Goal: Task Accomplishment & Management: Manage account settings

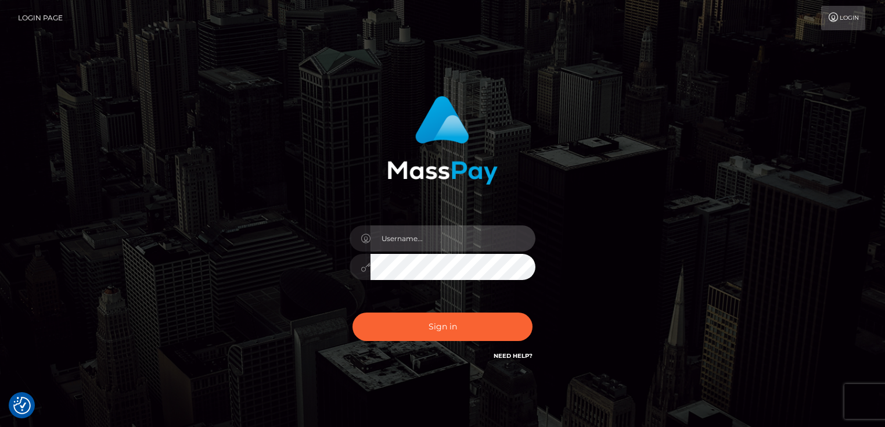
type input "Dan.Cirnat"
click at [539, 304] on div at bounding box center [432, 346] width 238 height 132
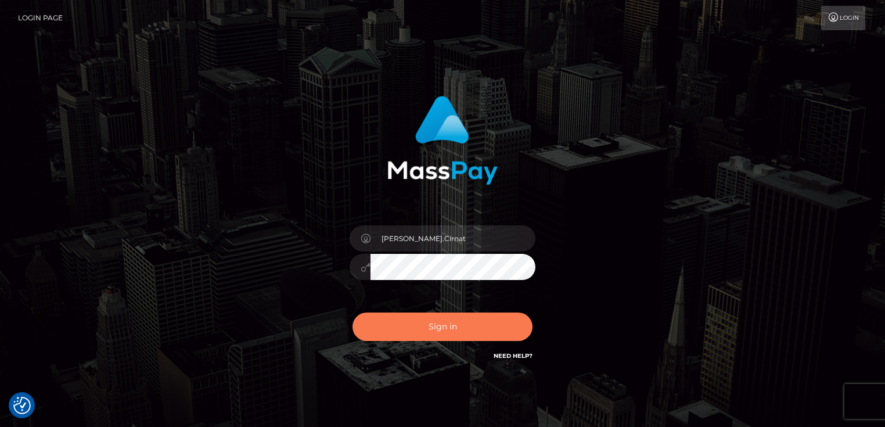
click at [487, 323] on button "Sign in" at bounding box center [442, 326] width 180 height 28
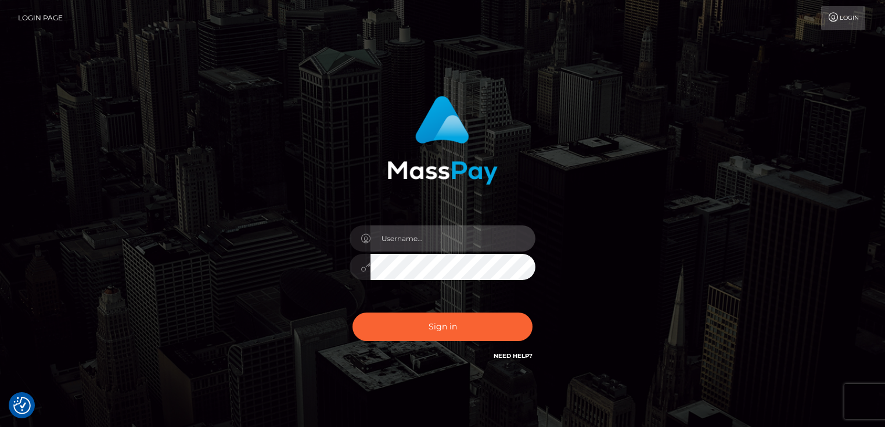
type input "Dan.Cirnat"
click at [538, 312] on div at bounding box center [432, 346] width 238 height 132
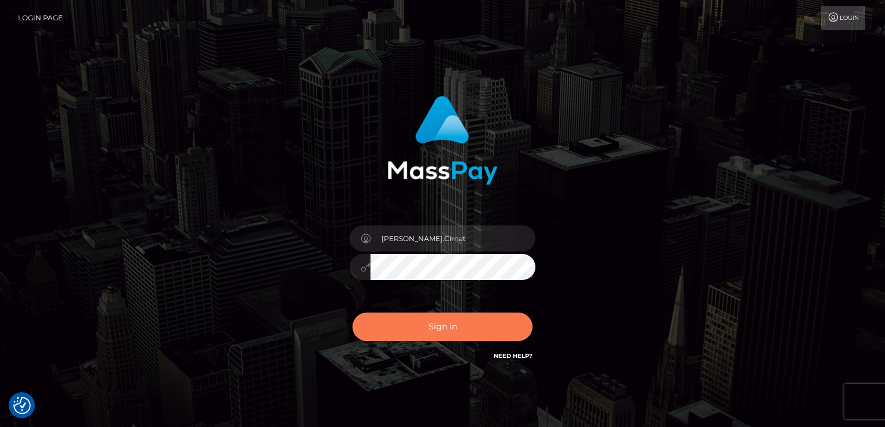
click at [437, 327] on button "Sign in" at bounding box center [442, 326] width 180 height 28
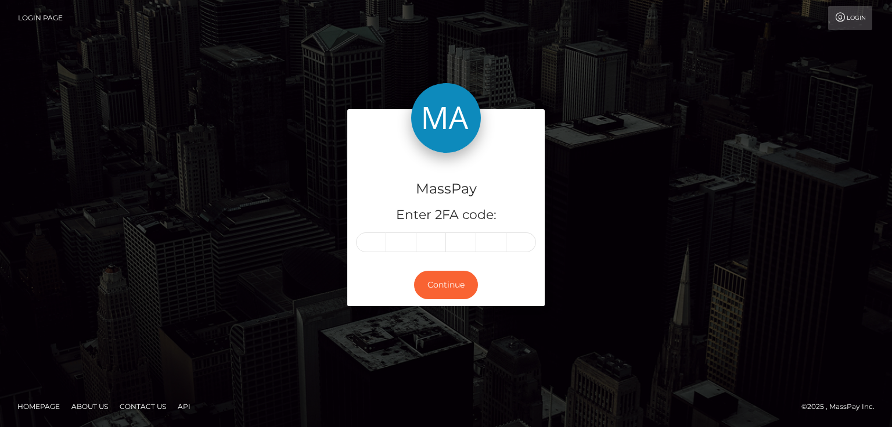
click at [372, 244] on input "text" at bounding box center [371, 242] width 30 height 20
type input "0"
type input "7"
type input "3"
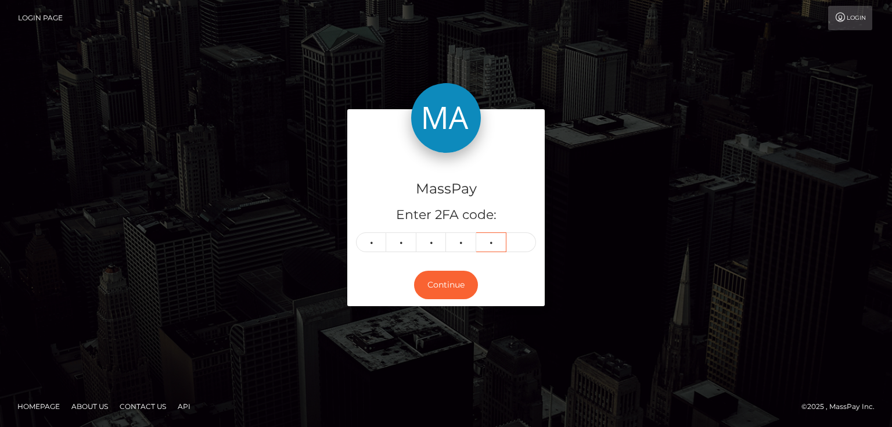
type input "7"
type input "8"
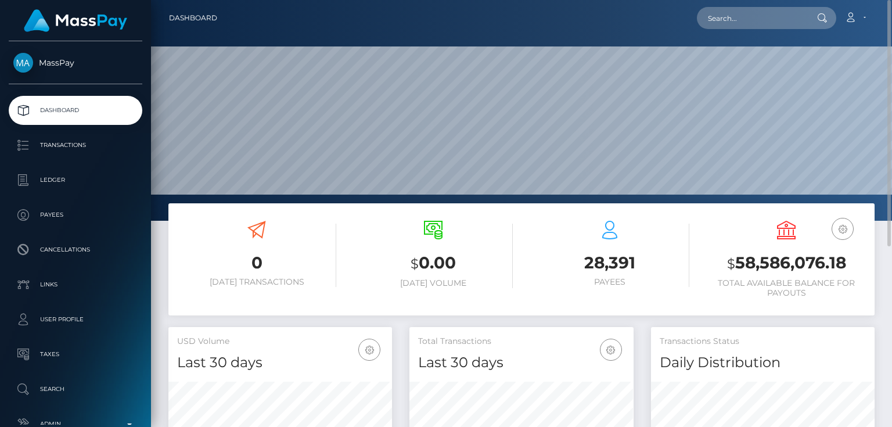
drag, startPoint x: 337, startPoint y: 239, endPoint x: 351, endPoint y: 239, distance: 13.9
click at [337, 239] on div "0 Today Transactions" at bounding box center [256, 261] width 176 height 98
paste input "poact_qfDH0gvqIPzS"
type input "poact_qfDH0gvqIPzS"
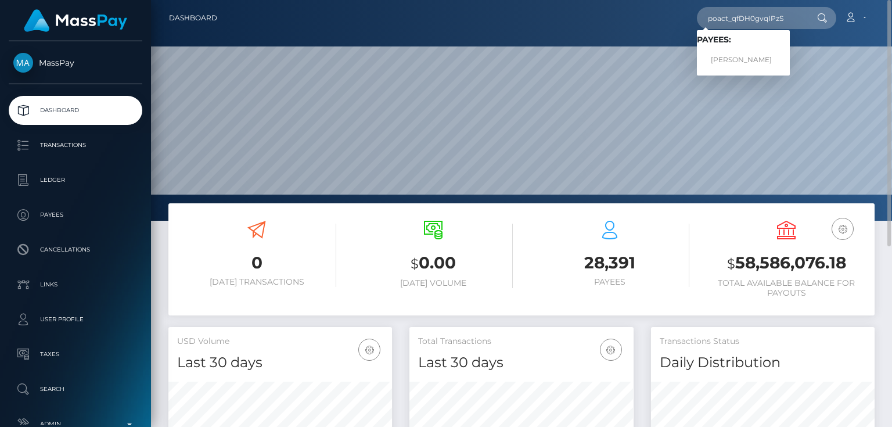
click at [306, 255] on h3 "0" at bounding box center [256, 262] width 159 height 23
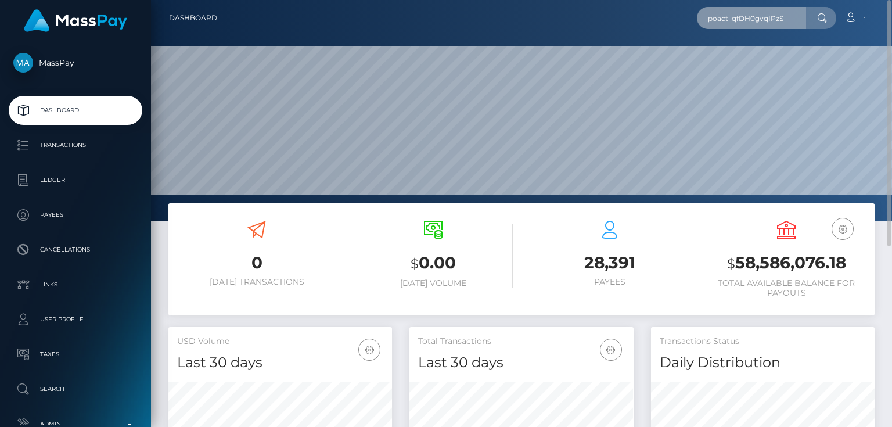
click at [792, 18] on input "poact_qfDH0gvqIPzS" at bounding box center [751, 18] width 109 height 22
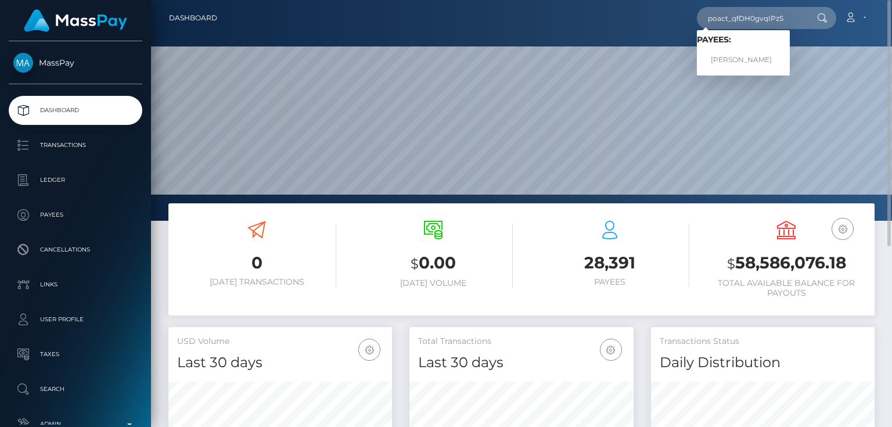
click at [320, 266] on h3 "0" at bounding box center [256, 262] width 159 height 23
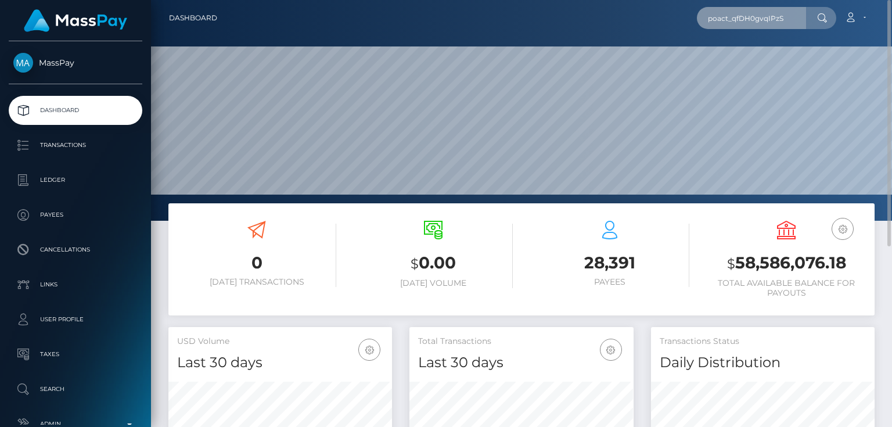
click at [786, 19] on input "poact_qfDH0gvqIPzS" at bounding box center [751, 18] width 109 height 22
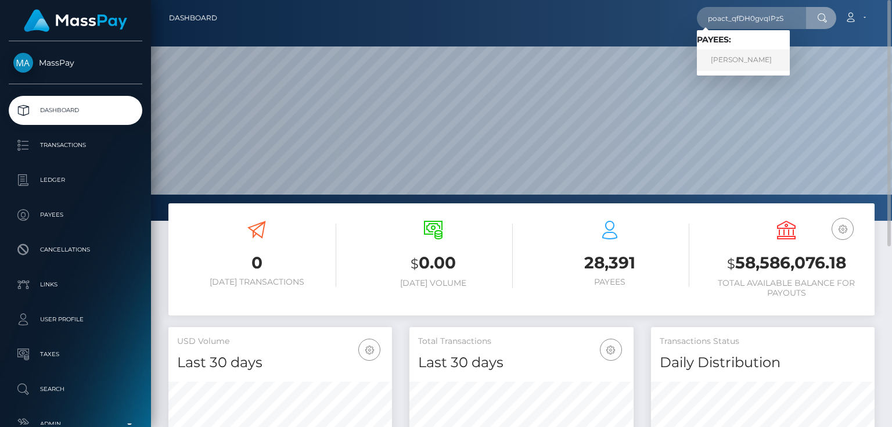
click at [763, 60] on link "MERVIN CHARLES" at bounding box center [743, 59] width 93 height 21
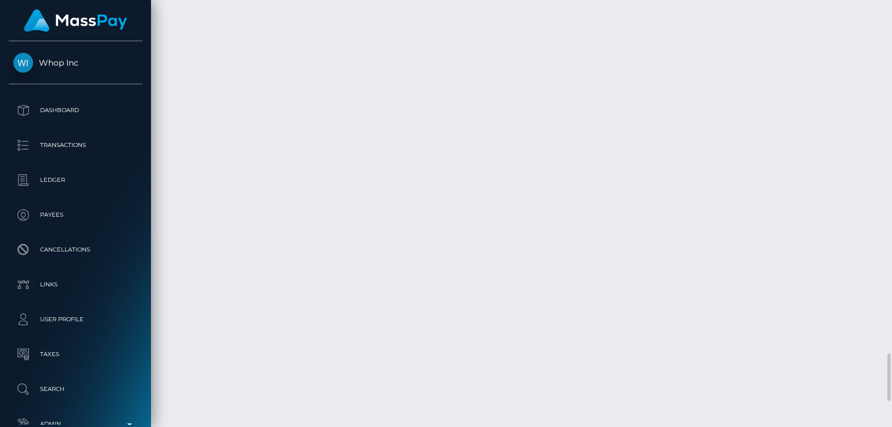
scroll to position [2946, 0]
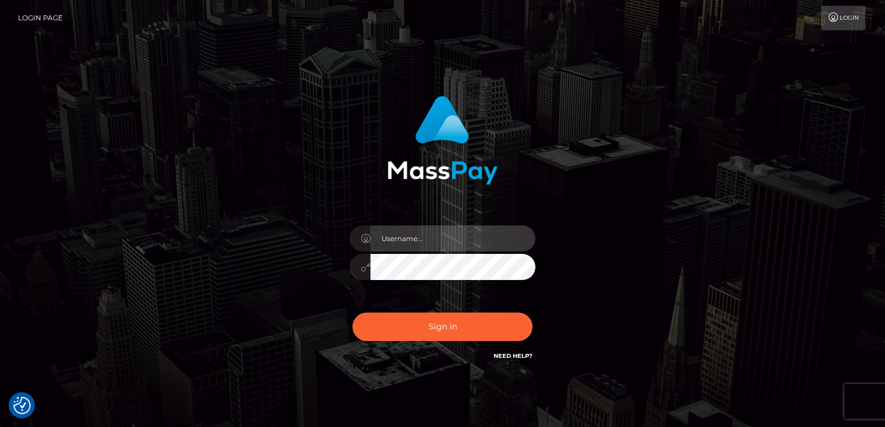
type input "[PERSON_NAME].Cirnat"
click at [529, 308] on div at bounding box center [432, 346] width 238 height 132
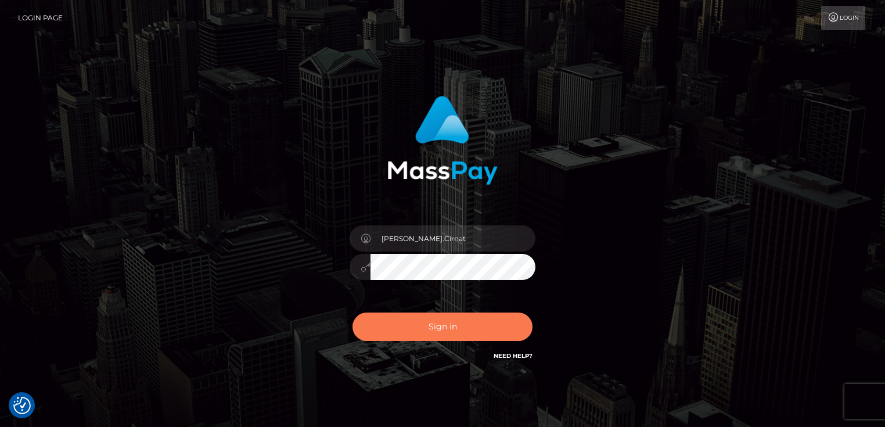
click at [437, 328] on button "Sign in" at bounding box center [442, 326] width 180 height 28
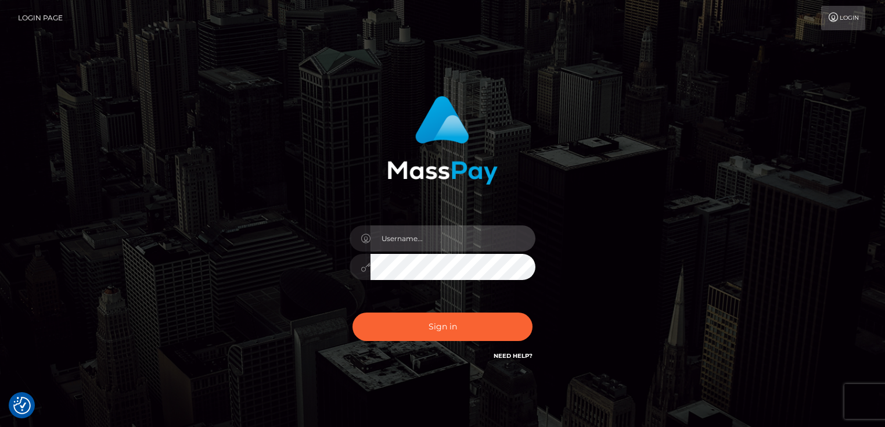
type input "Dan.Cirnat"
click at [537, 309] on div at bounding box center [432, 346] width 238 height 132
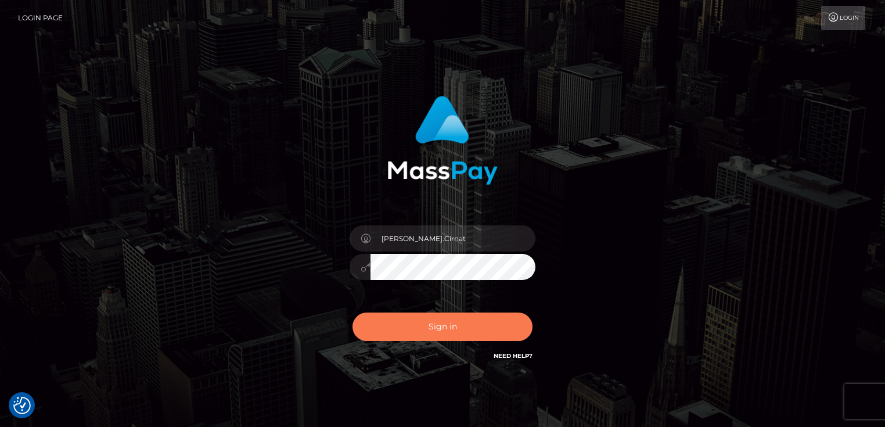
click at [420, 331] on button "Sign in" at bounding box center [442, 326] width 180 height 28
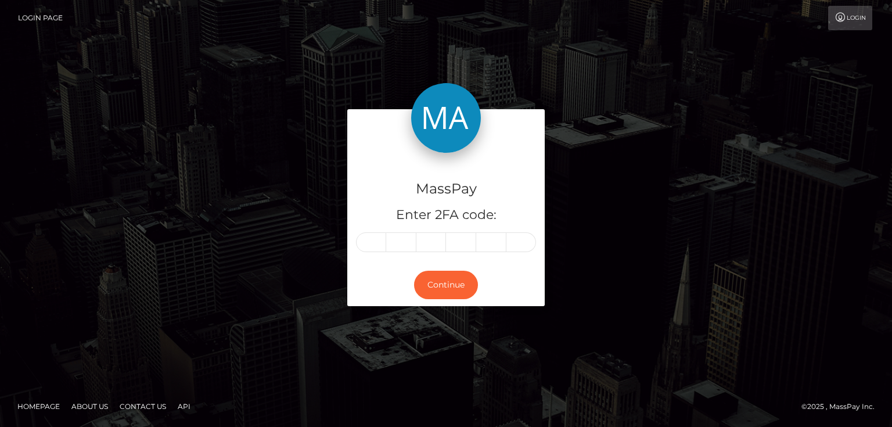
click at [376, 241] on input "text" at bounding box center [371, 242] width 30 height 20
type input "7"
type input "5"
type input "6"
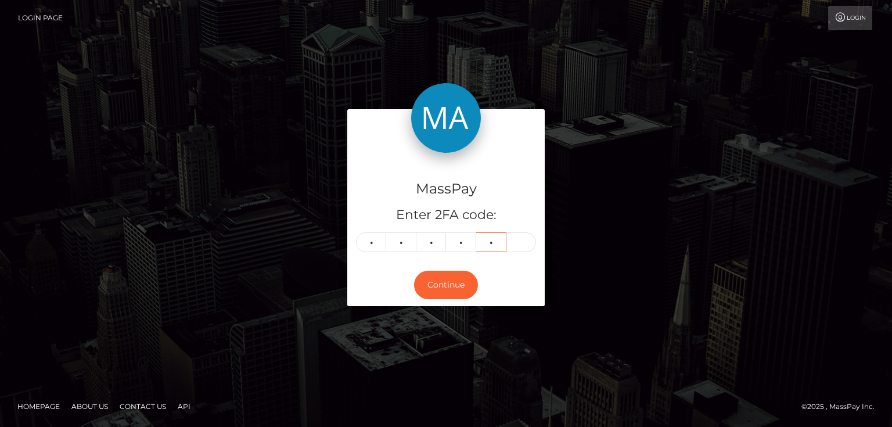
type input "7"
type input "9"
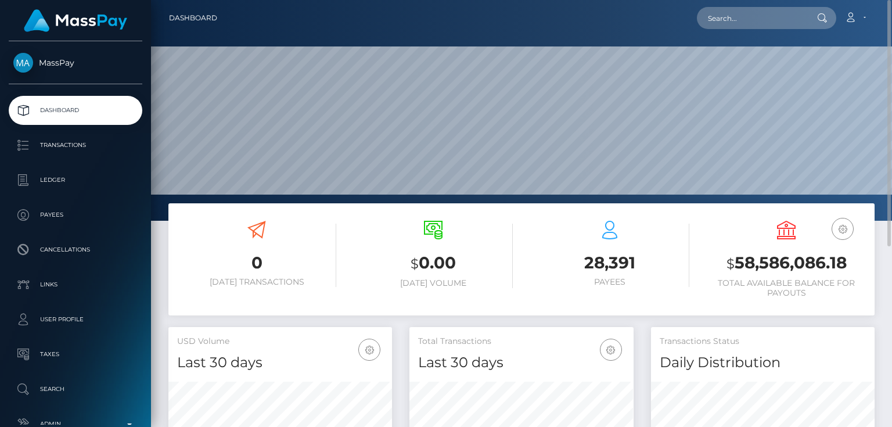
scroll to position [205, 223]
paste input "poact_IpemVjUeGV23"
type input "poact_IpemVjUeGV23"
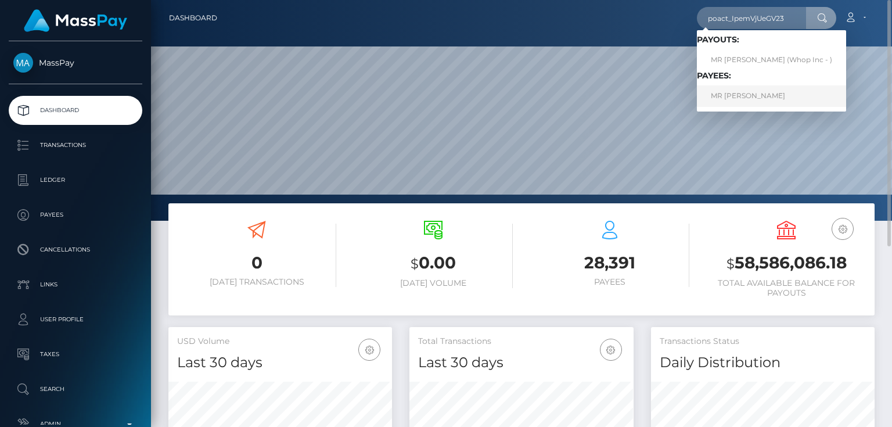
click at [738, 91] on link "MR ZAIN RICHARDS" at bounding box center [771, 95] width 149 height 21
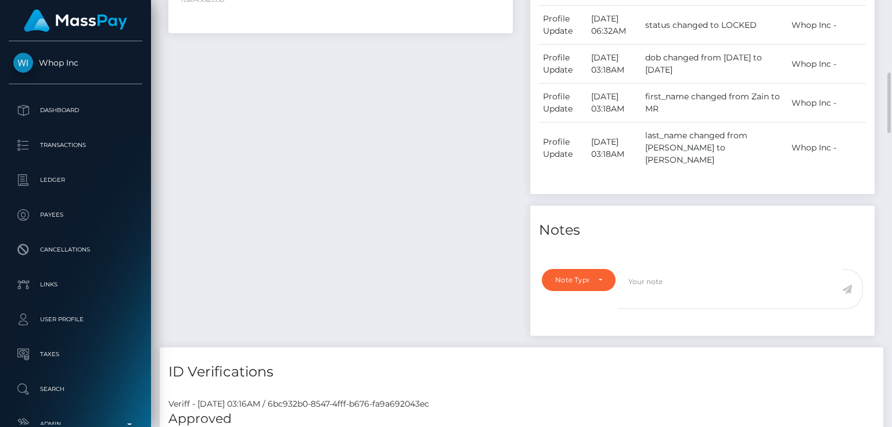
scroll to position [604, 0]
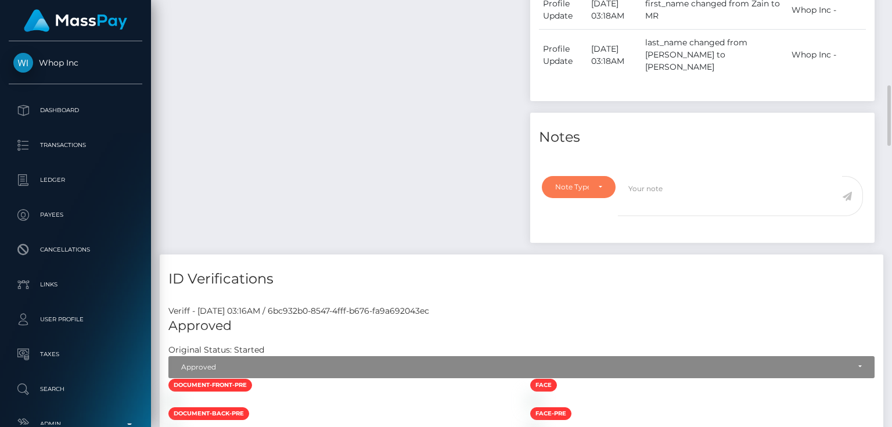
drag, startPoint x: 580, startPoint y: 171, endPoint x: 569, endPoint y: 177, distance: 13.2
click at [580, 182] on div "Note Type" at bounding box center [572, 186] width 34 height 9
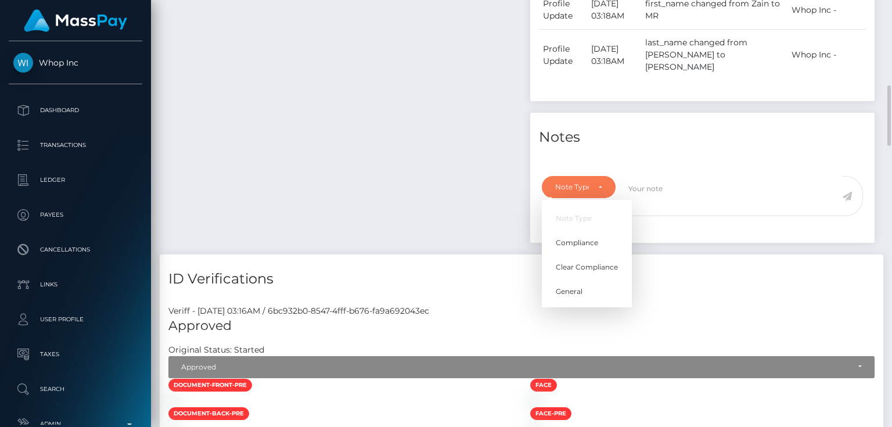
scroll to position [139, 223]
click at [583, 237] on span "Compliance" at bounding box center [576, 242] width 42 height 10
select select "COMPLIANCE"
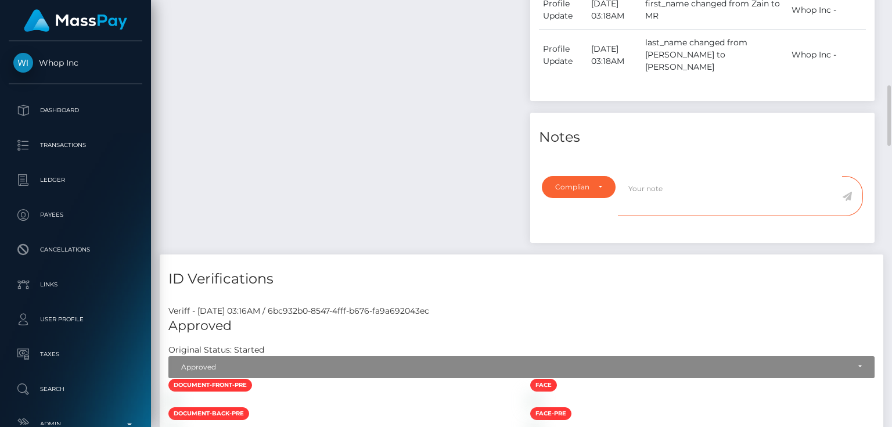
drag, startPoint x: 643, startPoint y: 190, endPoint x: 611, endPoint y: 210, distance: 38.0
click at [644, 188] on textarea at bounding box center [730, 196] width 224 height 40
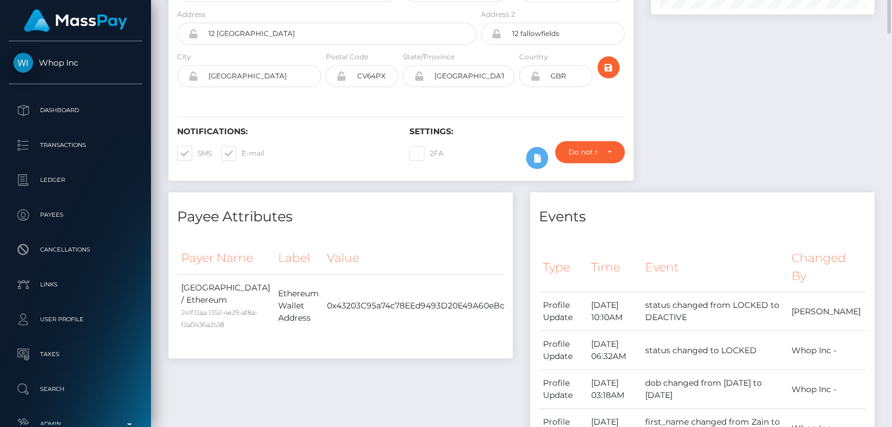
scroll to position [0, 0]
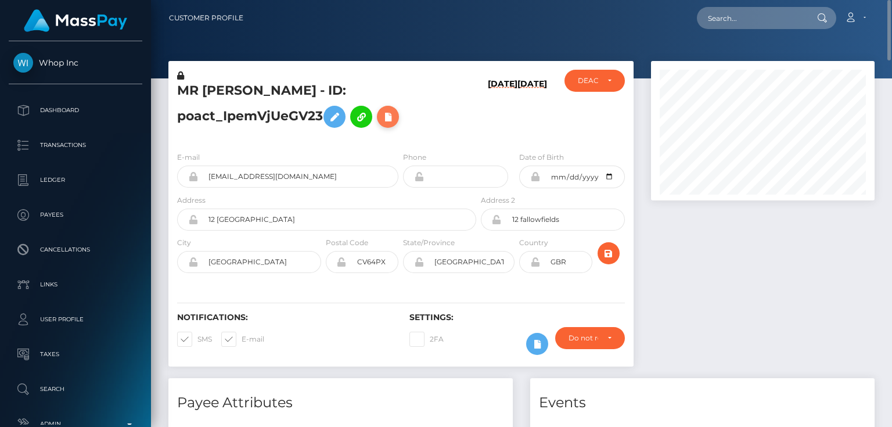
click at [386, 118] on icon at bounding box center [388, 117] width 14 height 15
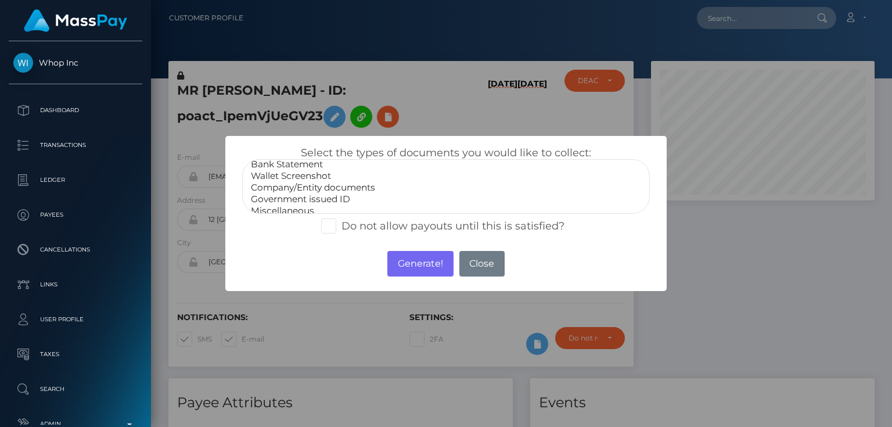
scroll to position [23, 0]
select select "Miscellaneous"
click at [295, 202] on option "Miscellaneous" at bounding box center [446, 204] width 392 height 12
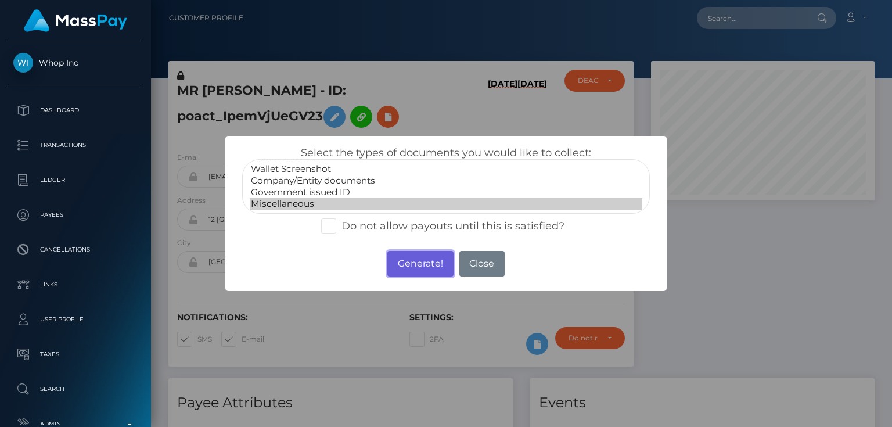
click at [399, 258] on button "Generate!" at bounding box center [420, 264] width 66 height 26
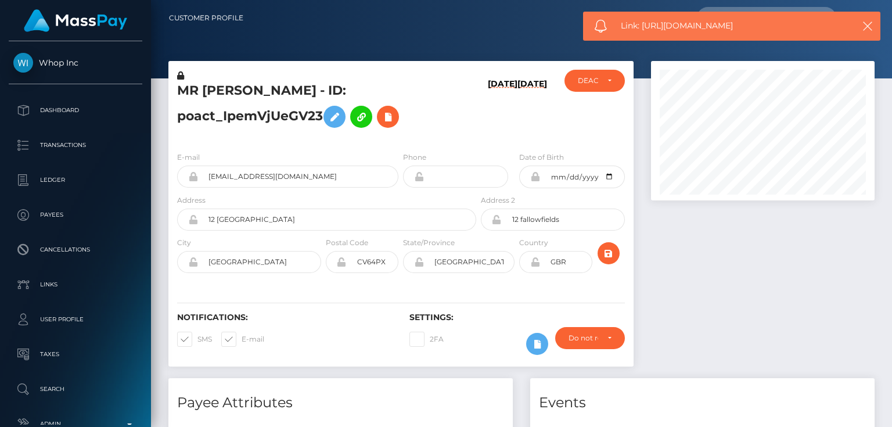
drag, startPoint x: 730, startPoint y: 26, endPoint x: 677, endPoint y: 28, distance: 53.5
click at [650, 27] on span "Link: https://l.maspay.io/jjvv4" at bounding box center [731, 26] width 221 height 12
click at [738, 26] on span "Link: https://l.maspay.io/jjvv4" at bounding box center [731, 26] width 221 height 12
click at [692, 29] on span "Link: https://l.maspay.io/jjvv4" at bounding box center [731, 26] width 221 height 12
drag, startPoint x: 762, startPoint y: 28, endPoint x: 753, endPoint y: 28, distance: 8.7
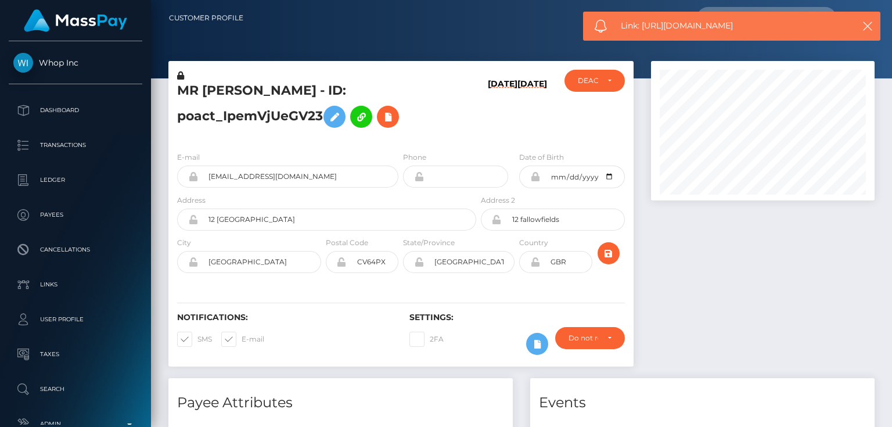
click at [753, 28] on span "Link: https://l.maspay.io/jjvv4" at bounding box center [731, 26] width 221 height 12
drag, startPoint x: 742, startPoint y: 26, endPoint x: 642, endPoint y: 27, distance: 100.4
click at [642, 27] on span "Link: https://l.maspay.io/jjvv4" at bounding box center [731, 26] width 221 height 12
copy span "https://l.maspay.io/jjvv4"
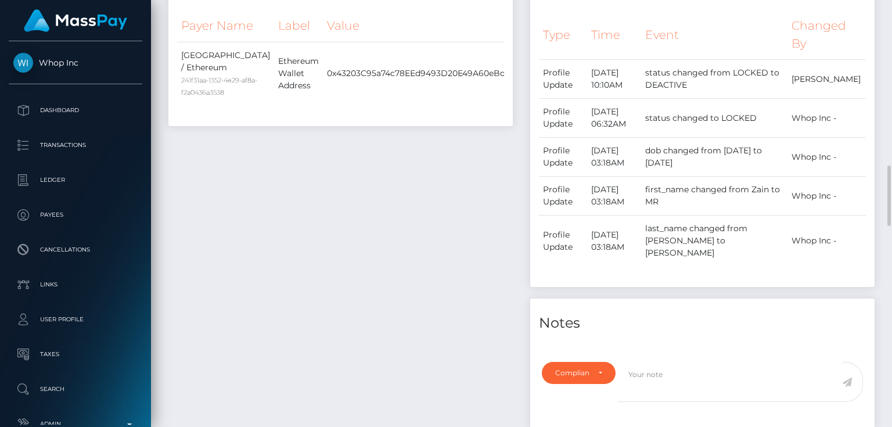
scroll to position [604, 0]
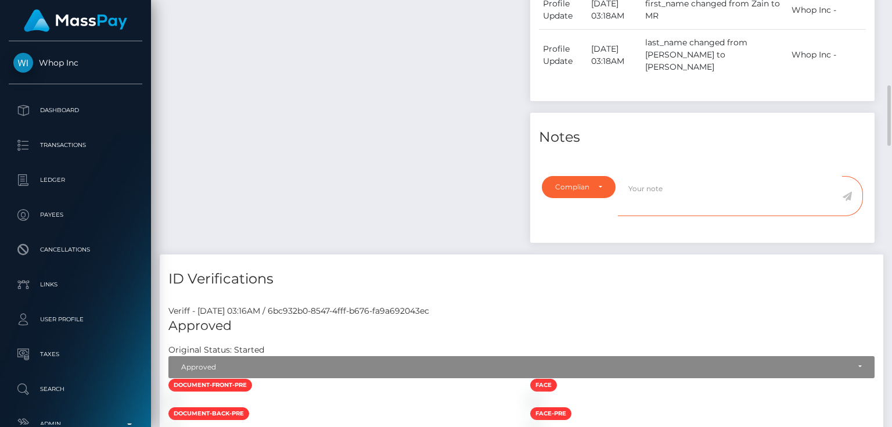
click at [654, 183] on textarea at bounding box center [730, 196] width 224 height 40
drag, startPoint x: 348, startPoint y: 176, endPoint x: 356, endPoint y: 174, distance: 9.0
click at [348, 174] on div "Payee Attributes Payer Name Label Value United Kingdom / Ethereum 241f31aa-1352…" at bounding box center [341, 14] width 362 height 480
paste textarea "UTR - due to source of funds. No further action required."
type textarea "UTR - due to source of funds. No further action required."
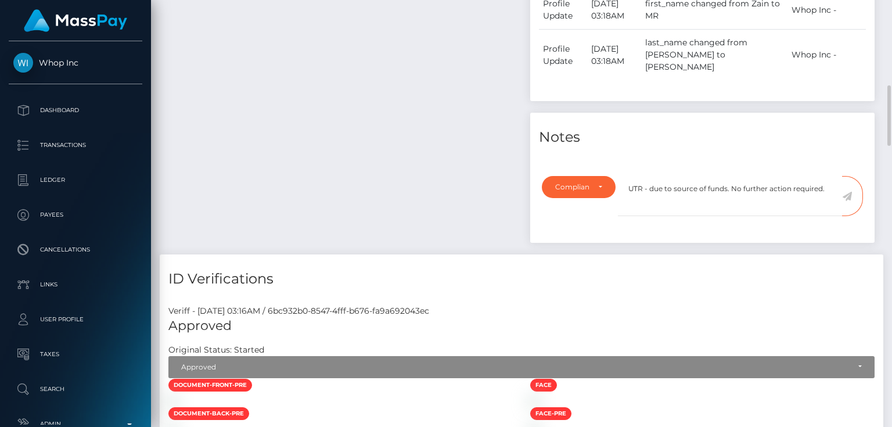
click at [846, 192] on icon at bounding box center [847, 196] width 10 height 9
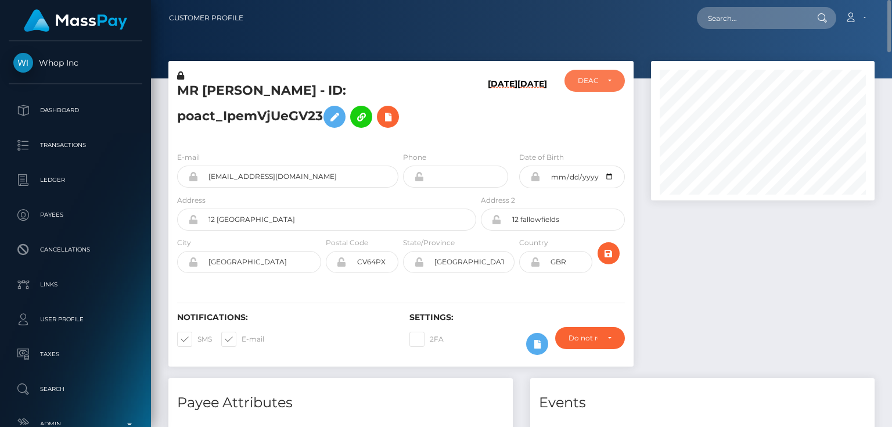
click at [596, 88] on div "DEACTIVE" at bounding box center [594, 81] width 60 height 22
click at [601, 109] on span "ACTIVE" at bounding box center [591, 112] width 26 height 10
select select "ACTIVE"
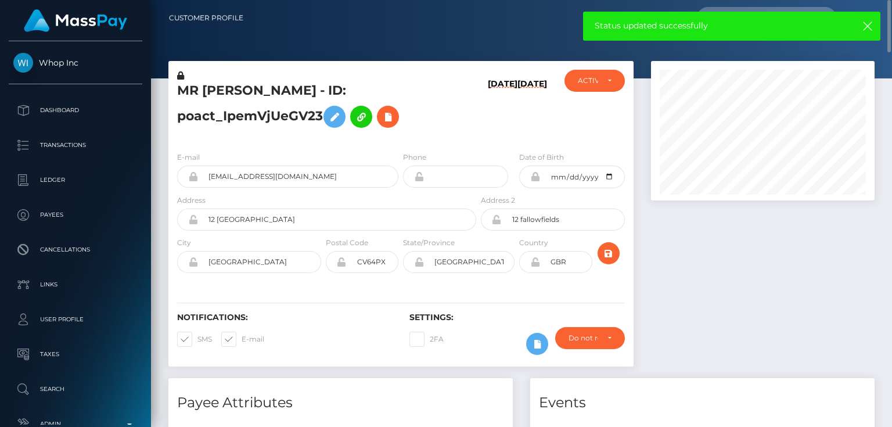
click at [454, 143] on div "E-mail zrcov78@gmail.com Phone Date of Birth City" at bounding box center [400, 213] width 465 height 142
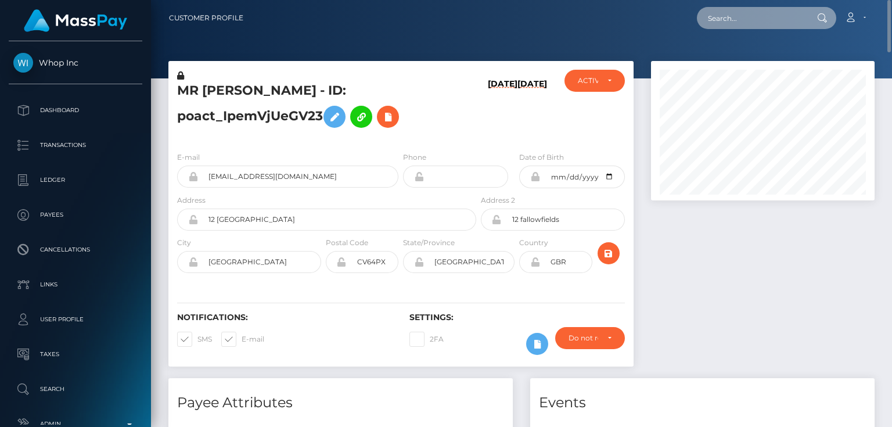
paste input "560855880896094208"
type input "560855880896094208"
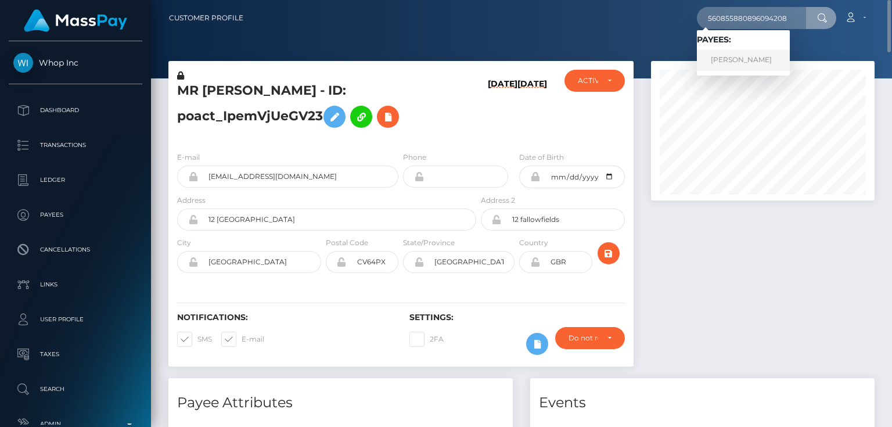
click at [742, 61] on link "Arina Sorokina" at bounding box center [743, 59] width 93 height 21
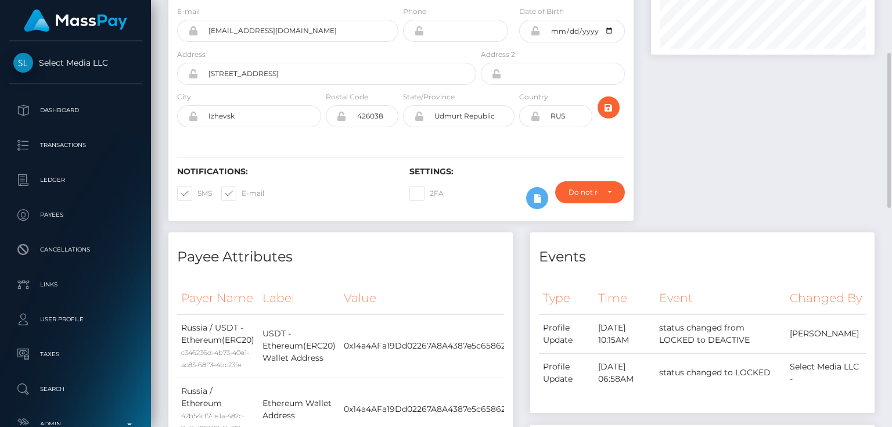
scroll to position [53, 0]
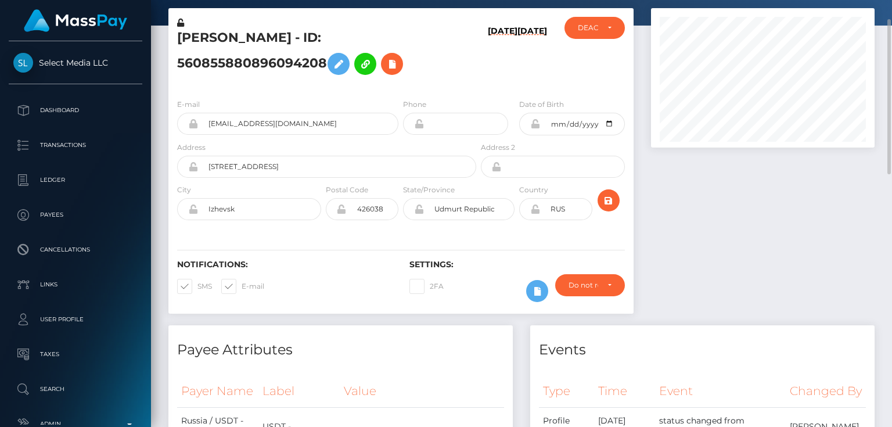
click at [587, 272] on div "Settings: 2FA Require ID/Selfie Verification" at bounding box center [517, 283] width 232 height 48
click at [587, 283] on div "Do not require" at bounding box center [583, 284] width 30 height 9
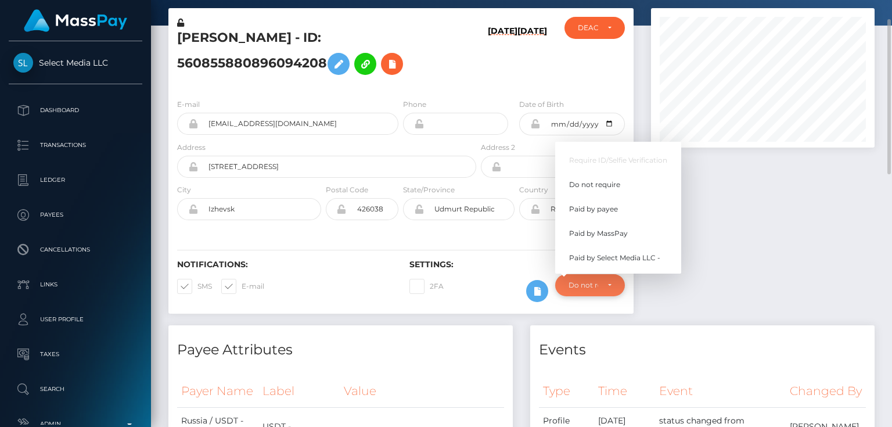
scroll to position [139, 223]
drag, startPoint x: 608, startPoint y: 233, endPoint x: 779, endPoint y: 290, distance: 179.9
click at [609, 232] on span "Paid by MassPay" at bounding box center [598, 233] width 59 height 10
select select "2"
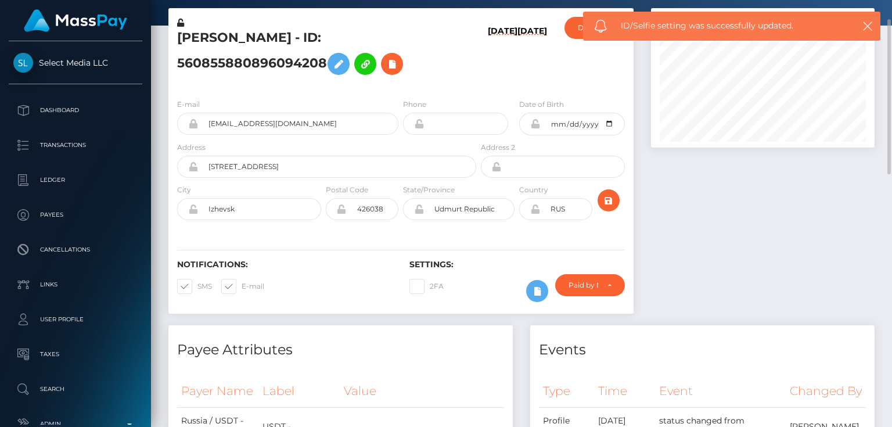
click at [316, 72] on h5 "[PERSON_NAME] - ID: 560855880896094208" at bounding box center [323, 55] width 293 height 52
click at [381, 59] on button at bounding box center [392, 64] width 22 height 22
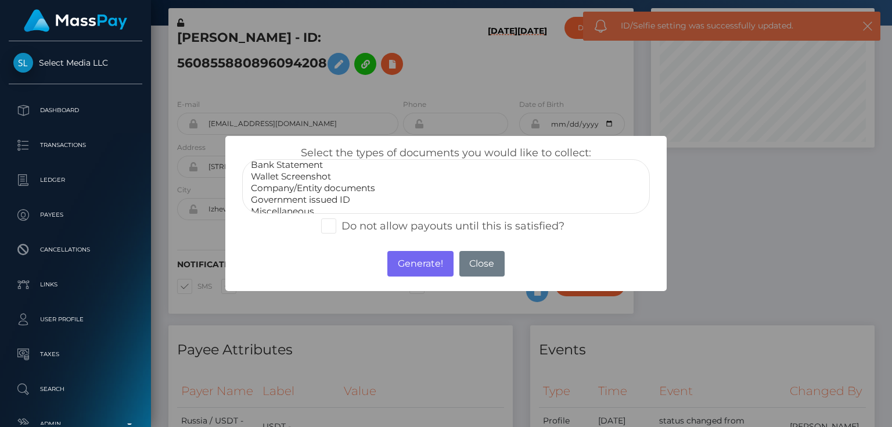
scroll to position [23, 0]
select select "Miscellaneous"
click at [301, 204] on option "Miscellaneous" at bounding box center [446, 204] width 392 height 12
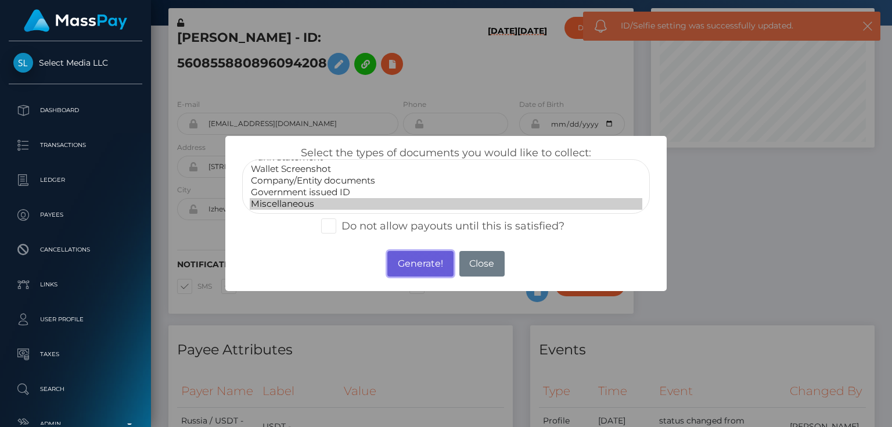
click at [413, 258] on button "Generate!" at bounding box center [420, 264] width 66 height 26
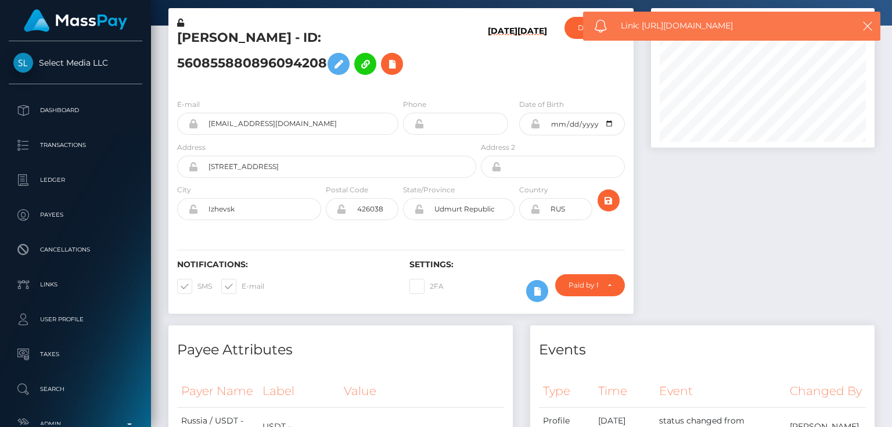
drag, startPoint x: 745, startPoint y: 60, endPoint x: 643, endPoint y: 27, distance: 107.4
click at [643, 27] on span "Link: https://l.maspay.io/AjvbO" at bounding box center [731, 26] width 221 height 12
copy span "https://l.maspay.io/AjvbO"
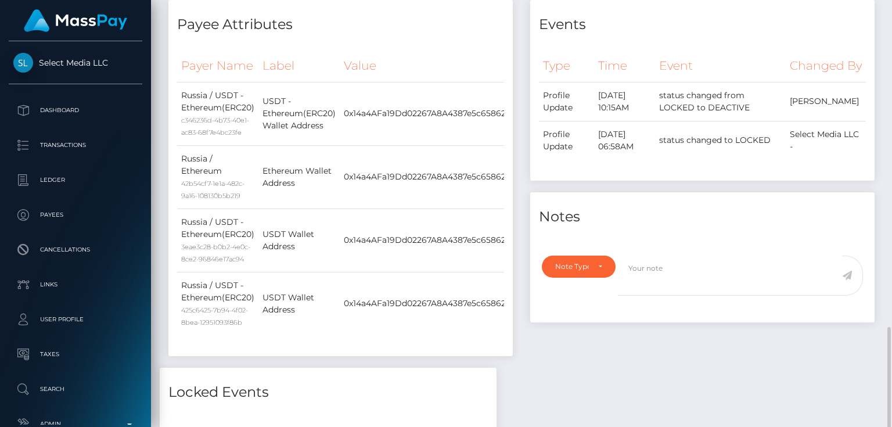
scroll to position [517, 0]
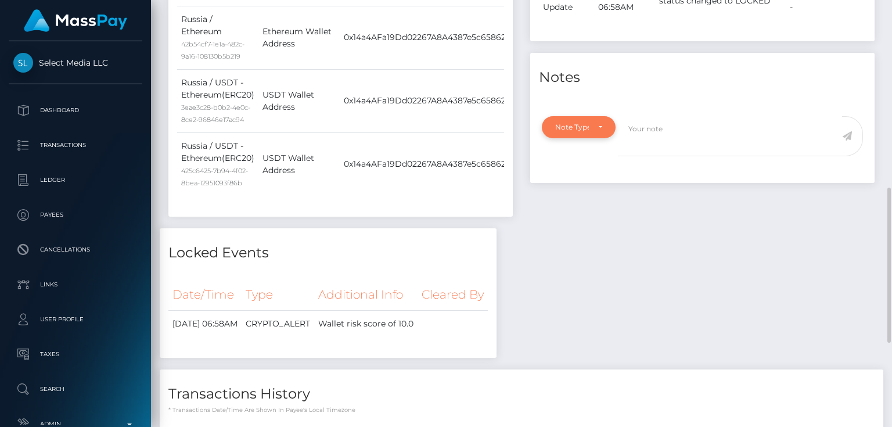
click at [574, 132] on div "Note Type" at bounding box center [572, 126] width 34 height 9
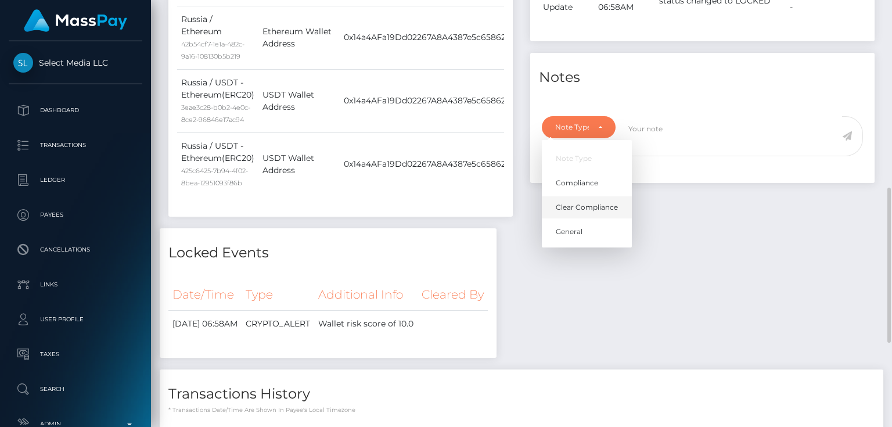
scroll to position [139, 223]
click at [589, 188] on span "Compliance" at bounding box center [576, 183] width 42 height 10
select select "COMPLIANCE"
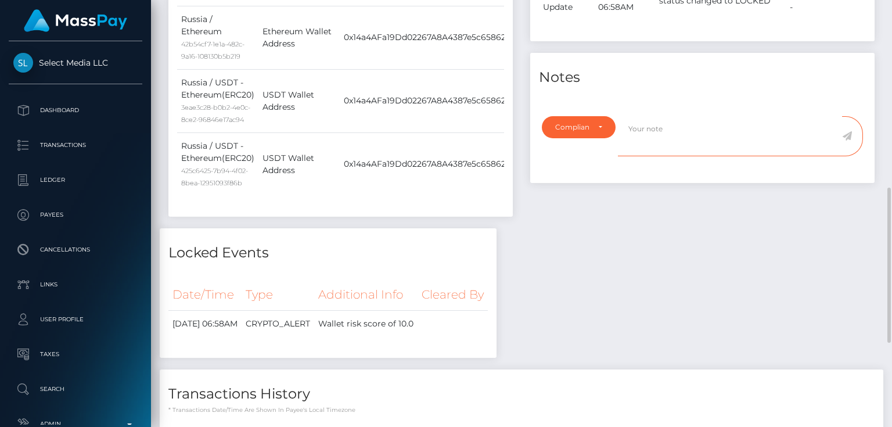
click at [665, 156] on textarea at bounding box center [730, 136] width 224 height 40
paste textarea "Garantex Europe OU - OFAC SDN - 5 Apr 2022"
type textarea "The user is not allowed to send his crypto funds to: Garantex Europe OU - OFAC …"
click at [850, 140] on icon at bounding box center [847, 135] width 10 height 9
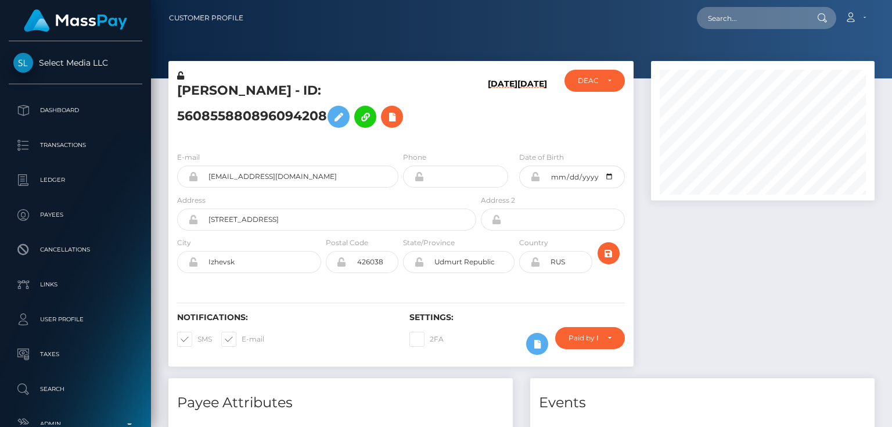
scroll to position [139, 223]
click at [275, 143] on div "E-mail yourhannahhoney@gmail.com Phone 2001-01-14" at bounding box center [400, 213] width 465 height 142
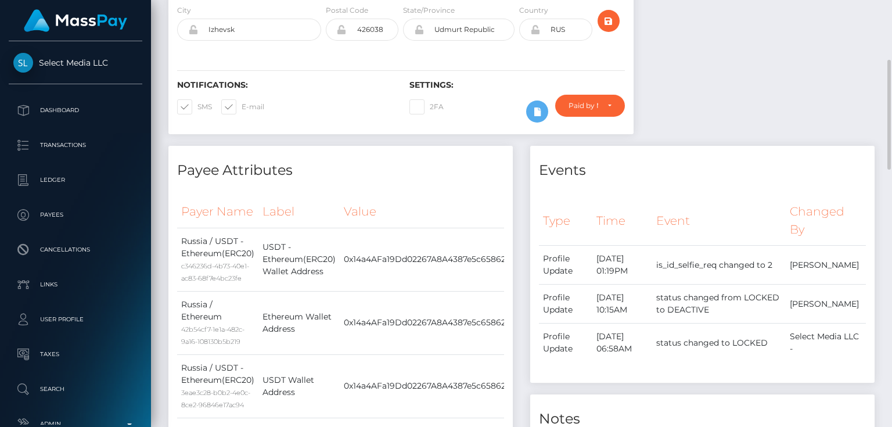
scroll to position [46, 0]
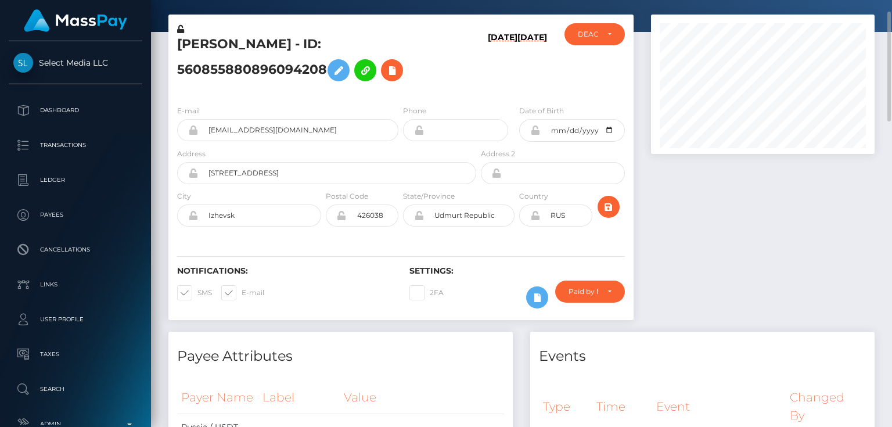
click at [304, 45] on h5 "Arina Sorokina - ID: 560855880896094208" at bounding box center [323, 61] width 293 height 52
copy h5 "Arina Sorokina - ID: 560855880896094208"
drag, startPoint x: 763, startPoint y: 269, endPoint x: 745, endPoint y: 282, distance: 22.1
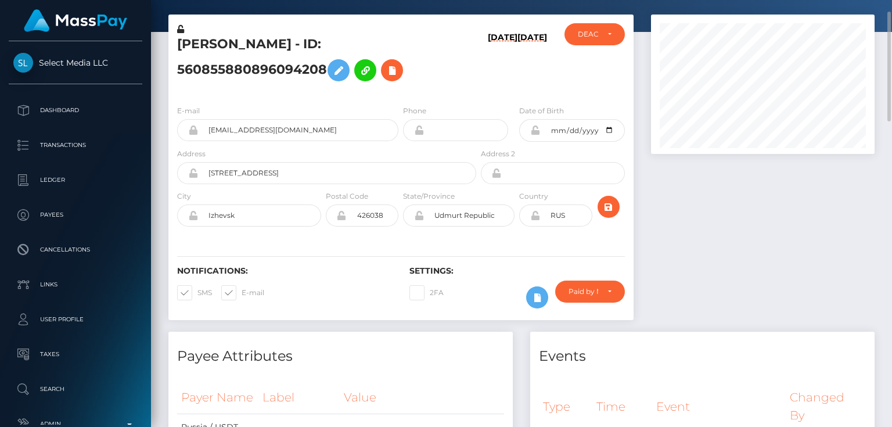
click at [763, 270] on div at bounding box center [762, 173] width 241 height 317
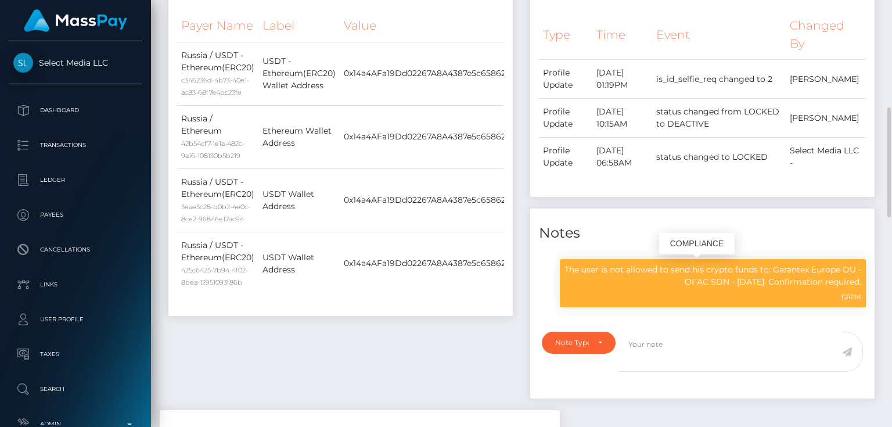
scroll to position [139, 223]
click at [654, 265] on p "The user is not allowed to send his crypto funds to: Garantex Europe OU - OFAC …" at bounding box center [712, 276] width 297 height 24
copy p "The user is not allowed to send his crypto funds to: Garantex Europe OU -"
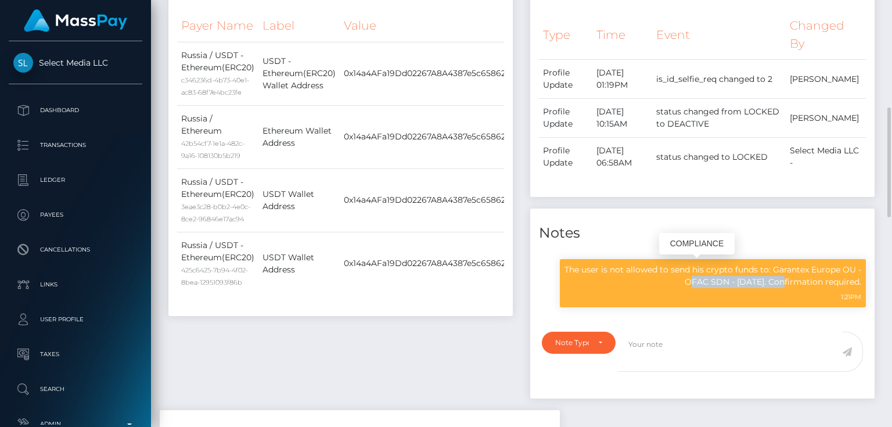
drag, startPoint x: 764, startPoint y: 279, endPoint x: 673, endPoint y: 285, distance: 91.9
click at [673, 285] on p "The user is not allowed to send his crypto funds to: Garantex Europe OU - OFAC …" at bounding box center [712, 276] width 297 height 24
drag, startPoint x: 678, startPoint y: 283, endPoint x: 643, endPoint y: 275, distance: 35.8
click at [643, 275] on p "The user is not allowed to send his crypto funds to: Garantex Europe OU - OFAC …" at bounding box center [712, 276] width 297 height 24
click at [349, 330] on div "Payee Attributes Payer Name Label Value Russia / USDT - Ethereum(ERC20) c346236…" at bounding box center [341, 185] width 362 height 450
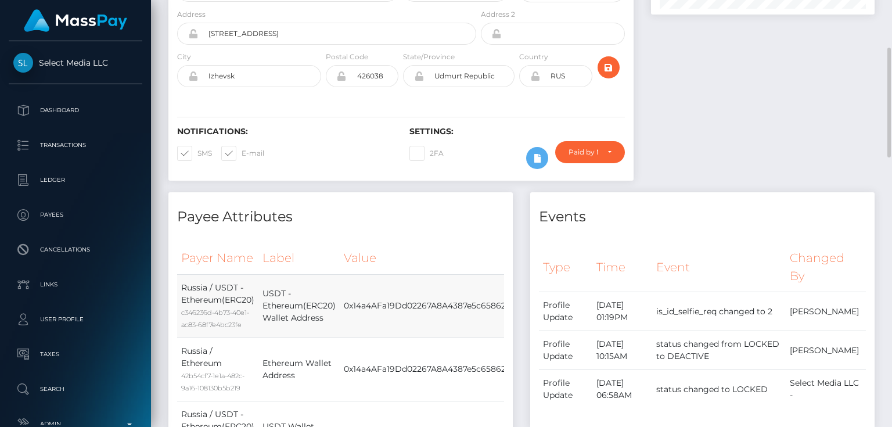
scroll to position [0, 0]
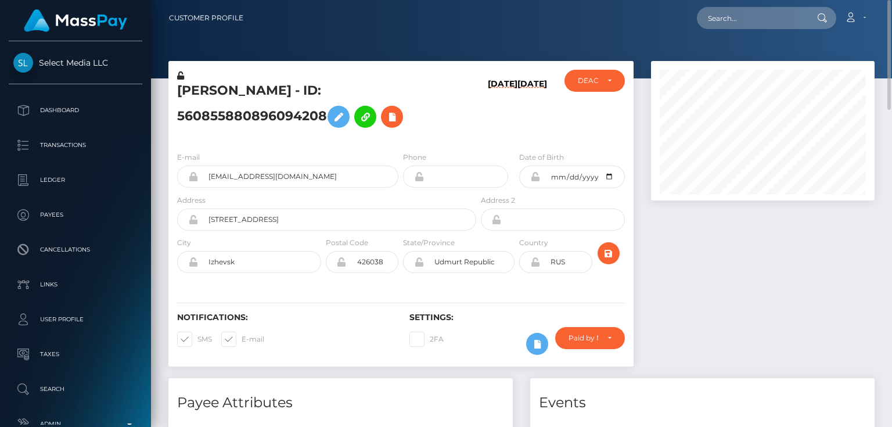
click at [396, 121] on h5 "Arina Sorokina - ID: 560855880896094208" at bounding box center [323, 108] width 293 height 52
paste input "451136801340403713"
type input "451136801340403713"
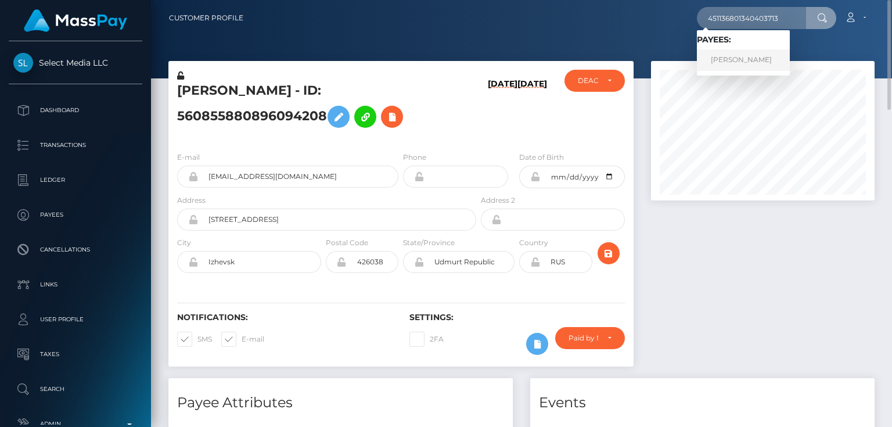
click at [735, 60] on link "Aleksandr Ratushnyak" at bounding box center [743, 59] width 93 height 21
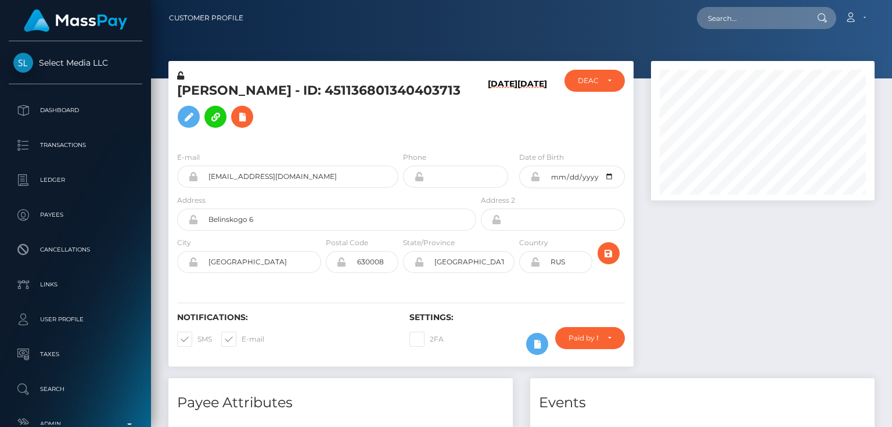
scroll to position [139, 223]
click at [249, 120] on icon at bounding box center [242, 117] width 14 height 15
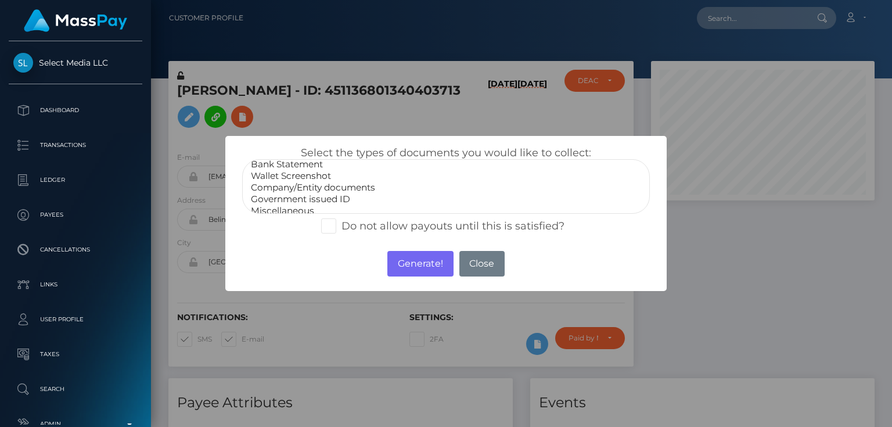
scroll to position [23, 0]
select select "Miscellaneous"
click at [293, 205] on option "Miscellaneous" at bounding box center [446, 204] width 392 height 12
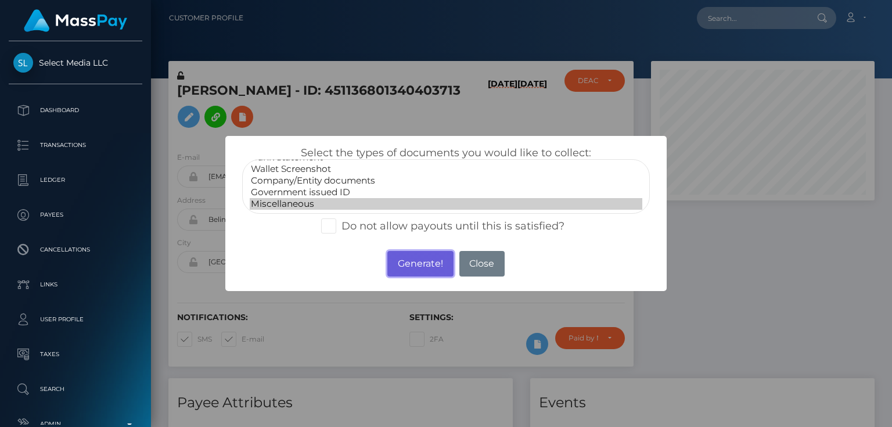
click at [406, 259] on button "Generate!" at bounding box center [420, 264] width 66 height 26
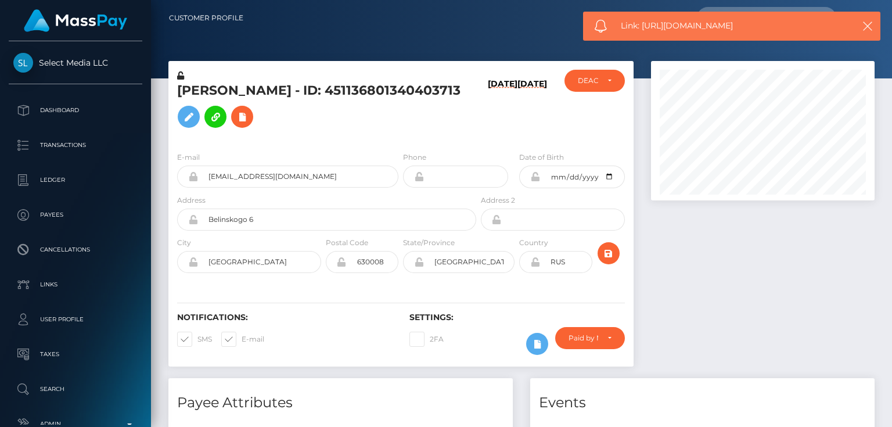
drag, startPoint x: 748, startPoint y: 26, endPoint x: 644, endPoint y: 20, distance: 104.6
click at [644, 20] on span "Link: [URL][DOMAIN_NAME]" at bounding box center [731, 26] width 221 height 12
copy span "[URL][DOMAIN_NAME]"
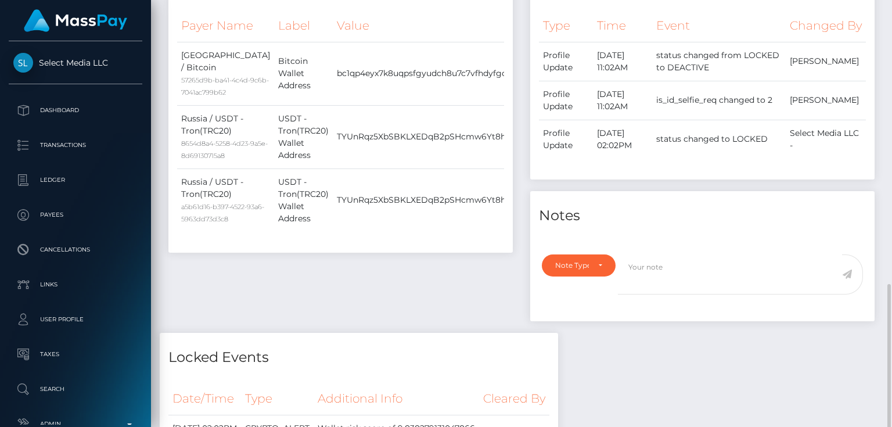
scroll to position [511, 0]
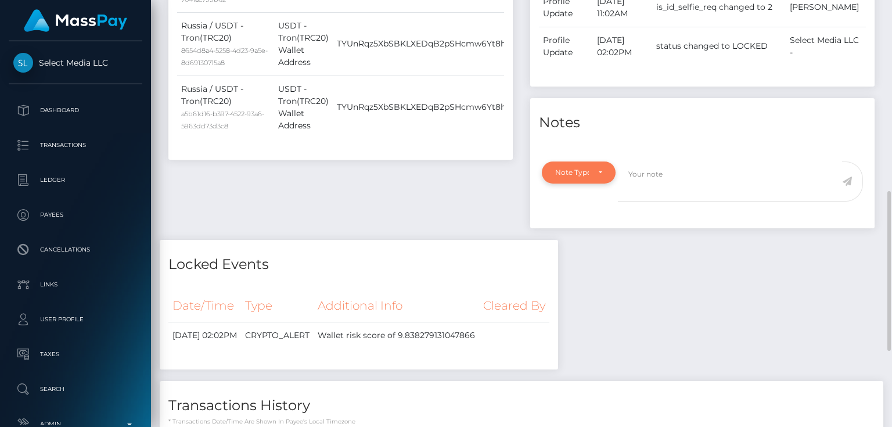
click at [585, 177] on div "Note Type" at bounding box center [572, 172] width 34 height 9
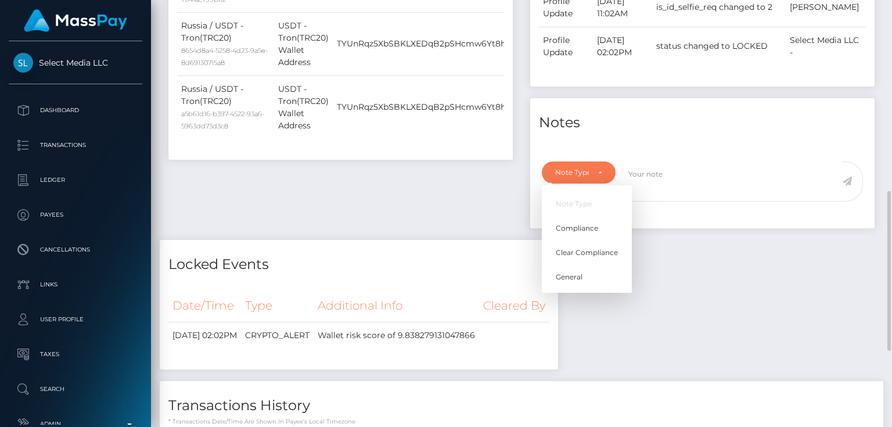
scroll to position [139, 223]
click at [597, 233] on span "Compliance" at bounding box center [576, 228] width 42 height 10
select select "COMPLIANCE"
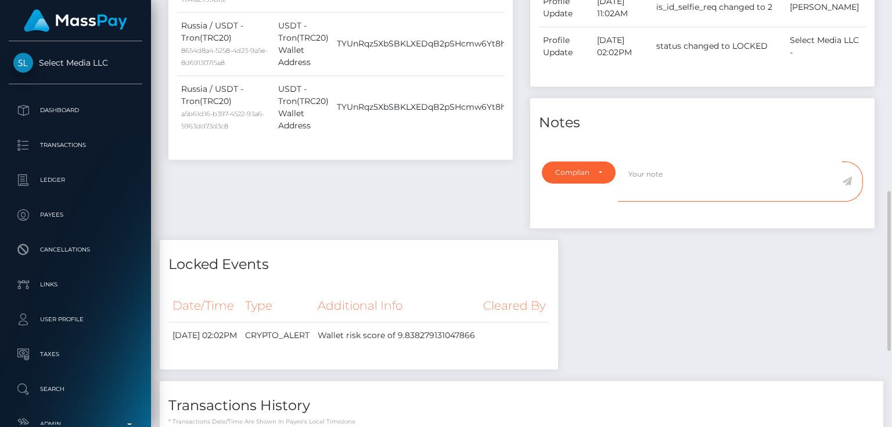
click at [655, 186] on textarea at bounding box center [730, 181] width 224 height 40
click at [690, 331] on div "Payee Attributes Payer Name Label Value Russia / Bitcoin 57265d9b-ba41-4c4d-9c6…" at bounding box center [521, 212] width 723 height 690
paste textarea "UTR - due to source of funds. No further action required."
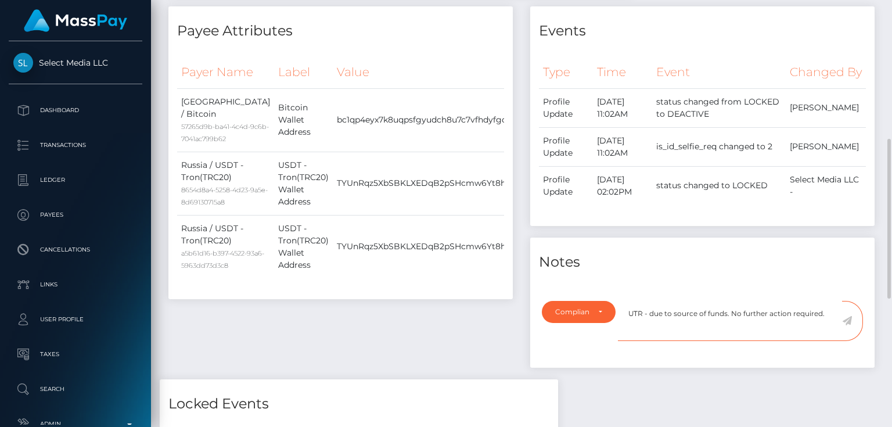
scroll to position [557, 0]
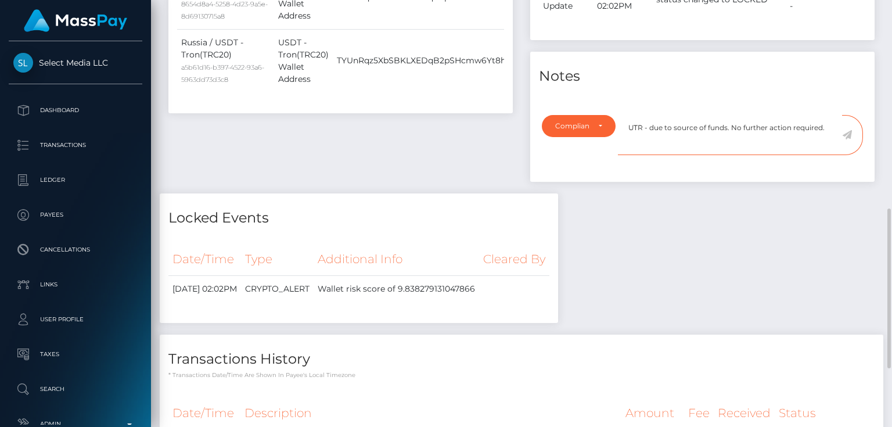
type textarea "UTR - due to source of funds. No further action required."
click at [846, 139] on icon at bounding box center [847, 134] width 10 height 9
click at [708, 212] on div "Payee Attributes Payer Name Label Value Russia / Bitcoin 57265d9b-ba41-4c4d-9c6…" at bounding box center [521, 166] width 723 height 690
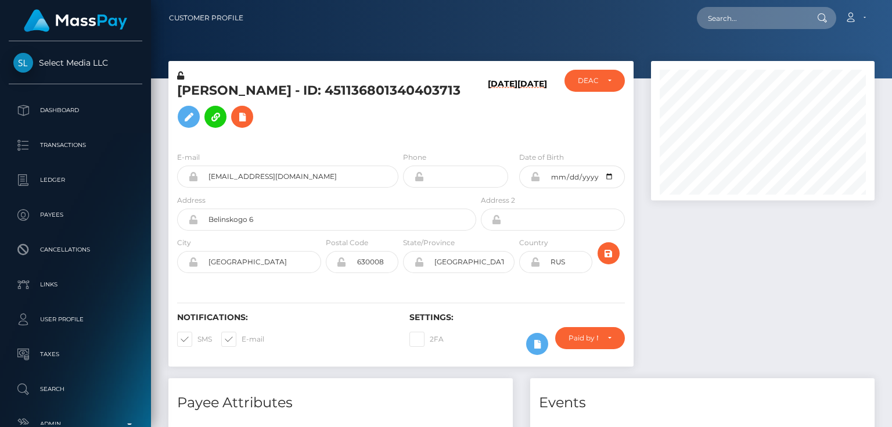
click at [692, 246] on div at bounding box center [762, 219] width 241 height 317
click at [597, 83] on div "DEACTIVE" at bounding box center [588, 80] width 20 height 9
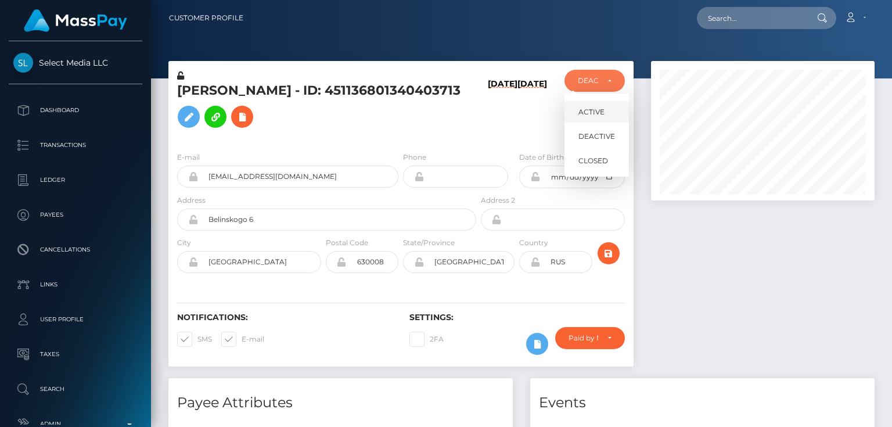
click at [601, 107] on span "ACTIVE" at bounding box center [591, 112] width 26 height 10
select select "ACTIVE"
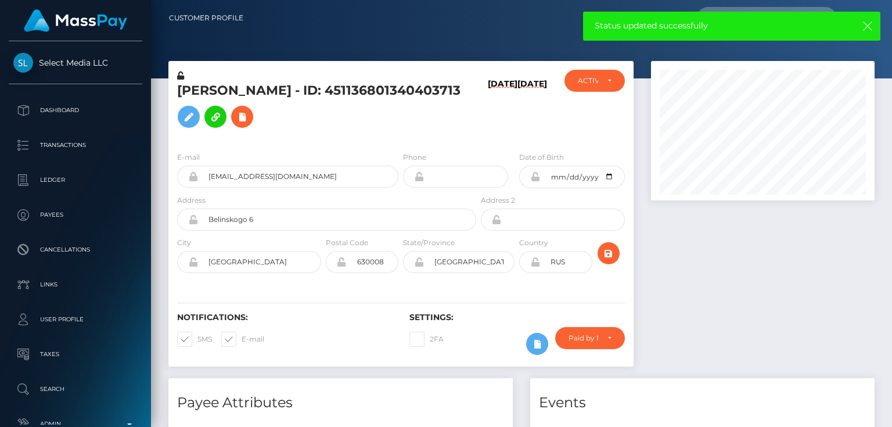
click at [861, 28] on icon "button" at bounding box center [867, 26] width 12 height 12
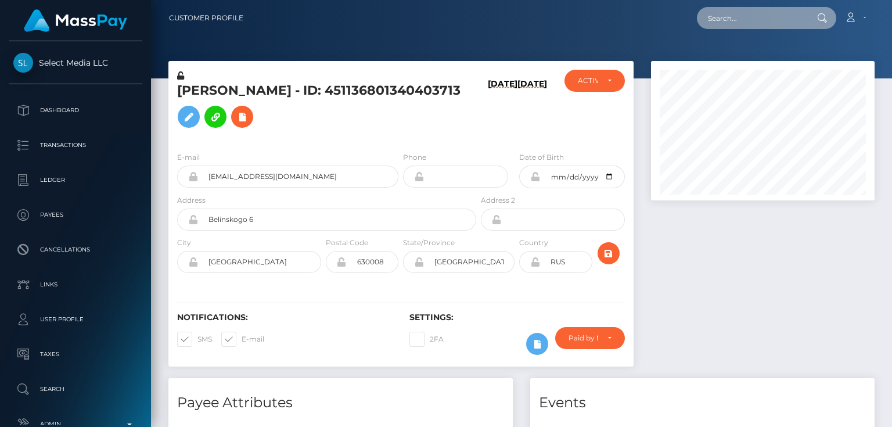
paste input "430366593306865664"
type input "430366593306865664"
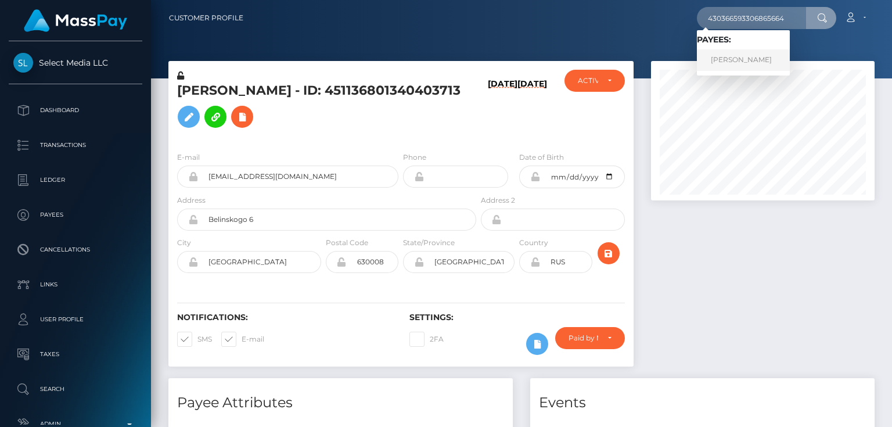
click at [745, 59] on link "Alina Polezhaeva" at bounding box center [743, 59] width 93 height 21
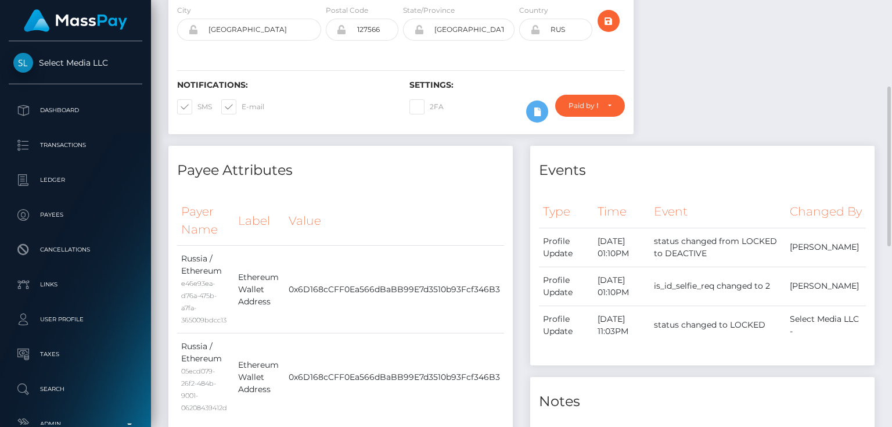
scroll to position [46, 0]
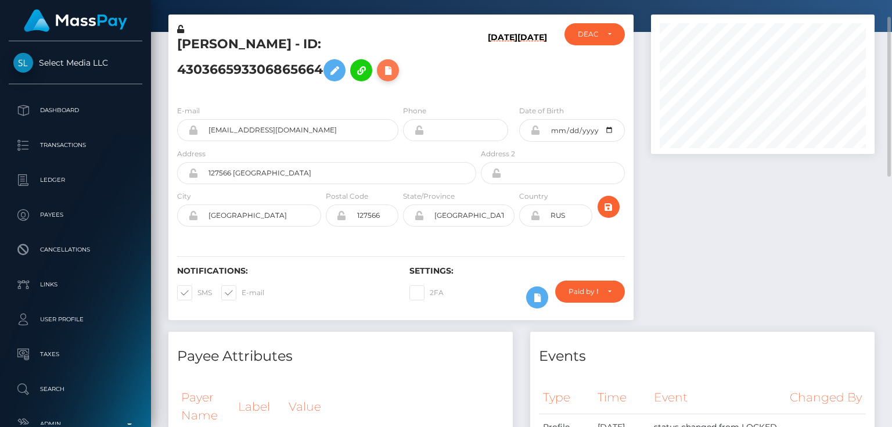
click at [390, 70] on icon at bounding box center [388, 70] width 14 height 15
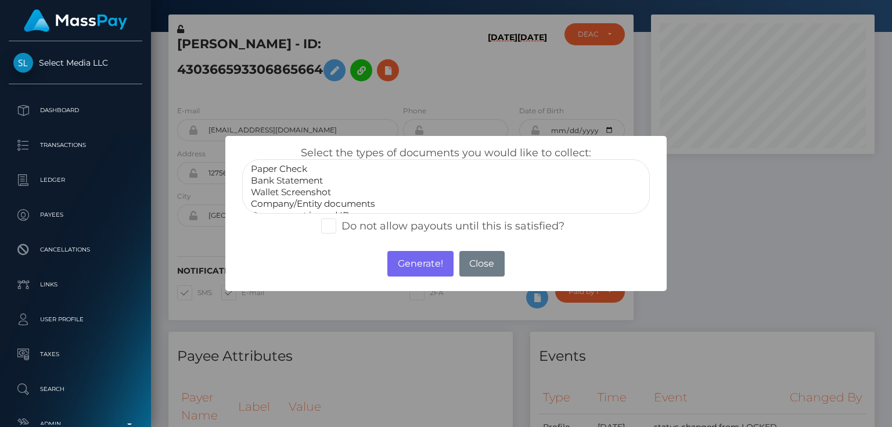
scroll to position [23, 0]
select select "Miscellaneous"
click at [291, 203] on option "Miscellaneous" at bounding box center [446, 204] width 392 height 12
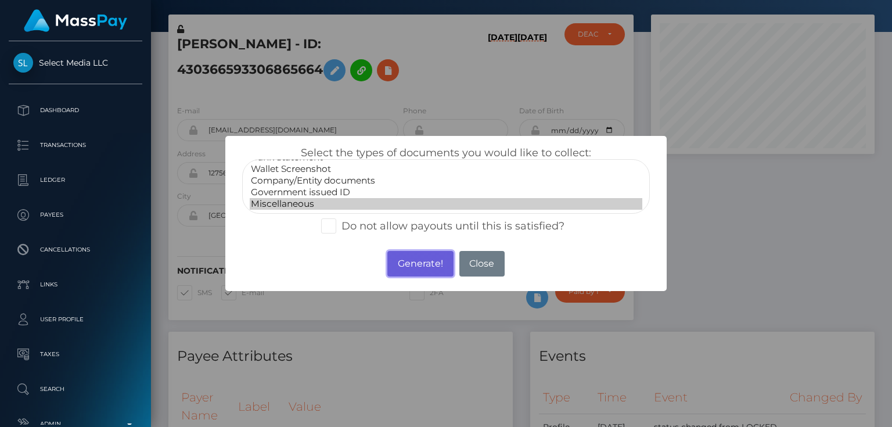
click at [441, 264] on button "Generate!" at bounding box center [420, 264] width 66 height 26
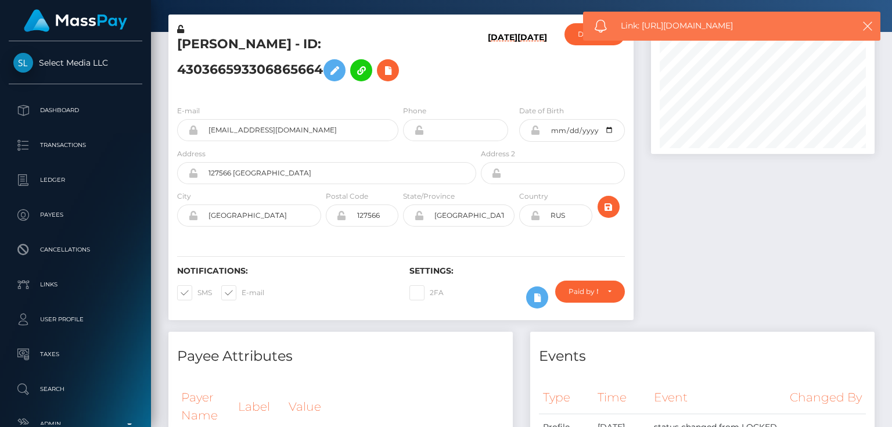
drag, startPoint x: 752, startPoint y: 26, endPoint x: 643, endPoint y: 27, distance: 109.1
click at [643, 27] on span "Link: https://l.maspay.io/hjvQg" at bounding box center [731, 26] width 221 height 12
copy span "https://l.maspay.io/hjvQg"
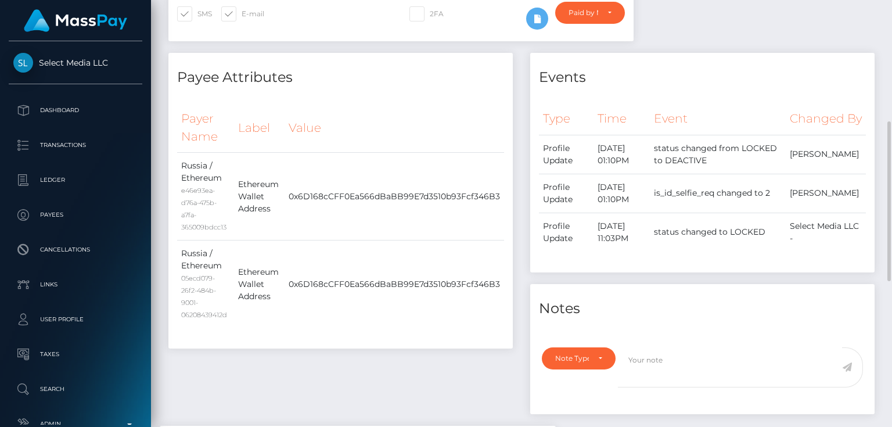
scroll to position [464, 0]
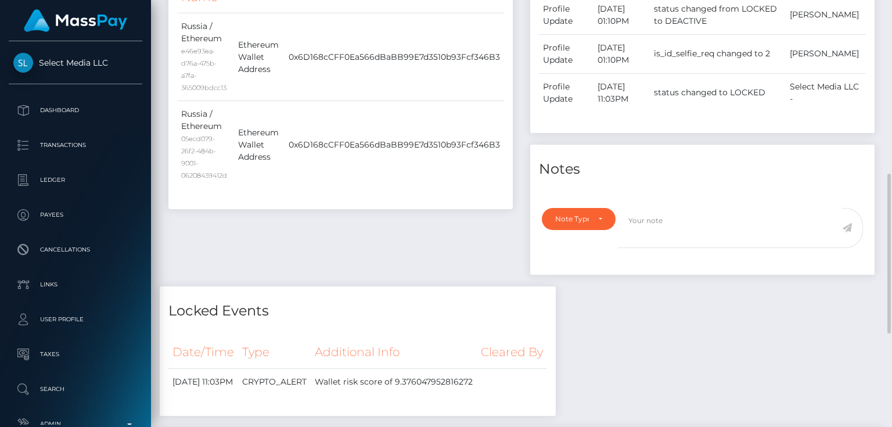
click at [585, 224] on div "Note Type Compliance Clear Compliance General Note Type" at bounding box center [702, 238] width 344 height 74
click at [580, 230] on div "Note Type" at bounding box center [579, 219] width 74 height 22
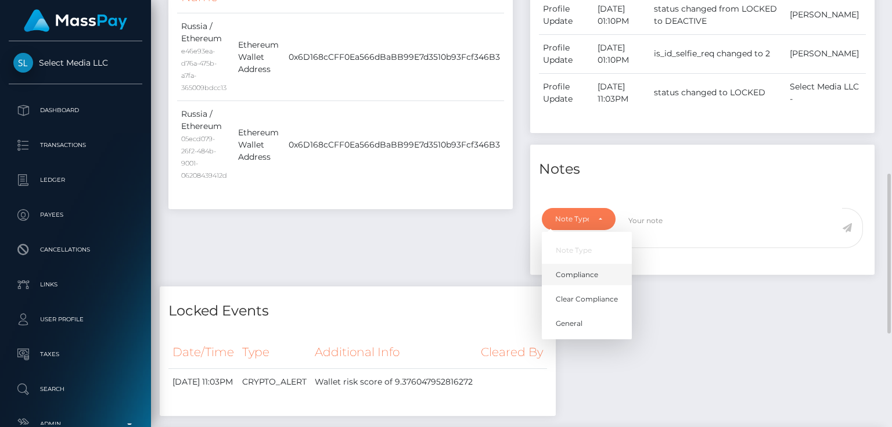
click at [580, 280] on span "Compliance" at bounding box center [576, 274] width 42 height 10
select select "COMPLIANCE"
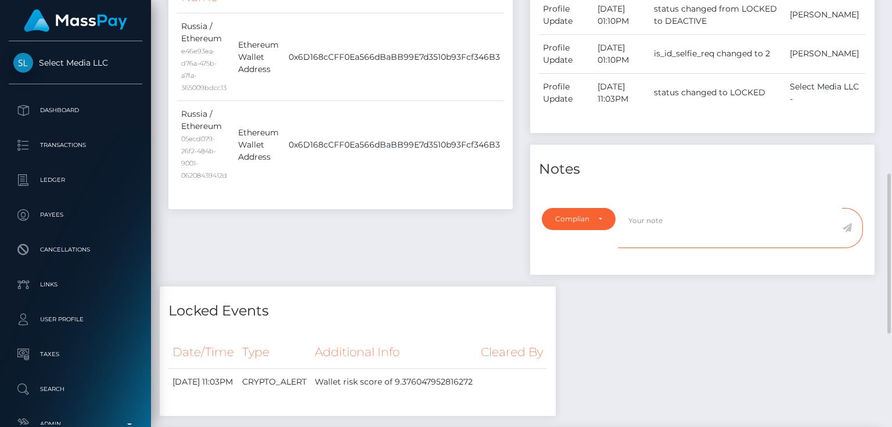
click at [678, 246] on textarea at bounding box center [730, 228] width 224 height 40
click at [474, 207] on div "Payer Name Label Value Russia / Ethereum e46e93ea-d76a-475b-a7fa-365009bdcc13" at bounding box center [340, 82] width 344 height 254
paste textarea "UTR - due to source of funds. No further action required."
type textarea "UTR - due to source of funds. No further action required."
click at [846, 232] on icon at bounding box center [847, 227] width 10 height 9
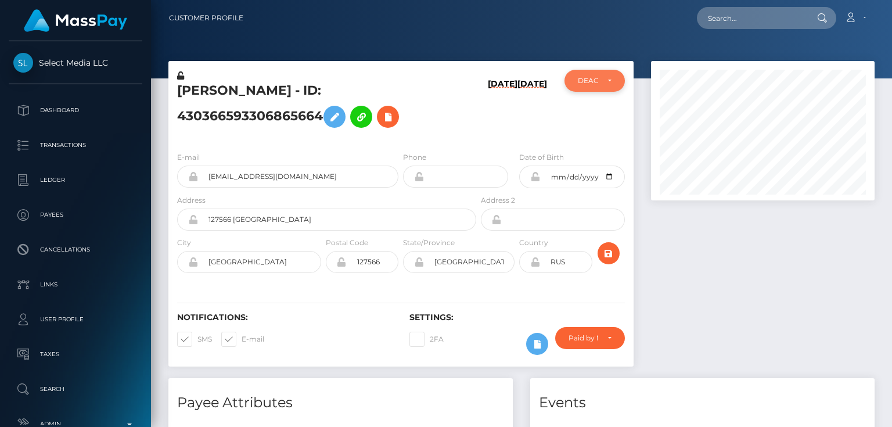
scroll to position [580313, 580228]
click at [580, 82] on div "DEACTIVE" at bounding box center [588, 80] width 20 height 9
click at [591, 107] on span "ACTIVE" at bounding box center [591, 112] width 26 height 10
select select "ACTIVE"
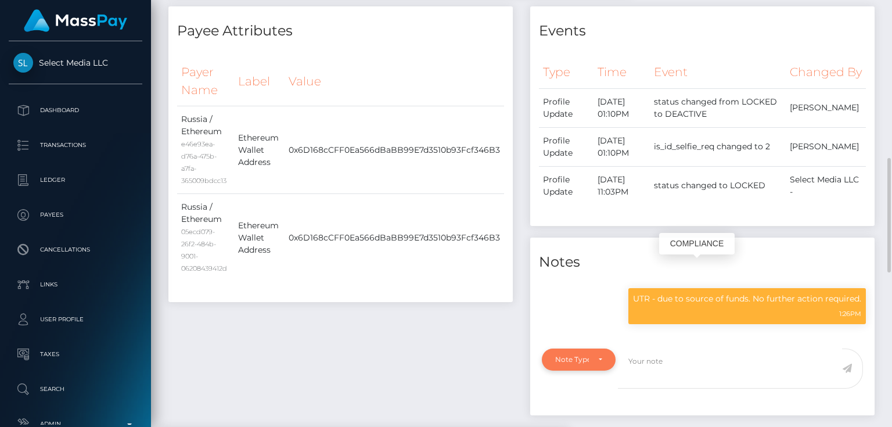
scroll to position [464, 0]
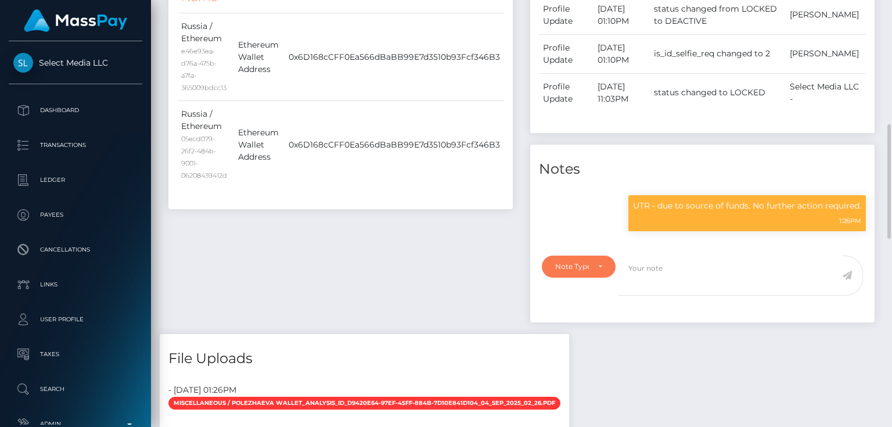
drag, startPoint x: 567, startPoint y: 292, endPoint x: 529, endPoint y: 308, distance: 40.3
click at [566, 277] on div "Note Type" at bounding box center [579, 266] width 74 height 22
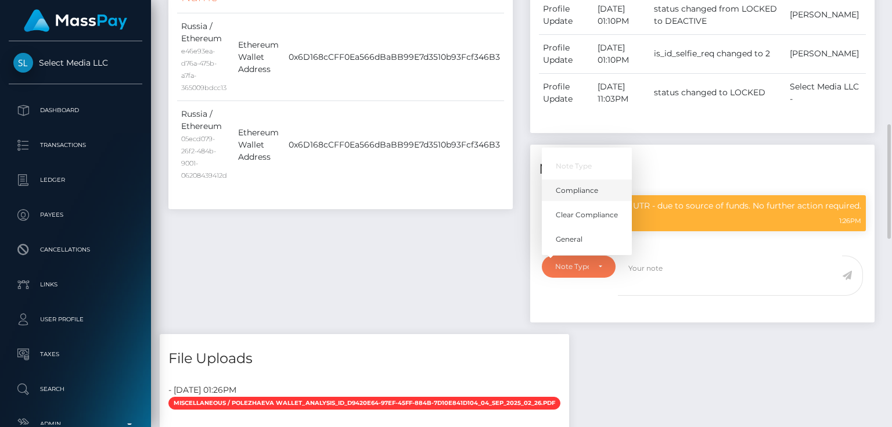
click at [585, 196] on span "Compliance" at bounding box center [576, 190] width 42 height 10
select select "COMPLIANCE"
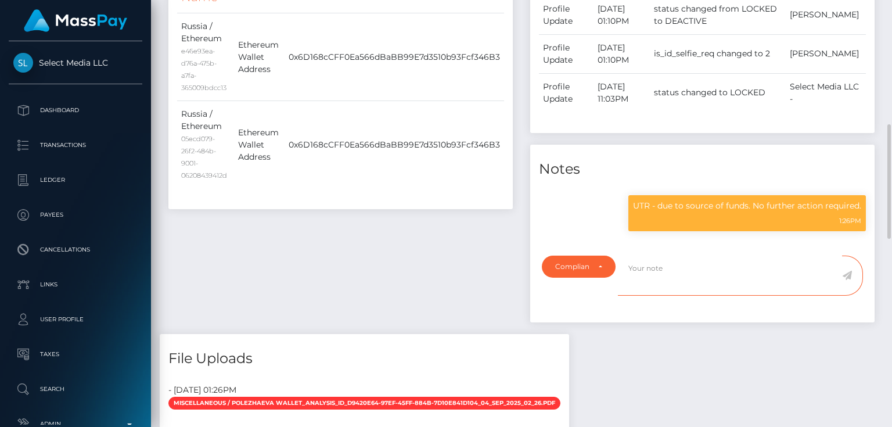
click at [632, 292] on textarea at bounding box center [730, 275] width 224 height 40
drag, startPoint x: 649, startPoint y: 302, endPoint x: 625, endPoint y: 306, distance: 24.7
click at [625, 295] on textarea "Disregard the previous note: The user is not allowed to use:" at bounding box center [730, 275] width 224 height 40
type textarea "Disregard the previous note: The user is not allowed to send funds to Changelly…"
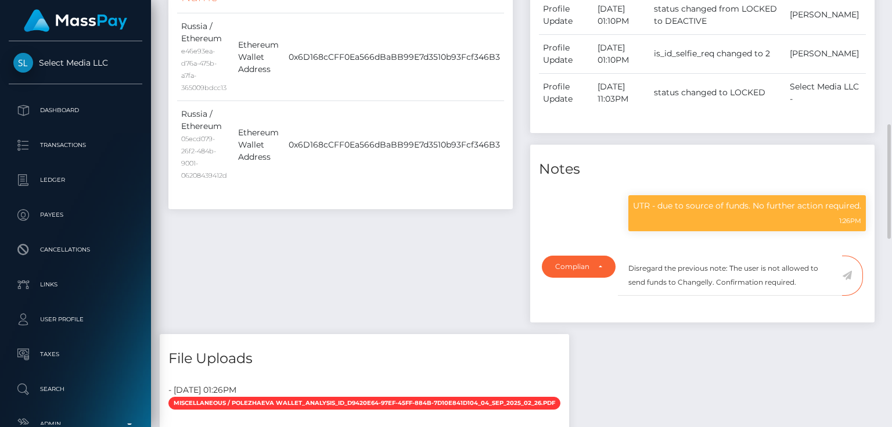
click at [847, 280] on icon at bounding box center [847, 274] width 10 height 9
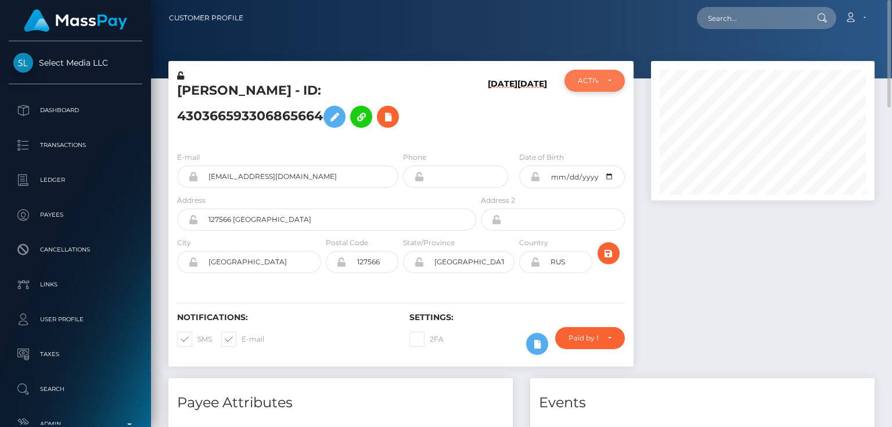
click at [602, 88] on div "ACTIVE" at bounding box center [594, 81] width 60 height 22
drag, startPoint x: 601, startPoint y: 137, endPoint x: 439, endPoint y: 168, distance: 164.3
click at [601, 137] on span "DEACTIVE" at bounding box center [596, 136] width 37 height 10
select select "DEACTIVE"
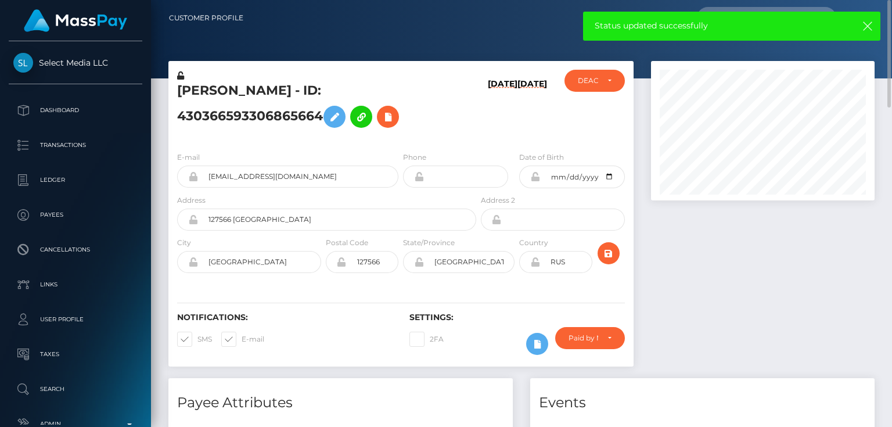
click at [240, 118] on h5 "Alina Polezhaeva - ID: 430366593306865664" at bounding box center [323, 108] width 293 height 52
copy h5 "Alina Polezhaeva - ID: 430366593306865664"
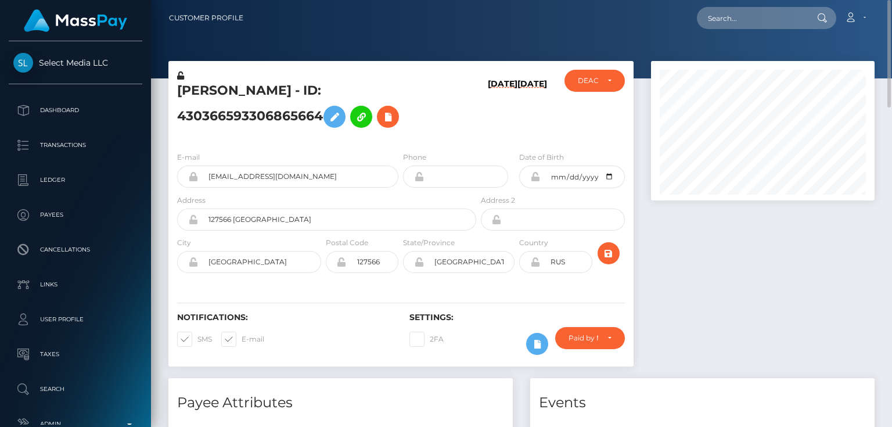
drag, startPoint x: 748, startPoint y: 323, endPoint x: 733, endPoint y: 312, distance: 18.4
click at [744, 315] on div at bounding box center [762, 219] width 241 height 317
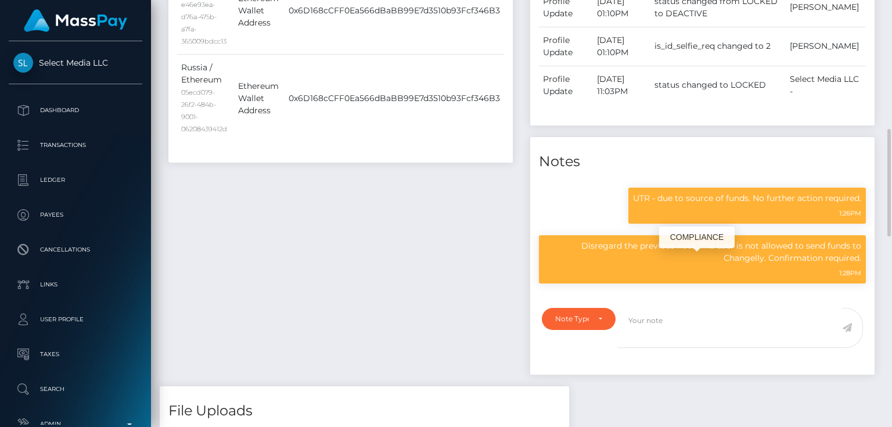
click at [655, 260] on p "Disregard the previous note: The user is not allowed to send funds to Changelly…" at bounding box center [702, 252] width 318 height 24
drag, startPoint x: 699, startPoint y: 263, endPoint x: 862, endPoint y: 274, distance: 163.5
click at [862, 274] on div "Disregard the previous note: The user is not allowed to send funds to Changelly…" at bounding box center [702, 259] width 327 height 48
copy p "The user is not allowed to send funds to Changelly. Confirmation required."
click at [323, 242] on div "Payee Attributes Payer Name Label Value Russia / Ethereum e46e93ea-d76a-475b-a7…" at bounding box center [341, 126] width 362 height 519
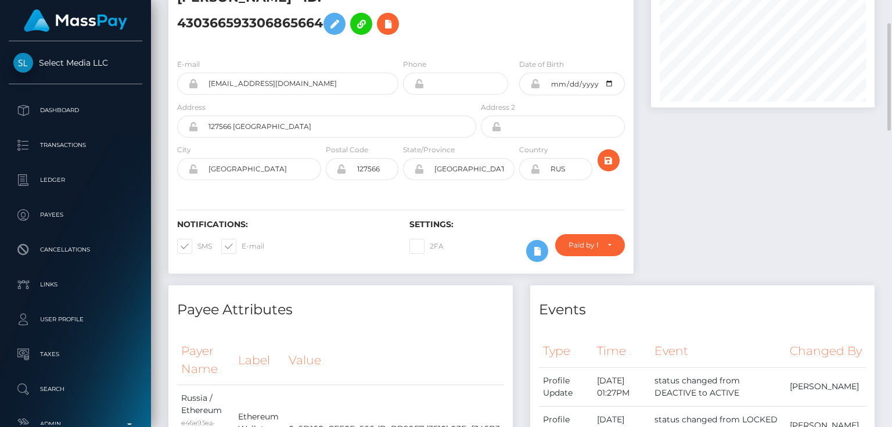
scroll to position [0, 0]
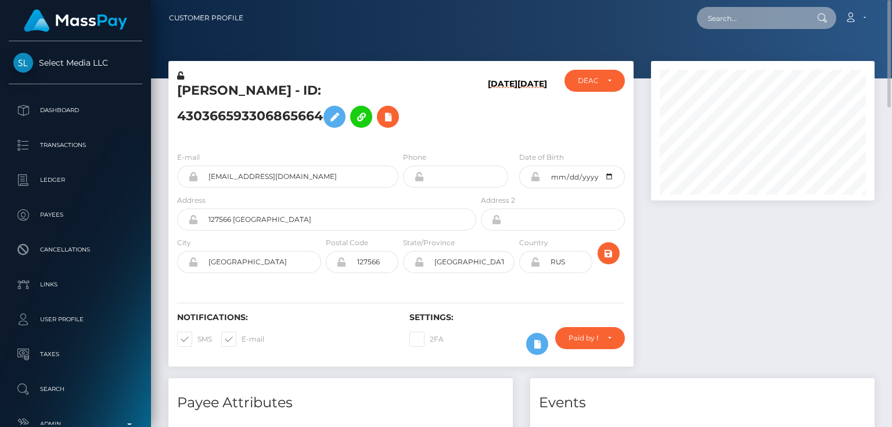
paste input "764820507844419584"
type input "764820507844419584"
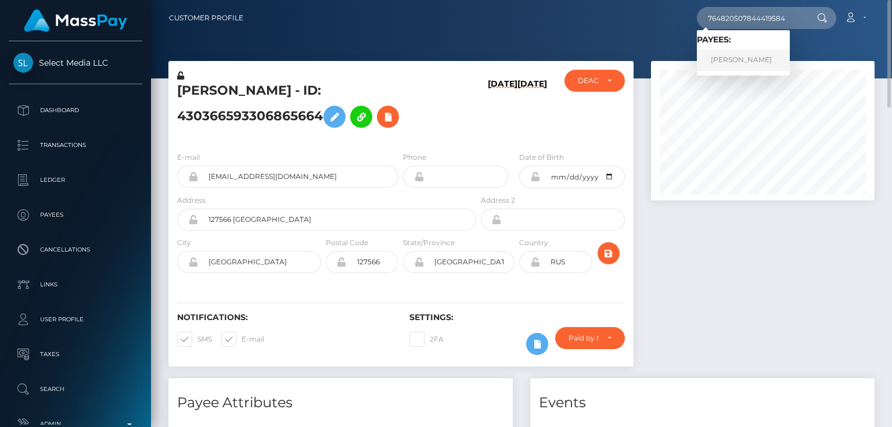
click at [740, 56] on link "EVGENII SERGEEVICH ORLOV" at bounding box center [743, 59] width 93 height 21
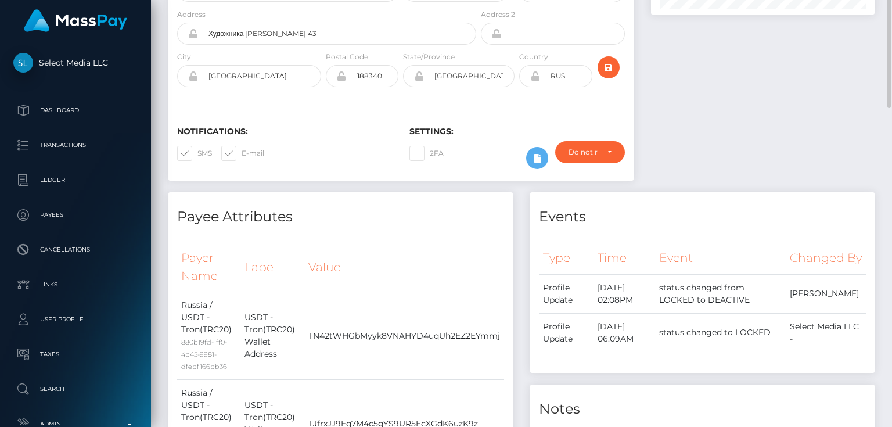
scroll to position [46, 0]
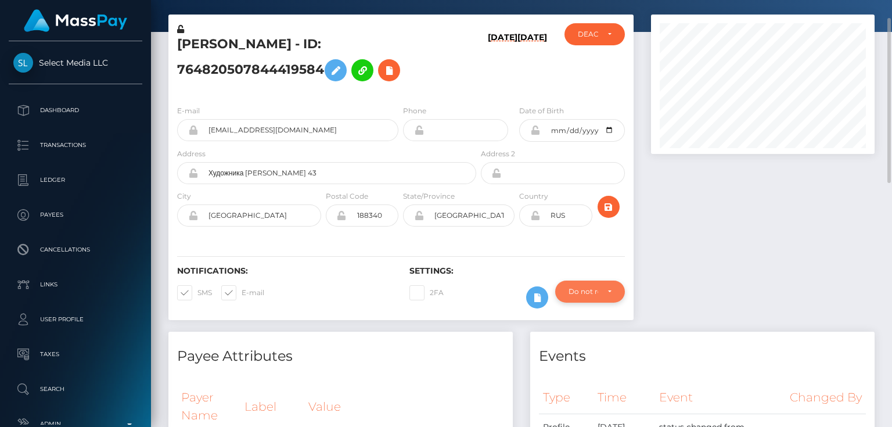
click at [580, 295] on div "Do not require" at bounding box center [583, 291] width 30 height 9
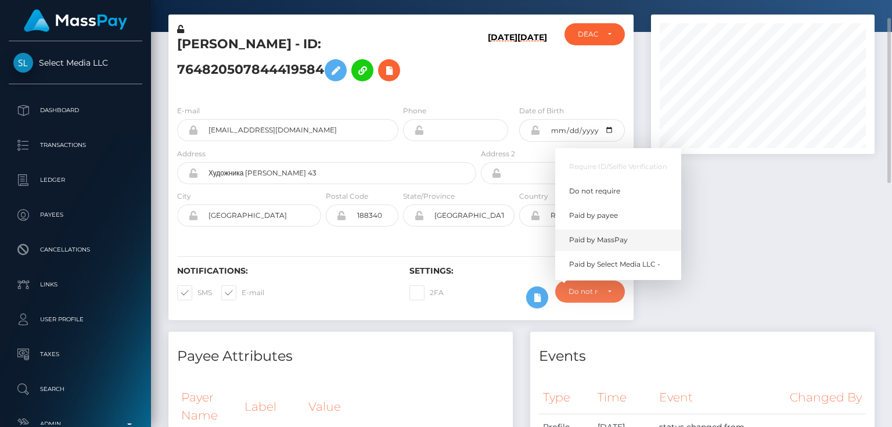
click at [611, 242] on span "Paid by MassPay" at bounding box center [598, 240] width 59 height 10
select select "2"
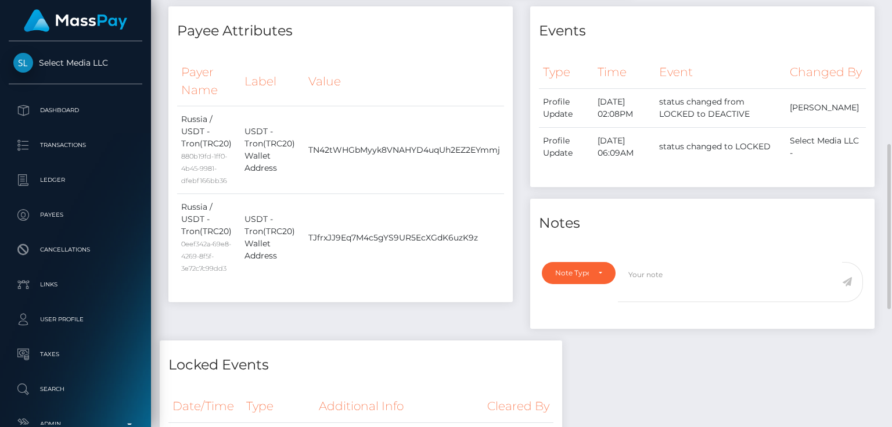
scroll to position [464, 0]
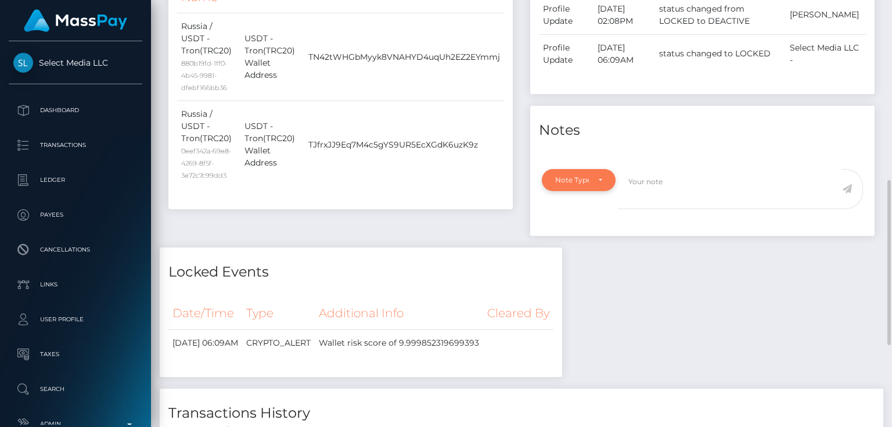
click at [554, 191] on div "Note Type" at bounding box center [579, 180] width 74 height 22
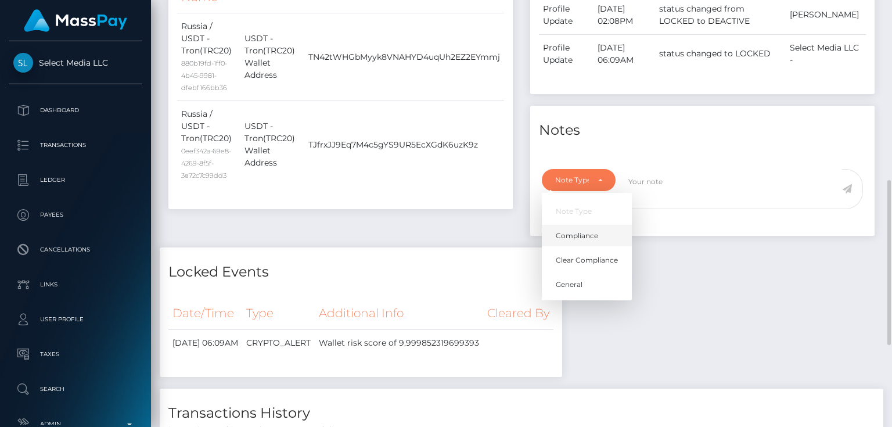
click at [573, 246] on link "Compliance" at bounding box center [587, 235] width 90 height 21
select select "COMPLIANCE"
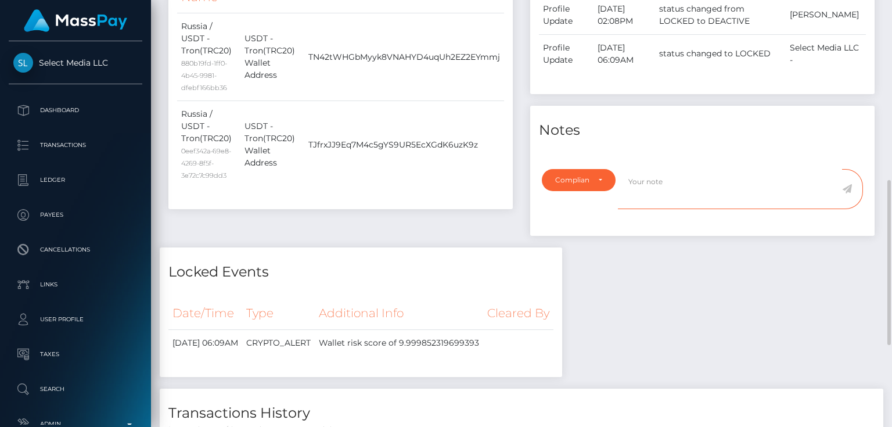
click at [664, 205] on textarea at bounding box center [730, 189] width 224 height 40
drag, startPoint x: 672, startPoint y: 366, endPoint x: 713, endPoint y: 340, distance: 49.1
click at [672, 366] on div "Payee Attributes Payer Name Label Value Russia / USDT - Tron(TRC20) 880b19fd-1f…" at bounding box center [521, 239] width 723 height 651
paste textarea "UTR - due to source of funds. No further action required."
type textarea "UTR - due to source of funds. No further action required."
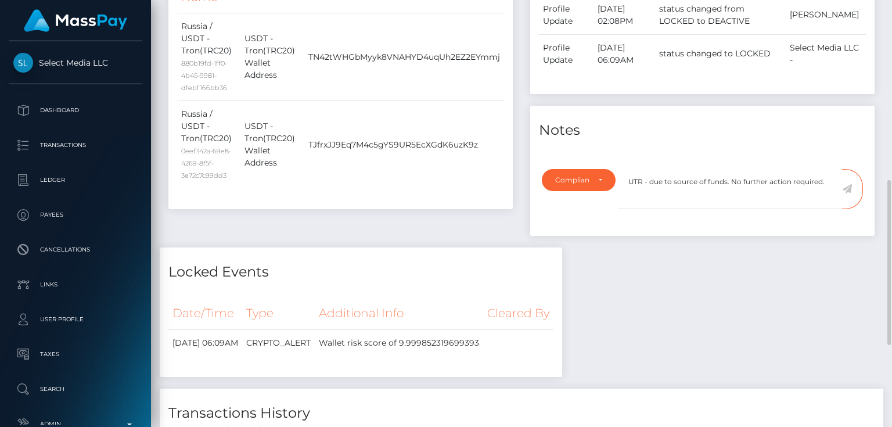
click at [684, 247] on div "Events Type Time Event Changed By" at bounding box center [702, 81] width 362 height 334
click at [845, 193] on icon at bounding box center [847, 188] width 10 height 9
click at [737, 295] on div "Payee Attributes Payer Name Label Value Russia / USDT - Tron(TRC20) 880b19fd-1f…" at bounding box center [521, 239] width 723 height 651
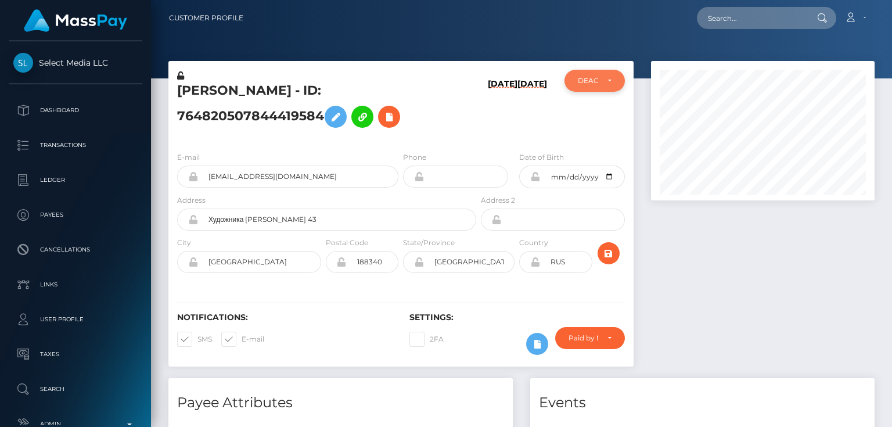
scroll to position [580313, 580228]
click at [594, 84] on div "DEACTIVE" at bounding box center [588, 80] width 20 height 9
click at [603, 111] on span "ACTIVE" at bounding box center [591, 112] width 26 height 10
select select "ACTIVE"
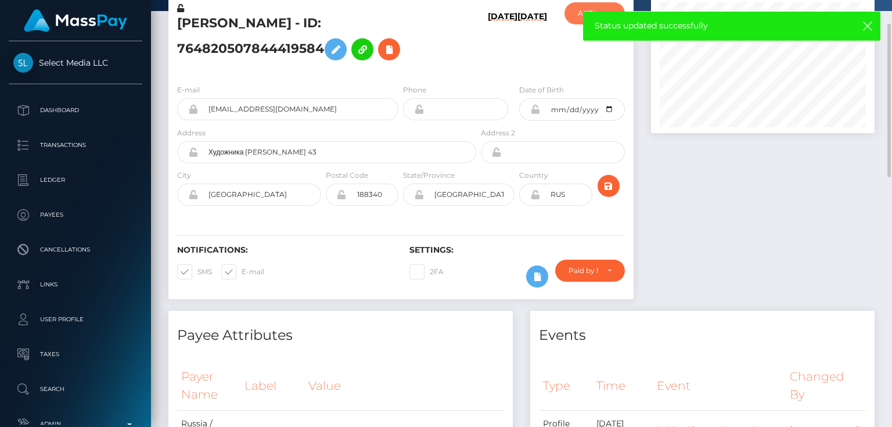
scroll to position [0, 0]
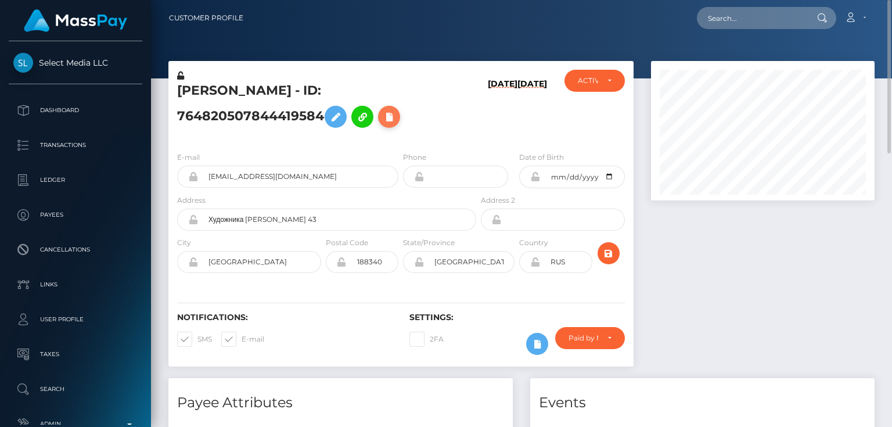
click at [389, 115] on icon at bounding box center [389, 117] width 14 height 15
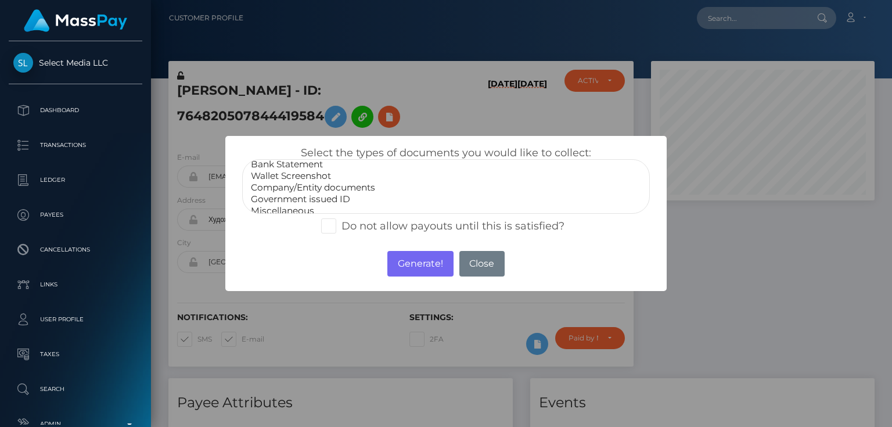
scroll to position [23, 0]
select select "Miscellaneous"
click at [304, 208] on option "Miscellaneous" at bounding box center [446, 204] width 392 height 12
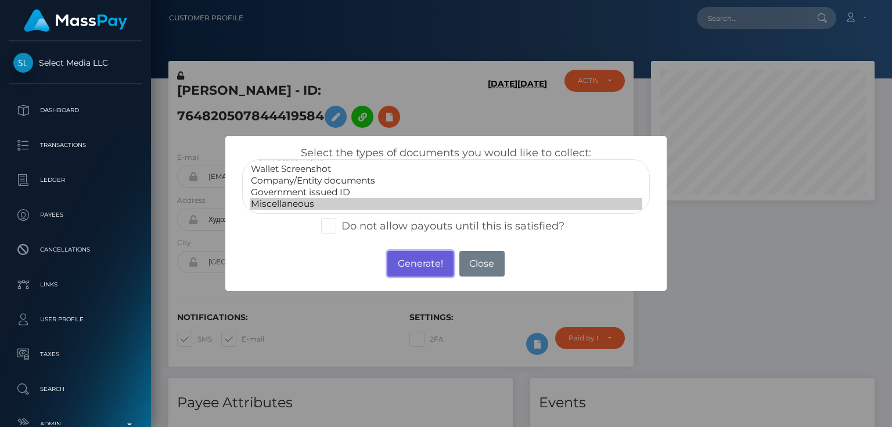
click at [417, 265] on button "Generate!" at bounding box center [420, 264] width 66 height 26
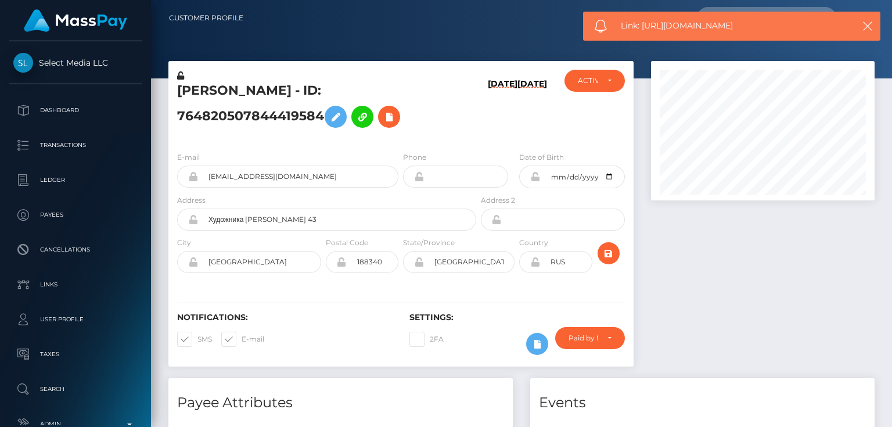
drag, startPoint x: 739, startPoint y: 28, endPoint x: 641, endPoint y: 23, distance: 98.3
click at [641, 23] on span "Link: [URL][DOMAIN_NAME]" at bounding box center [731, 26] width 221 height 12
copy span "https://l.maspay.io/gjvEB"
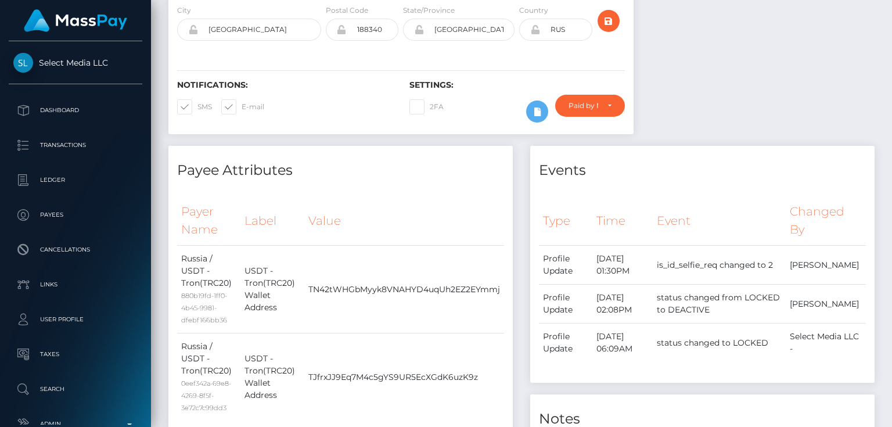
scroll to position [0, 0]
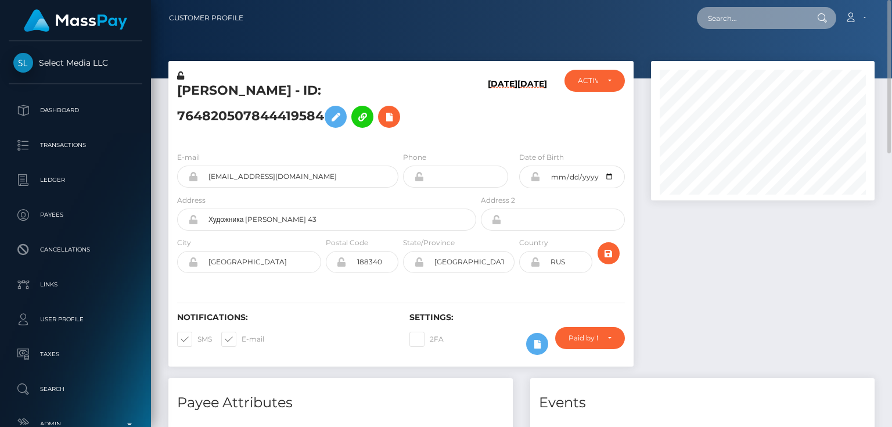
paste input "1160702"
type input "1160702"
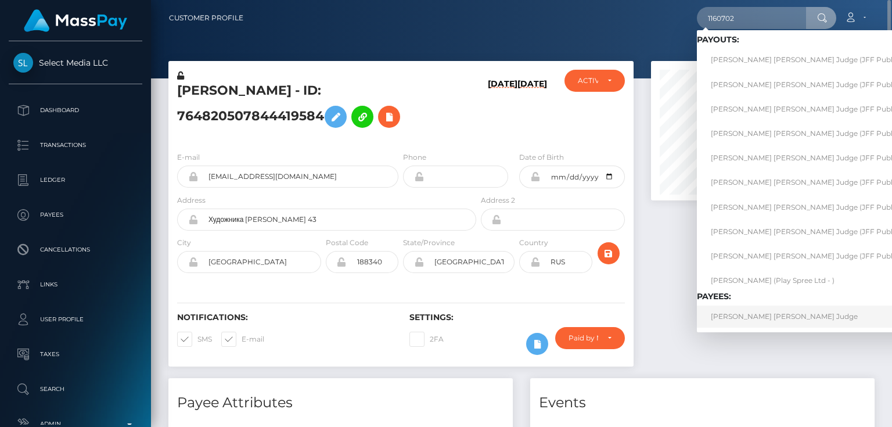
click at [753, 318] on link "Justin John Aaron Judge" at bounding box center [827, 315] width 261 height 21
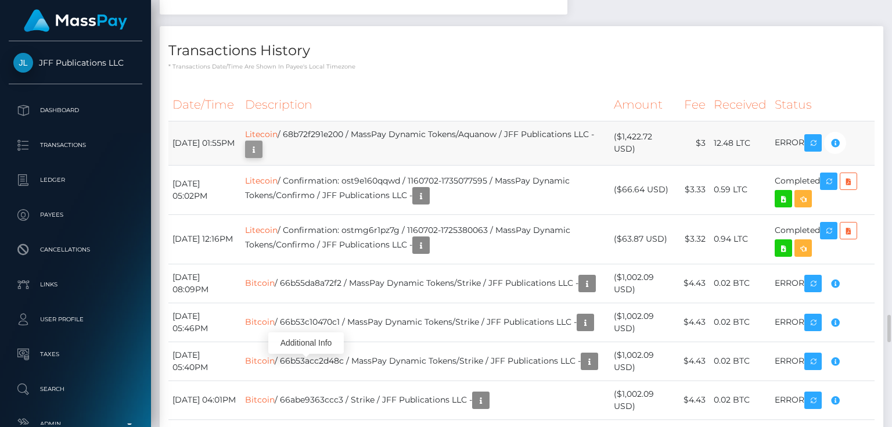
scroll to position [139, 223]
click at [261, 157] on icon "button" at bounding box center [254, 149] width 14 height 15
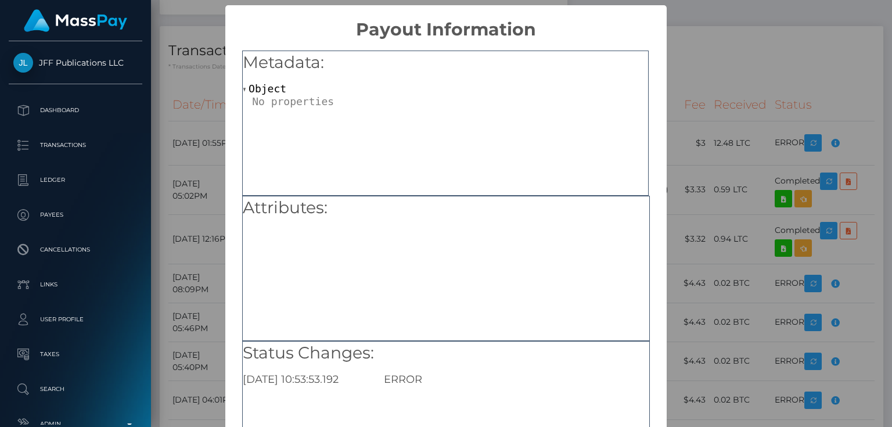
scroll to position [125, 0]
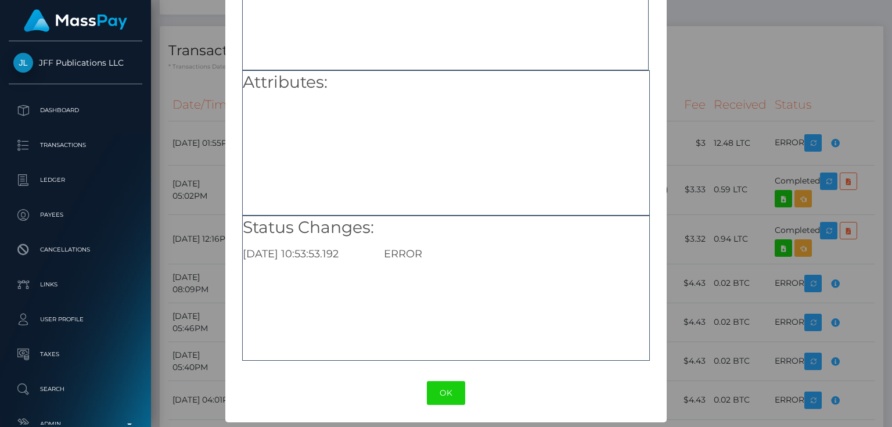
drag, startPoint x: 800, startPoint y: 240, endPoint x: 627, endPoint y: 265, distance: 175.3
click at [800, 239] on div "× Payout Information Metadata: Object Attributes: Status Changes: 2025-09-02 10…" at bounding box center [446, 213] width 892 height 427
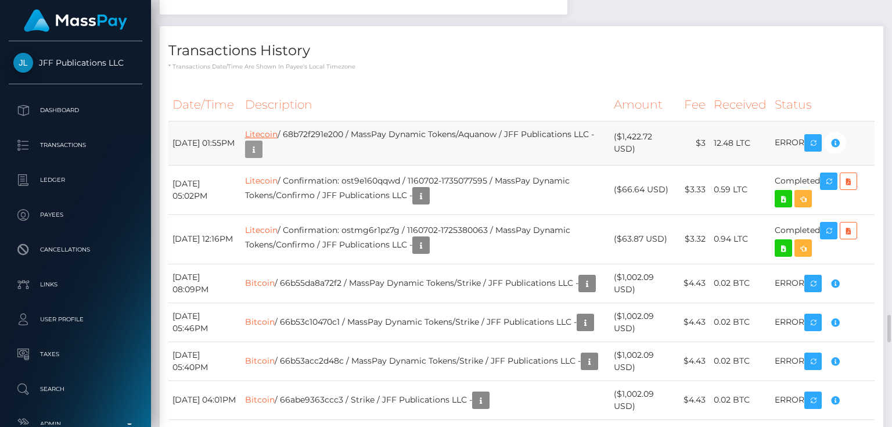
scroll to position [139, 223]
click at [291, 351] on div "Additional Info" at bounding box center [305, 342] width 75 height 21
click at [277, 139] on link "Litecoin" at bounding box center [261, 134] width 33 height 10
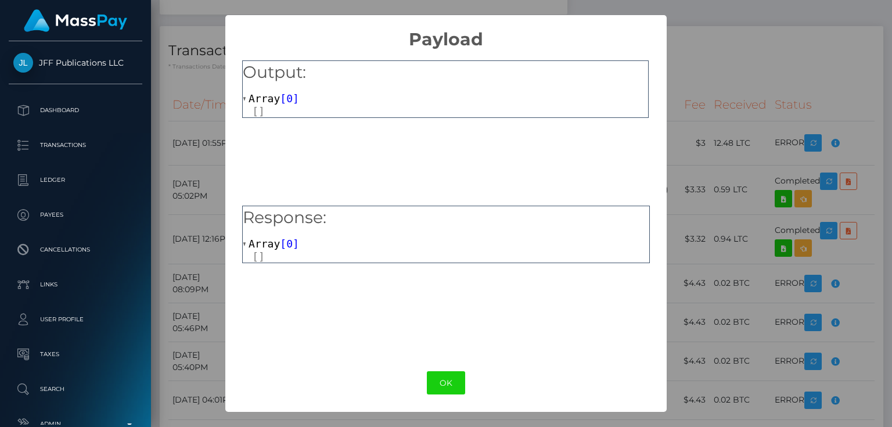
click at [782, 231] on div "× Payload Output: Array [ 0 ] Response: Array [ 0 ] OK No Cancel" at bounding box center [446, 213] width 892 height 427
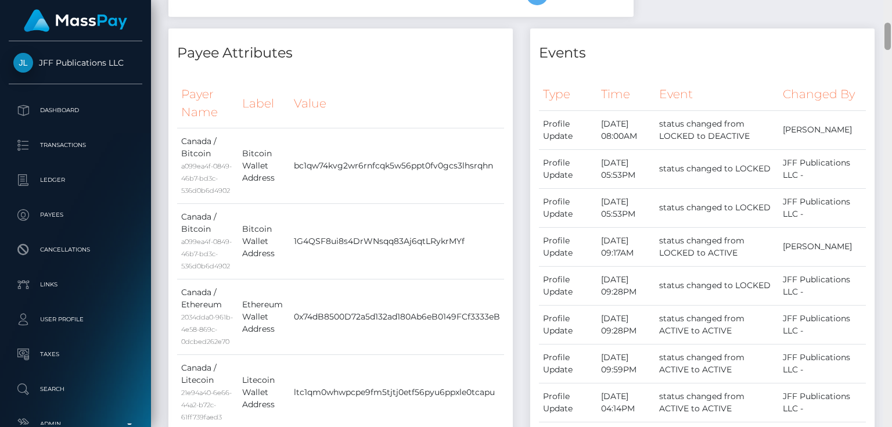
scroll to position [0, 0]
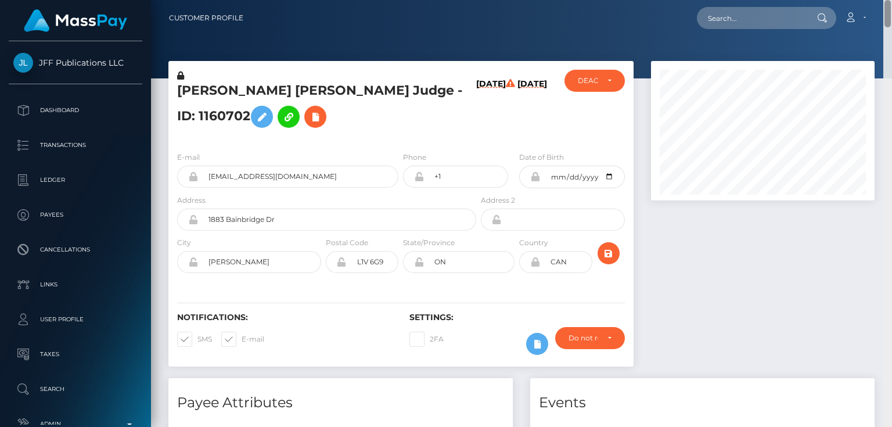
drag, startPoint x: 887, startPoint y: 64, endPoint x: 891, endPoint y: 0, distance: 64.0
click at [891, 0] on div "Customer Profile Loading... Loading..." at bounding box center [521, 213] width 741 height 427
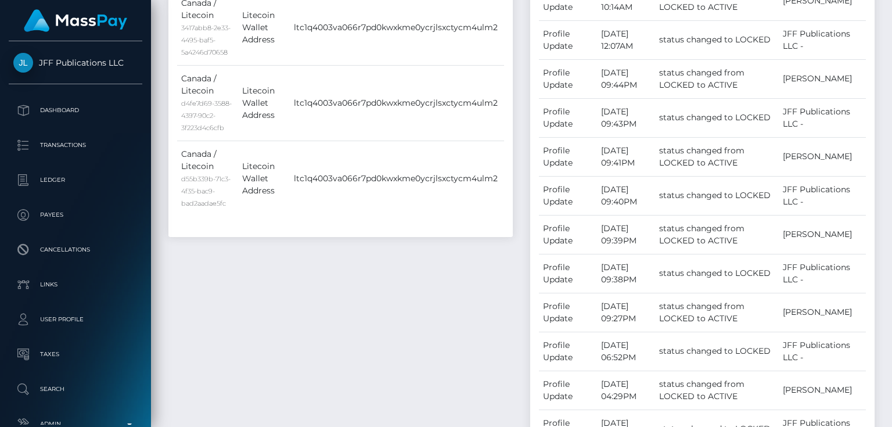
scroll to position [650, 0]
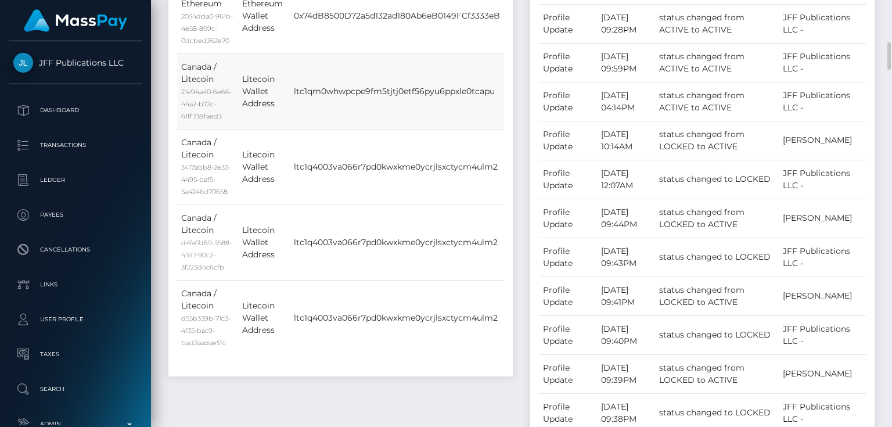
click at [318, 120] on td "ltc1qm0whwpcpe9fm5tjtj0etf56pyu6ppxle0tcapu" at bounding box center [397, 91] width 214 height 75
copy td "ltc1qm0whwpcpe9fm5tjtj0etf56pyu6ppxle0tcapu"
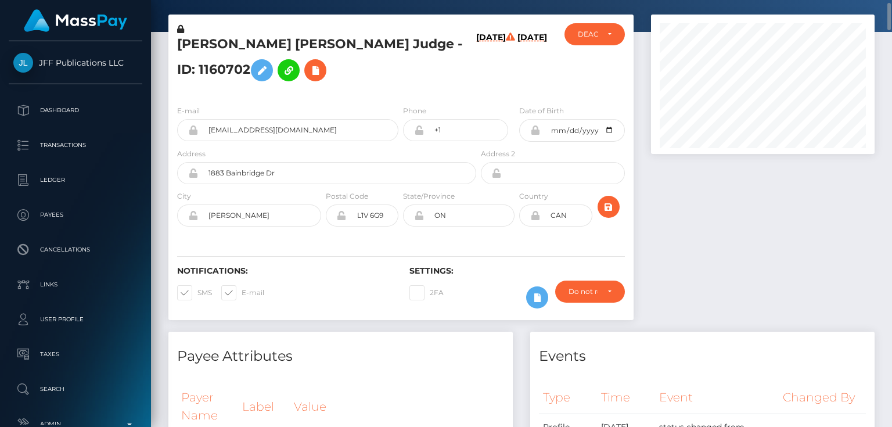
scroll to position [0, 0]
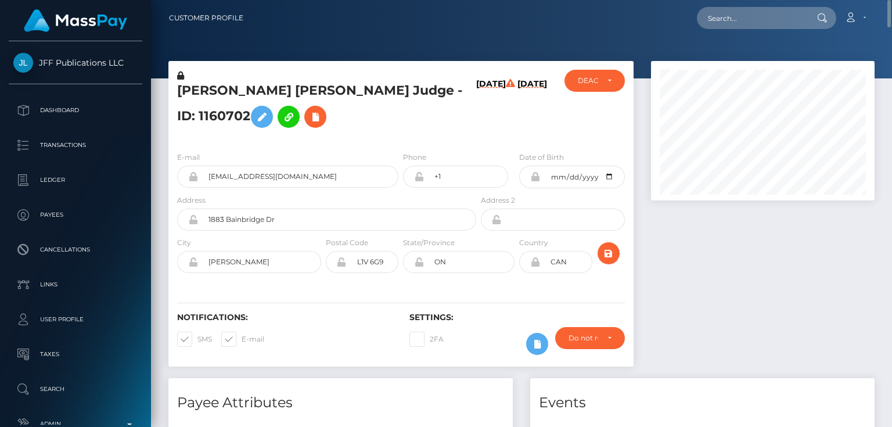
click at [306, 118] on h5 "Justin John Aaron Judge - ID: 1160702" at bounding box center [323, 108] width 293 height 52
click at [308, 124] on icon at bounding box center [315, 117] width 14 height 15
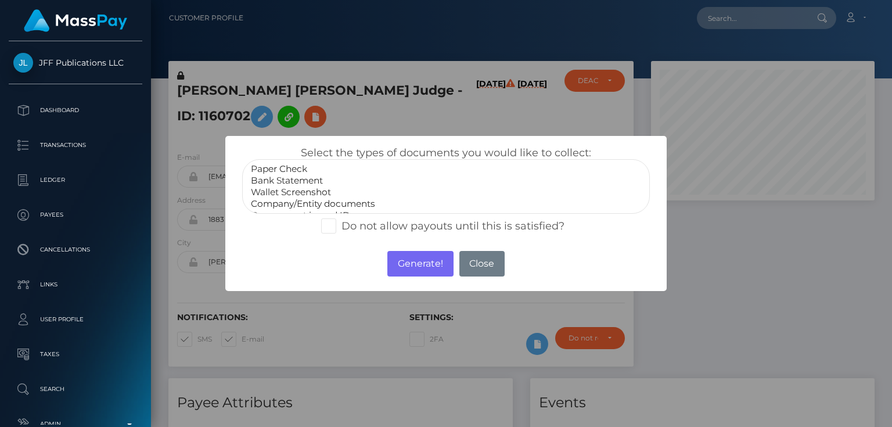
scroll to position [23, 0]
select select "Miscellaneous"
click at [297, 201] on option "Miscellaneous" at bounding box center [446, 204] width 392 height 12
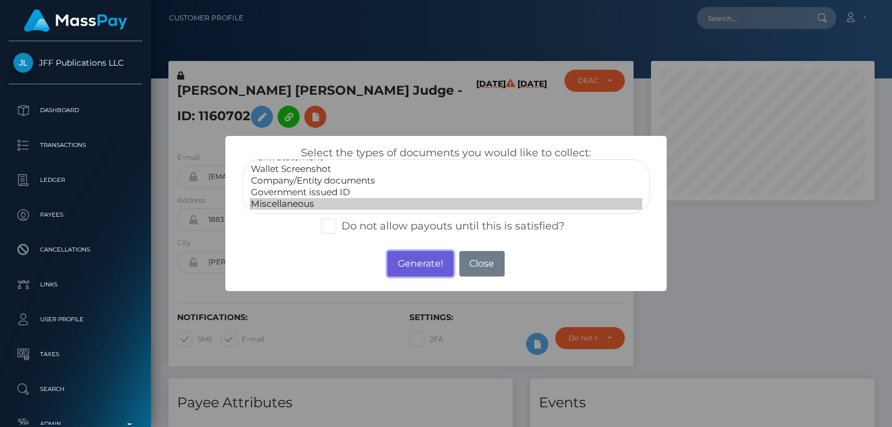
click at [409, 263] on button "Generate!" at bounding box center [420, 264] width 66 height 26
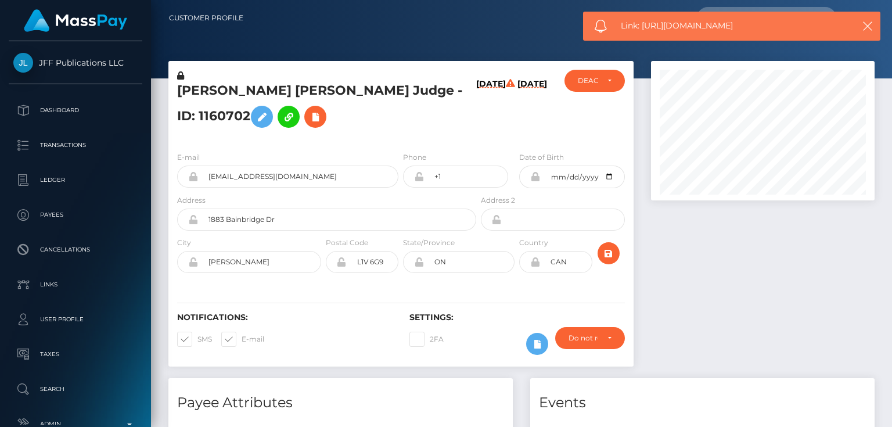
drag, startPoint x: 746, startPoint y: 24, endPoint x: 658, endPoint y: 23, distance: 88.8
click at [645, 24] on span "Link: https://l.maspay.io/pjvOa" at bounding box center [731, 26] width 221 height 12
click at [655, 26] on span "Link: https://l.maspay.io/pjvOa" at bounding box center [731, 26] width 221 height 12
drag, startPoint x: 641, startPoint y: 28, endPoint x: 741, endPoint y: 30, distance: 99.9
click at [741, 30] on span "Link: https://l.maspay.io/pjvOa" at bounding box center [731, 26] width 221 height 12
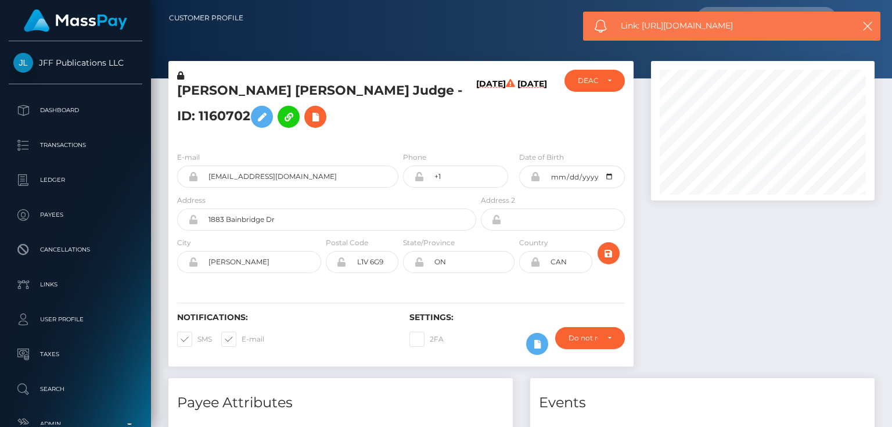
copy span "https://l.maspay.io/pjvOa"
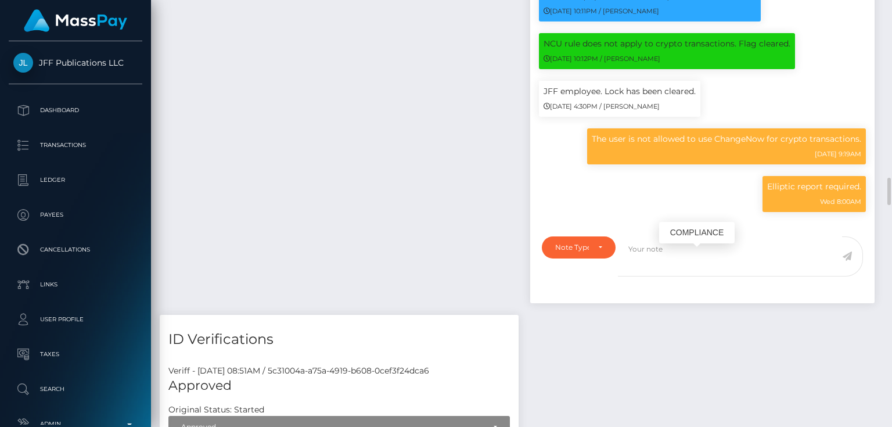
scroll to position [139, 223]
click at [579, 260] on div "Note Type Compliance Clear Compliance General Note Type" at bounding box center [702, 266] width 344 height 74
click at [581, 258] on div "Note Type" at bounding box center [579, 247] width 74 height 22
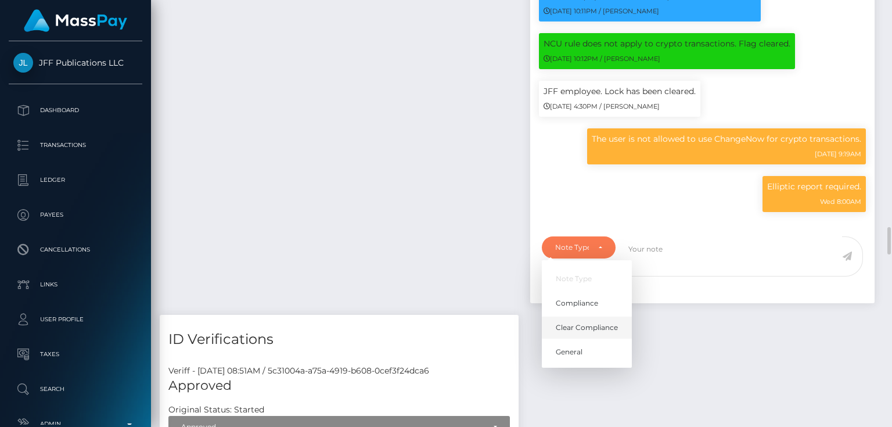
click at [598, 333] on span "Clear Compliance" at bounding box center [586, 327] width 62 height 10
select select "CLEAR_COMPLIANCE"
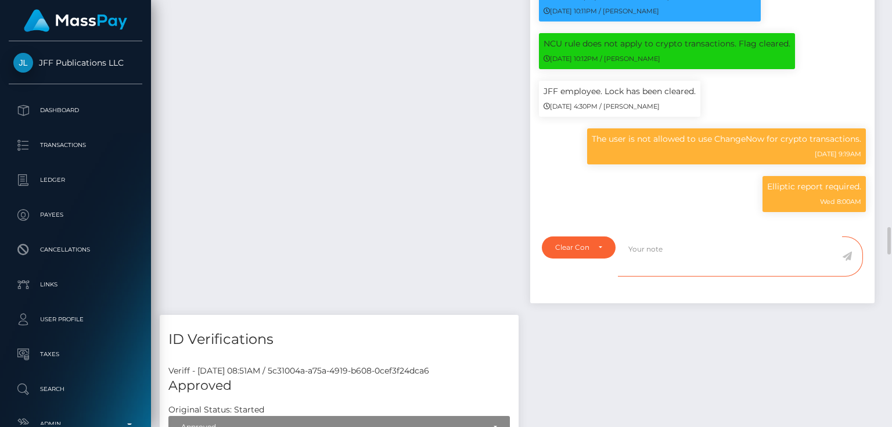
click at [645, 276] on textarea at bounding box center [730, 256] width 224 height 40
paste textarea "UTR - due to source of funds. No further action required."
type textarea "UTR - due to source of funds. No further action required."
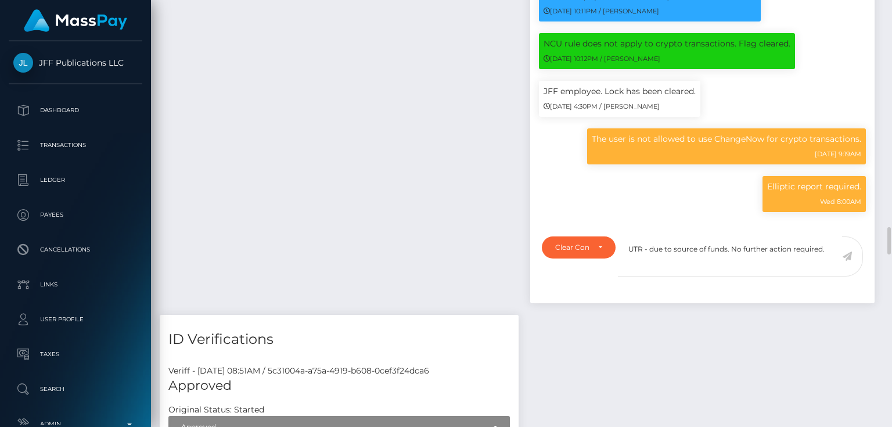
click at [848, 261] on icon at bounding box center [847, 255] width 10 height 9
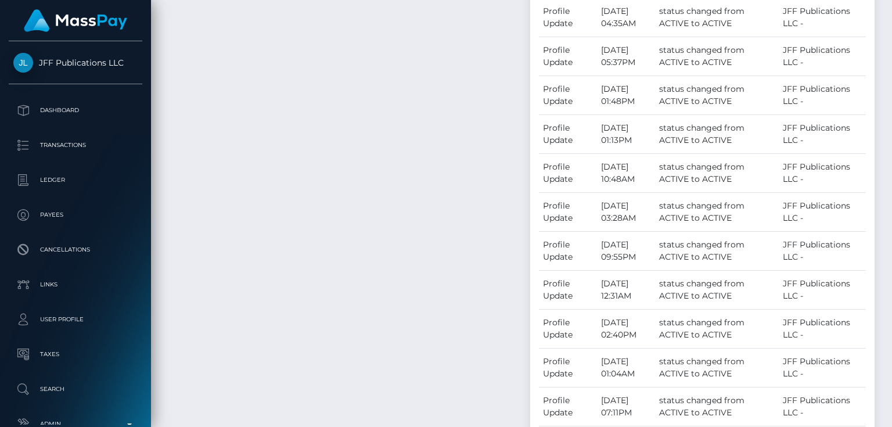
scroll to position [43, 0]
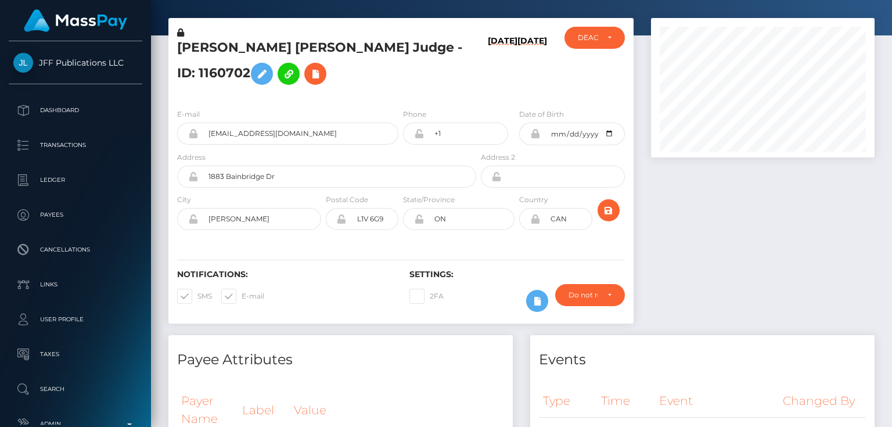
drag, startPoint x: 885, startPoint y: 233, endPoint x: 891, endPoint y: -9, distance: 242.1
click at [891, 0] on html "JFF Publications LLC Dashboard Transactions Ledger Payees Links" at bounding box center [446, 213] width 892 height 427
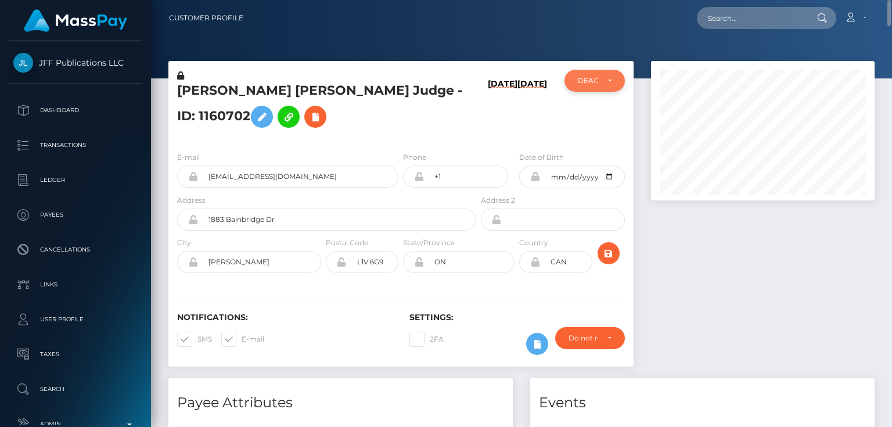
click at [592, 82] on div "DEACTIVE" at bounding box center [588, 80] width 20 height 9
click at [587, 112] on span "ACTIVE" at bounding box center [591, 112] width 26 height 10
select select "ACTIVE"
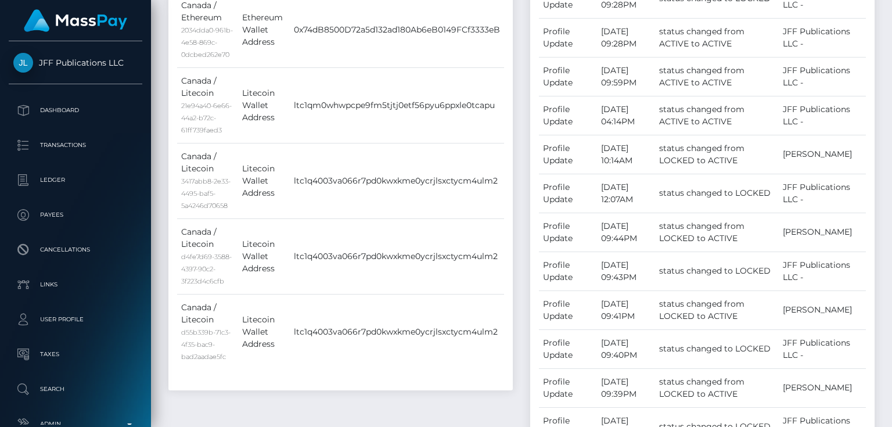
scroll to position [0, 0]
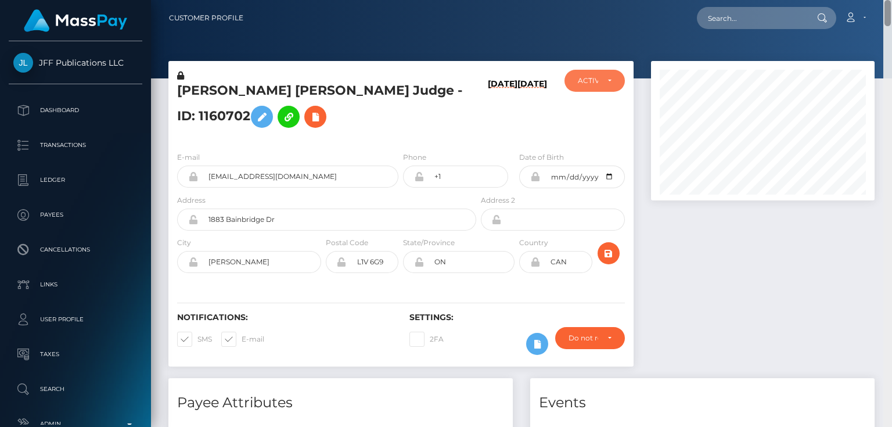
drag, startPoint x: 886, startPoint y: 142, endPoint x: 891, endPoint y: -19, distance: 160.3
click at [891, 0] on html "JFF Publications LLC Dashboard Transactions Ledger Payees Links" at bounding box center [446, 213] width 892 height 427
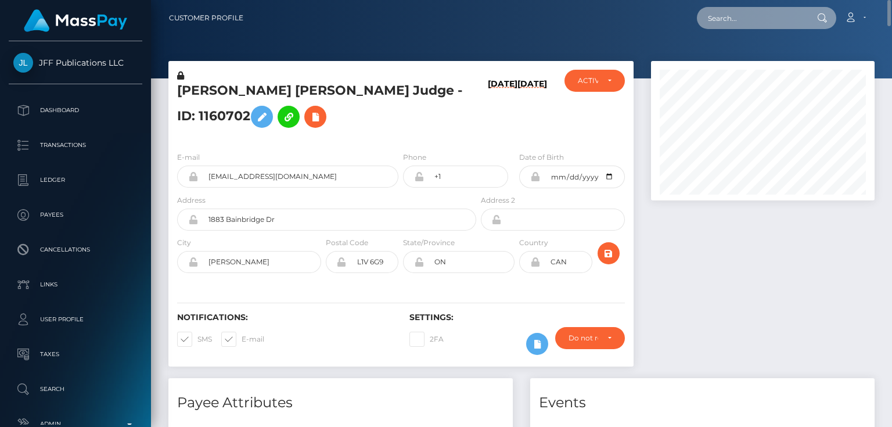
paste input "Mercy Akeyo"
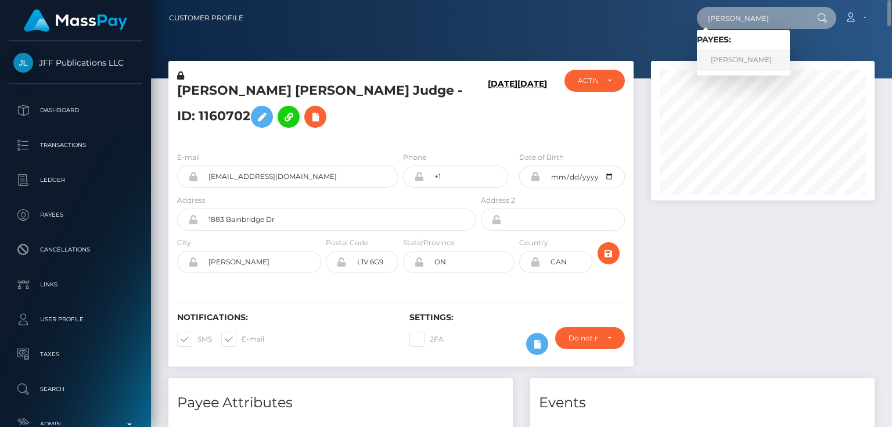
type input "Mercy Akeyo"
click at [749, 62] on link "Mercy Akeyo" at bounding box center [743, 59] width 93 height 21
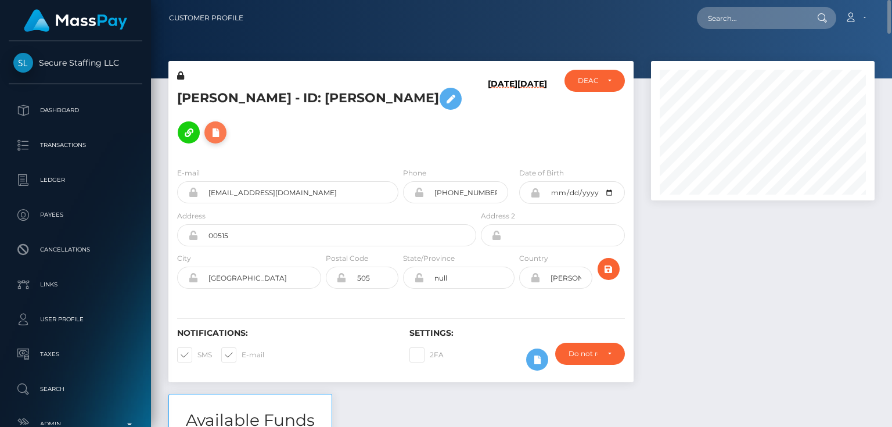
click at [222, 125] on icon at bounding box center [215, 132] width 14 height 15
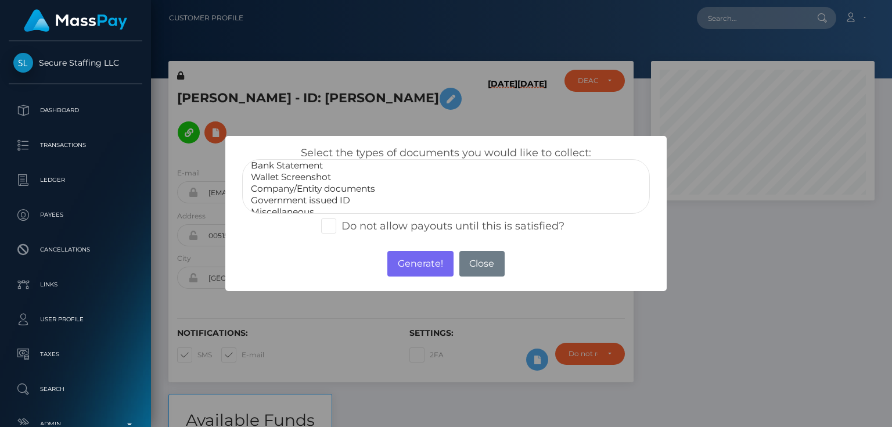
scroll to position [23, 0]
select select "Miscellaneous"
click at [302, 202] on option "Miscellaneous" at bounding box center [446, 204] width 392 height 12
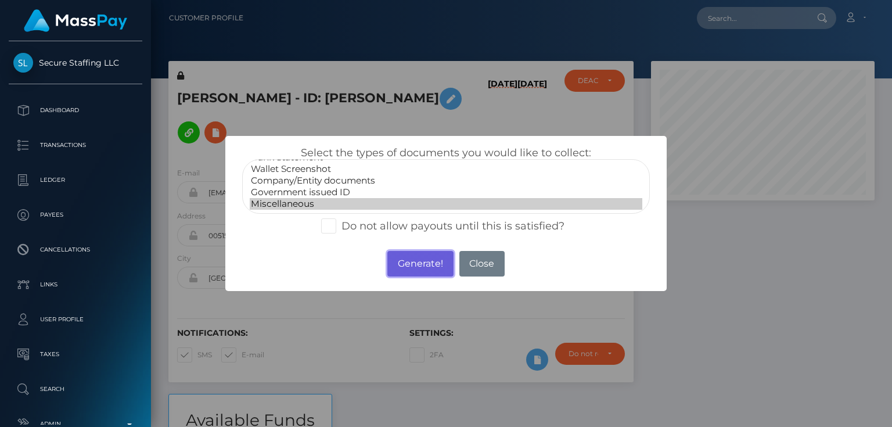
click at [425, 262] on button "Generate!" at bounding box center [420, 264] width 66 height 26
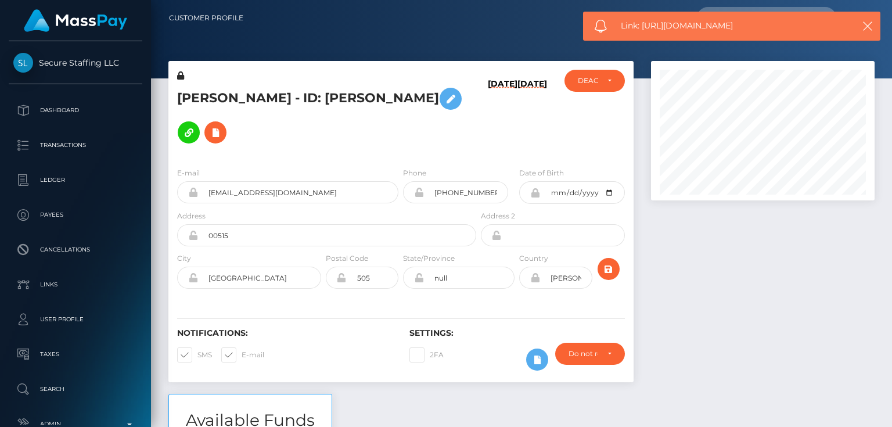
drag, startPoint x: 715, startPoint y: 23, endPoint x: 641, endPoint y: 30, distance: 74.6
click at [641, 30] on span "Link: [URL][DOMAIN_NAME]" at bounding box center [731, 26] width 221 height 12
copy span "[URL][DOMAIN_NAME]"
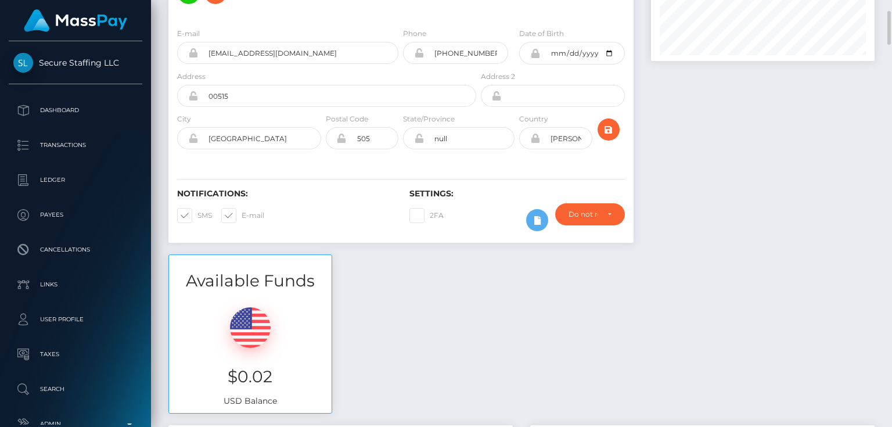
scroll to position [0, 0]
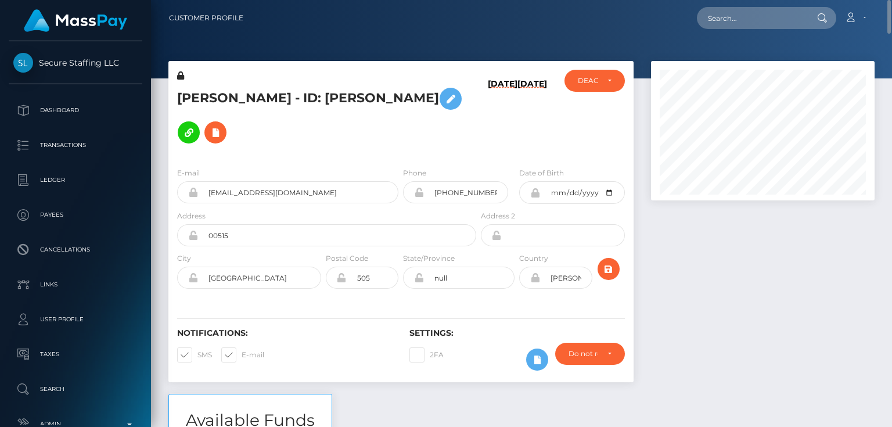
click at [250, 158] on div "E-mail [EMAIL_ADDRESS][DOMAIN_NAME] Phone [PHONE_NUMBER]" at bounding box center [400, 229] width 465 height 142
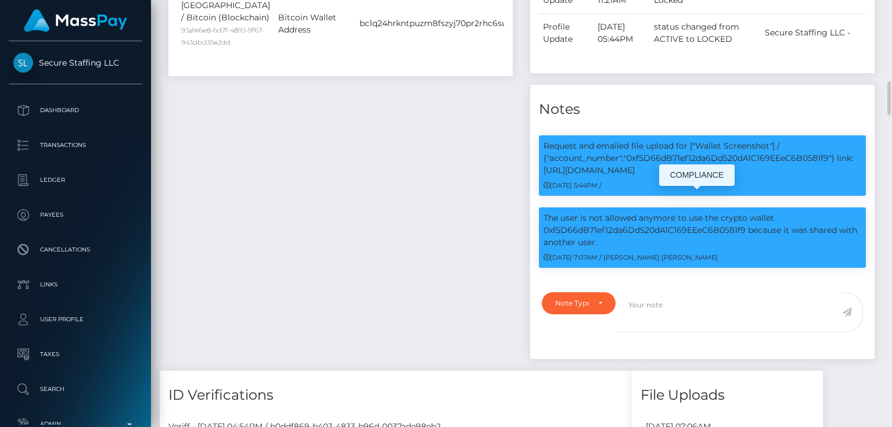
scroll to position [139, 223]
click at [577, 298] on div "Note Type" at bounding box center [572, 302] width 34 height 9
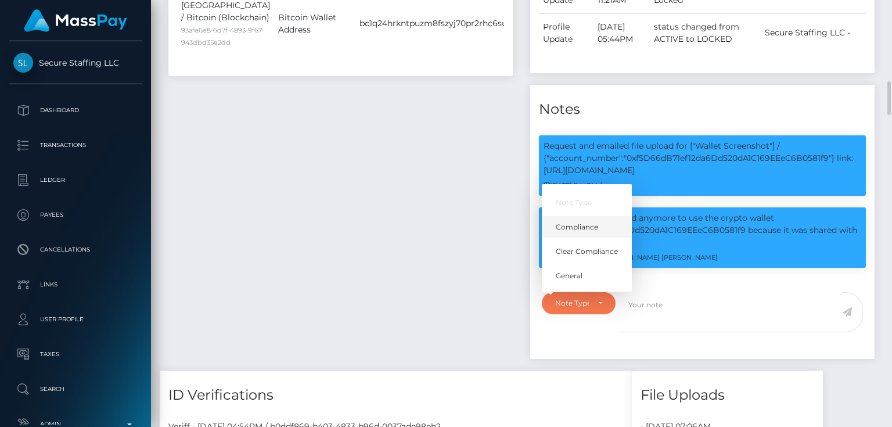
click at [578, 222] on span "Compliance" at bounding box center [576, 227] width 42 height 10
select select "COMPLIANCE"
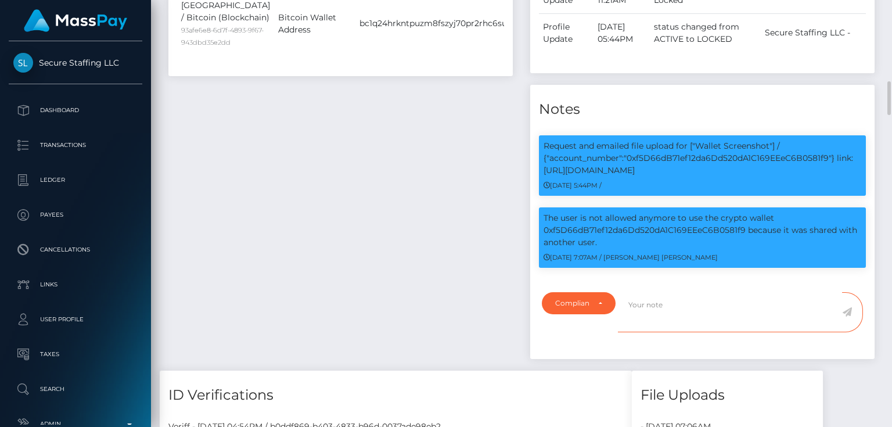
drag, startPoint x: 661, startPoint y: 289, endPoint x: 633, endPoint y: 293, distance: 28.2
click at [661, 292] on textarea at bounding box center [730, 312] width 224 height 40
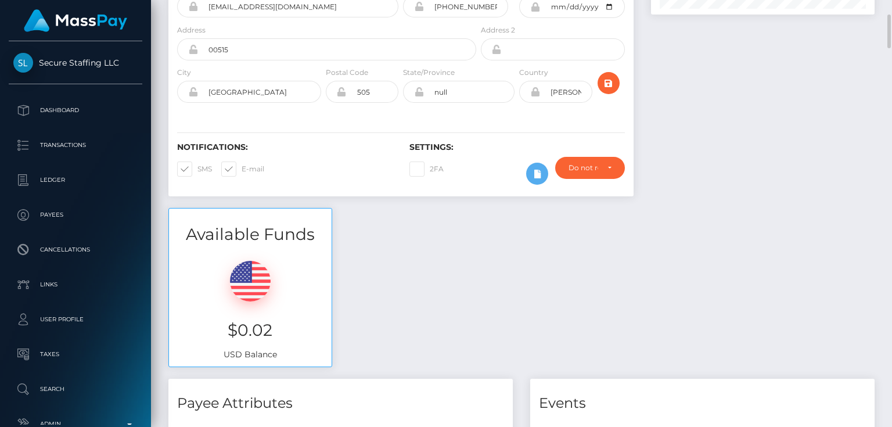
scroll to position [0, 0]
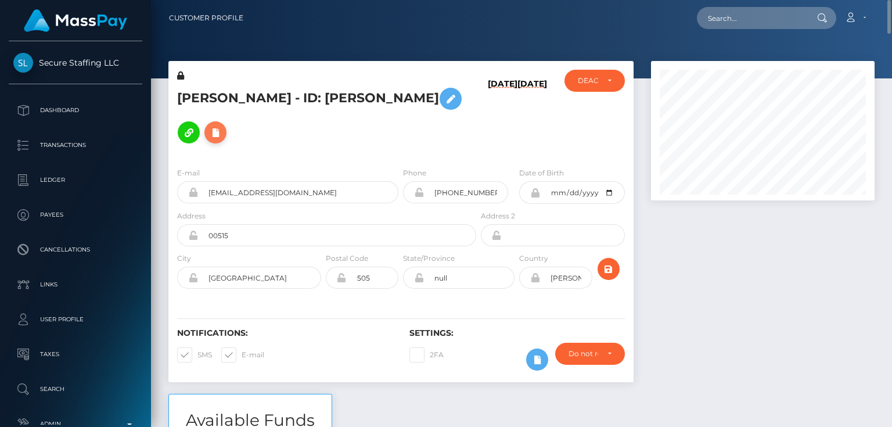
click at [222, 125] on icon at bounding box center [215, 132] width 14 height 15
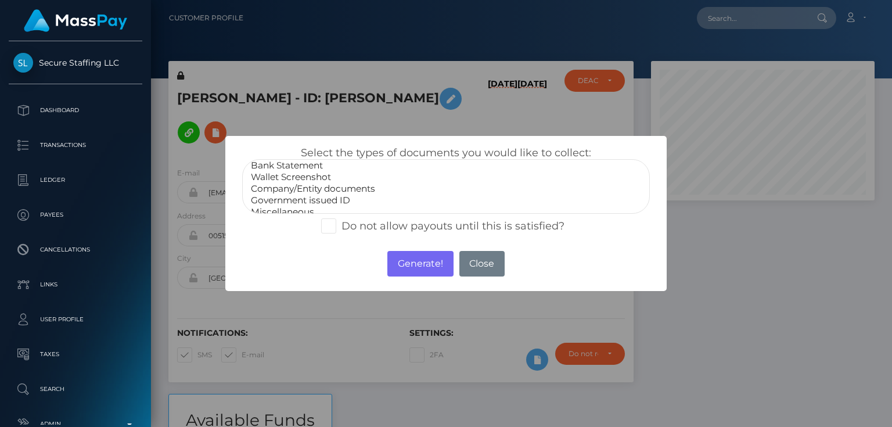
scroll to position [23, 0]
select select "Miscellaneous"
click at [300, 205] on option "Miscellaneous" at bounding box center [446, 204] width 392 height 12
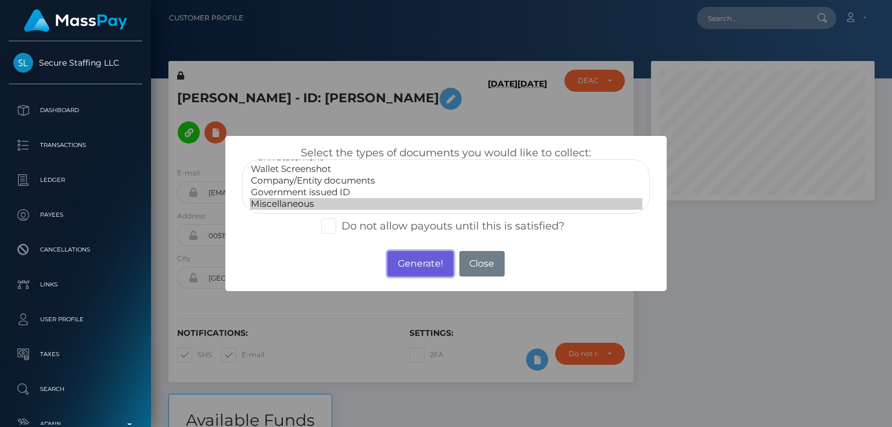
click at [405, 266] on button "Generate!" at bounding box center [420, 264] width 66 height 26
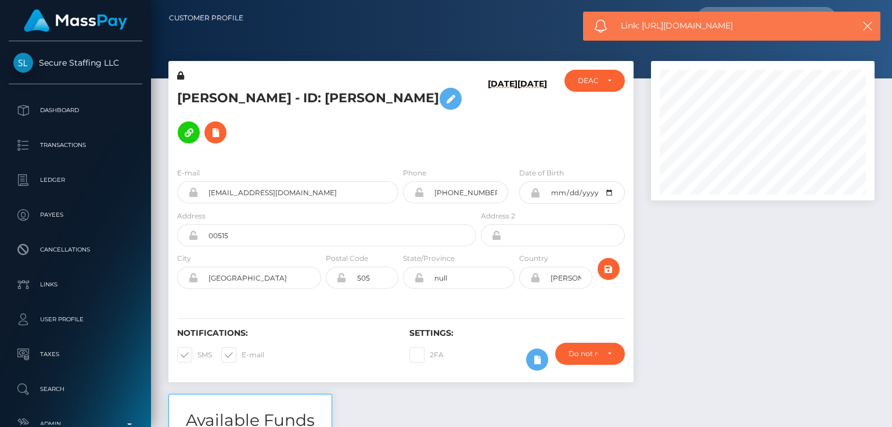
drag, startPoint x: 741, startPoint y: 23, endPoint x: 643, endPoint y: 22, distance: 97.5
click at [643, 22] on span "Link: https://l.maspay.io/djvA1" at bounding box center [731, 26] width 221 height 12
copy span "https://l.maspay.io/djvA1"
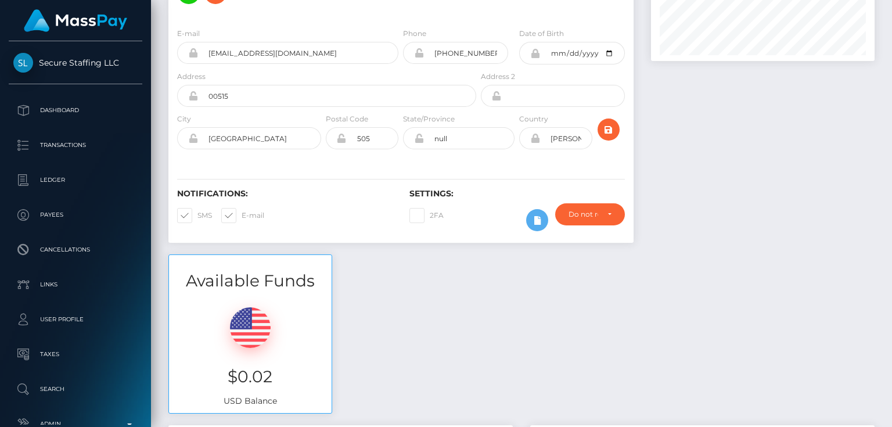
scroll to position [0, 0]
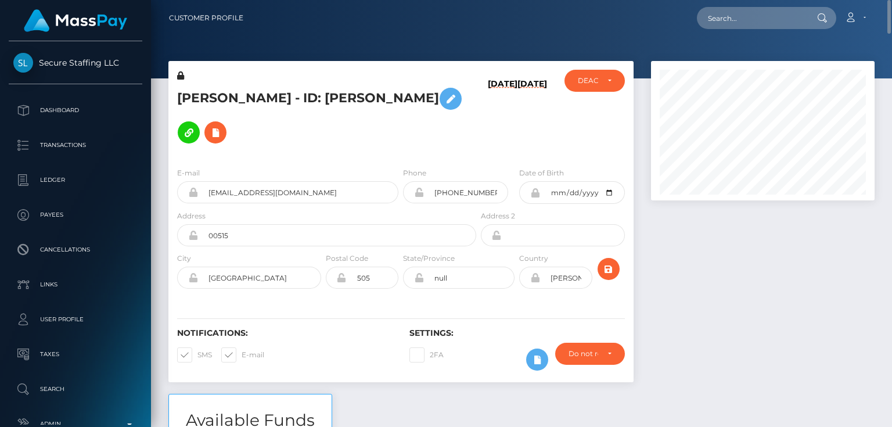
click at [270, 102] on h5 "Mercy Akeyo - ID: Mercy Akeyo" at bounding box center [323, 115] width 293 height 67
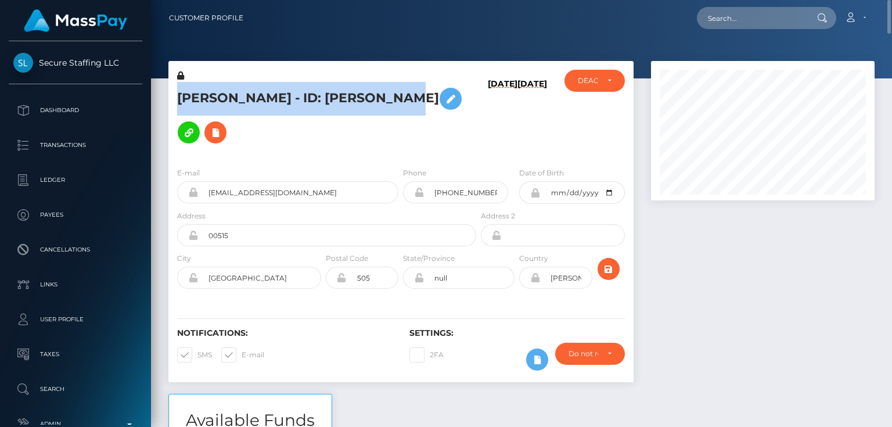
click at [270, 102] on h5 "Mercy Akeyo - ID: Mercy Akeyo" at bounding box center [323, 115] width 293 height 67
copy h5 "Mercy Akeyo - ID: Mercy Akeyo"
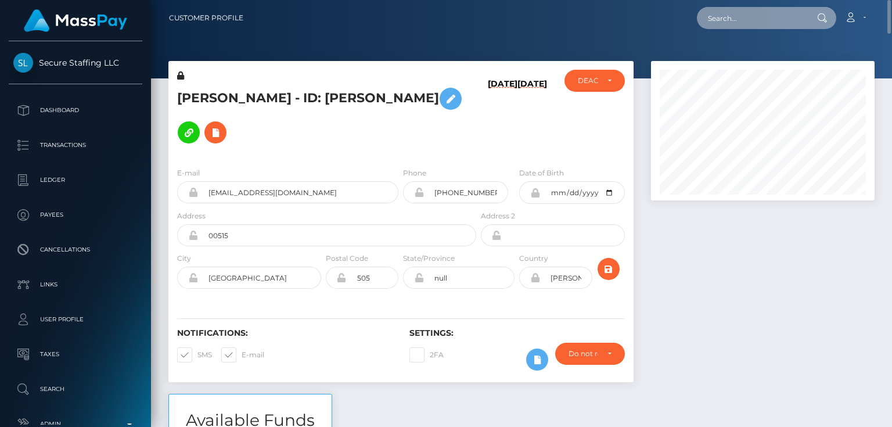
paste input "poact_12gGGDH8h9v0"
type input "poact_12gGGDH8h9v0"
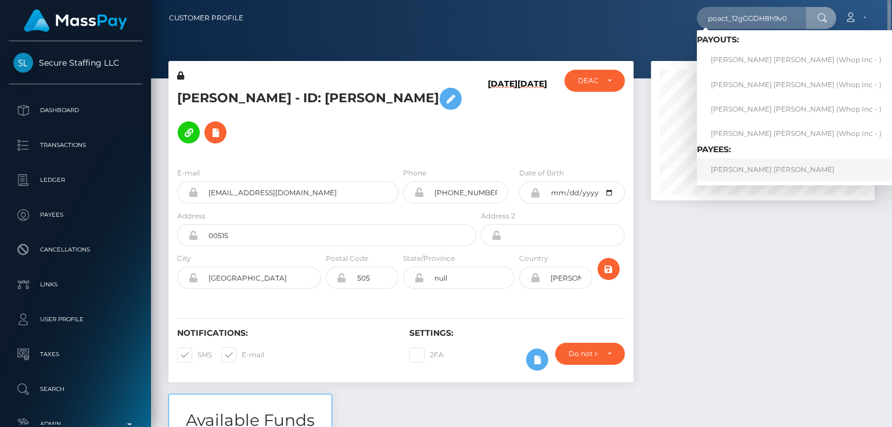
click at [744, 166] on link "EVAN WALID HAYEK" at bounding box center [796, 168] width 199 height 21
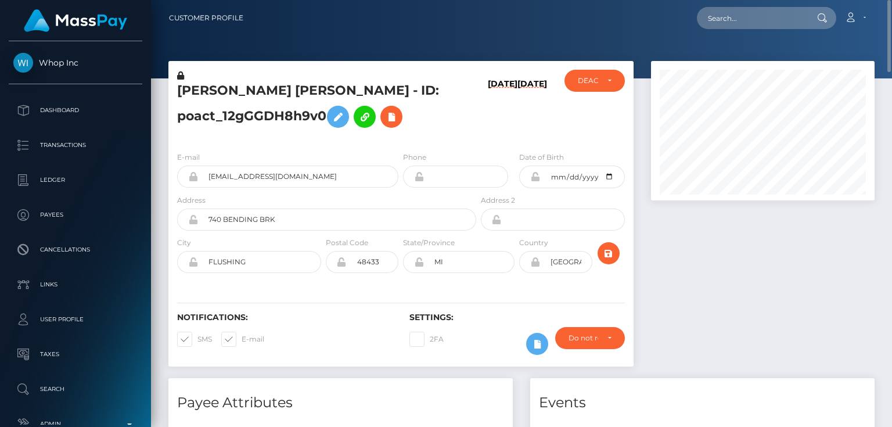
click at [488, 116] on h6 "[DATE]" at bounding box center [503, 108] width 30 height 59
click at [474, 142] on div "E-mail maniahorse17@gmail.com Phone Date of Birth" at bounding box center [400, 213] width 465 height 142
click at [392, 116] on icon at bounding box center [391, 117] width 14 height 15
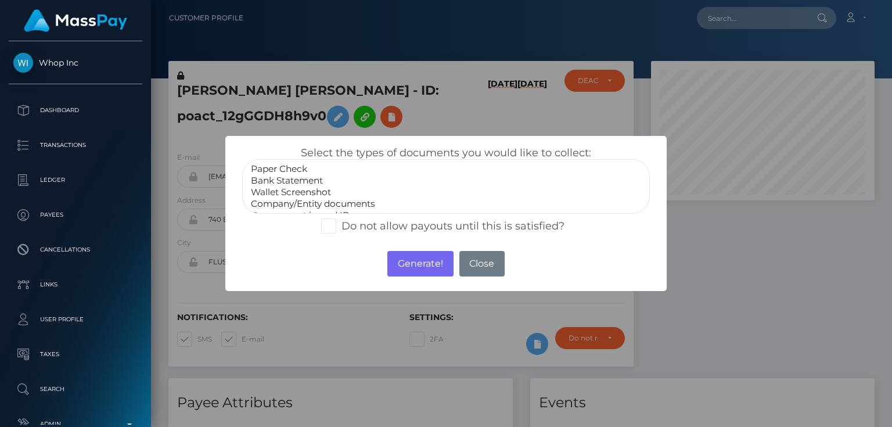
scroll to position [23, 0]
select select "Miscellaneous"
click at [296, 205] on option "Miscellaneous" at bounding box center [446, 204] width 392 height 12
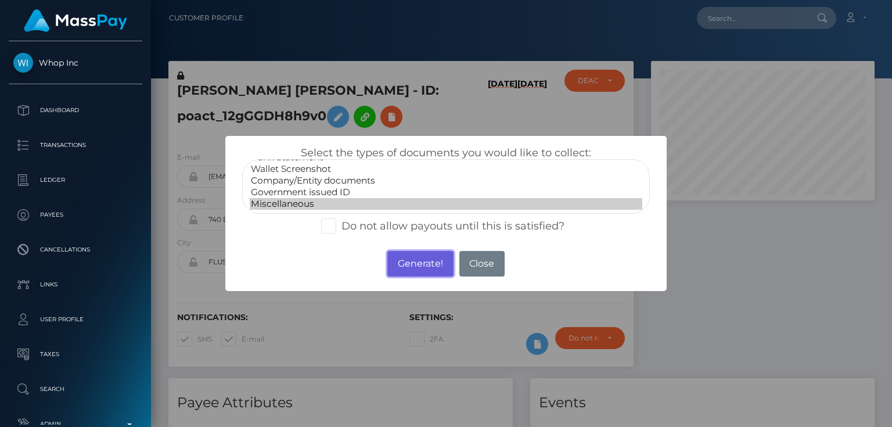
click at [424, 268] on button "Generate!" at bounding box center [420, 264] width 66 height 26
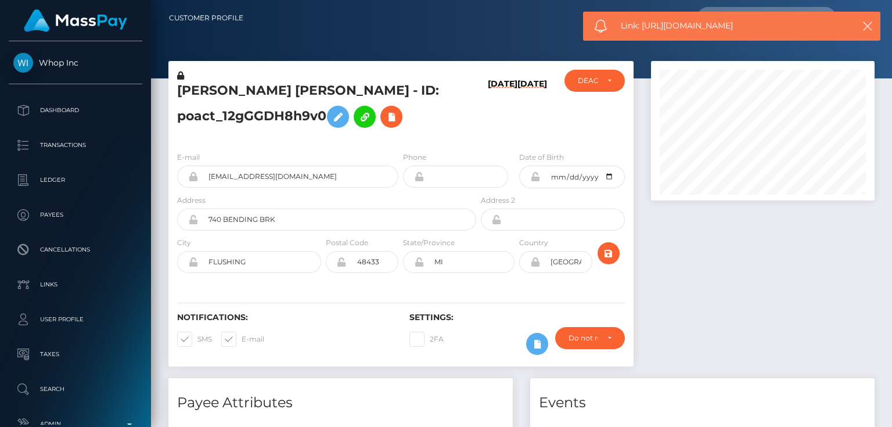
drag, startPoint x: 746, startPoint y: 27, endPoint x: 643, endPoint y: 29, distance: 103.3
click at [643, 29] on span "Link: https://l.maspay.io/WjvSK" at bounding box center [731, 26] width 221 height 12
copy span "https://l.maspay.io/WjvSK"
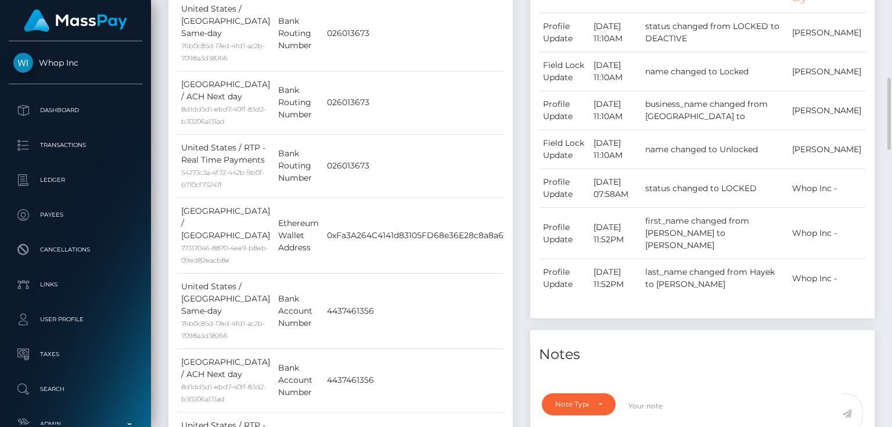
scroll to position [604, 0]
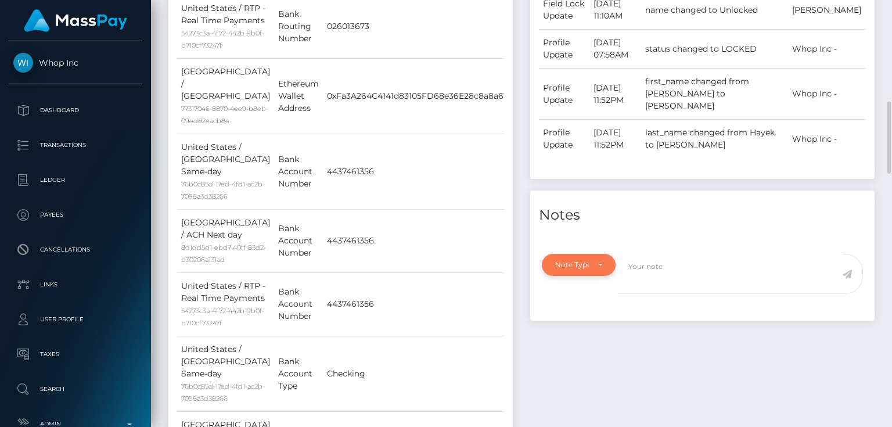
click at [568, 260] on div "Note Type" at bounding box center [572, 264] width 34 height 9
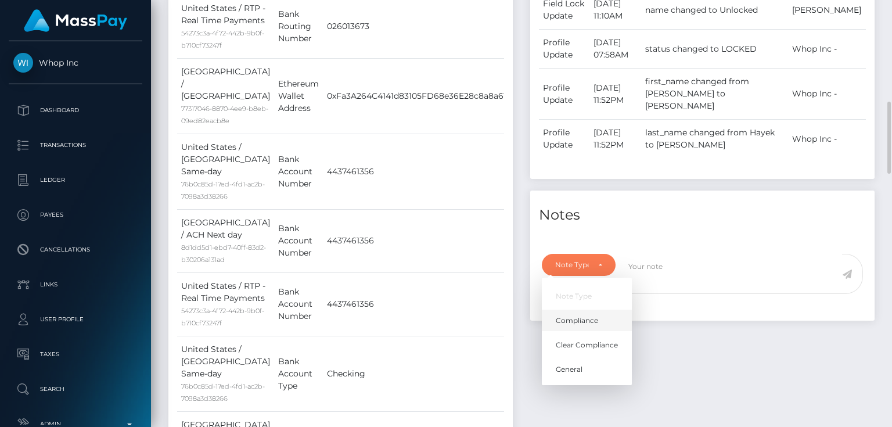
click at [591, 309] on link "Compliance" at bounding box center [587, 319] width 90 height 21
select select "COMPLIANCE"
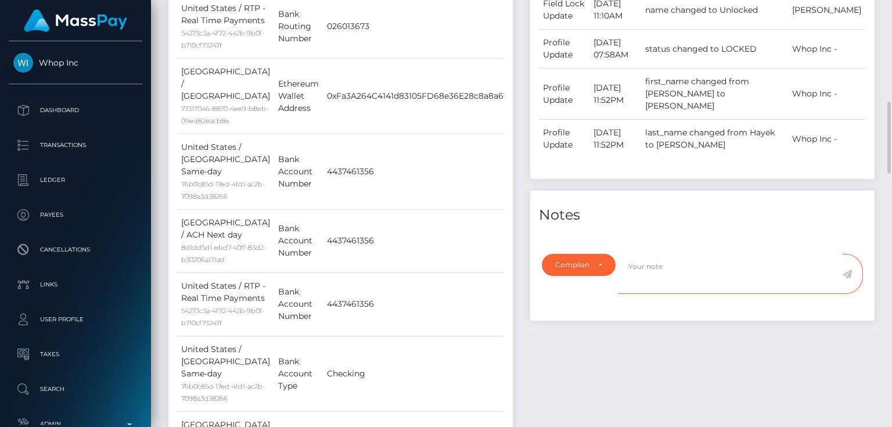
click at [652, 265] on textarea at bounding box center [730, 274] width 224 height 40
click at [724, 365] on div "Events Type Time Event Changed By" at bounding box center [702, 197] width 362 height 847
paste textarea "UTR - due to source of funds. No further action required."
type textarea "UTR - due to source of funds. No further action required."
drag, startPoint x: 694, startPoint y: 343, endPoint x: 789, endPoint y: 280, distance: 114.8
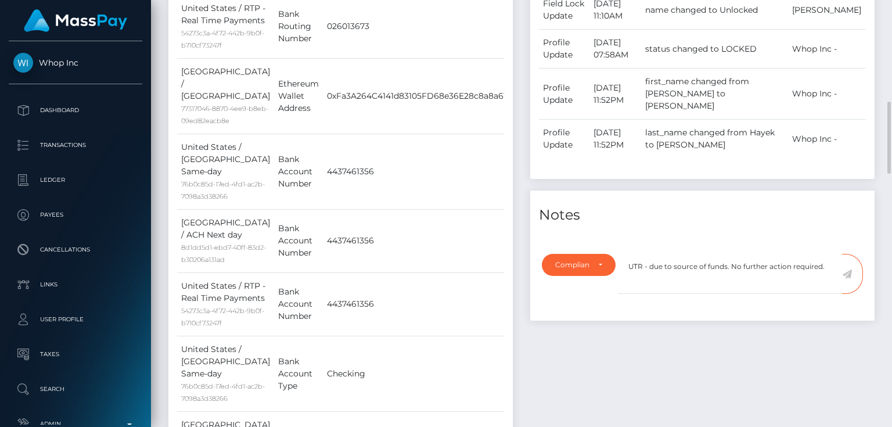
click at [695, 343] on div "Events Type Time Event Changed By" at bounding box center [702, 197] width 362 height 847
click at [846, 269] on icon at bounding box center [847, 273] width 10 height 9
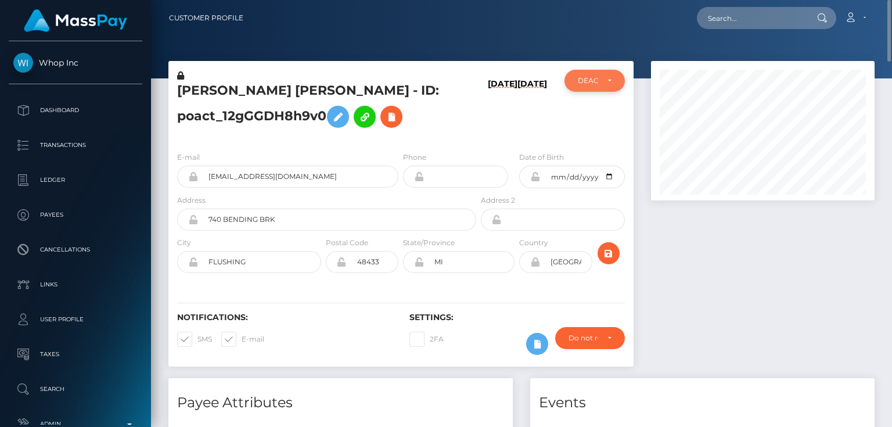
click at [604, 81] on div "DEACTIVE" at bounding box center [594, 80] width 33 height 9
click at [593, 115] on span "ACTIVE" at bounding box center [591, 112] width 26 height 10
select select "ACTIVE"
paste input "poact_rtzlto2XDQnh"
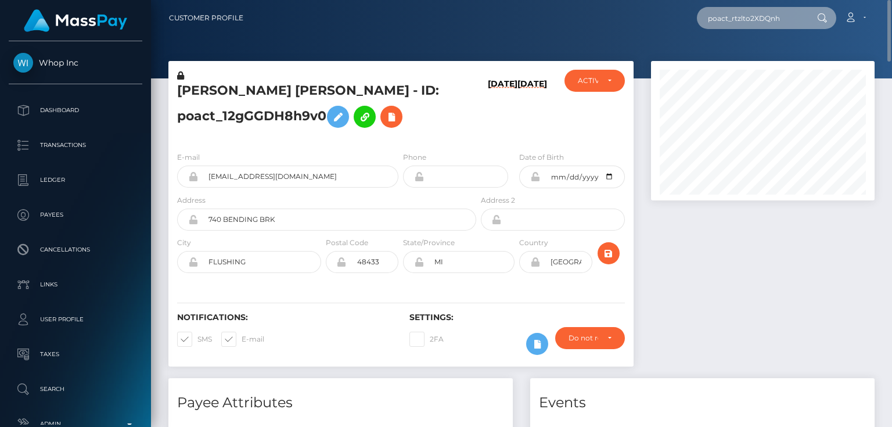
type input "poact_rtzlto2XDQnh"
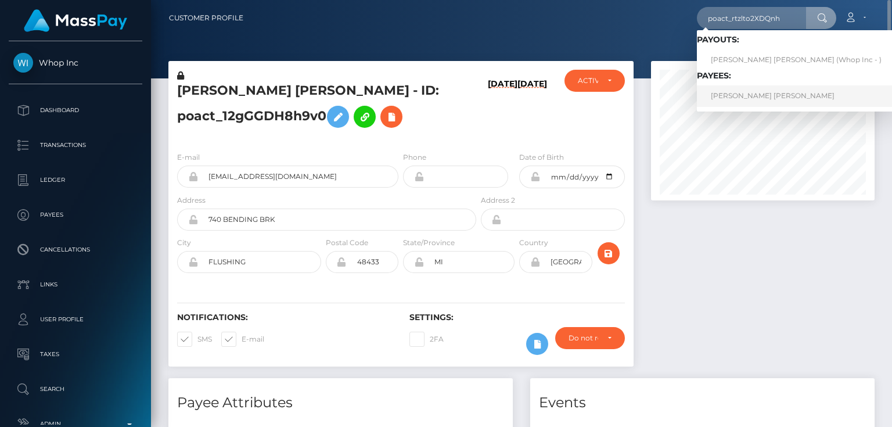
click at [741, 98] on link "TRAVIS RYAN BAUER" at bounding box center [796, 95] width 199 height 21
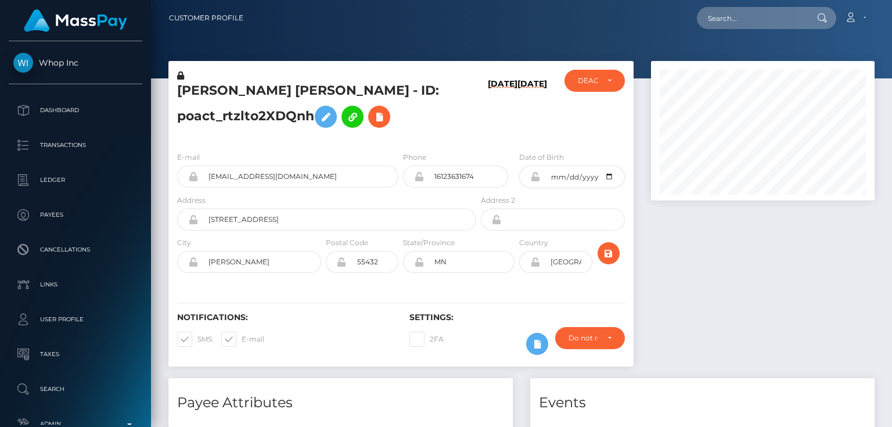
scroll to position [139, 223]
click at [460, 131] on h5 "[PERSON_NAME] [PERSON_NAME] - ID: poact_rtzlto2XDQnh" at bounding box center [323, 108] width 293 height 52
click at [381, 120] on icon at bounding box center [379, 117] width 14 height 15
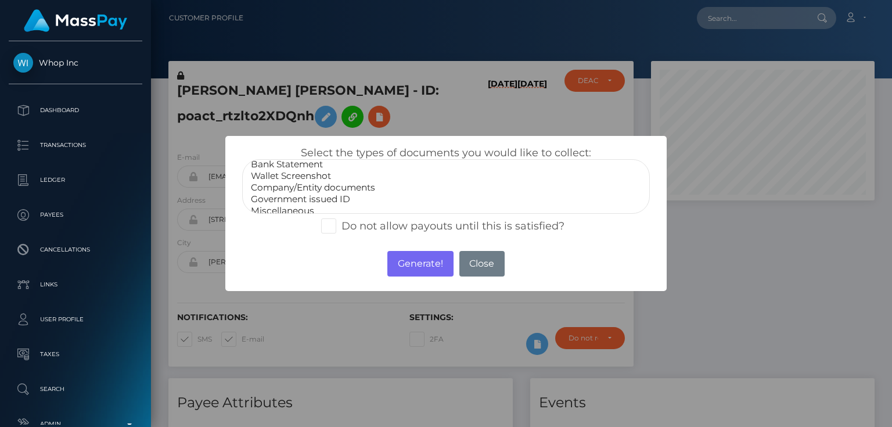
scroll to position [23, 0]
select select "Miscellaneous"
click at [294, 206] on option "Miscellaneous" at bounding box center [446, 204] width 392 height 12
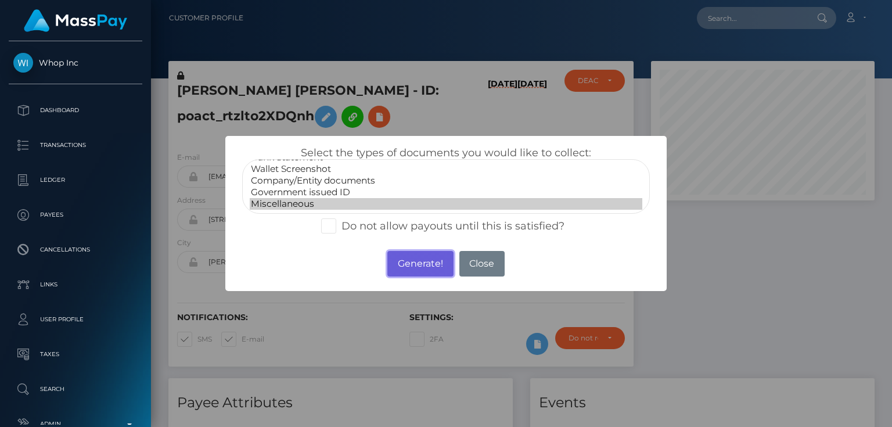
click at [403, 261] on button "Generate!" at bounding box center [420, 264] width 66 height 26
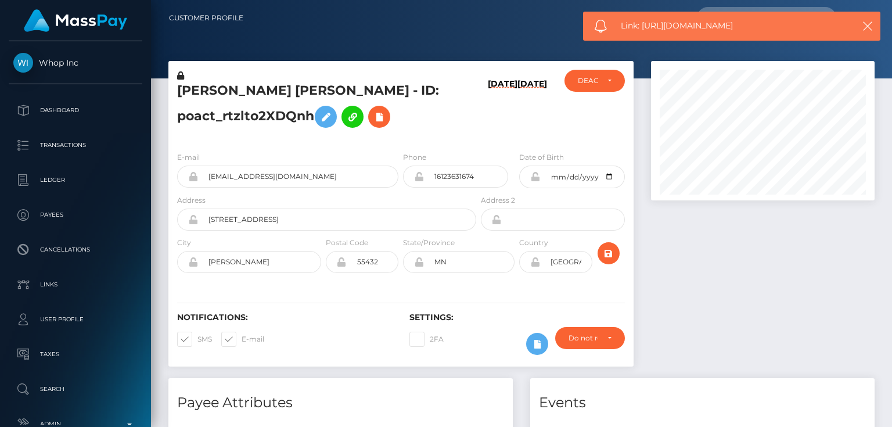
drag, startPoint x: 757, startPoint y: 21, endPoint x: 642, endPoint y: 32, distance: 115.5
click at [642, 32] on span "Link: https://l.maspay.io/tjvS9" at bounding box center [731, 26] width 221 height 12
copy span "https://l.maspay.io/tjvS9"
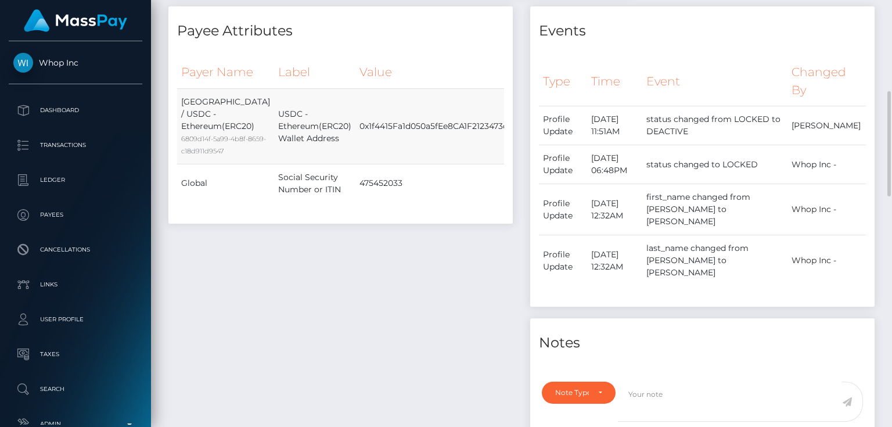
scroll to position [511, 0]
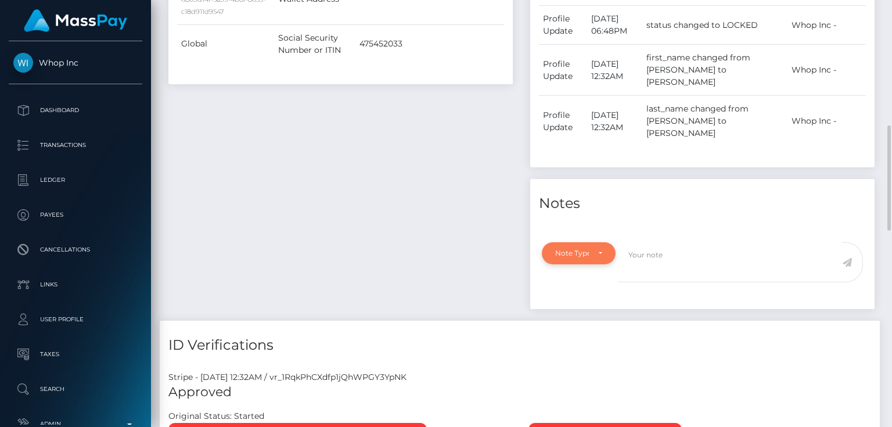
drag, startPoint x: 593, startPoint y: 218, endPoint x: 580, endPoint y: 232, distance: 18.9
click at [592, 242] on div "Note Type" at bounding box center [579, 253] width 74 height 22
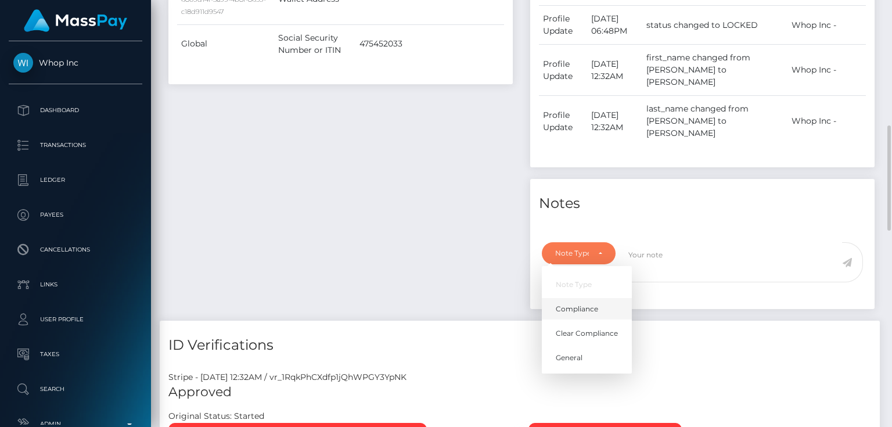
click at [582, 304] on span "Compliance" at bounding box center [576, 309] width 42 height 10
select select "COMPLIANCE"
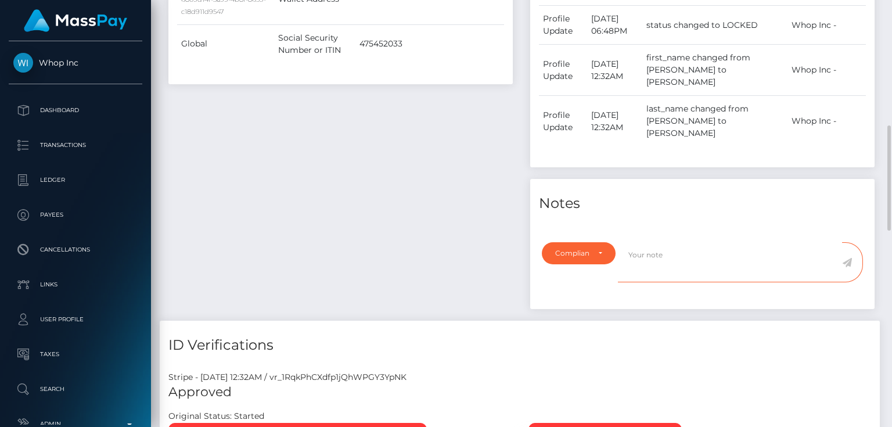
click at [630, 242] on textarea at bounding box center [730, 262] width 224 height 40
drag, startPoint x: 371, startPoint y: 205, endPoint x: 556, endPoint y: 220, distance: 185.7
click at [371, 205] on div "Payee Attributes Payer Name Label Value United States / USDC - Ethereum(ERC20) …" at bounding box center [341, 93] width 362 height 453
paste textarea "UTR - due to source of funds. No further action required."
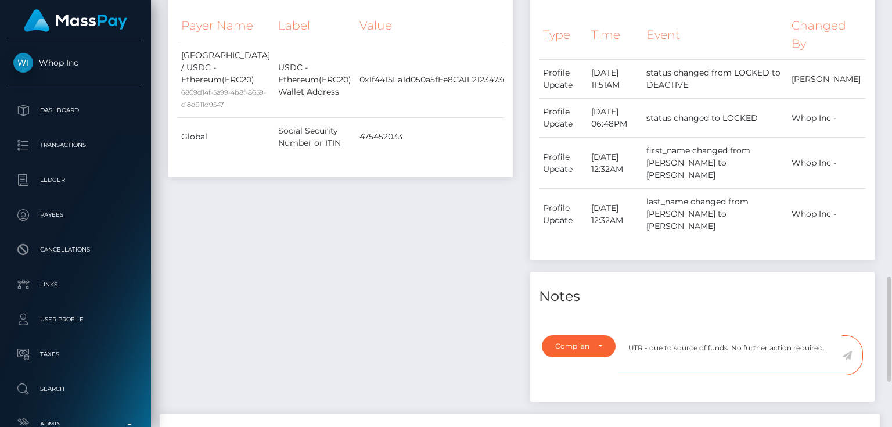
scroll to position [604, 0]
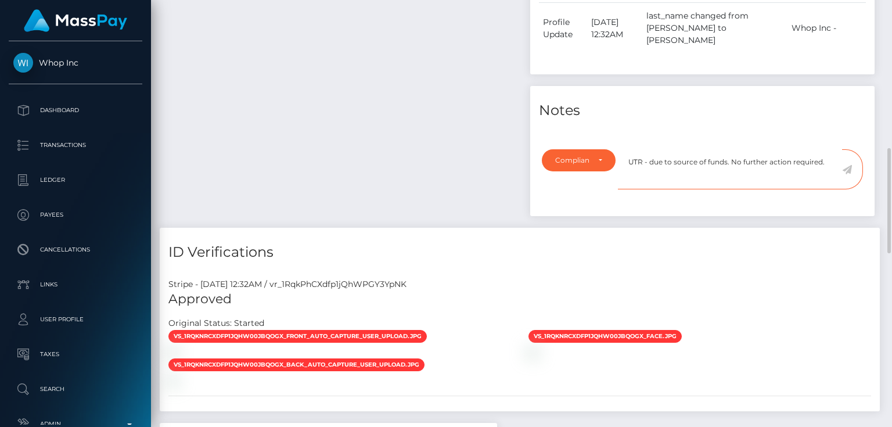
type textarea "UTR - due to source of funds. No further action required."
click at [846, 165] on icon at bounding box center [847, 169] width 10 height 9
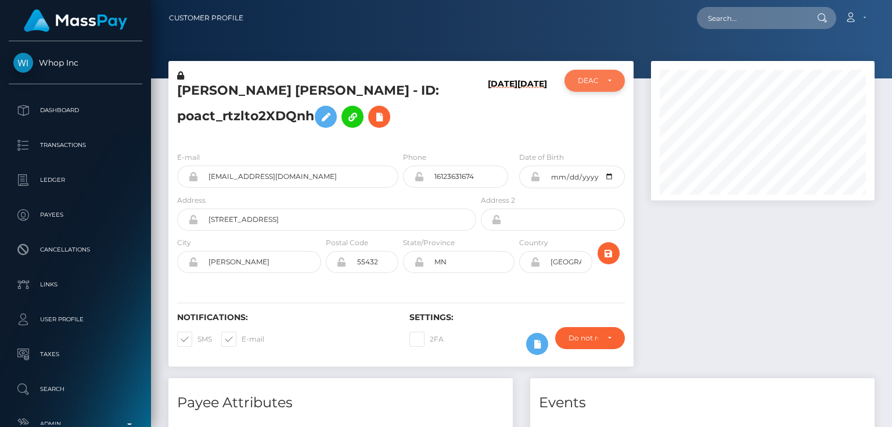
scroll to position [580313, 580228]
click at [588, 82] on div "DEACTIVE" at bounding box center [588, 80] width 20 height 9
click at [588, 110] on span "ACTIVE" at bounding box center [591, 112] width 26 height 10
select select "ACTIVE"
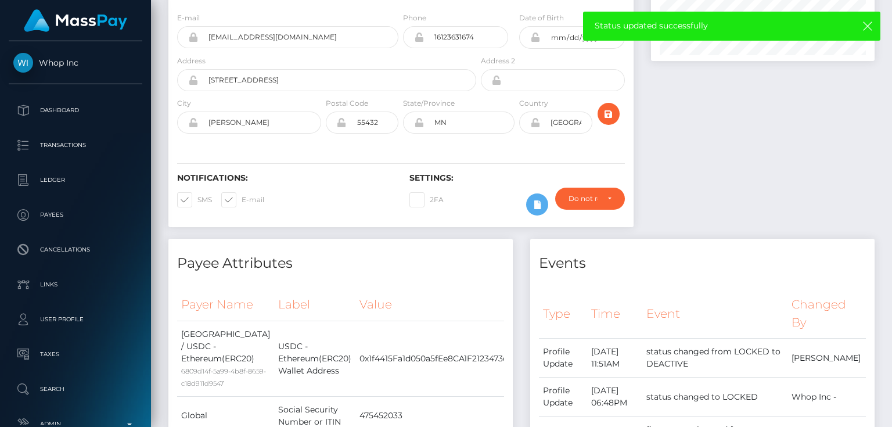
scroll to position [0, 0]
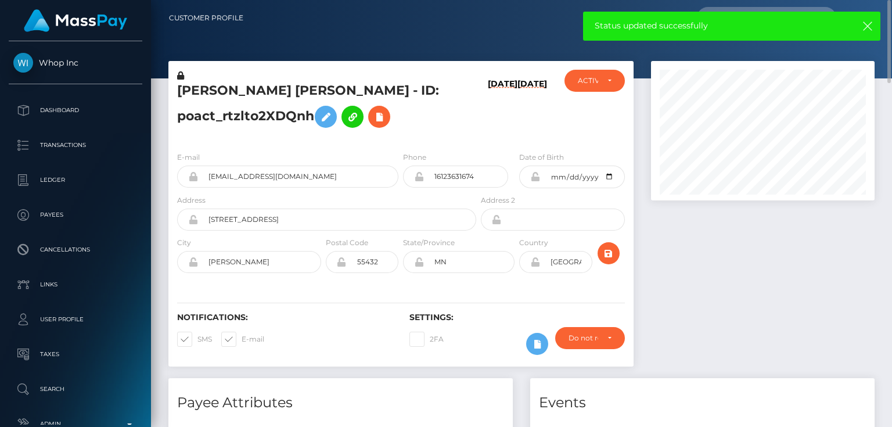
click at [498, 128] on h6 "08/31/25" at bounding box center [503, 108] width 30 height 59
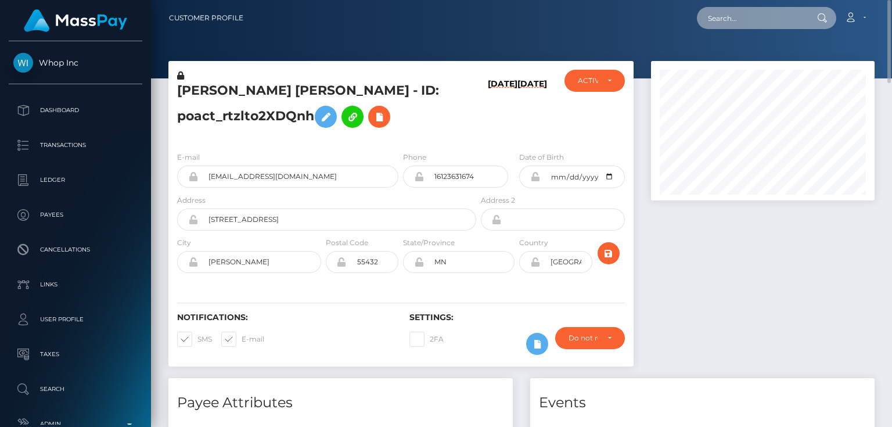
paste input "poact_qYiKLbXT4IKw"
type input "poact_qYiKLbXT4IKw"
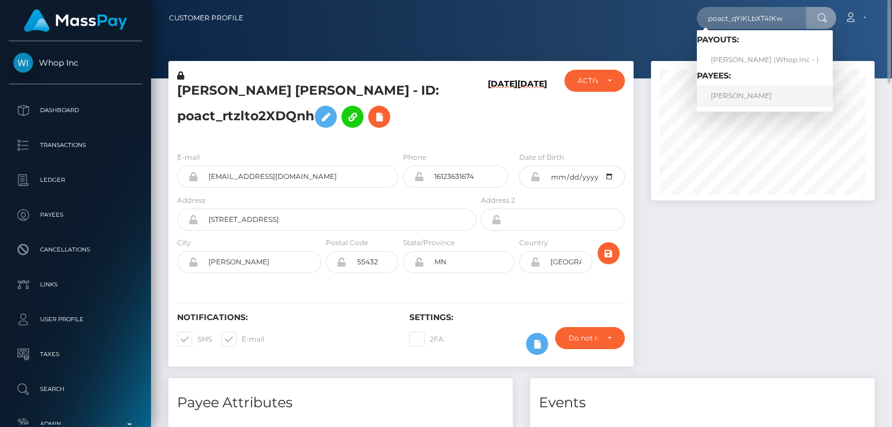
click at [781, 93] on link "KHAN MOHAMMED NOORI" at bounding box center [765, 95] width 136 height 21
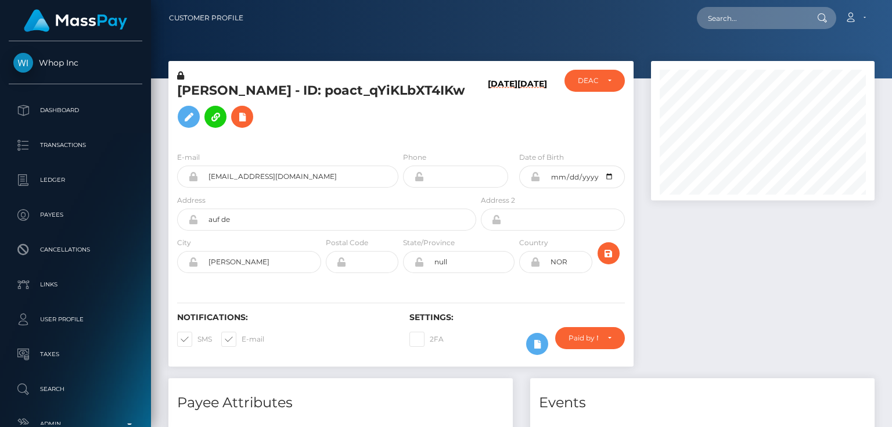
scroll to position [139, 223]
click at [470, 103] on div "[PERSON_NAME] - ID: poact_qYiKLbXT4IKw" at bounding box center [323, 106] width 310 height 73
click at [451, 117] on h5 "[PERSON_NAME] - ID: poact_qYiKLbXT4IKw" at bounding box center [323, 108] width 293 height 52
click at [256, 147] on div "E-mail [EMAIL_ADDRESS][DOMAIN_NAME] Phone Date of Birth" at bounding box center [400, 213] width 465 height 142
drag, startPoint x: 429, startPoint y: 132, endPoint x: 419, endPoint y: 132, distance: 10.4
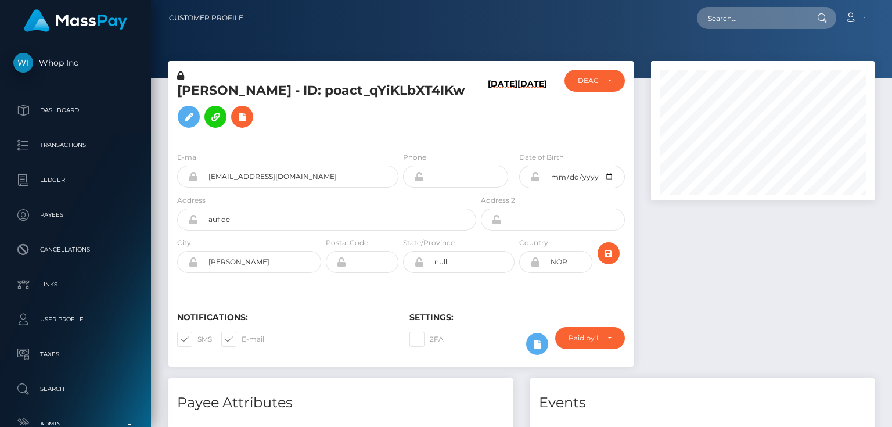
click at [429, 132] on h5 "[PERSON_NAME] - ID: poact_qYiKLbXT4IKw" at bounding box center [323, 108] width 293 height 52
click at [249, 121] on icon at bounding box center [242, 117] width 14 height 15
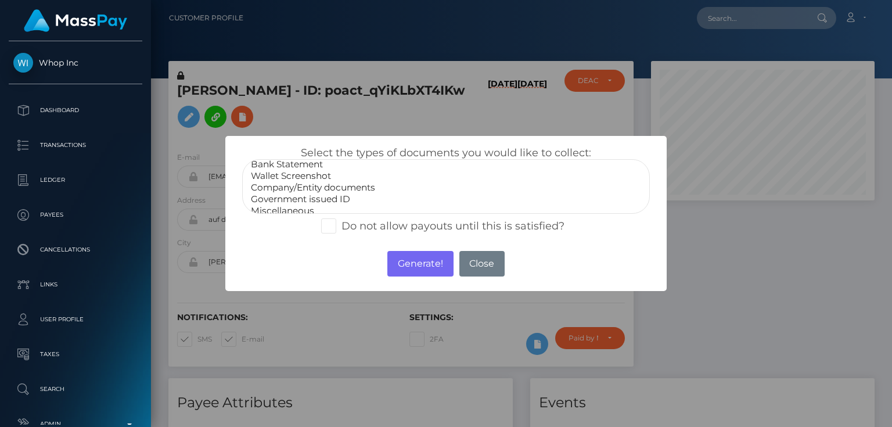
scroll to position [23, 0]
select select "Miscellaneous"
click at [302, 202] on option "Miscellaneous" at bounding box center [446, 204] width 392 height 12
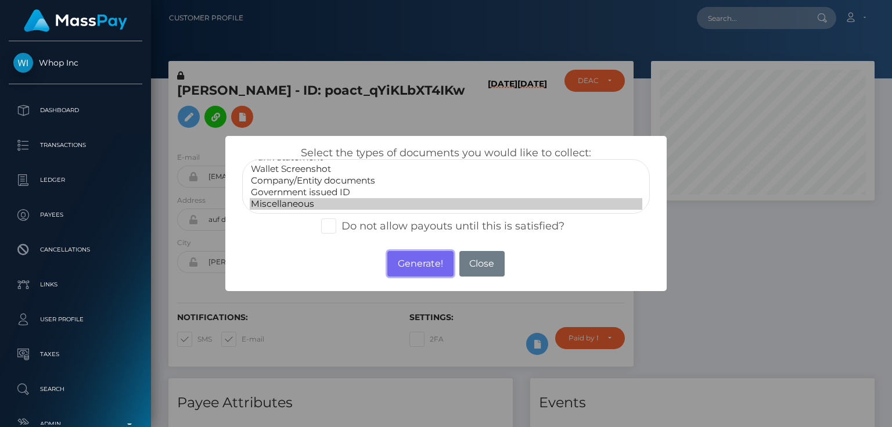
click at [412, 265] on button "Generate!" at bounding box center [420, 264] width 66 height 26
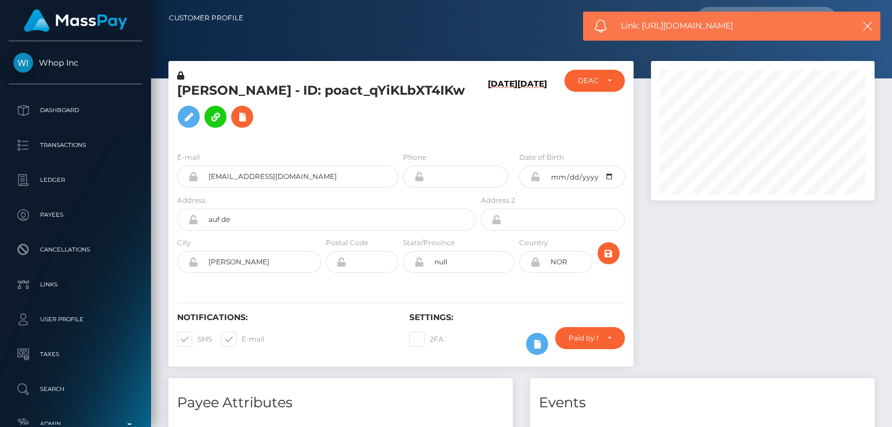
drag, startPoint x: 707, startPoint y: 26, endPoint x: 643, endPoint y: 31, distance: 64.1
click at [643, 31] on span "Link: [URL][DOMAIN_NAME]" at bounding box center [731, 26] width 221 height 12
copy span "[URL][DOMAIN_NAME]"
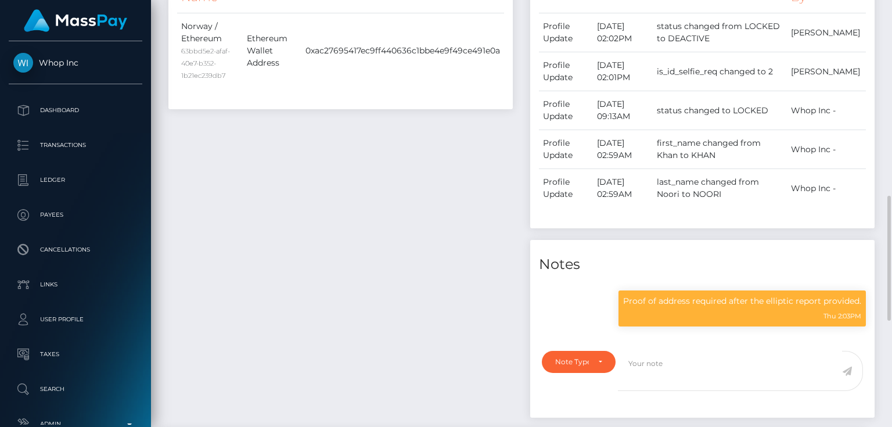
scroll to position [557, 0]
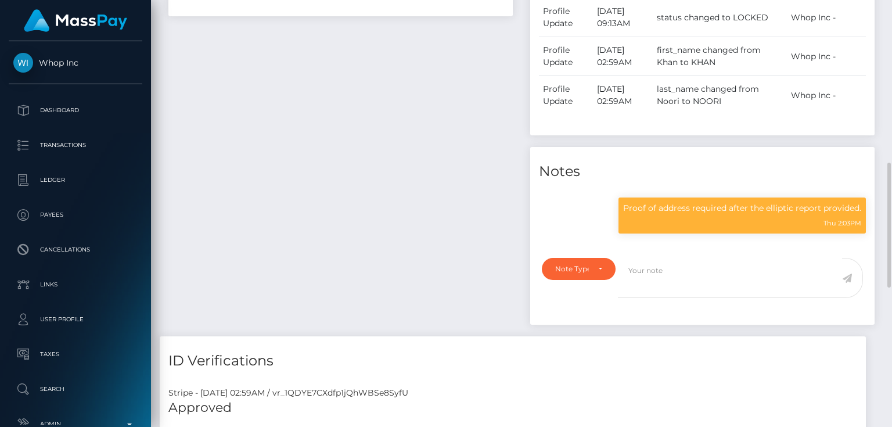
click at [420, 195] on div "Payee Attributes Payer Name Label Value Norway / Ethereum 63bbd5e2-afaf-40e7-b3…" at bounding box center [341, 78] width 362 height 515
click at [558, 272] on div "Note Type" at bounding box center [572, 268] width 34 height 9
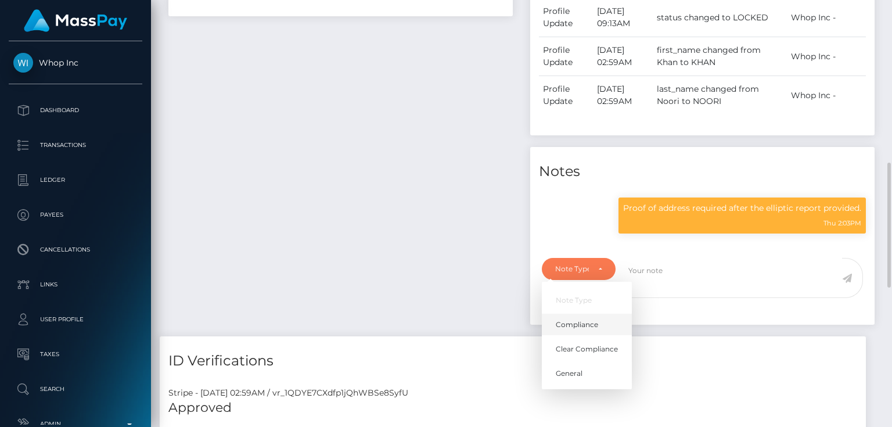
click at [596, 326] on span "Compliance" at bounding box center [576, 324] width 42 height 10
select select "COMPLIANCE"
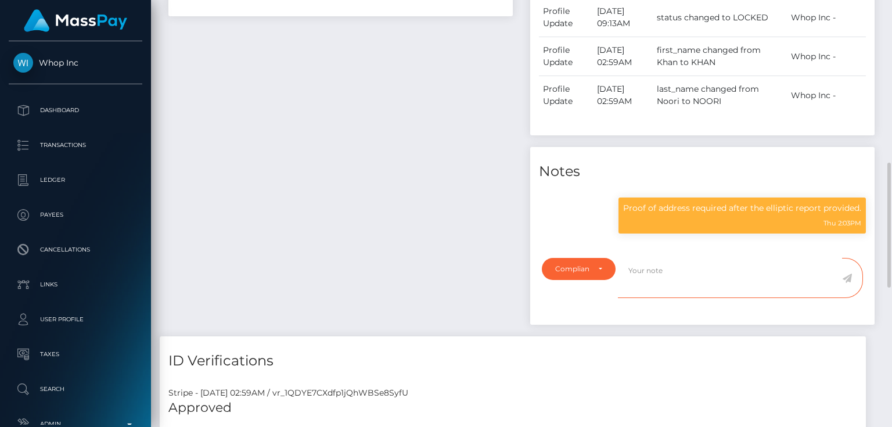
click at [649, 274] on textarea at bounding box center [730, 278] width 224 height 40
paste textarea "0xac27695417ec9ff440636c1bbe4e9f49ce491e0a"
type textarea "The user is not allowed to use the wallet: 0xac27695417ec9ff440636c1bbe4e9f49ce…"
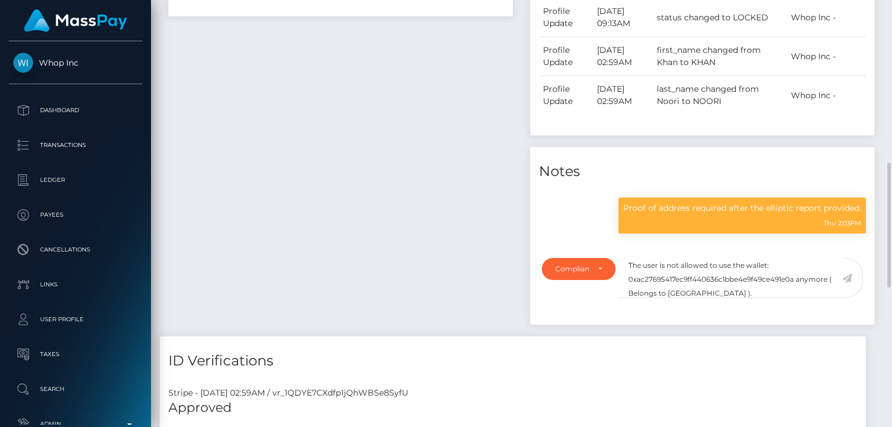
click at [847, 276] on icon at bounding box center [847, 277] width 10 height 9
click at [360, 267] on div "Payee Attributes Payer Name Label Value Norway / Ethereum 63bbd5e2-afaf-40e7-b3…" at bounding box center [341, 78] width 362 height 515
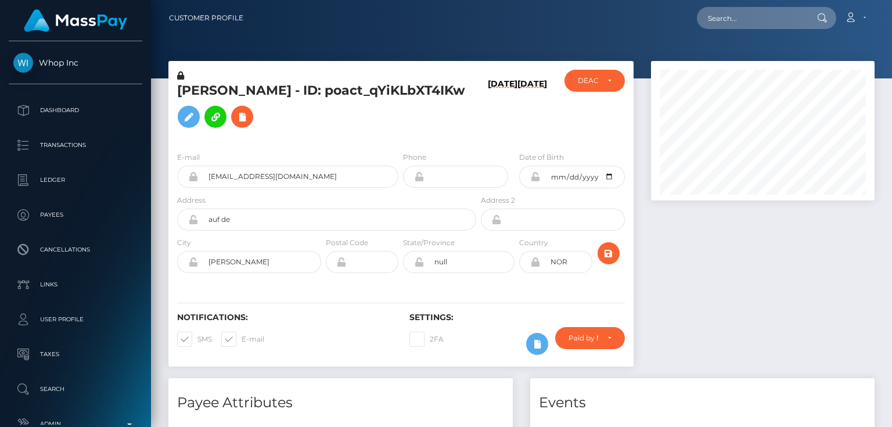
scroll to position [139, 223]
click at [248, 158] on div "E-mail [EMAIL_ADDRESS][DOMAIN_NAME]" at bounding box center [287, 169] width 221 height 37
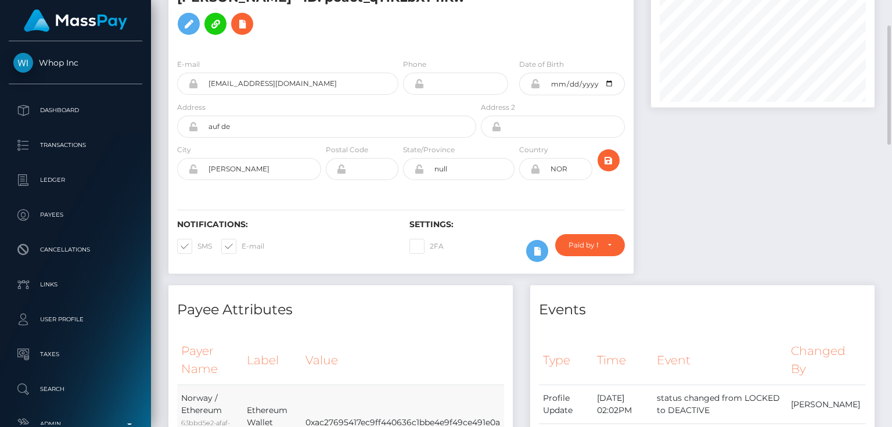
scroll to position [0, 0]
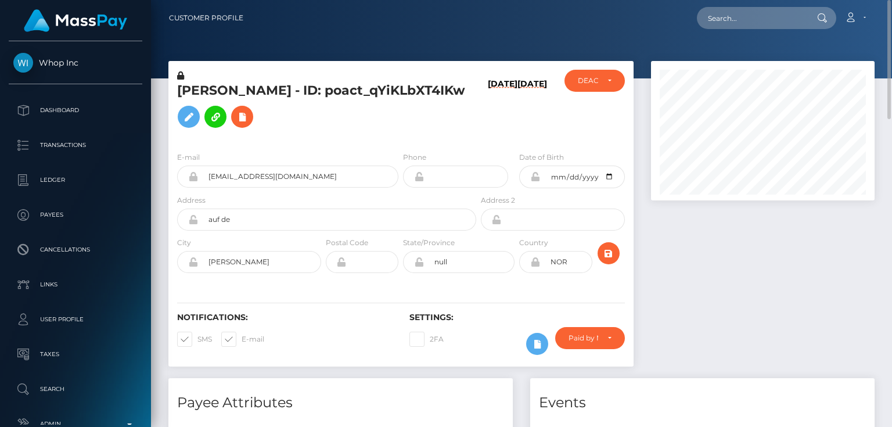
click at [239, 111] on h5 "[PERSON_NAME] - ID: poact_qYiKLbXT4IKw" at bounding box center [323, 108] width 293 height 52
copy h5 "[PERSON_NAME] - ID: poact_qYiKLbXT4IKw"
click at [756, 278] on div at bounding box center [762, 219] width 241 height 317
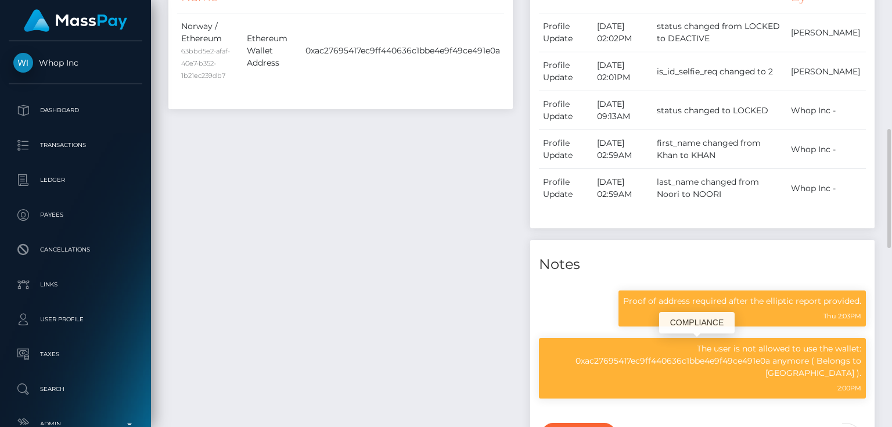
scroll to position [139, 223]
click at [720, 343] on p "The user is not allowed to use the wallet: 0xac27695417ec9ff440636c1bbe4e9f49ce…" at bounding box center [702, 360] width 318 height 37
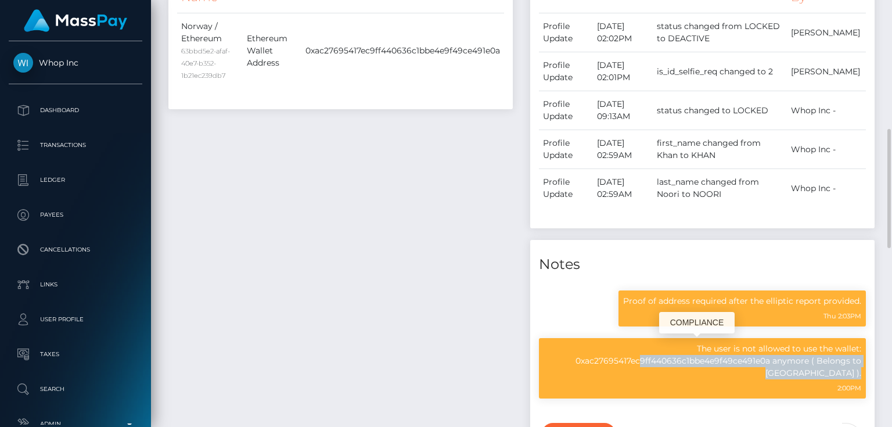
click at [720, 343] on p "The user is not allowed to use the wallet: 0xac27695417ec9ff440636c1bbe4e9f49ce…" at bounding box center [702, 360] width 318 height 37
copy div "The user is not allowed to use the wallet: 0xac27695417ec9ff440636c1bbe4e9f49ce…"
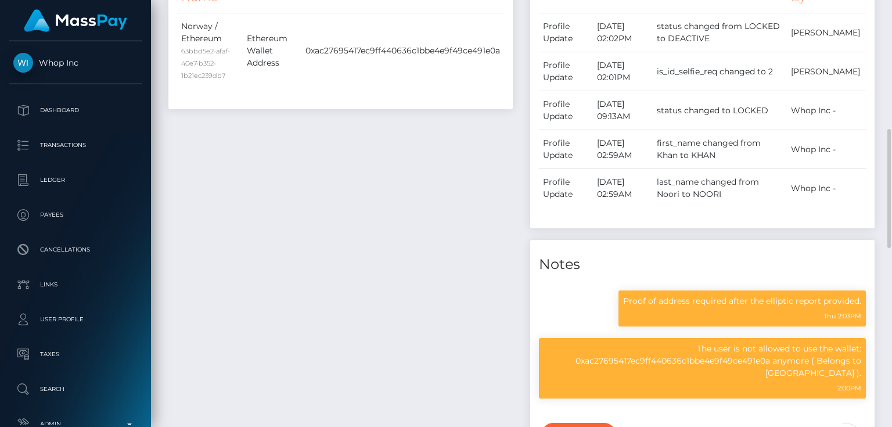
click at [318, 222] on div "Payee Attributes Payer Name Label Value Norway / Ethereum 63bbd5e2-afaf-40e7-b3…" at bounding box center [341, 207] width 362 height 587
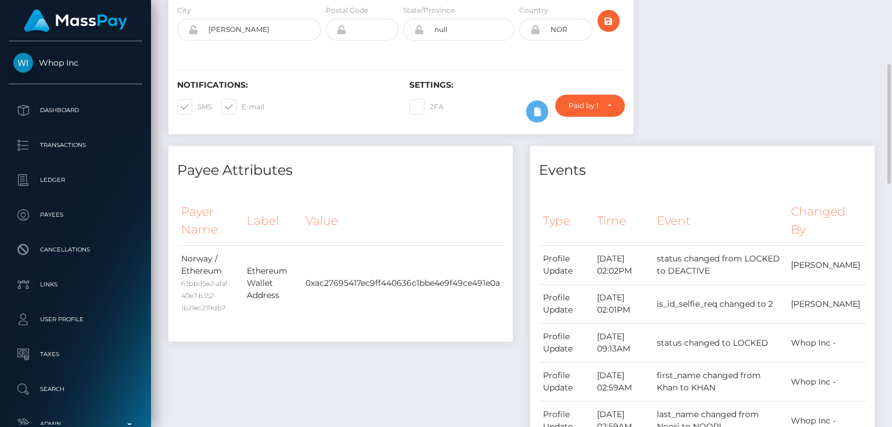
scroll to position [0, 0]
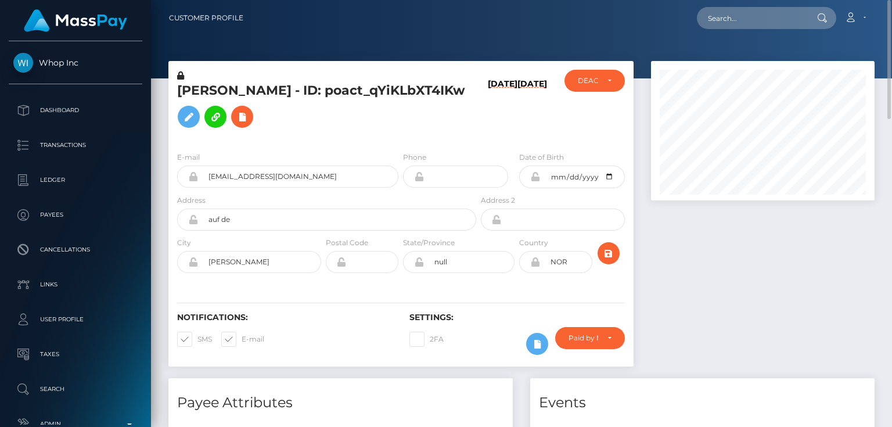
click at [449, 129] on h5 "KHAN MOHAMMED NOORI - ID: poact_qYiKLbXT4IKw" at bounding box center [323, 108] width 293 height 52
click at [249, 113] on icon at bounding box center [242, 117] width 14 height 15
select select
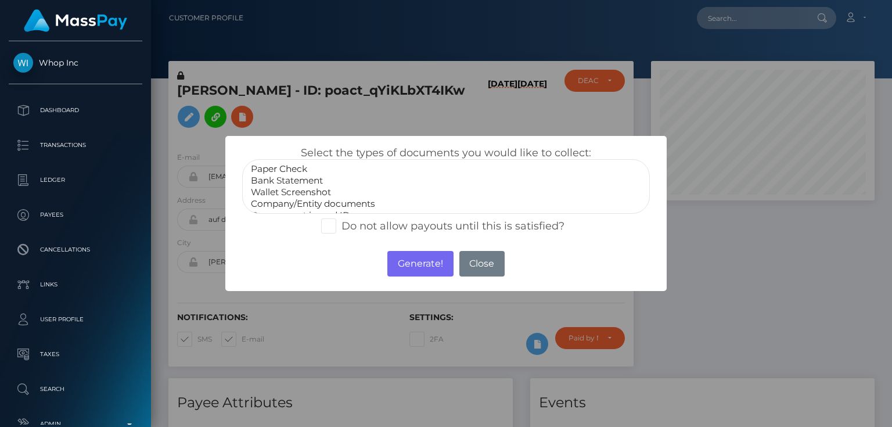
scroll to position [23, 0]
click at [729, 254] on div "× Select the types of documents you would like to collect: Paper Check Bank Sta…" at bounding box center [446, 213] width 892 height 427
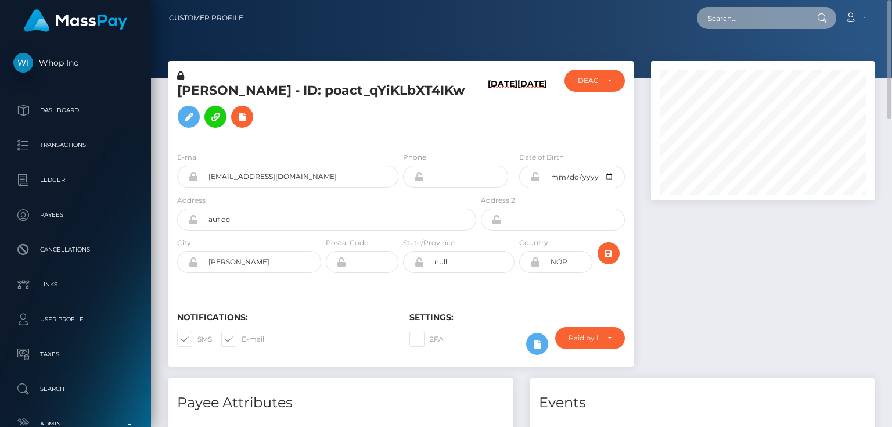
paste input "poact_6pnseIeaA9em"
type input "poact_6pnseIeaA9em"
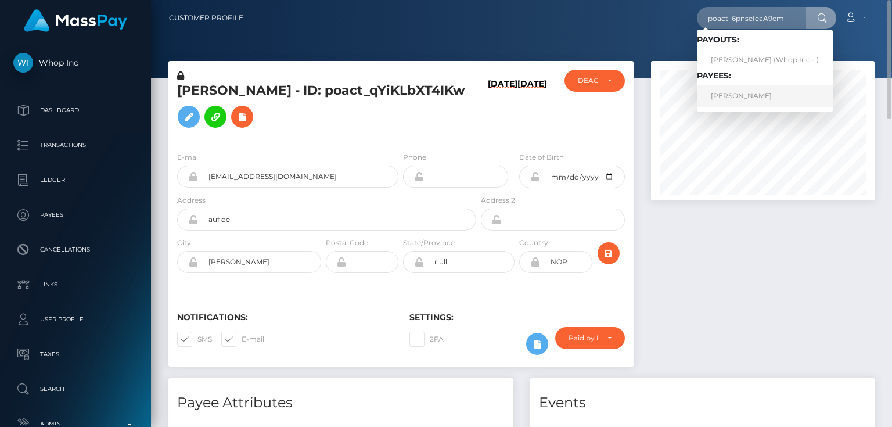
click at [738, 95] on link "MOBASHSHIR Raza" at bounding box center [765, 95] width 136 height 21
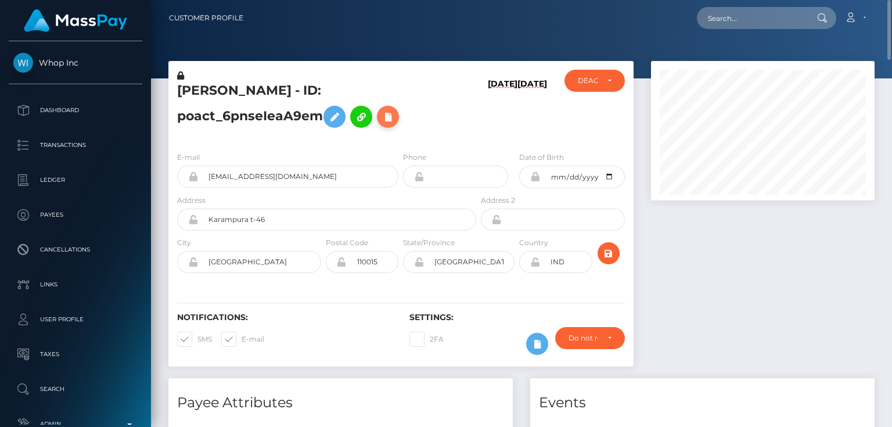
click at [388, 116] on icon at bounding box center [388, 117] width 14 height 15
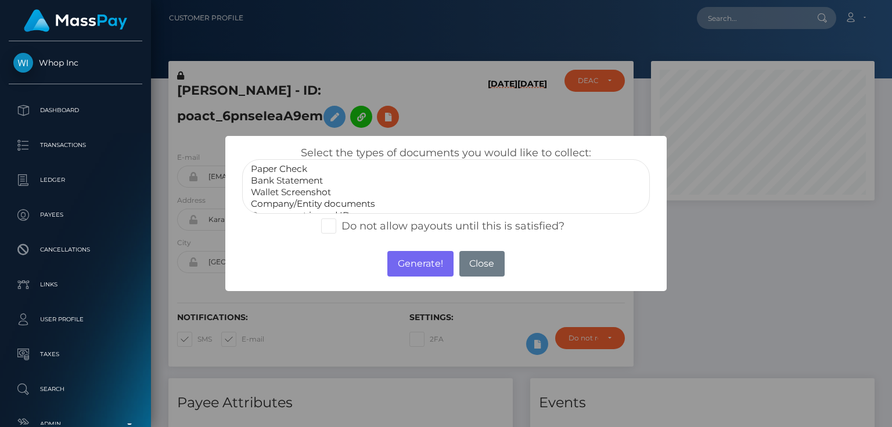
scroll to position [23, 0]
select select "Miscellaneous"
click at [290, 202] on option "Miscellaneous" at bounding box center [446, 204] width 392 height 12
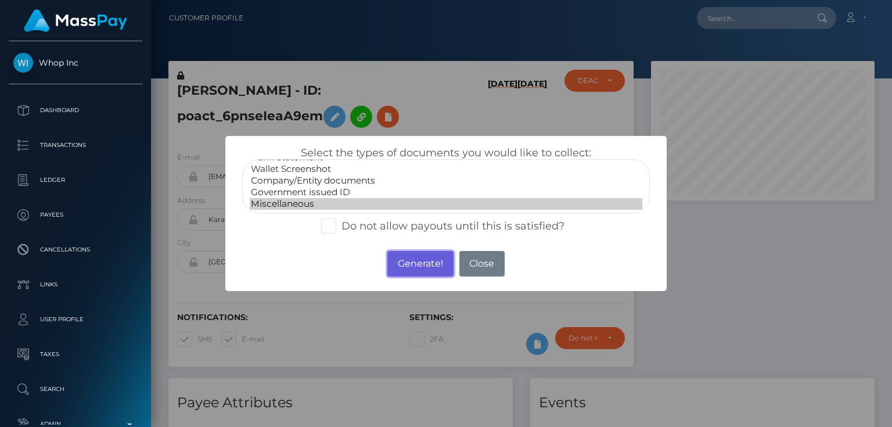
click at [423, 259] on button "Generate!" at bounding box center [420, 264] width 66 height 26
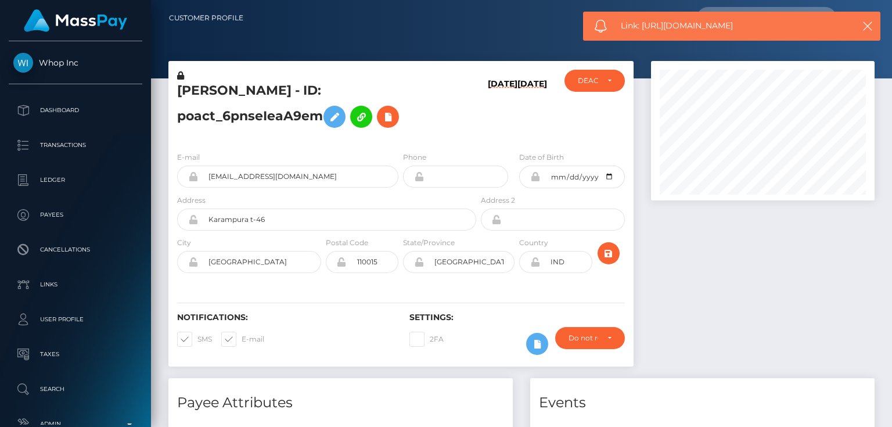
drag, startPoint x: 733, startPoint y: 25, endPoint x: 644, endPoint y: 27, distance: 88.8
click at [644, 27] on span "Link: [URL][DOMAIN_NAME]" at bounding box center [731, 26] width 221 height 12
copy span "[URL][DOMAIN_NAME]"
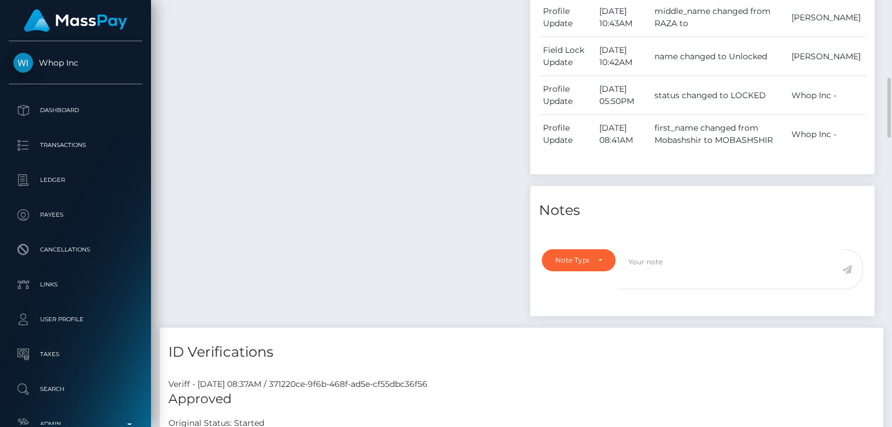
scroll to position [697, 0]
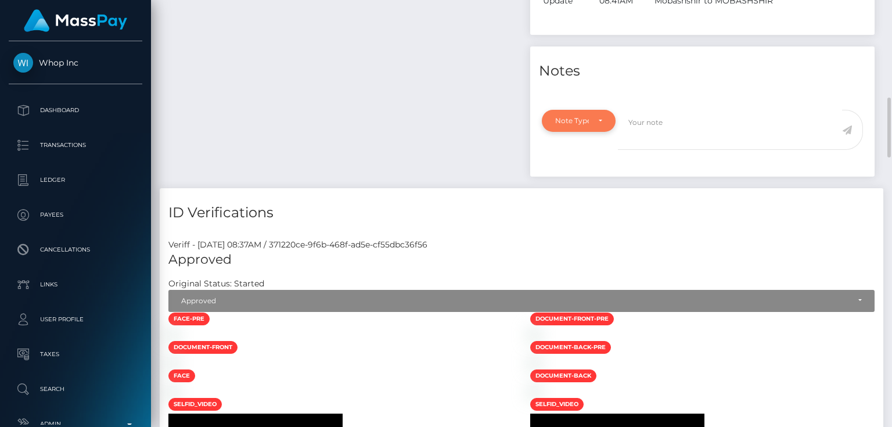
click at [592, 116] on div "Note Type" at bounding box center [578, 120] width 47 height 9
click at [582, 172] on span "Compliance" at bounding box center [576, 176] width 42 height 10
select select "COMPLIANCE"
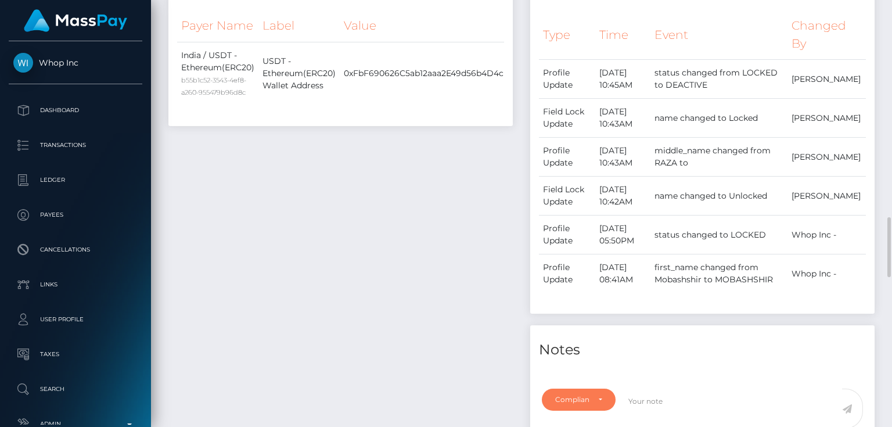
scroll to position [557, 0]
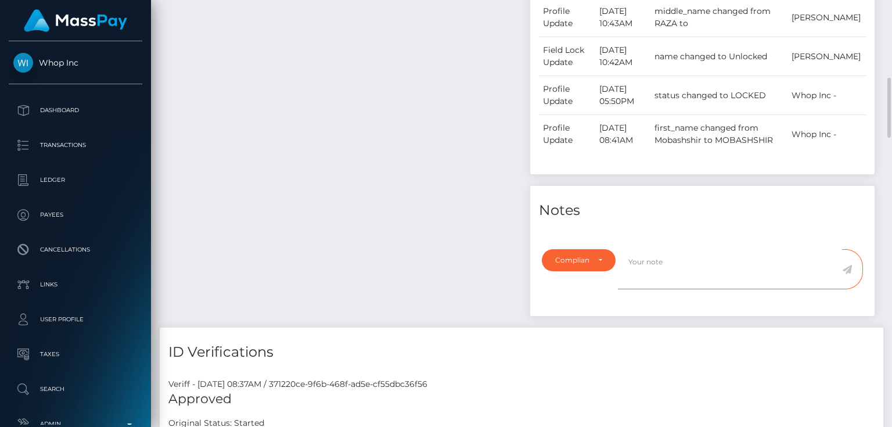
click at [647, 250] on textarea at bounding box center [730, 269] width 224 height 40
click at [432, 212] on div "Payee Attributes Payer Name Label Value India / USDT - Ethereum(ERC20) b55b1c52…" at bounding box center [341, 74] width 362 height 507
paste textarea "UTR - due to source of funds. No further action required."
type textarea "UTR - due to source of funds. No further action required."
click at [413, 217] on div "Payee Attributes Payer Name Label Value India / USDT - Ethereum(ERC20) b55b1c52…" at bounding box center [341, 74] width 362 height 507
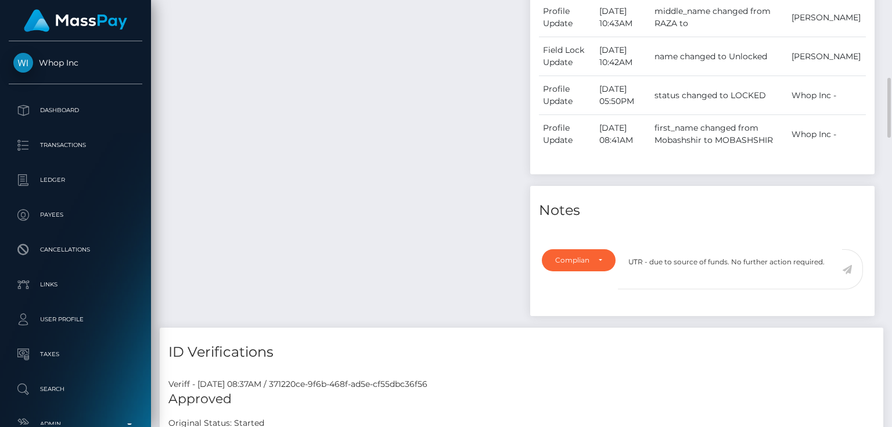
click at [845, 268] on icon at bounding box center [847, 269] width 10 height 9
click at [459, 267] on div "Payee Attributes Payer Name Label Value India / USDT - Ethereum(ERC20) b55b1c52…" at bounding box center [341, 74] width 362 height 507
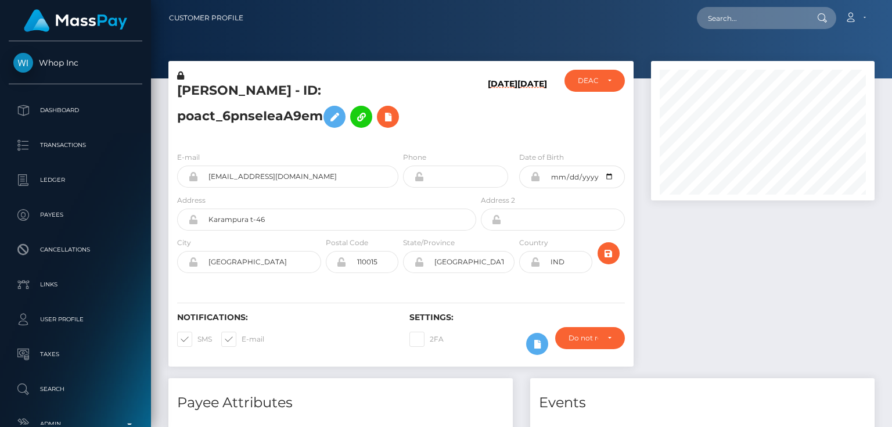
scroll to position [139, 223]
click at [537, 122] on h6 "[DATE]" at bounding box center [532, 108] width 30 height 59
click at [599, 92] on div "ACTIVE DEACTIVE CLOSED DEACTIVE" at bounding box center [593, 106] width 77 height 73
click at [594, 85] on div "DEACTIVE" at bounding box center [588, 80] width 20 height 9
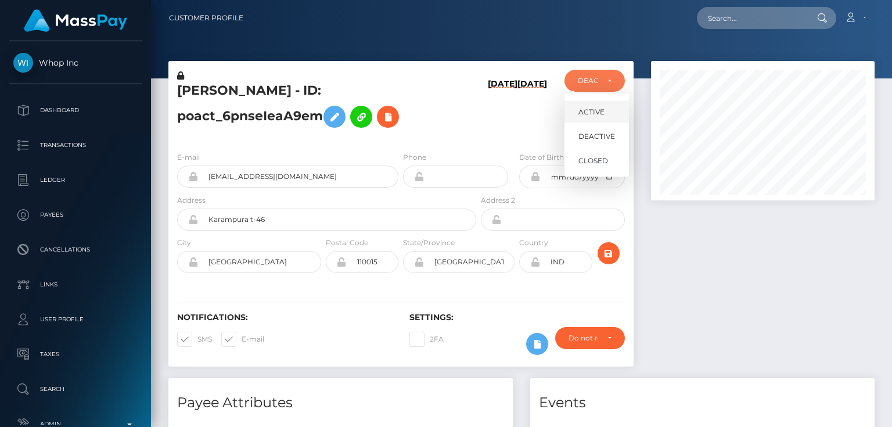
click at [601, 111] on span "ACTIVE" at bounding box center [591, 112] width 26 height 10
select select "ACTIVE"
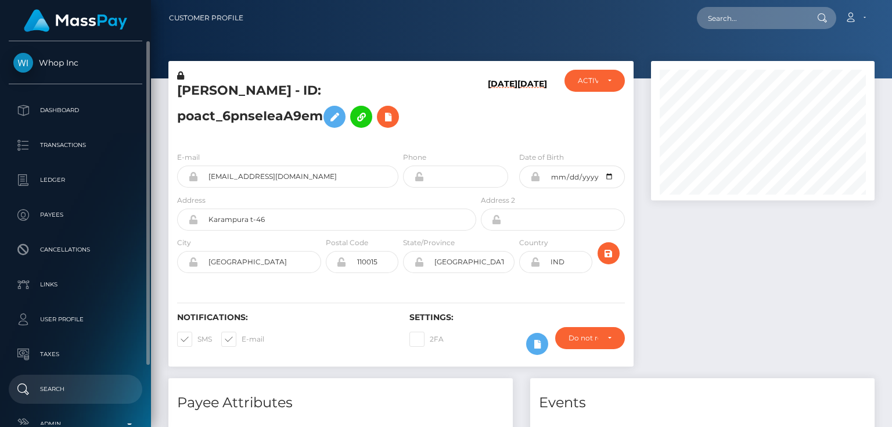
click at [67, 389] on p "Search" at bounding box center [75, 388] width 124 height 17
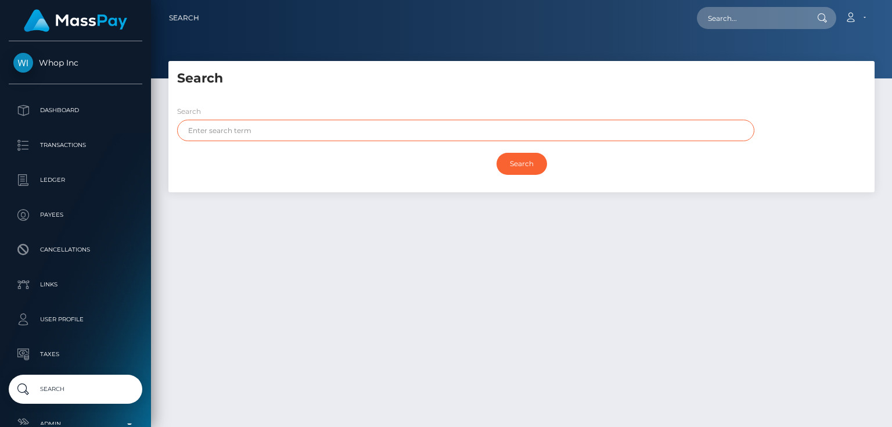
paste input "MOHD KHAN"
type input "MOHD KHAN"
click at [496, 153] on input "Search" at bounding box center [521, 164] width 50 height 22
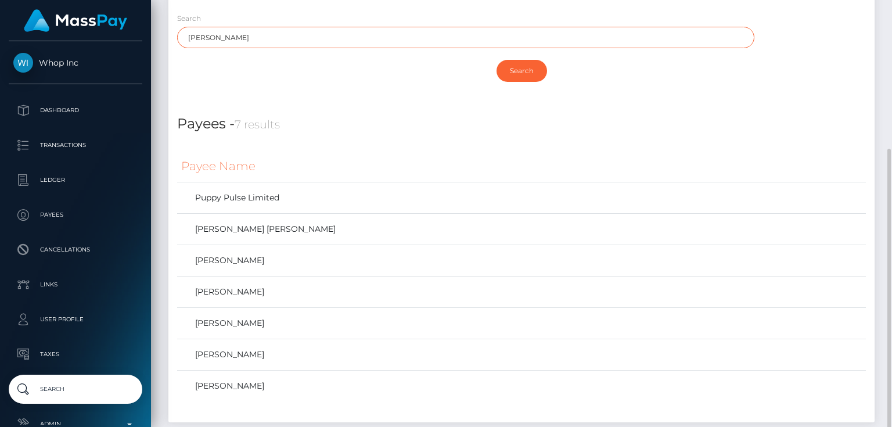
scroll to position [139, 0]
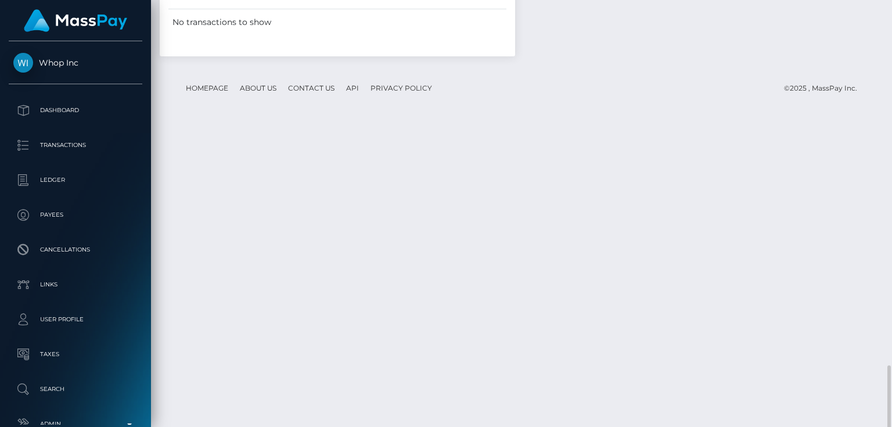
scroll to position [1080, 0]
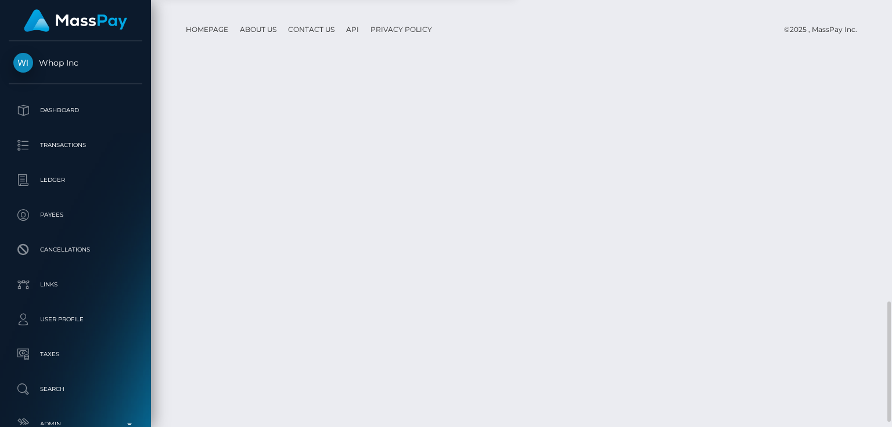
scroll to position [1087, 0]
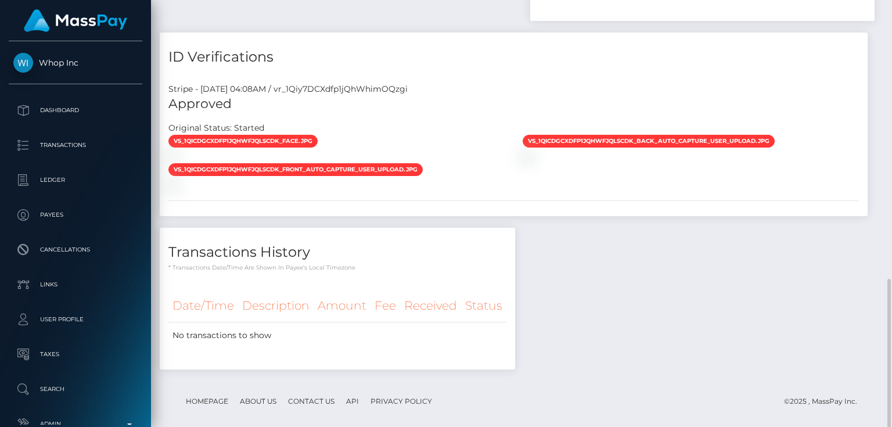
scroll to position [708, 0]
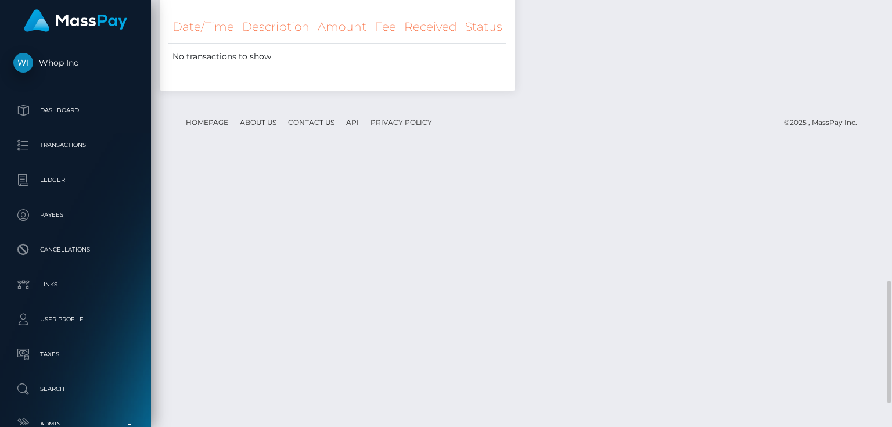
scroll to position [1059, 0]
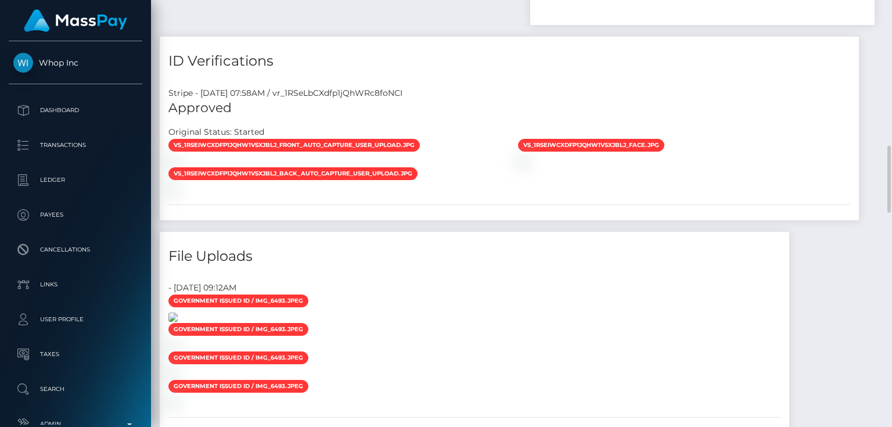
scroll to position [1114, 0]
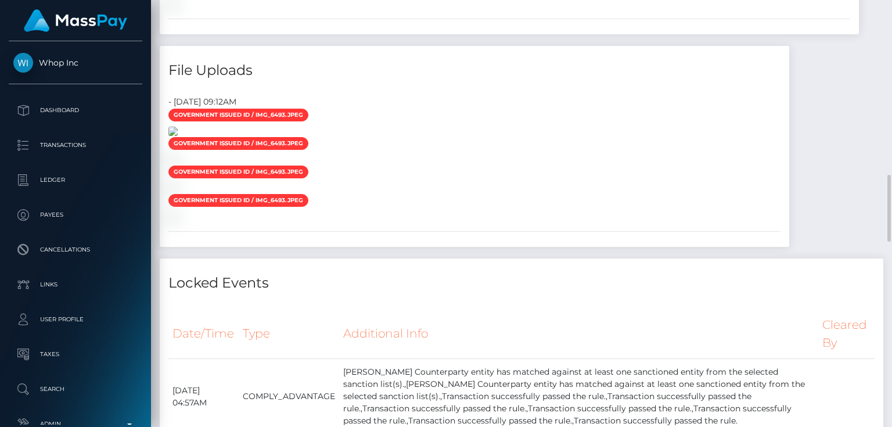
click at [178, 136] on img at bounding box center [172, 131] width 9 height 9
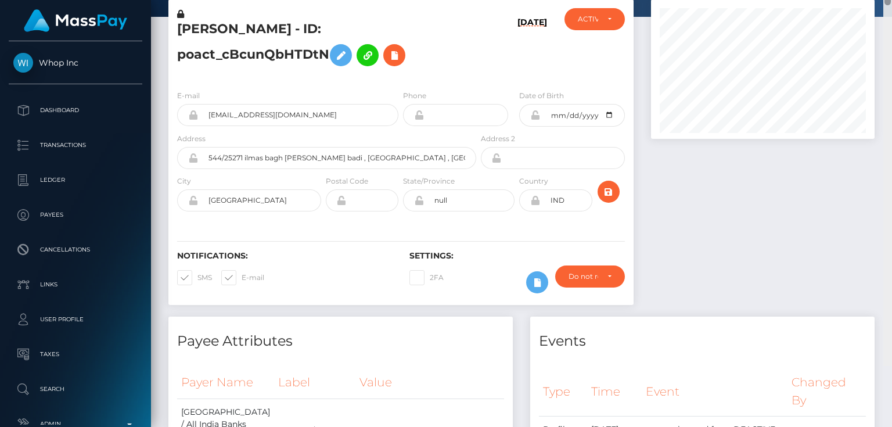
scroll to position [0, 0]
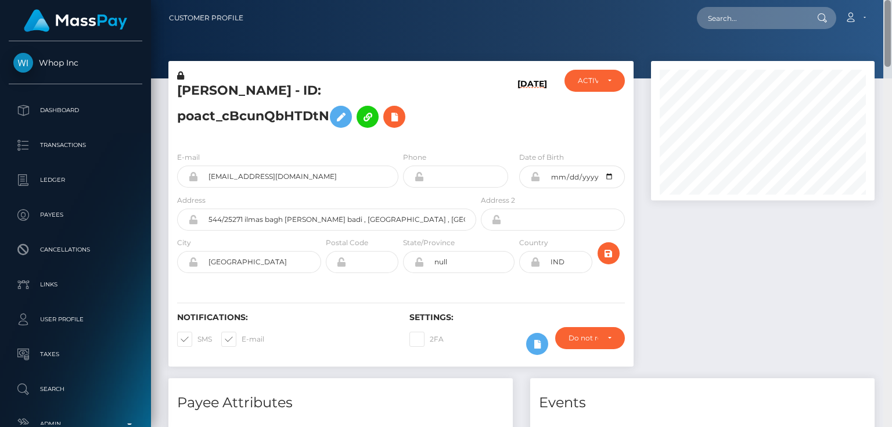
drag, startPoint x: 888, startPoint y: 125, endPoint x: 891, endPoint y: 6, distance: 119.0
click at [891, 6] on div "Customer Profile Loading... Loading..." at bounding box center [521, 213] width 741 height 427
paste input "poact_JkNJFVLvHcke"
type input "poact_JkNJFVLvHcke"
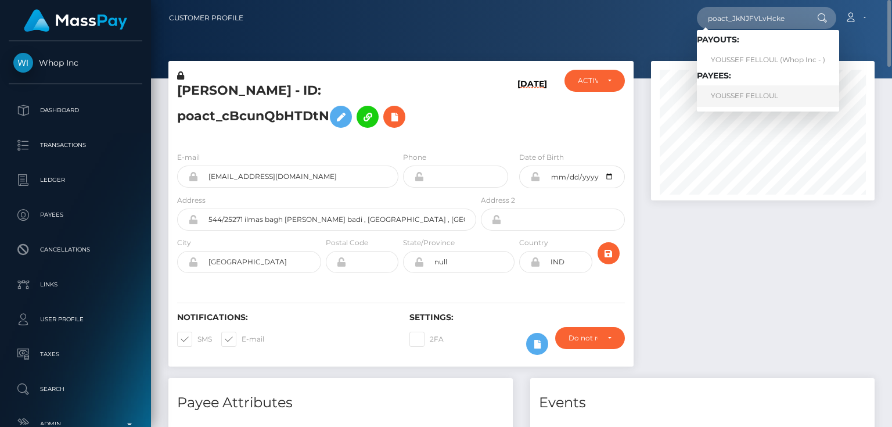
click at [749, 93] on link "YOUSSEF FELLOUL" at bounding box center [768, 95] width 142 height 21
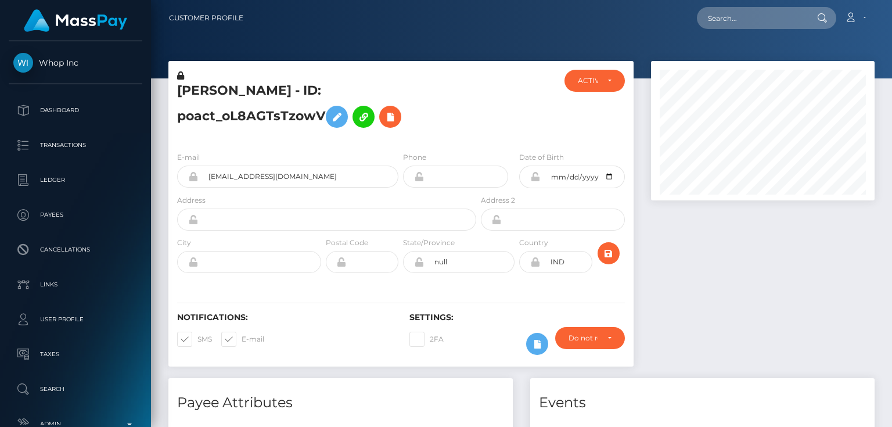
scroll to position [139, 223]
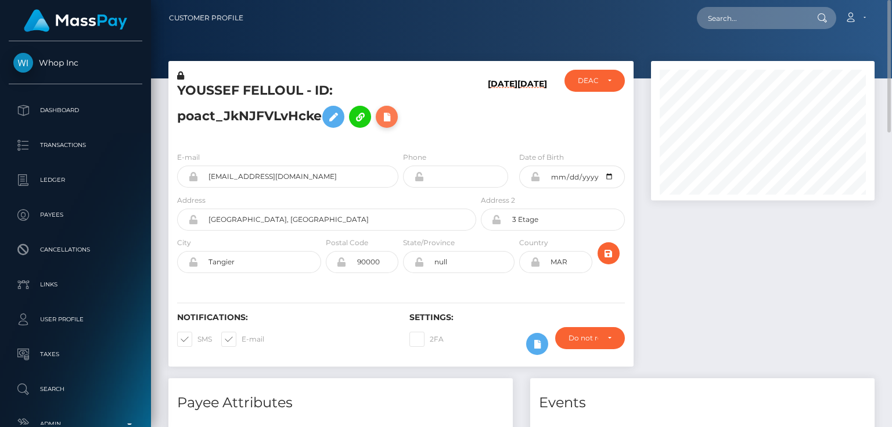
click at [398, 118] on button at bounding box center [387, 117] width 22 height 22
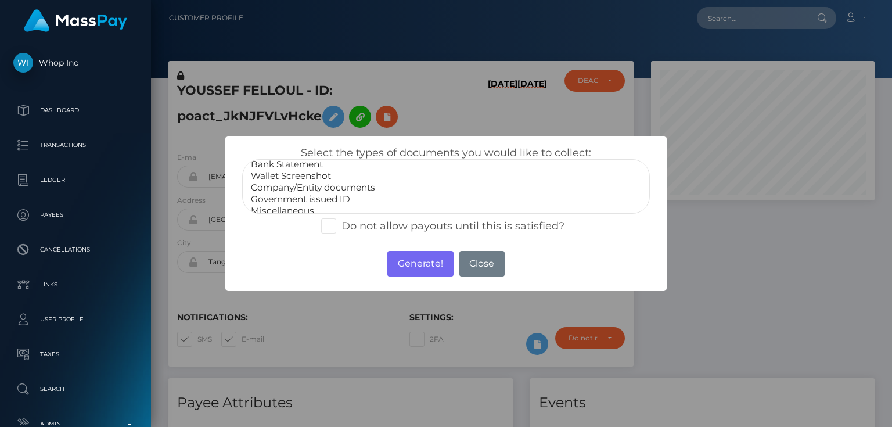
scroll to position [23, 0]
select select "Miscellaneous"
click at [298, 203] on option "Miscellaneous" at bounding box center [446, 204] width 392 height 12
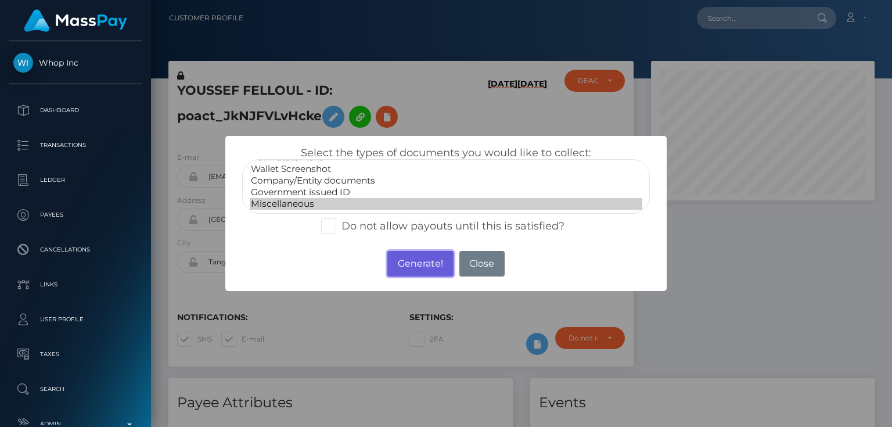
click at [399, 264] on button "Generate!" at bounding box center [420, 264] width 66 height 26
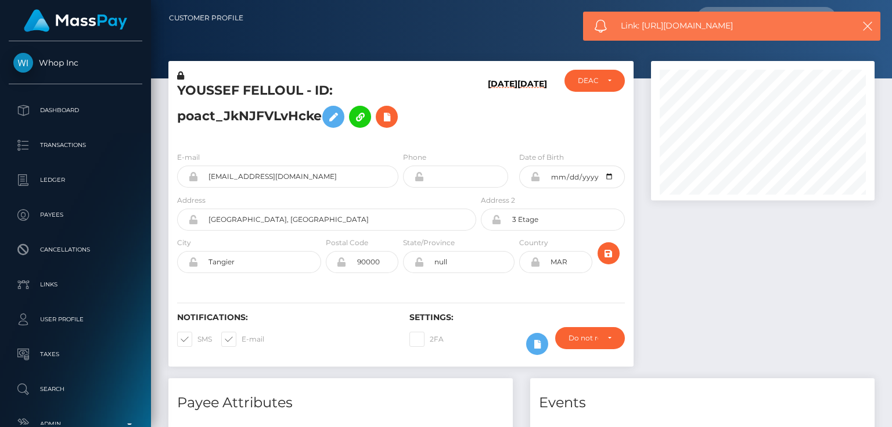
drag, startPoint x: 724, startPoint y: 26, endPoint x: 643, endPoint y: 32, distance: 81.5
click at [643, 32] on span "Link: https://l.maspay.io/JjvJk" at bounding box center [731, 26] width 221 height 12
copy span "https://l.maspay.io/JjvJk"
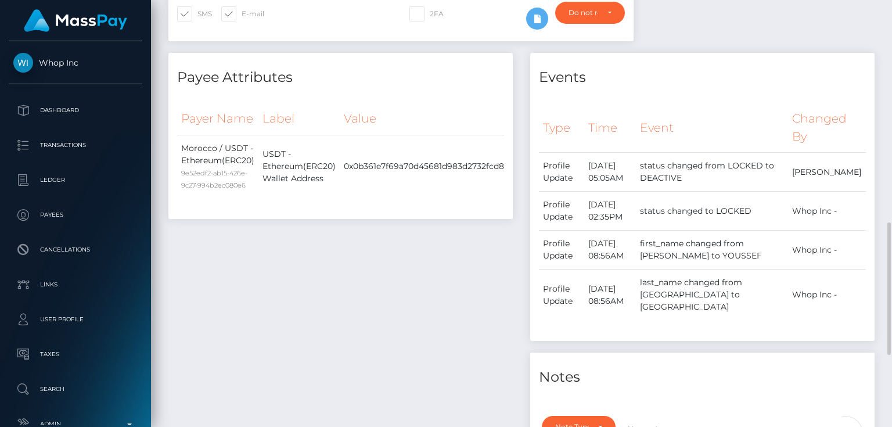
scroll to position [511, 0]
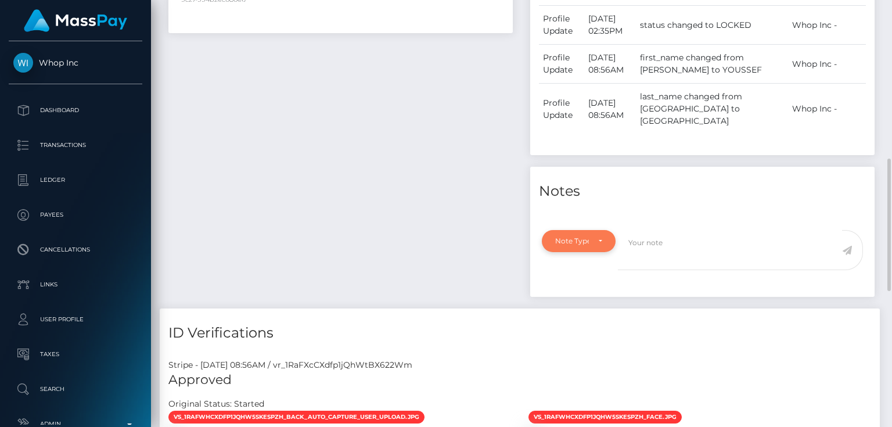
click at [601, 236] on div "Note Type" at bounding box center [578, 240] width 47 height 9
click at [592, 289] on link "Compliance" at bounding box center [587, 296] width 90 height 21
select select "COMPLIANCE"
click at [715, 230] on textarea at bounding box center [730, 250] width 224 height 40
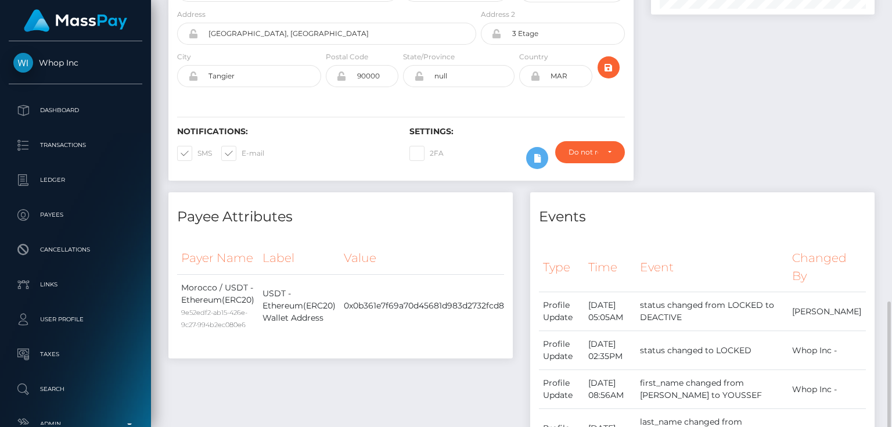
scroll to position [371, 0]
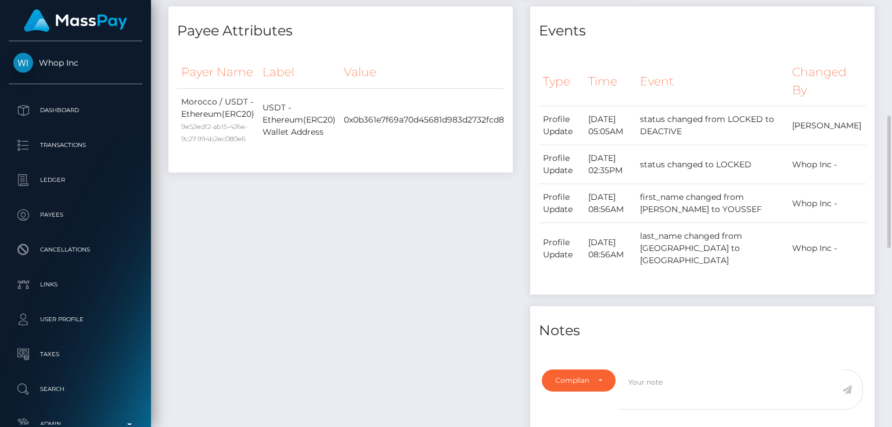
click at [408, 289] on div "Payee Attributes Payer Name Label Value Morocco / USDT - Ethereum(ERC20) 9e52ed…" at bounding box center [341, 226] width 362 height 441
paste textarea "UTR - due to source of funds. No further action required."
type textarea "UTR - due to source of funds. No further action required."
drag, startPoint x: 847, startPoint y: 376, endPoint x: 801, endPoint y: 352, distance: 52.2
click at [847, 385] on icon at bounding box center [847, 389] width 10 height 9
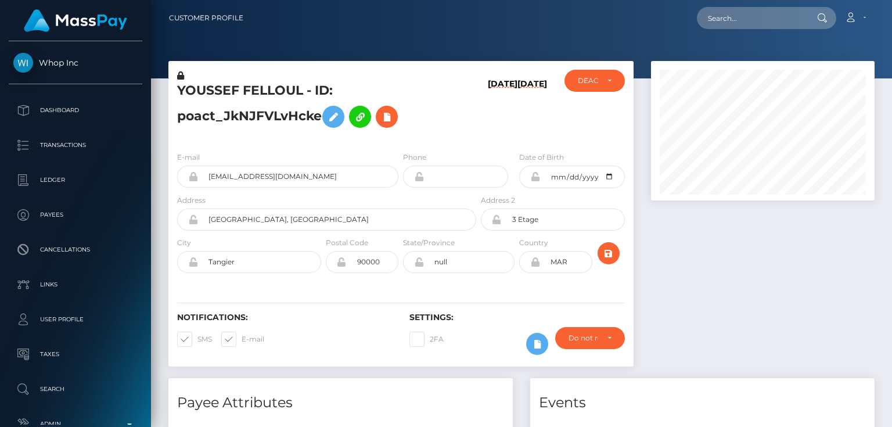
scroll to position [139, 223]
click at [562, 135] on div "ACTIVE DEACTIVE CLOSED DEACTIVE" at bounding box center [593, 106] width 77 height 73
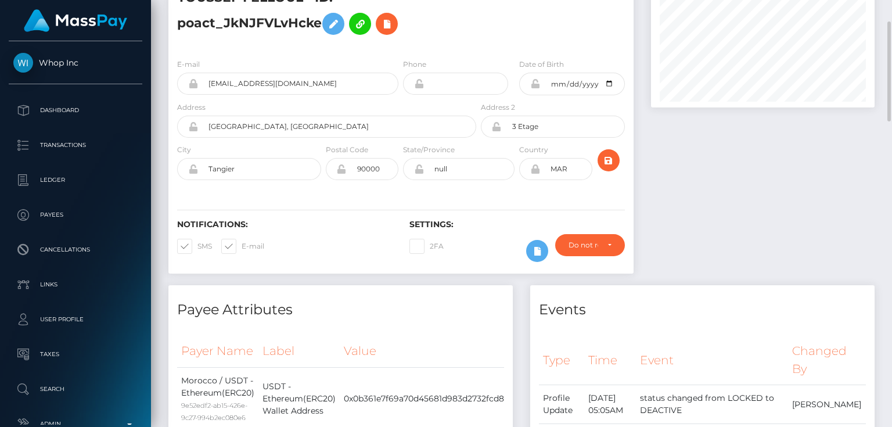
scroll to position [0, 0]
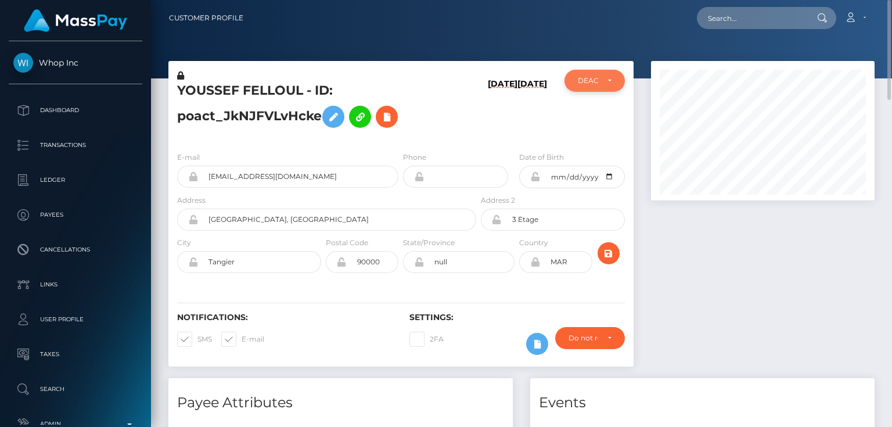
click at [593, 91] on div "DEACTIVE" at bounding box center [594, 81] width 60 height 22
click at [594, 116] on span "ACTIVE" at bounding box center [591, 112] width 26 height 10
select select "ACTIVE"
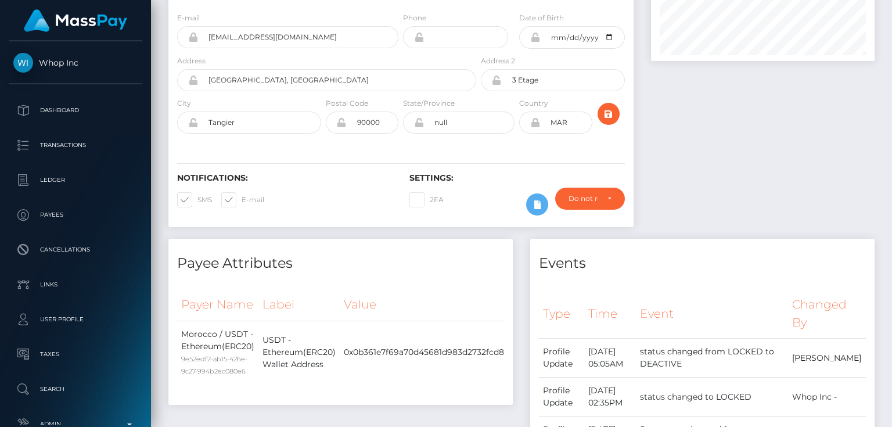
scroll to position [0, 0]
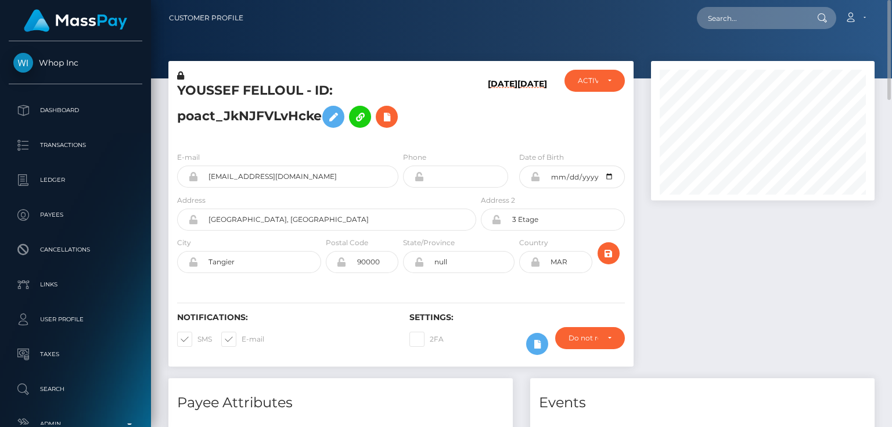
click at [729, 323] on div at bounding box center [762, 219] width 241 height 317
paste input "poact_gCHmfUEDVqM0"
type input "poact_gCHmfUEDVqM0"
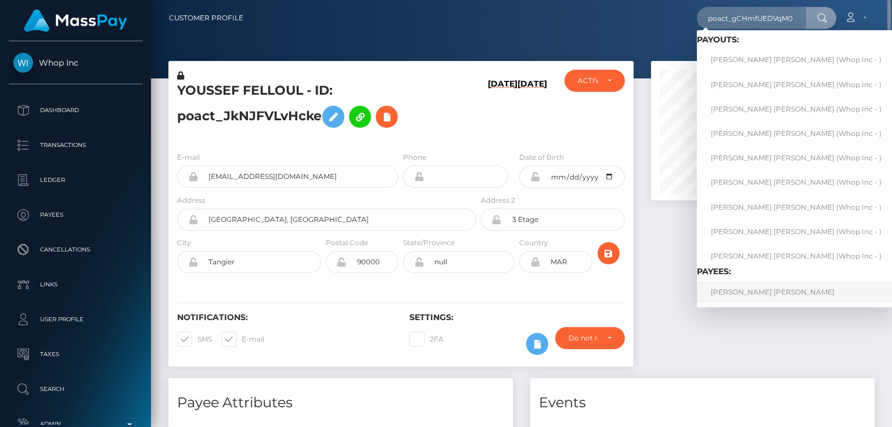
click at [741, 290] on link "ZACHERY RASHEED TENNYSON LAKRAJ" at bounding box center [796, 291] width 199 height 21
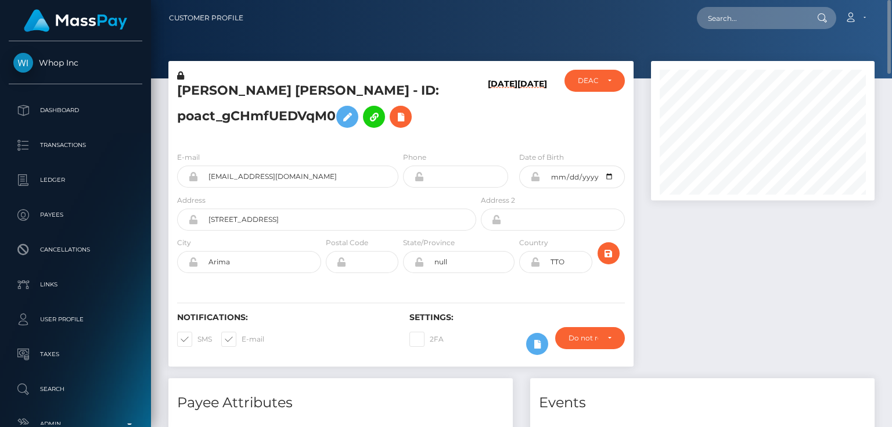
click at [724, 252] on div at bounding box center [762, 219] width 241 height 317
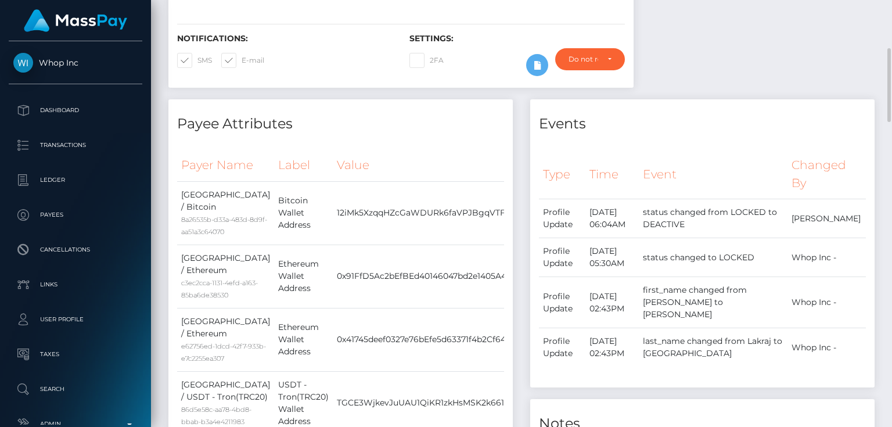
scroll to position [464, 0]
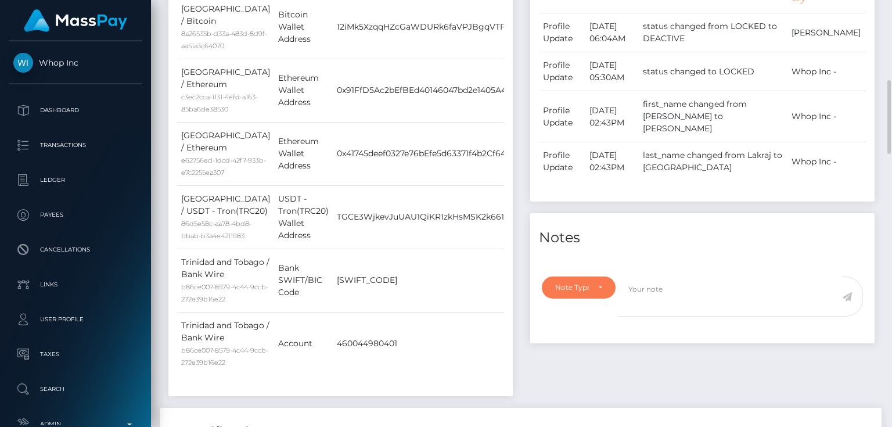
drag, startPoint x: 577, startPoint y: 272, endPoint x: 515, endPoint y: 304, distance: 69.1
click at [571, 283] on div "Note Type" at bounding box center [572, 287] width 34 height 9
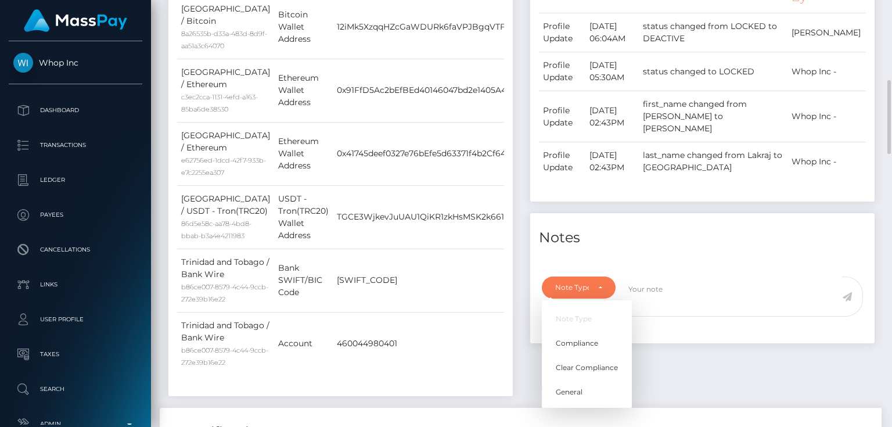
scroll to position [139, 223]
click at [576, 338] on span "Compliance" at bounding box center [576, 343] width 42 height 10
select select "COMPLIANCE"
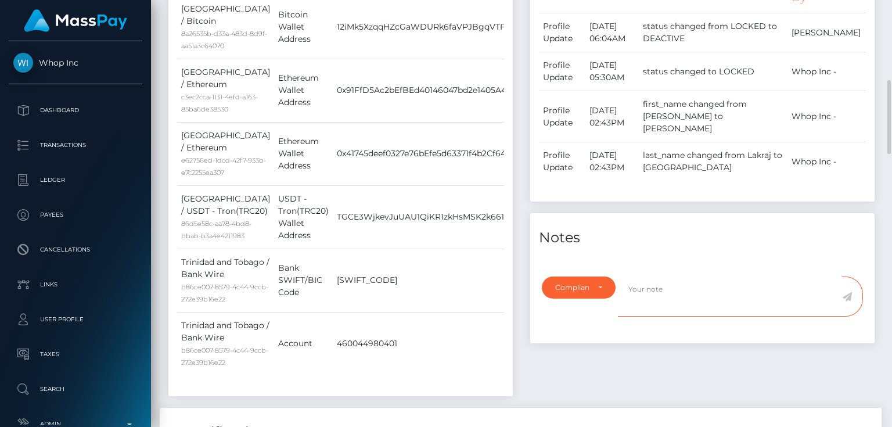
click at [663, 286] on textarea at bounding box center [730, 296] width 224 height 40
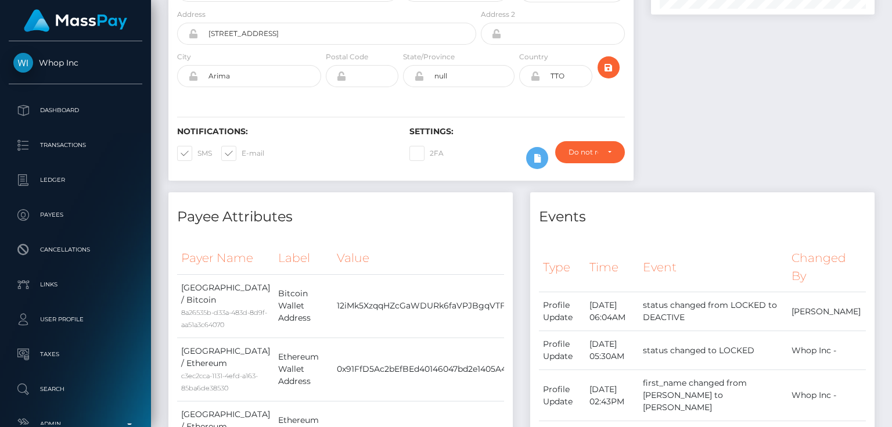
scroll to position [0, 0]
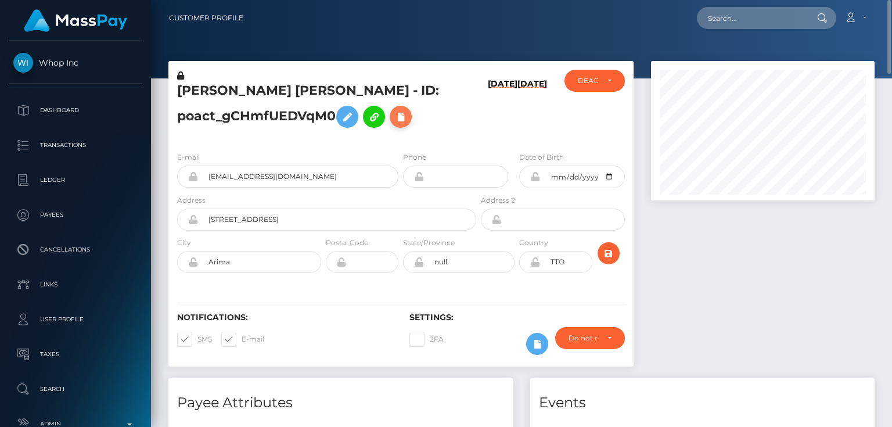
click at [407, 113] on icon at bounding box center [401, 117] width 14 height 15
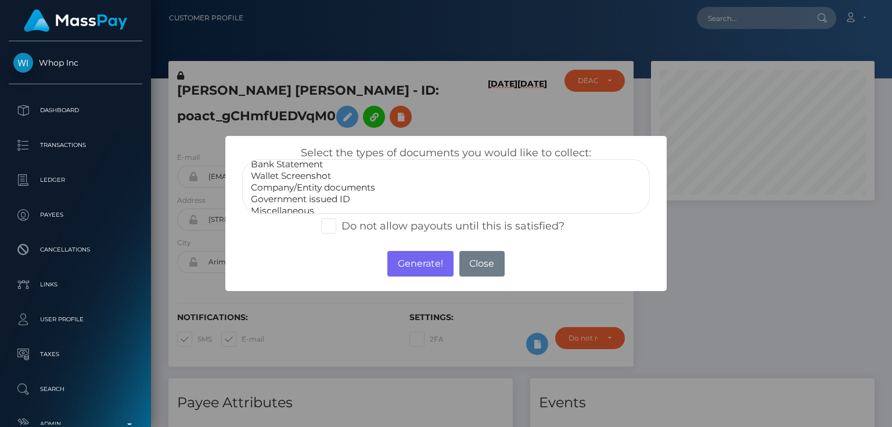
scroll to position [23, 0]
select select "Miscellaneous"
click at [290, 204] on option "Miscellaneous" at bounding box center [446, 204] width 392 height 12
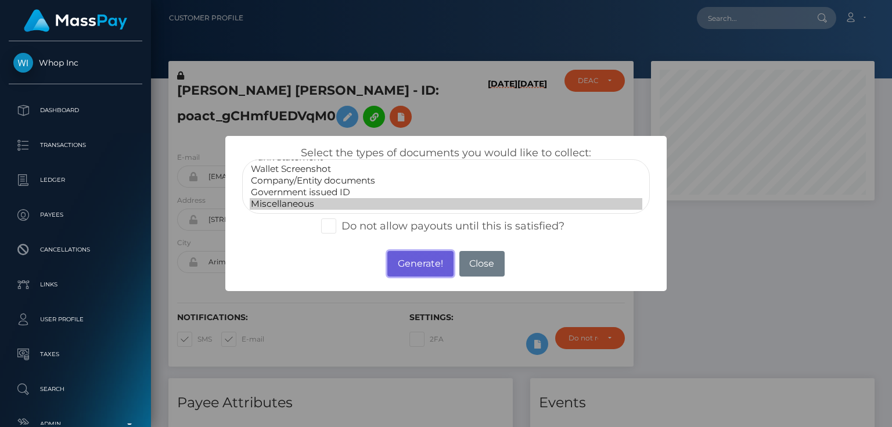
click at [421, 260] on button "Generate!" at bounding box center [420, 264] width 66 height 26
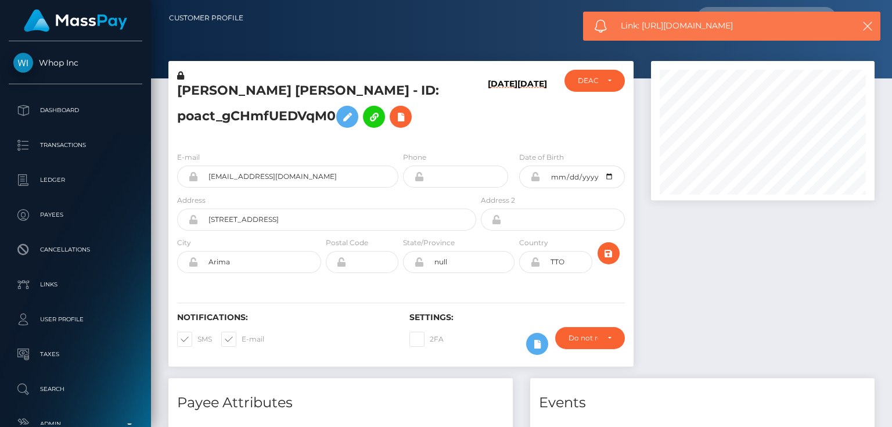
drag, startPoint x: 750, startPoint y: 23, endPoint x: 652, endPoint y: 26, distance: 98.1
click at [643, 28] on span "Link: [URL][DOMAIN_NAME]" at bounding box center [731, 26] width 221 height 12
copy span "[URL][DOMAIN_NAME]"
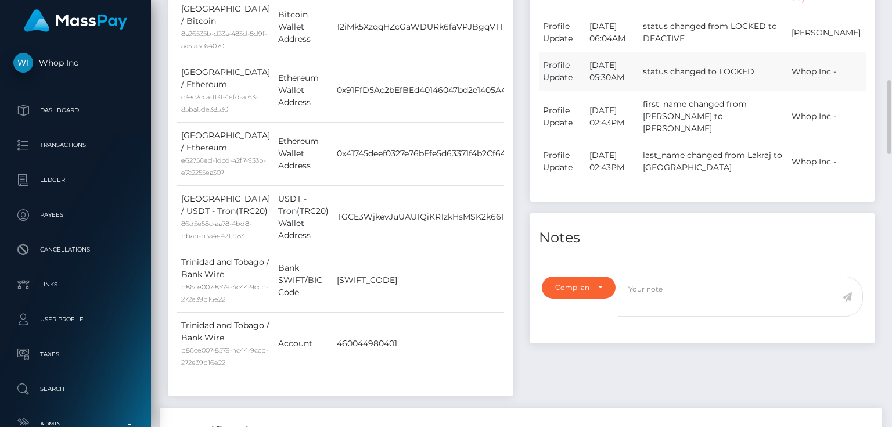
scroll to position [557, 0]
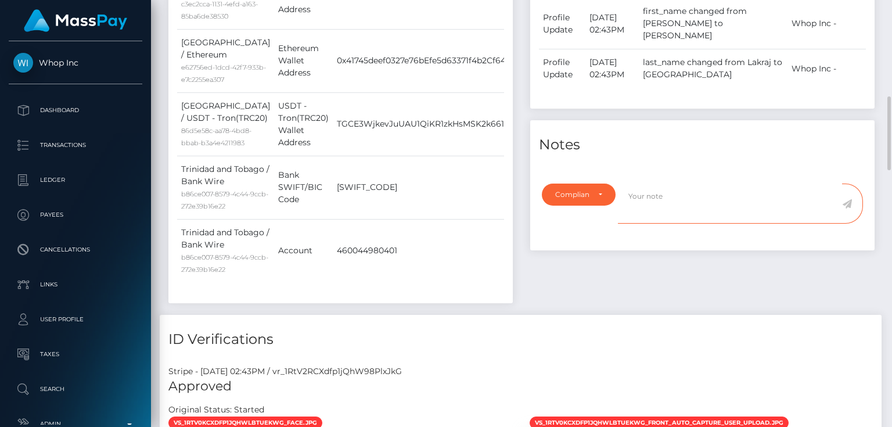
click at [647, 184] on textarea at bounding box center [730, 203] width 224 height 40
click at [825, 183] on textarea "The user is not allowed to send funds to Stake Casino" at bounding box center [730, 203] width 224 height 40
type textarea "The user is not allowed to send funds to [GEOGRAPHIC_DATA]. Confirmation requir…"
click at [846, 199] on icon at bounding box center [847, 203] width 10 height 9
click at [691, 270] on div "Events Type Time Event Changed By" at bounding box center [702, 68] width 362 height 494
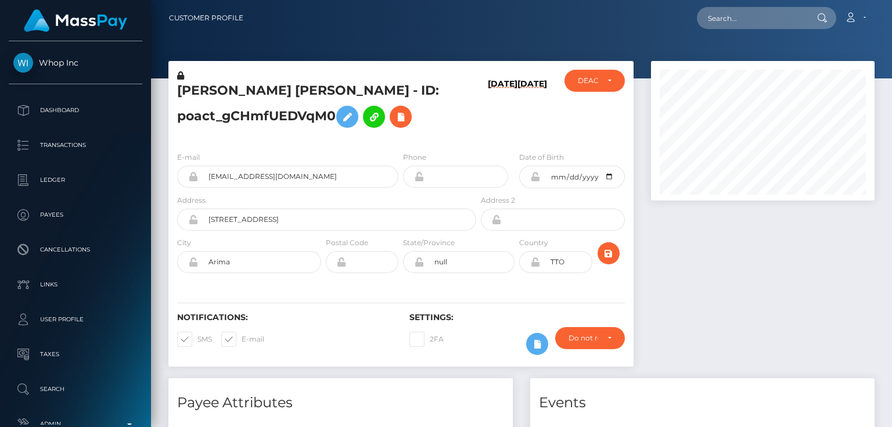
scroll to position [139, 223]
click at [251, 121] on h5 "ZACHERY RASHEED TENNYSON LAKRAJ - ID: poact_gCHmfUEDVqM0" at bounding box center [323, 108] width 293 height 52
copy h5 "ZACHERY RASHEED TENNYSON LAKRAJ - ID: poact_gCHmfUEDVqM0"
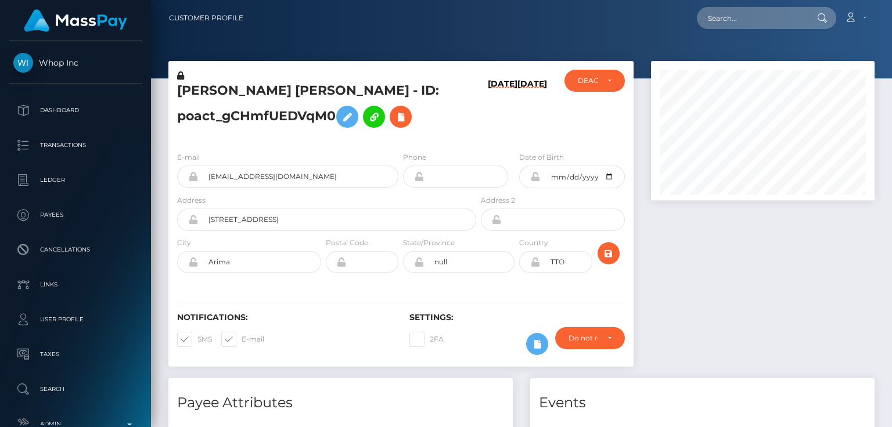
click at [739, 330] on div at bounding box center [762, 219] width 241 height 317
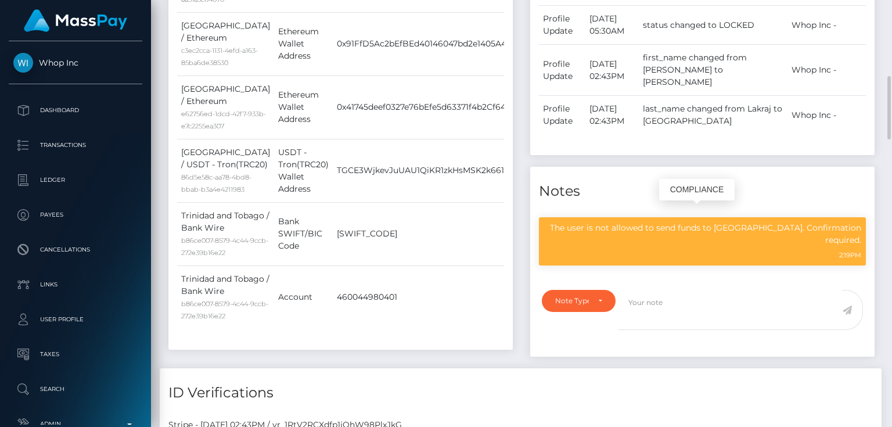
click at [677, 222] on p "The user is not allowed to send funds to Stake Casino. Confirmation required." at bounding box center [702, 234] width 318 height 24
copy div "The user is not allowed to send funds to Stake Casino. Confirmation required."
drag, startPoint x: 659, startPoint y: 382, endPoint x: 508, endPoint y: 255, distance: 196.9
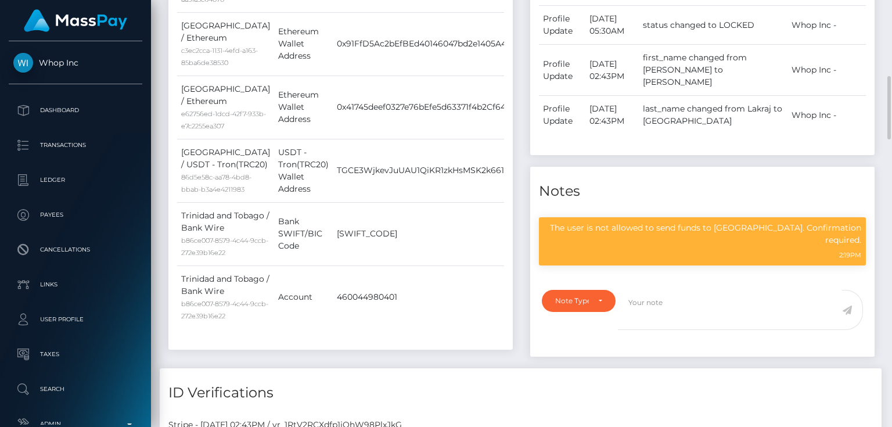
click at [657, 368] on div "Events Type Time Event Changed By" at bounding box center [702, 117] width 362 height 501
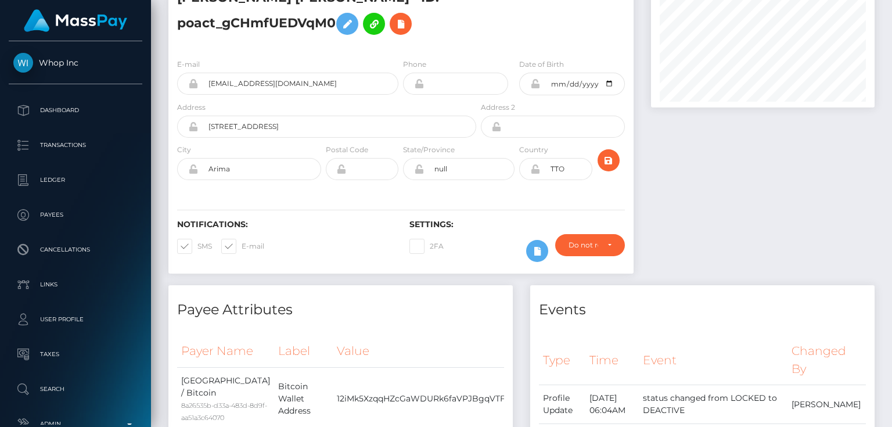
scroll to position [0, 0]
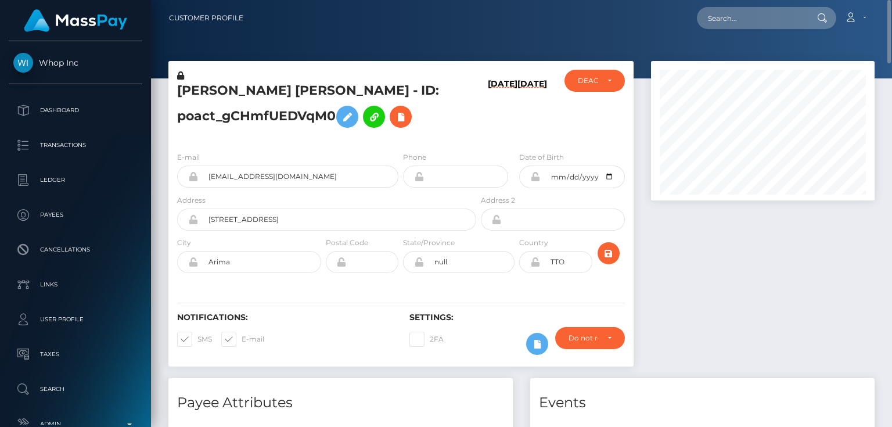
click at [517, 119] on h6 "09/08/25" at bounding box center [532, 108] width 30 height 59
paste input "poact_29EQcVZVjiRn"
type input "poact_29EQcVZVjiRn"
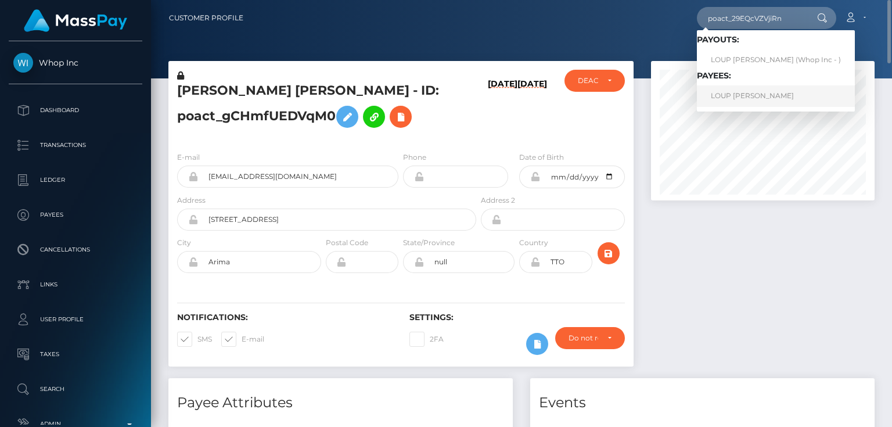
click at [734, 96] on link "LOUP MICHEL JACQUES BASROGER" at bounding box center [776, 95] width 158 height 21
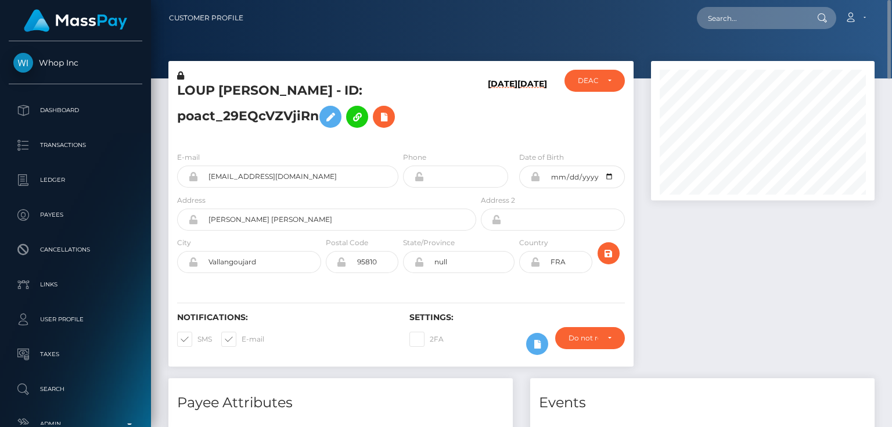
click at [471, 139] on div "LOUP [PERSON_NAME] - ID: poact_29EQcVZVjiRn" at bounding box center [323, 106] width 310 height 73
click at [384, 111] on icon at bounding box center [384, 117] width 14 height 15
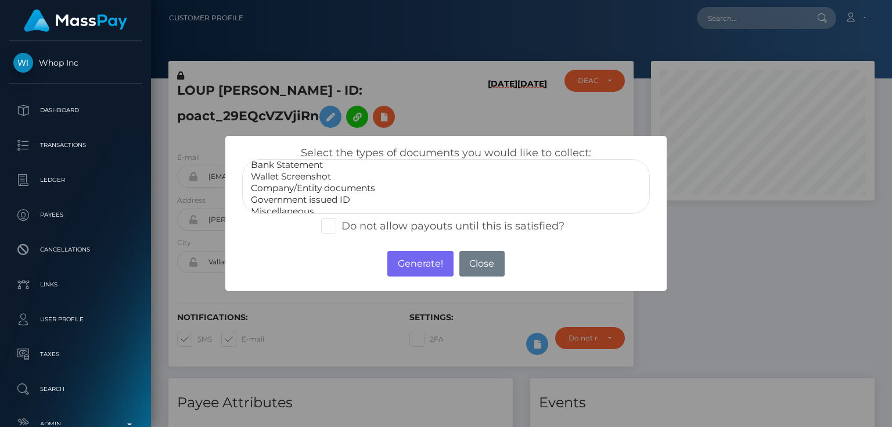
scroll to position [23, 0]
drag, startPoint x: 300, startPoint y: 202, endPoint x: 300, endPoint y: 212, distance: 10.5
select select "Miscellaneous"
click at [300, 202] on option "Miscellaneous" at bounding box center [446, 204] width 392 height 12
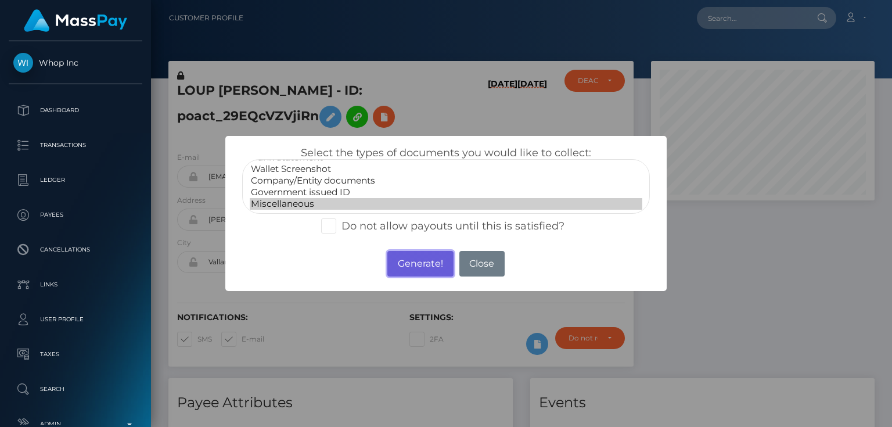
click at [425, 260] on button "Generate!" at bounding box center [420, 264] width 66 height 26
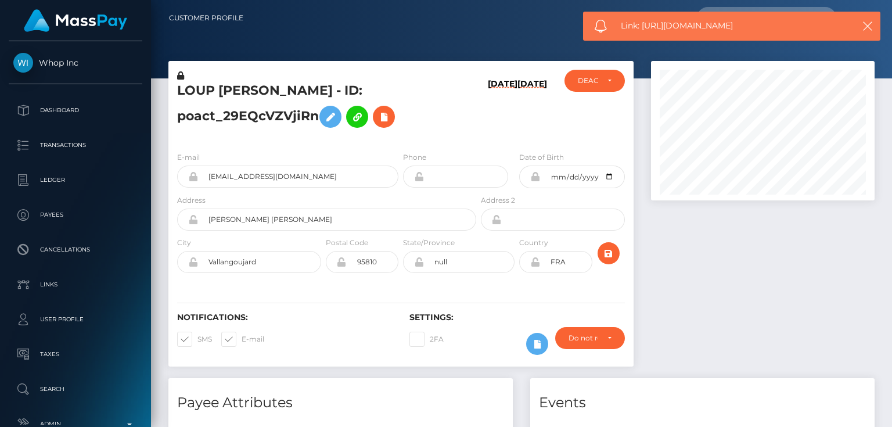
drag, startPoint x: 741, startPoint y: 26, endPoint x: 643, endPoint y: 30, distance: 98.2
click at [643, 30] on span "Link: https://l.maspay.io/8jvLt" at bounding box center [731, 26] width 221 height 12
copy span "https://l.maspay.io/8jvLt"
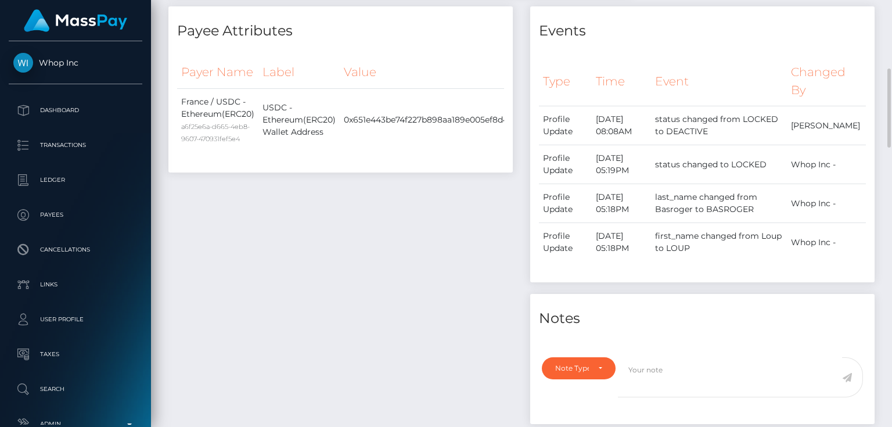
scroll to position [511, 0]
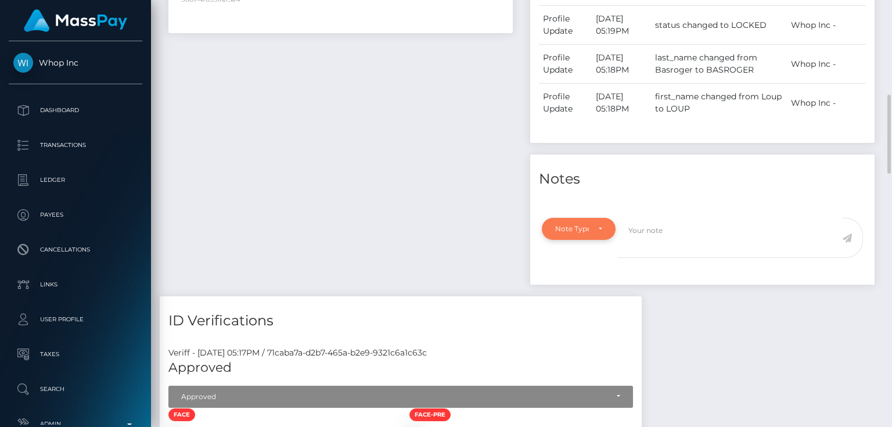
drag, startPoint x: 578, startPoint y: 226, endPoint x: 579, endPoint y: 232, distance: 5.8
click at [579, 226] on div "Note Type" at bounding box center [572, 228] width 34 height 9
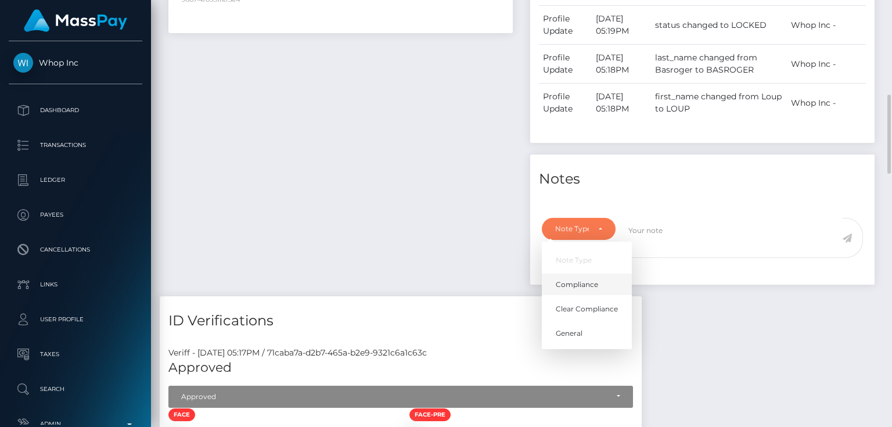
scroll to position [139, 223]
click at [585, 286] on span "Compliance" at bounding box center [576, 284] width 42 height 10
select select "COMPLIANCE"
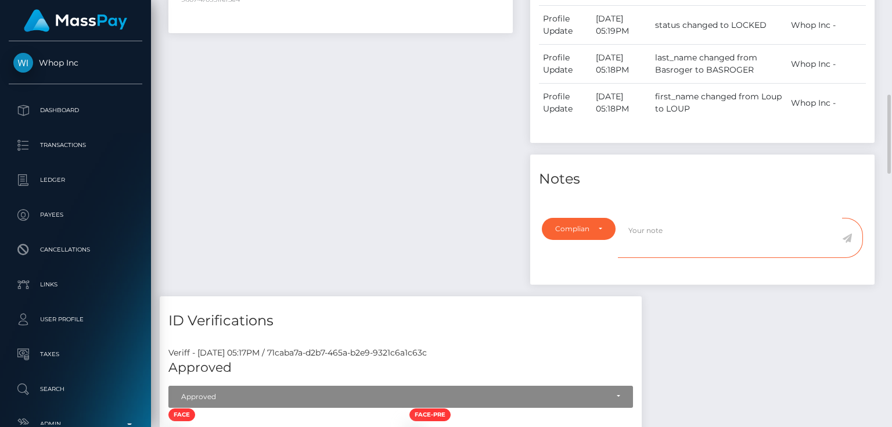
click at [649, 246] on textarea at bounding box center [730, 238] width 224 height 40
click at [346, 158] on div "Payee Attributes Payer Name Label Value France / USDC - Ethereum(ERC20) a6f25e6…" at bounding box center [341, 81] width 362 height 429
drag, startPoint x: 709, startPoint y: 218, endPoint x: 694, endPoint y: 243, distance: 29.2
click at [709, 218] on textarea at bounding box center [730, 238] width 224 height 40
click at [692, 242] on textarea at bounding box center [730, 238] width 224 height 40
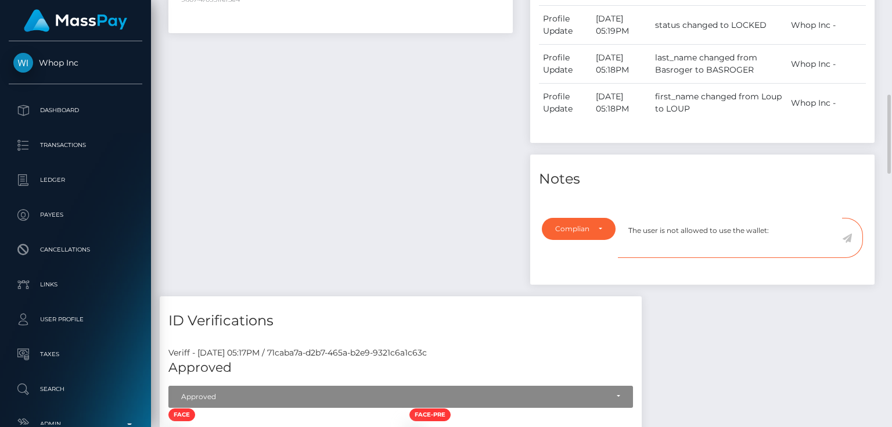
paste textarea "0x651e443be74f227b898aa189e005ef8d44bef78e"
type textarea "The user is not allowed to use the wallet: 0x651e443be74f227b898aa189e005ef8d44…"
click at [848, 234] on icon at bounding box center [847, 237] width 10 height 9
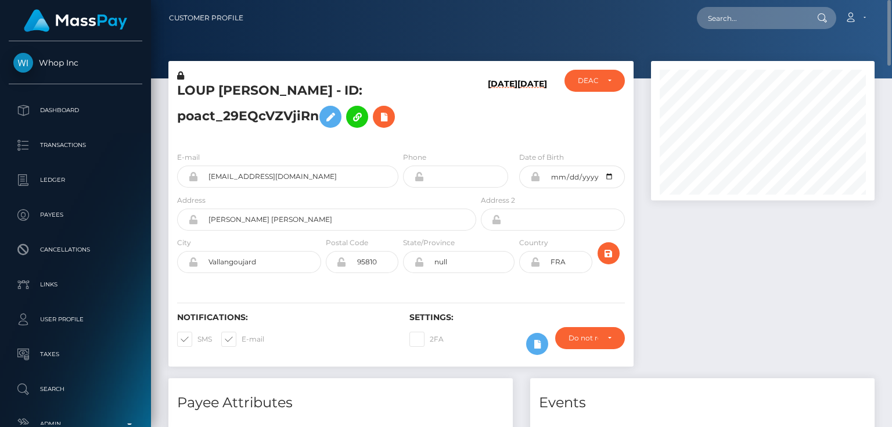
click at [267, 119] on h5 "LOUP [PERSON_NAME] - ID: poact_29EQcVZVjiRn" at bounding box center [323, 108] width 293 height 52
copy h5 "LOUP [PERSON_NAME] - ID: poact_29EQcVZVjiRn"
click at [752, 308] on div at bounding box center [762, 219] width 241 height 317
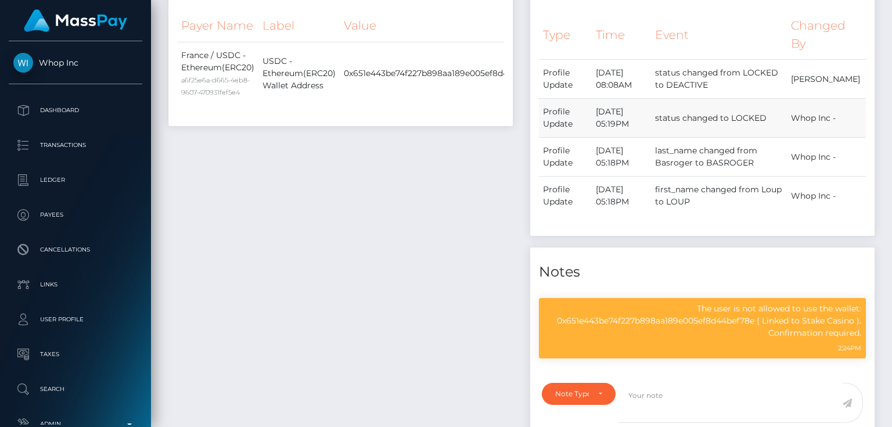
scroll to position [139, 223]
click at [715, 317] on p "The user is not allowed to use the wallet: 0x651e443be74f227b898aa189e005ef8d44…" at bounding box center [702, 320] width 318 height 37
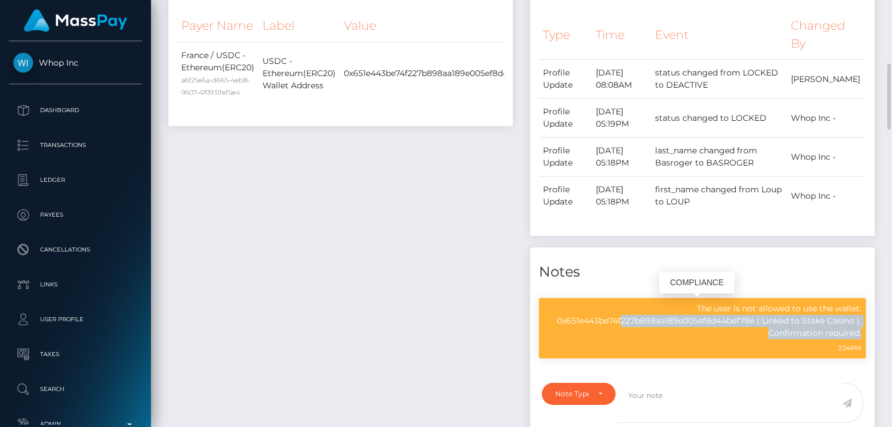
click at [715, 317] on p "The user is not allowed to use the wallet: 0x651e443be74f227b898aa189e005ef8d44…" at bounding box center [702, 320] width 318 height 37
copy div "The user is not allowed to use the wallet: 0x651e443be74f227b898aa189e005ef8d44…"
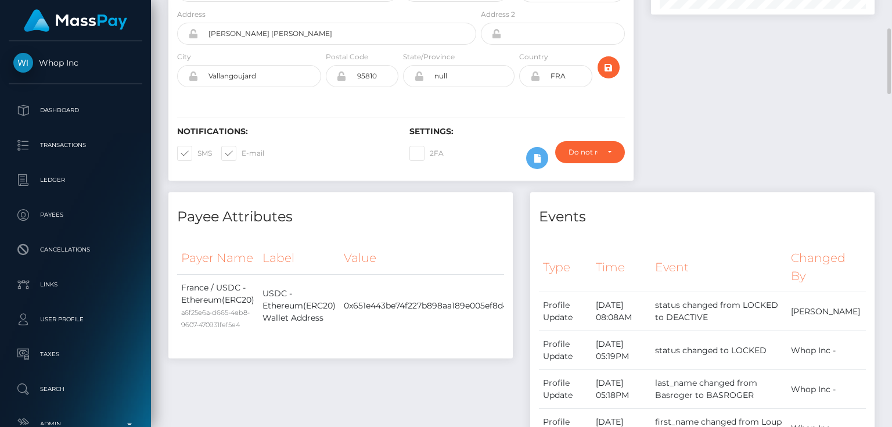
scroll to position [0, 0]
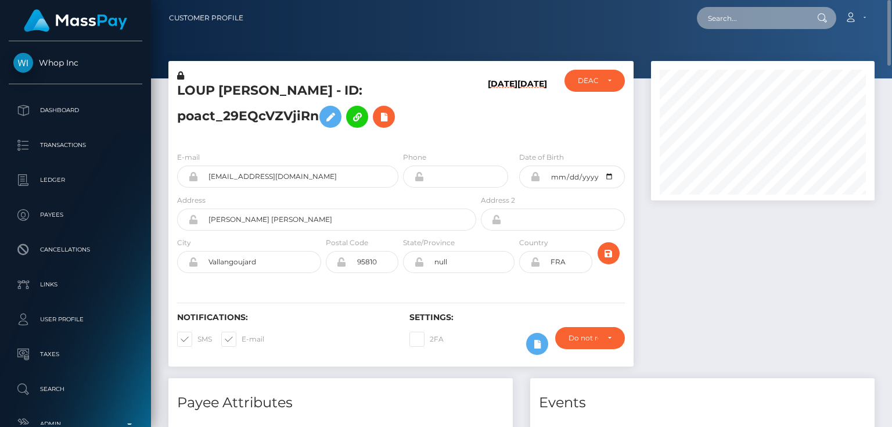
paste input "poact_7hMCmmOh4ru1"
type input "poact_7hMCmmOh4ru1"
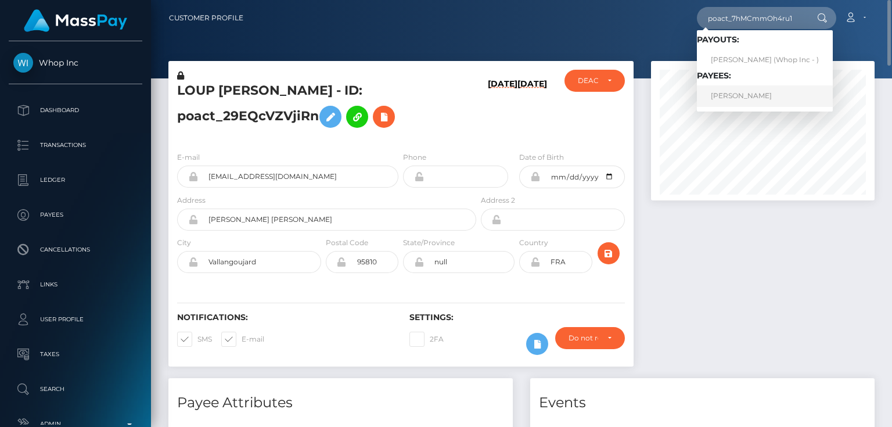
click at [722, 95] on link "[PERSON_NAME]" at bounding box center [765, 95] width 136 height 21
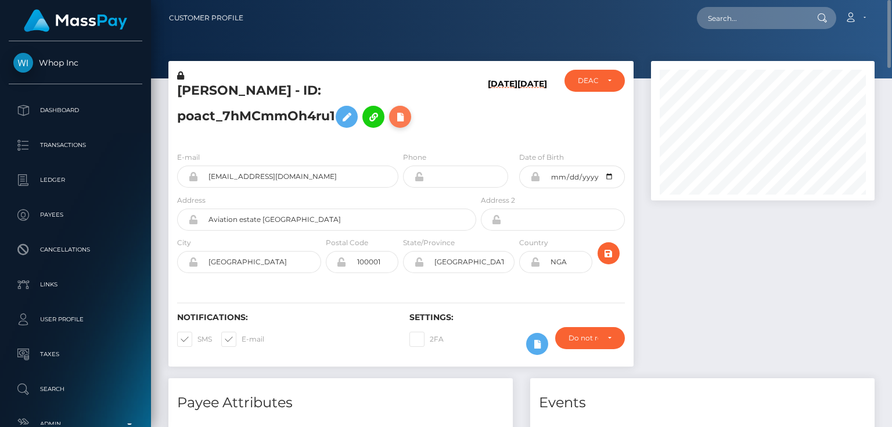
click at [402, 116] on icon at bounding box center [400, 117] width 14 height 15
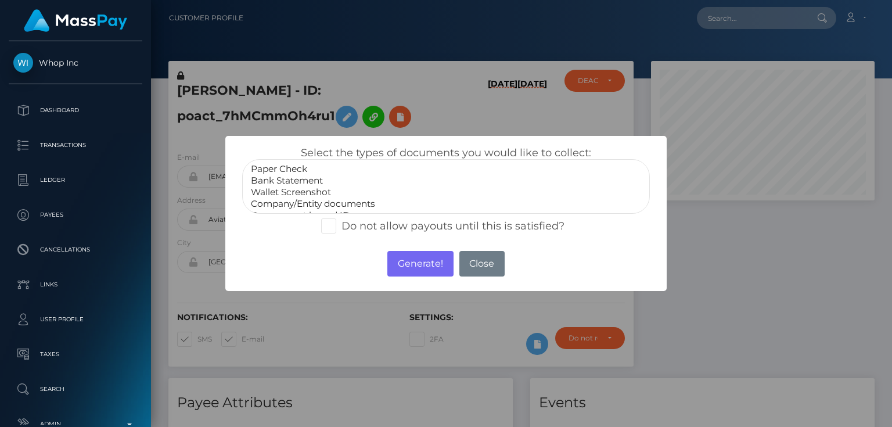
scroll to position [23, 0]
select select "Miscellaneous"
click at [295, 203] on option "Miscellaneous" at bounding box center [446, 204] width 392 height 12
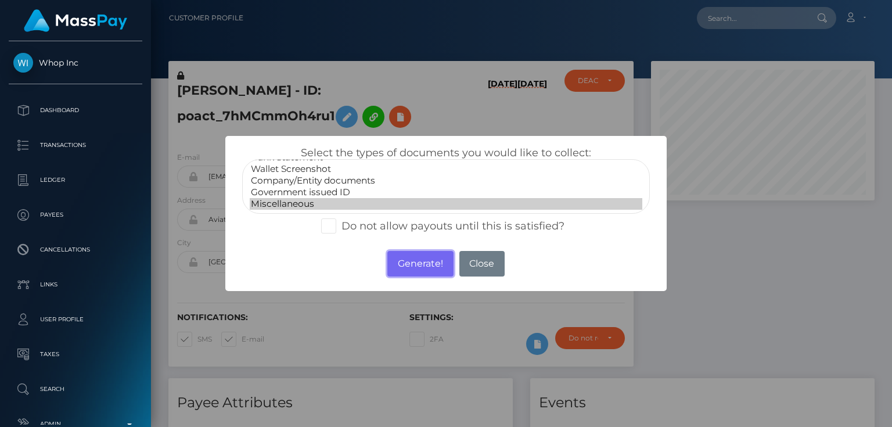
drag, startPoint x: 412, startPoint y: 265, endPoint x: 311, endPoint y: 158, distance: 146.6
click at [411, 265] on button "Generate!" at bounding box center [420, 264] width 66 height 26
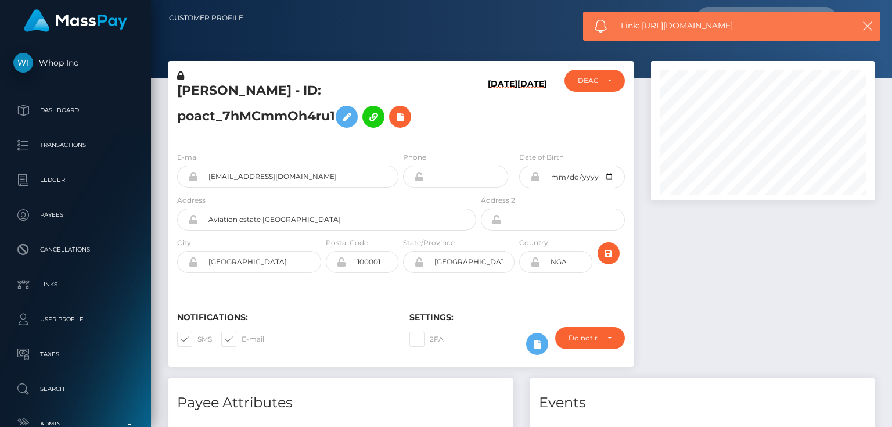
drag, startPoint x: 745, startPoint y: 27, endPoint x: 643, endPoint y: 29, distance: 102.8
click at [643, 29] on span "Link: https://l.maspay.io/GjvZh" at bounding box center [731, 26] width 221 height 12
copy span "https://l.maspay.io/GjvZh"
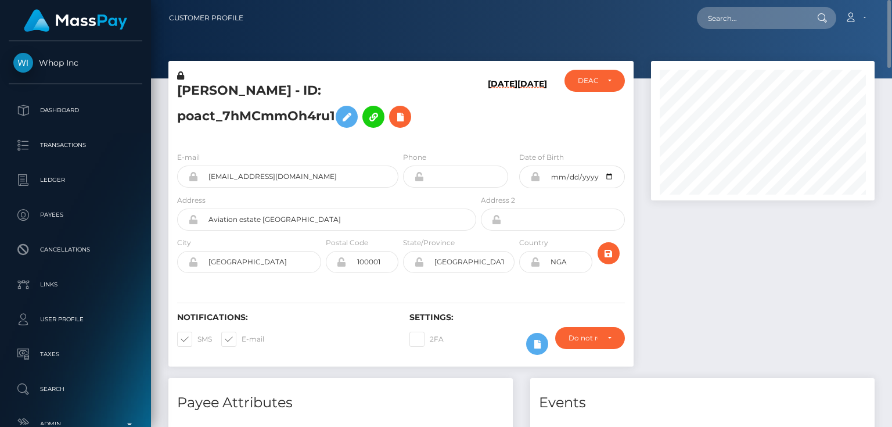
click at [751, 286] on div at bounding box center [762, 219] width 241 height 317
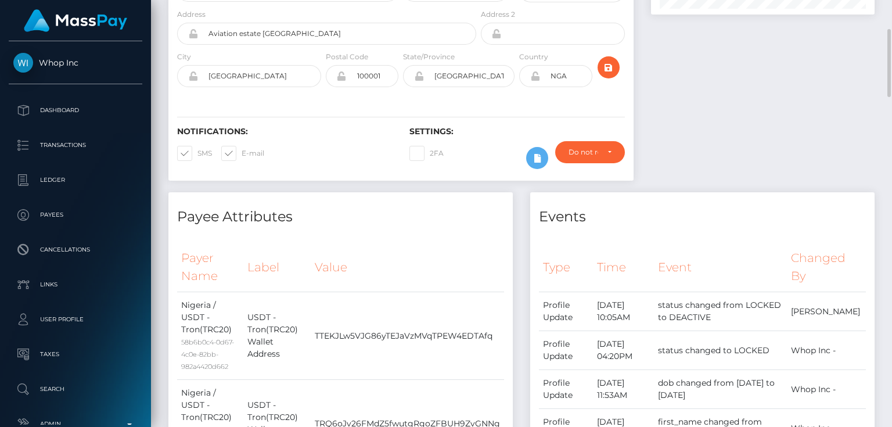
scroll to position [0, 0]
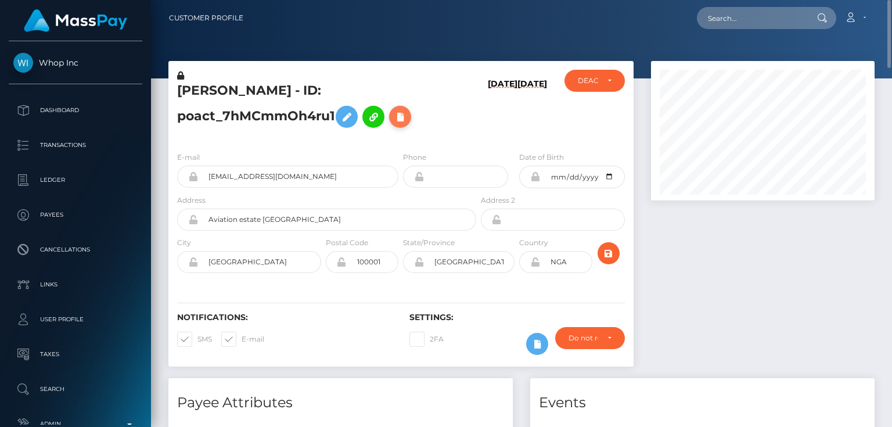
click at [405, 118] on icon at bounding box center [400, 117] width 14 height 15
select select
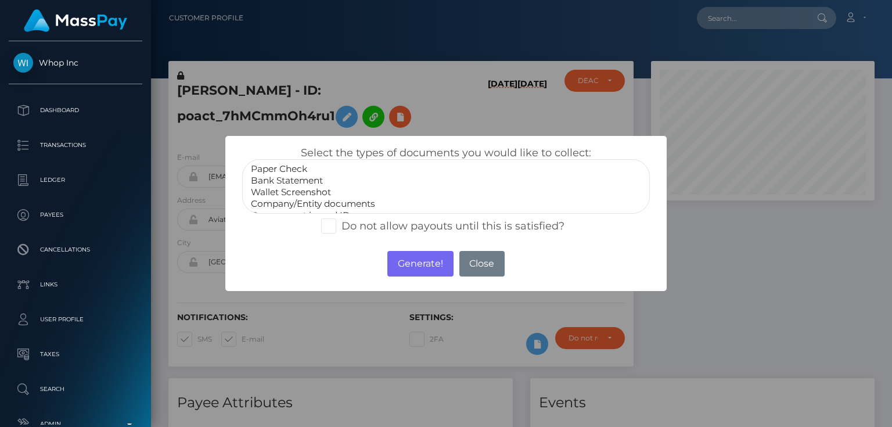
click at [757, 262] on div "× Select the types of documents you would like to collect: Paper Check Bank Sta…" at bounding box center [446, 213] width 892 height 427
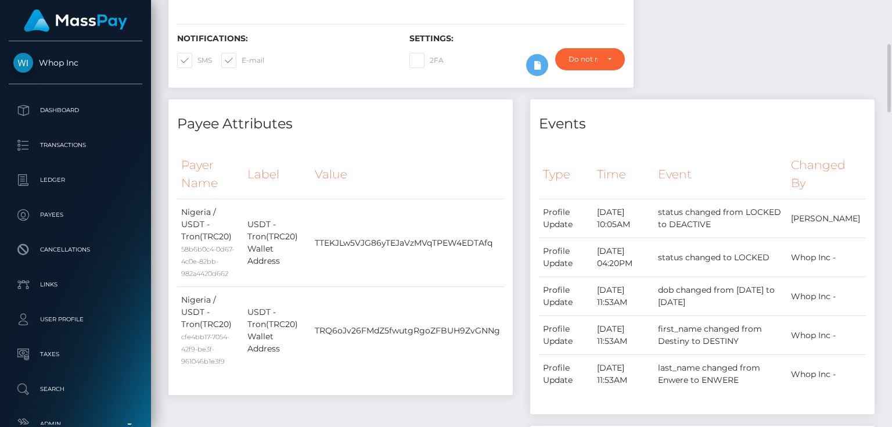
scroll to position [464, 0]
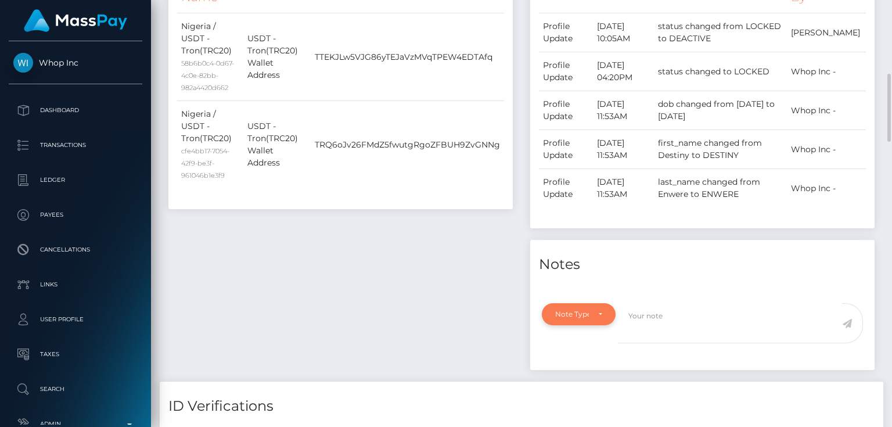
click at [582, 319] on div "Note Type" at bounding box center [579, 314] width 74 height 22
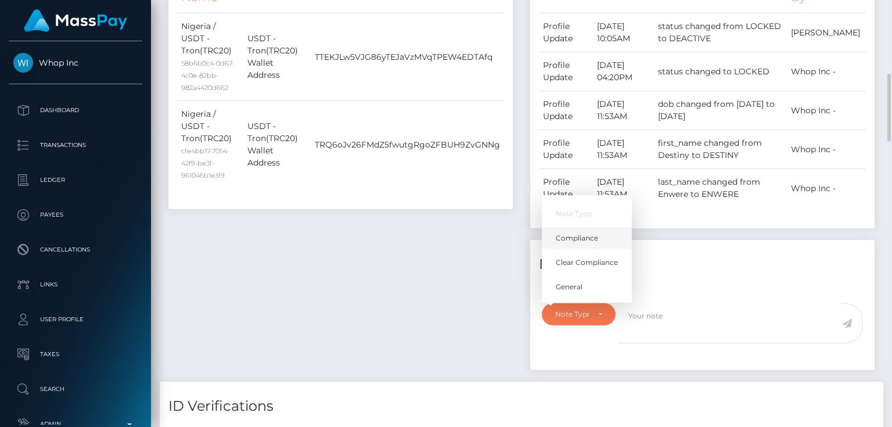
click at [596, 240] on span "Compliance" at bounding box center [576, 238] width 42 height 10
select select "COMPLIANCE"
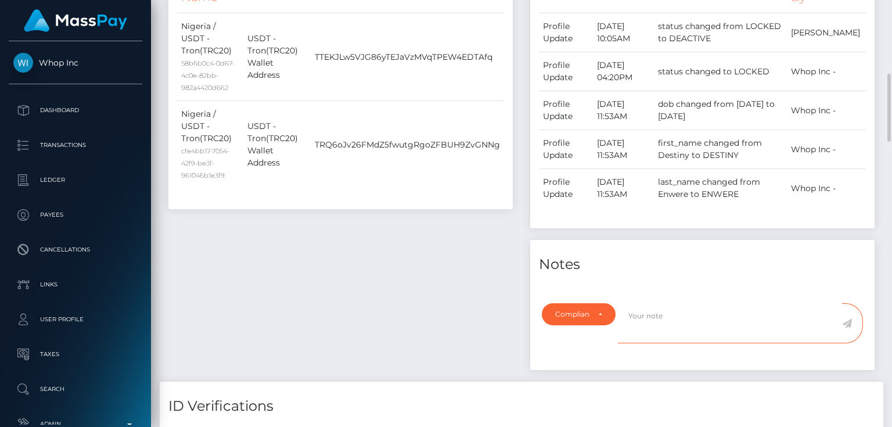
click at [640, 316] on textarea at bounding box center [730, 323] width 224 height 40
click at [730, 341] on textarea at bounding box center [730, 323] width 224 height 40
paste textarea "UTR - due to source of funds. No further action required."
type textarea "UTR - due to source of funds. No further action required."
click at [849, 323] on icon at bounding box center [847, 323] width 10 height 9
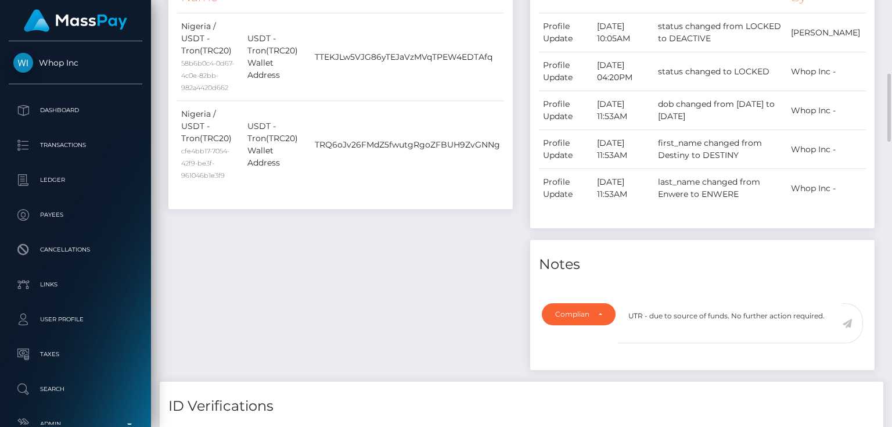
click at [437, 291] on div "Payee Attributes Payer Name Label Value Nigeria / USDT - Tron(TRC20) 58b6b0c4-0…" at bounding box center [341, 148] width 362 height 468
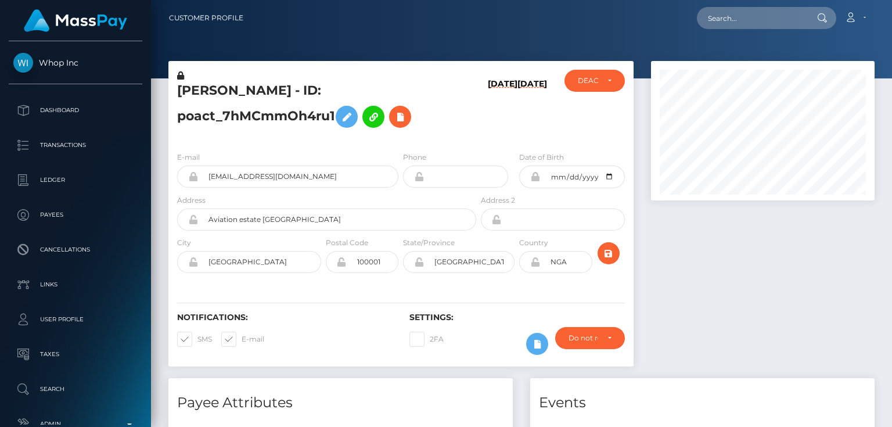
scroll to position [139, 223]
click at [593, 77] on div "DEACTIVE" at bounding box center [588, 80] width 20 height 9
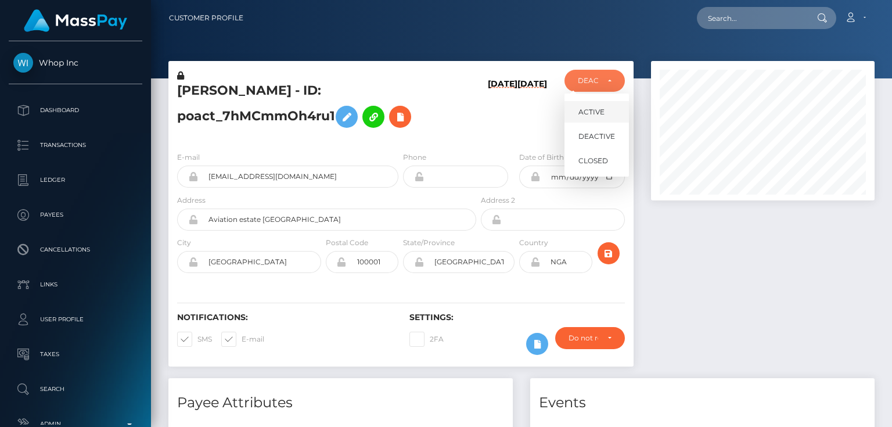
click at [601, 109] on span "ACTIVE" at bounding box center [591, 112] width 26 height 10
select select "ACTIVE"
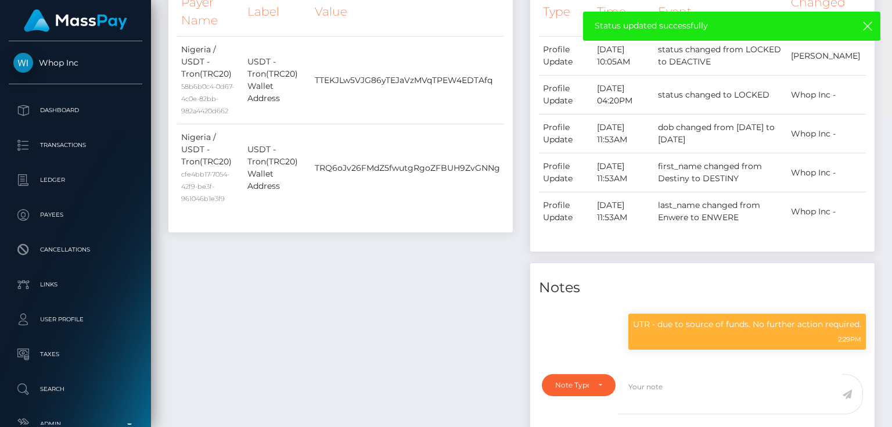
scroll to position [0, 0]
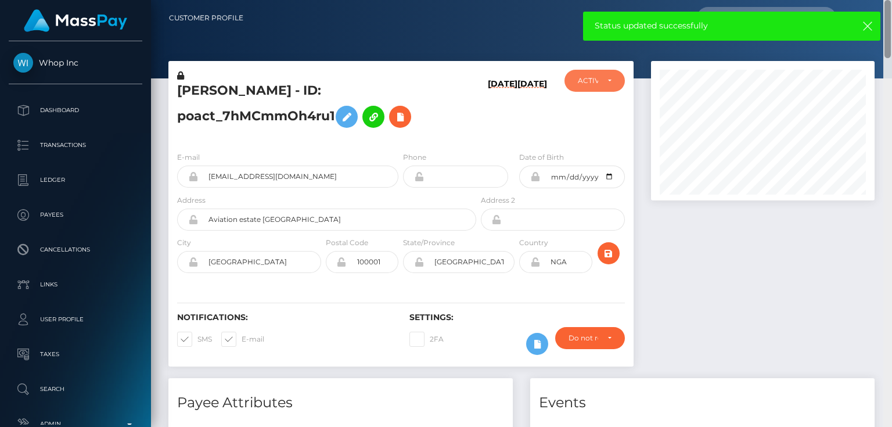
drag, startPoint x: 889, startPoint y: 134, endPoint x: 891, endPoint y: -5, distance: 138.7
click at [891, 0] on html "Whop Inc Dashboard Transactions Ledger Payees Cancellations Links" at bounding box center [446, 213] width 892 height 427
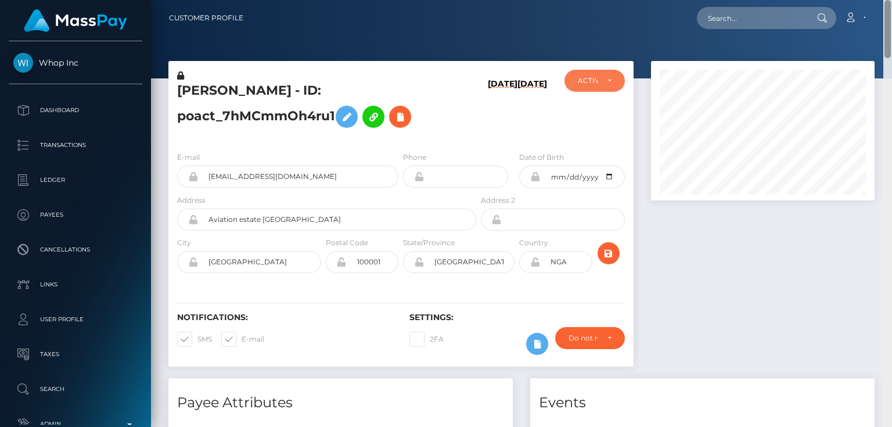
drag, startPoint x: 885, startPoint y: 297, endPoint x: 891, endPoint y: 29, distance: 268.2
click at [891, 29] on div "Customer Profile Loading... Loading..." at bounding box center [521, 213] width 741 height 427
drag, startPoint x: 287, startPoint y: 150, endPoint x: 300, endPoint y: 153, distance: 13.0
click at [287, 151] on div "E-mail destinyenwere17@gmail.com" at bounding box center [287, 169] width 221 height 37
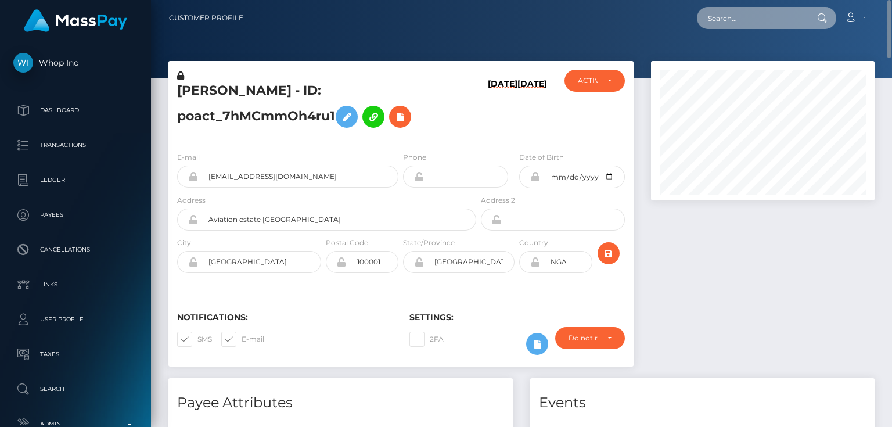
paste input "Mercy Akeyo"
type input "Mercy Akeyo"
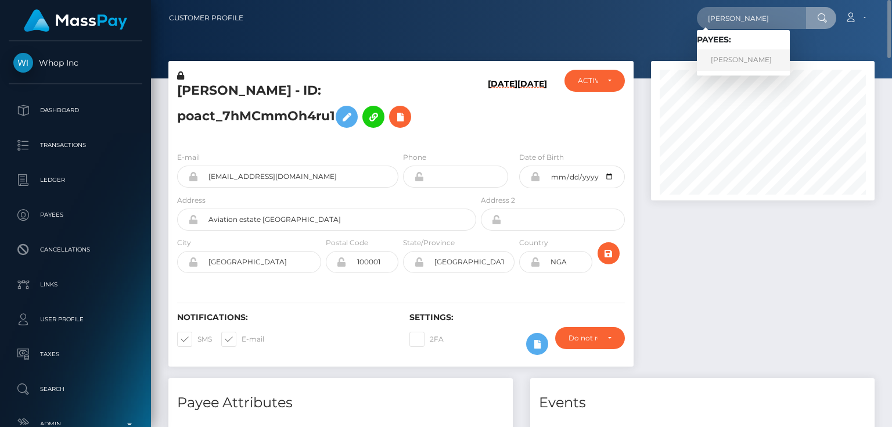
click at [747, 64] on link "Mercy Akeyo" at bounding box center [743, 59] width 93 height 21
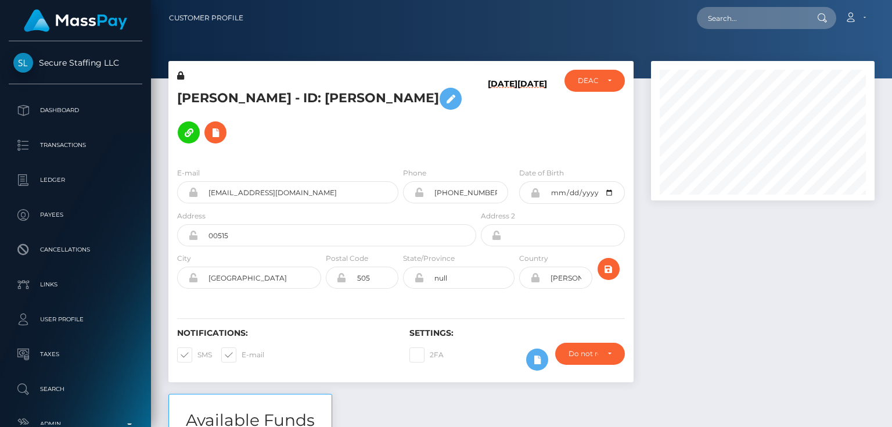
scroll to position [139, 223]
click at [244, 167] on div "E-mail [EMAIL_ADDRESS][DOMAIN_NAME]" at bounding box center [287, 185] width 221 height 37
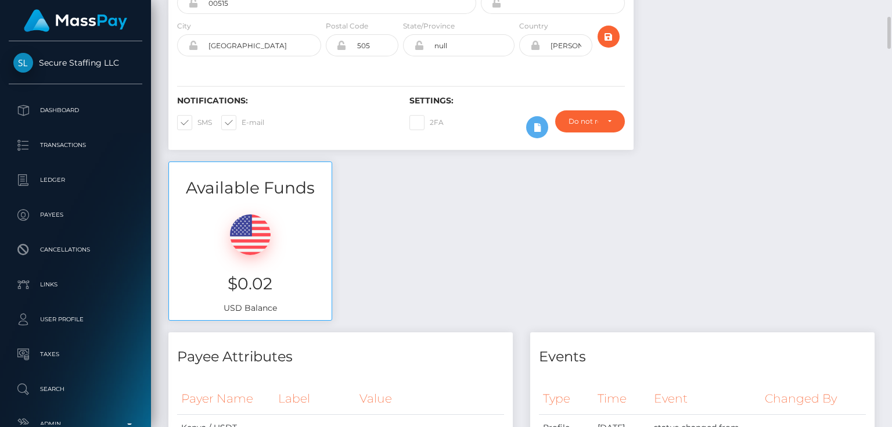
scroll to position [46, 0]
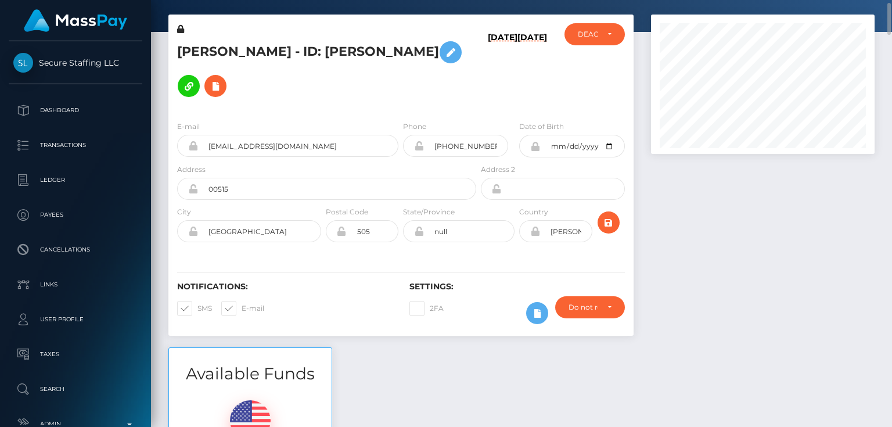
click at [300, 111] on div "E-mail [EMAIL_ADDRESS][DOMAIN_NAME] Phone [PHONE_NUMBER]" at bounding box center [400, 182] width 465 height 142
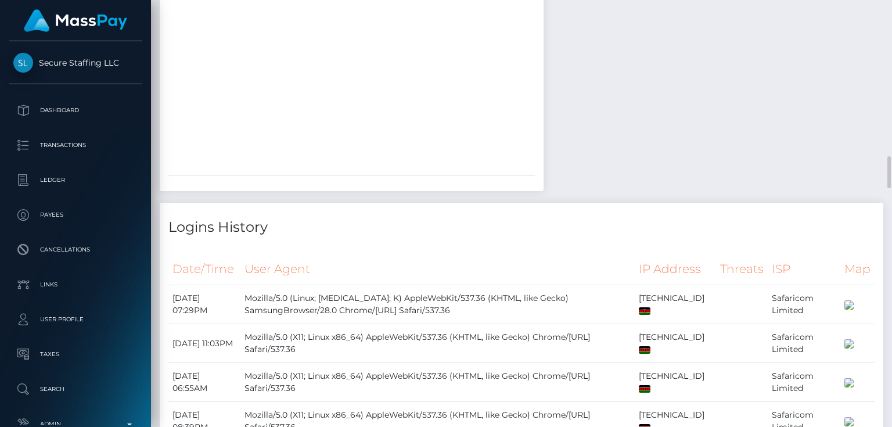
scroll to position [1811, 0]
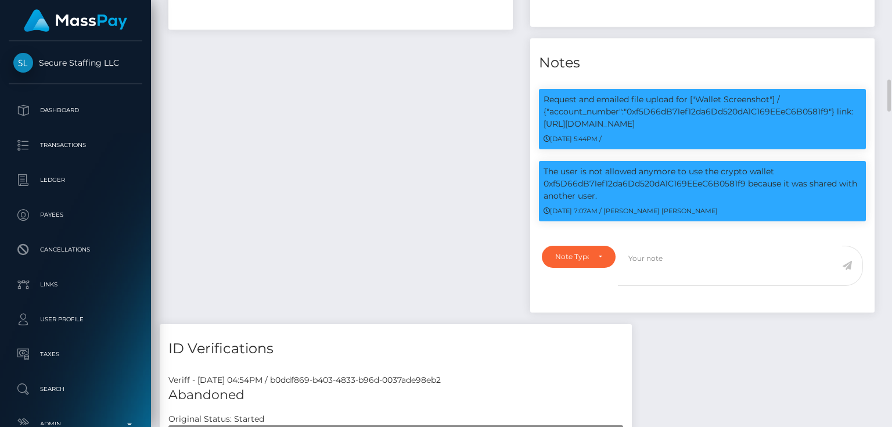
scroll to position [1022, 0]
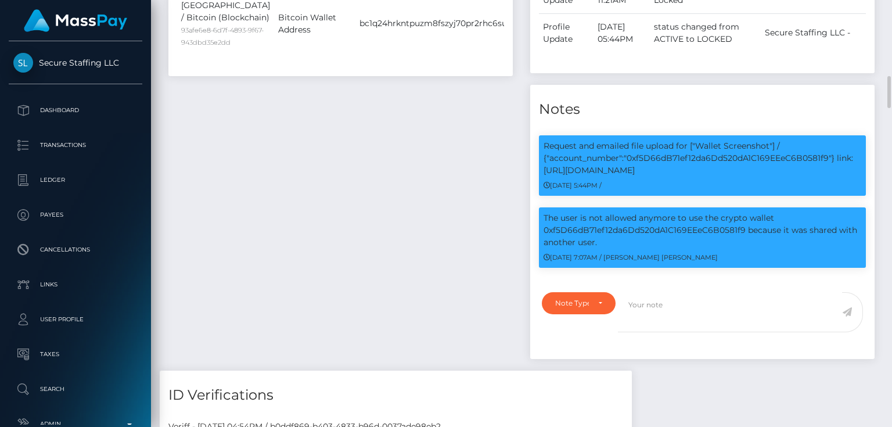
click at [558, 262] on div "Request and emailed file upload for ["Wallet Screenshot"] / {"account_number":"…" at bounding box center [702, 206] width 344 height 158
click at [571, 298] on div "Note Type" at bounding box center [572, 302] width 34 height 9
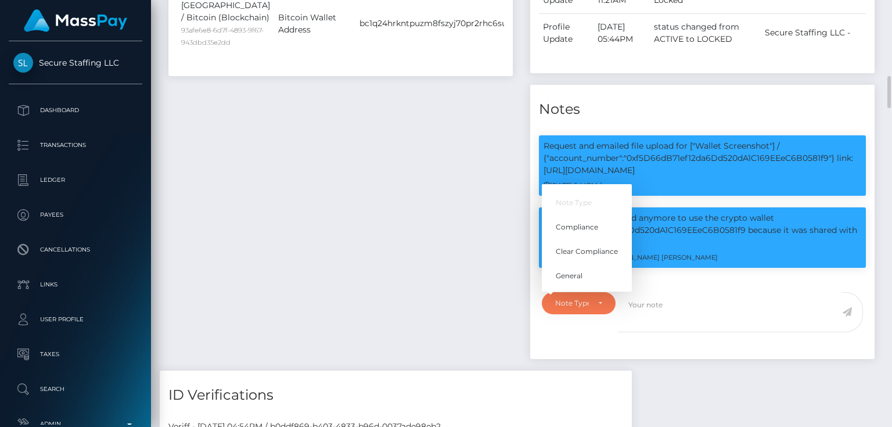
scroll to position [139, 223]
click at [591, 216] on link "Compliance" at bounding box center [587, 226] width 90 height 21
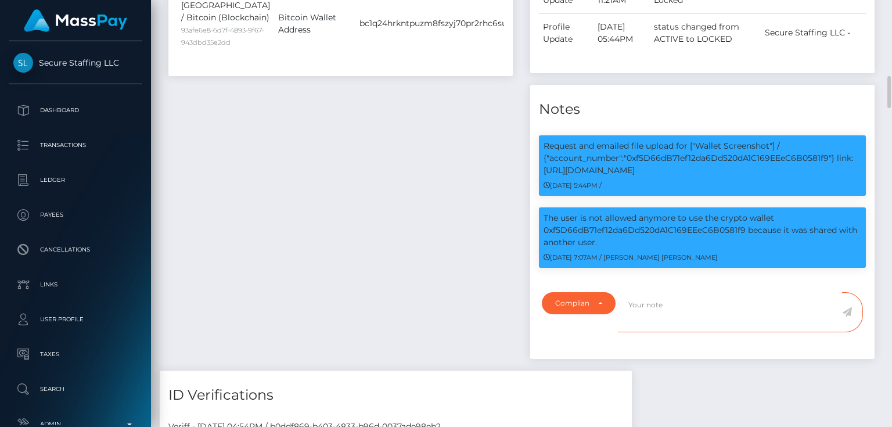
click at [653, 292] on textarea at bounding box center [730, 312] width 224 height 40
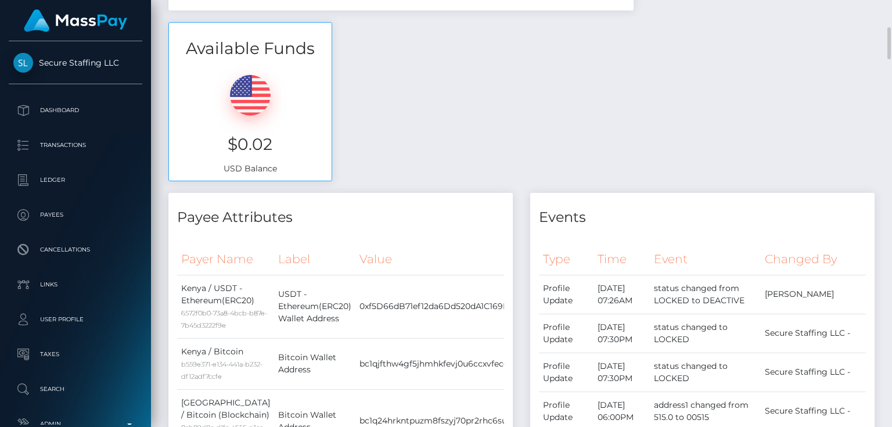
scroll to position [511, 0]
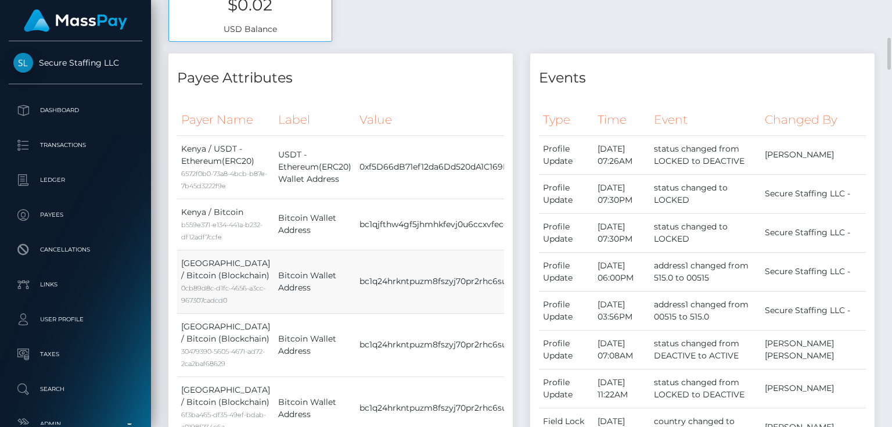
click at [385, 253] on td "bc1q24hrkntpuzm8fszyj70pr2rhc6suwk5c23vtzp" at bounding box center [460, 281] width 210 height 63
copy td "bc1q24hrkntpuzm8fszyj70pr2rhc6suwk5c23vtzp"
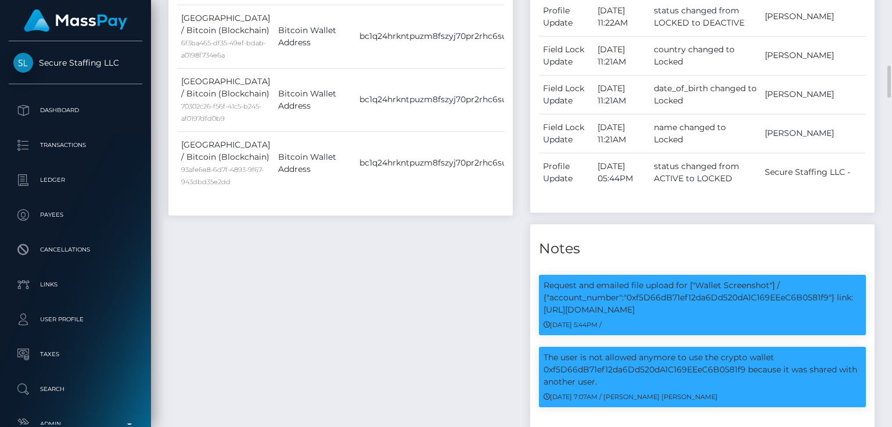
scroll to position [1068, 0]
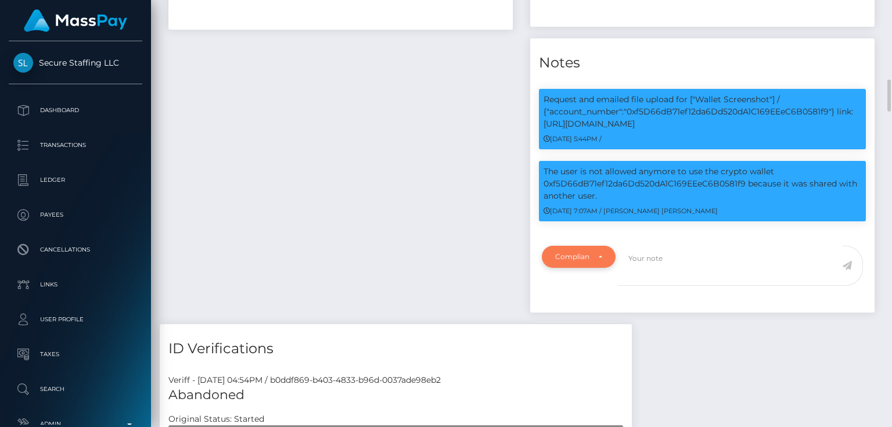
click at [575, 246] on div "Compliance" at bounding box center [579, 257] width 74 height 22
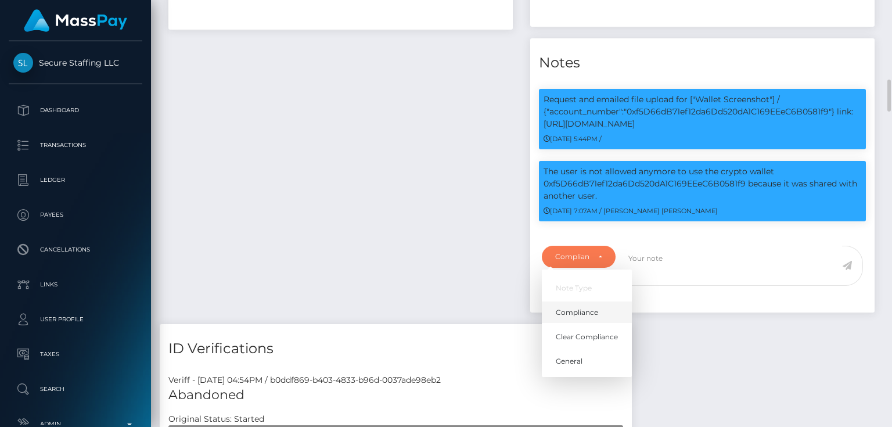
click at [584, 301] on link "Compliance" at bounding box center [587, 311] width 90 height 21
select select "COMPLIANCE"
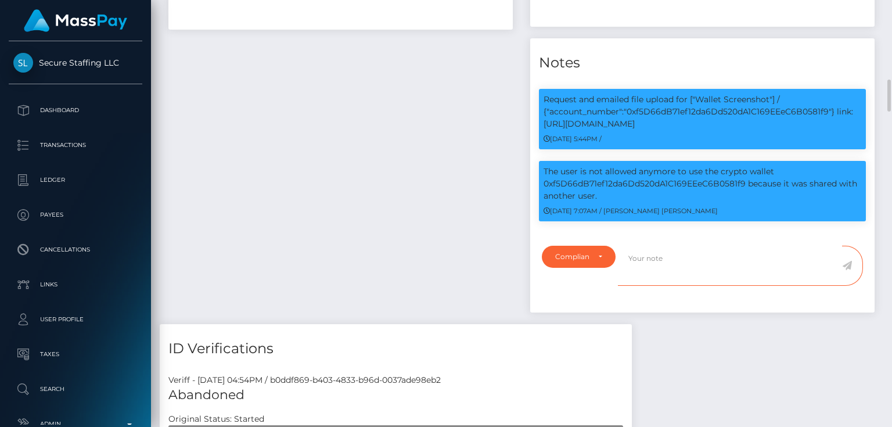
click at [645, 251] on textarea at bounding box center [730, 266] width 224 height 40
paste textarea "bc1q24hrkntpuzm8fszyj70pr2rhc6suwk5c23vtzp"
click at [829, 257] on textarea "Triger values for the wallet: bc1q24hrkntpuzm8fszyj70pr2rhc6suwk5c23vtzp is Thi…" at bounding box center [730, 266] width 224 height 40
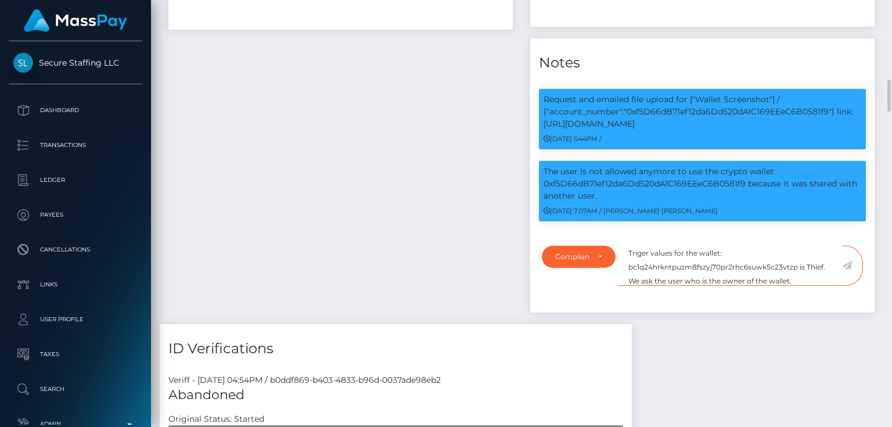
type textarea "Triger values for the wallet: bc1q24hrkntpuzm8fszyj70pr2rhc6suwk5c23vtzp is Thi…"
click at [847, 261] on icon at bounding box center [847, 265] width 10 height 9
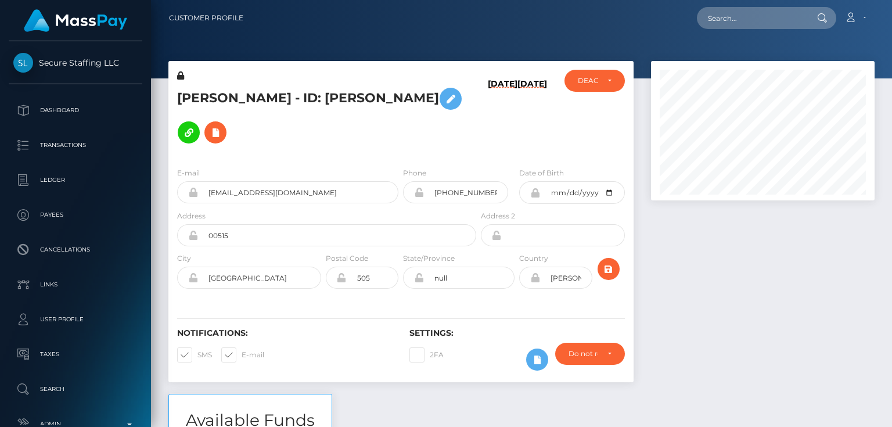
scroll to position [139, 223]
click at [274, 100] on h5 "[PERSON_NAME] - ID: [PERSON_NAME]" at bounding box center [323, 115] width 293 height 67
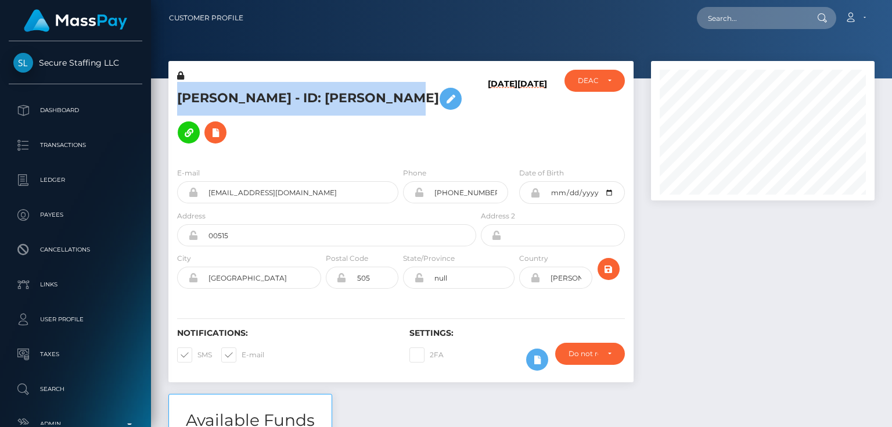
click at [274, 100] on h5 "[PERSON_NAME] - ID: [PERSON_NAME]" at bounding box center [323, 115] width 293 height 67
copy h5 "[PERSON_NAME] - ID: [PERSON_NAME]"
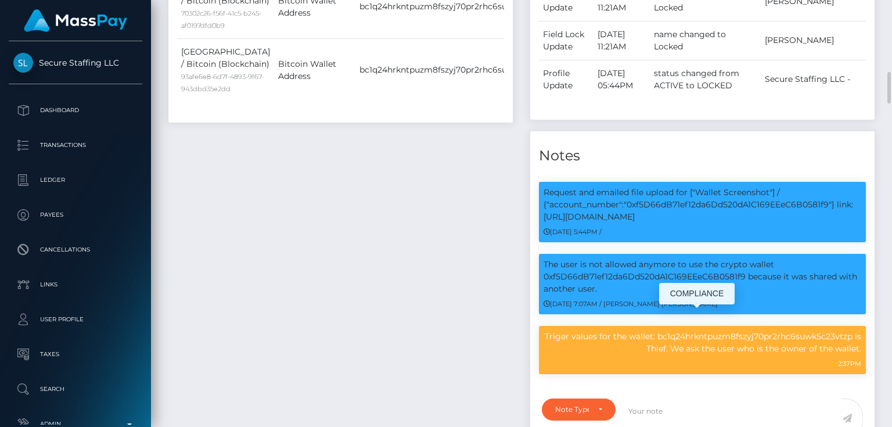
click at [622, 330] on p "Triger values for the wallet: bc1q24hrkntpuzm8fszyj70pr2rhc6suwk5c23vtzp is Thi…" at bounding box center [702, 342] width 318 height 24
click at [681, 330] on p "Triger values for the wallet: bc1q24hrkntpuzm8fszyj70pr2rhc6suwk5c23vtzp is Thi…" at bounding box center [702, 342] width 318 height 24
copy p "bc1q24hrkntpuzm8fszyj70pr2rhc6suwk5c23vtzp"
click at [357, 298] on div "Payee Attributes Payer Name Label Value Kenya / USDT - Ethereum(ERC20) 6572f0b0…" at bounding box center [341, 33] width 362 height 888
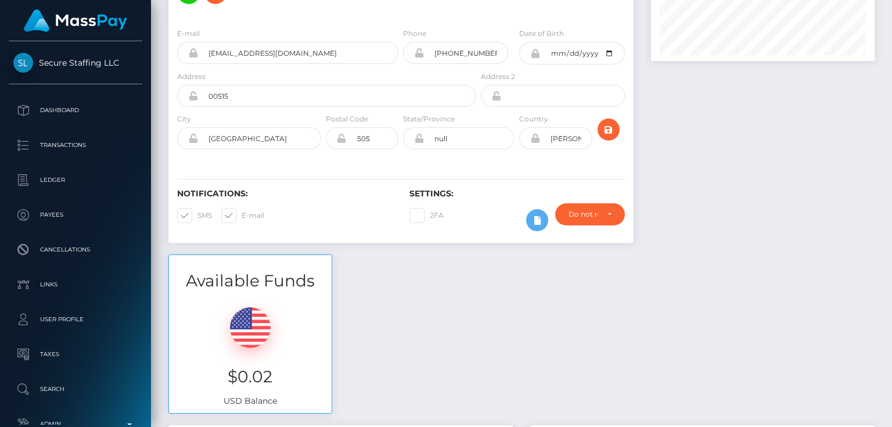
scroll to position [0, 0]
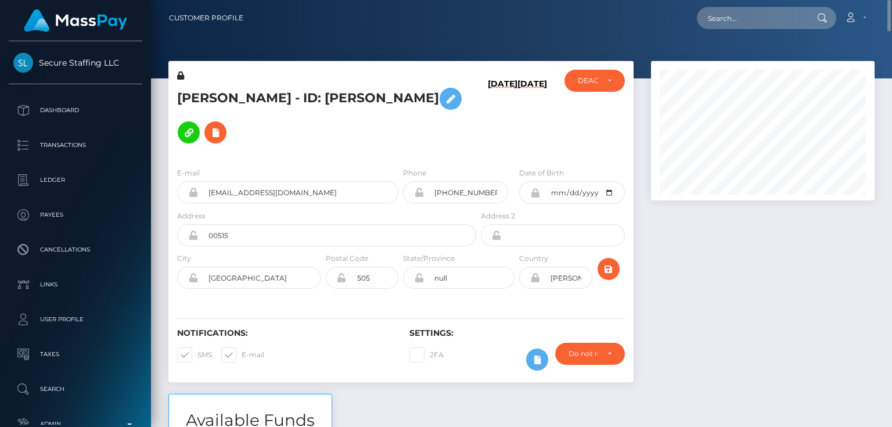
click at [305, 167] on div "E-mail mercytashon@gmail.com" at bounding box center [287, 185] width 221 height 37
paste input "poact_Zp47OT4i8GqR"
type input "poact_Zp47OT4i8GqR"
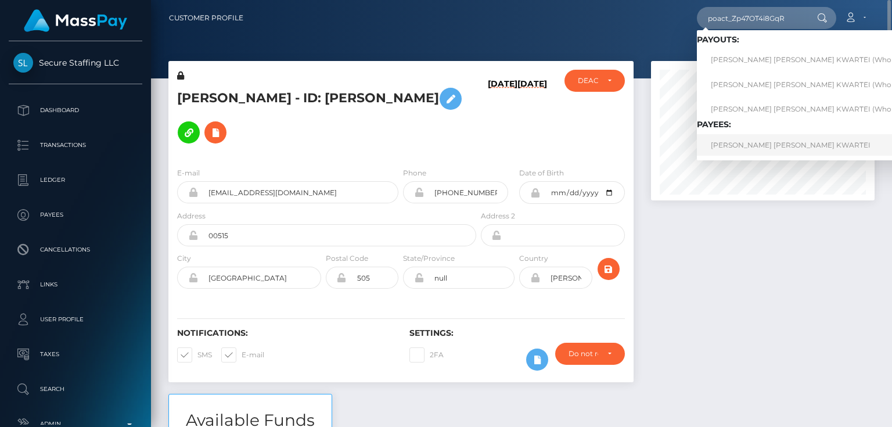
click at [751, 142] on link "QUARTEY EMMANUEL CECIL NII KWARTEI" at bounding box center [814, 144] width 235 height 21
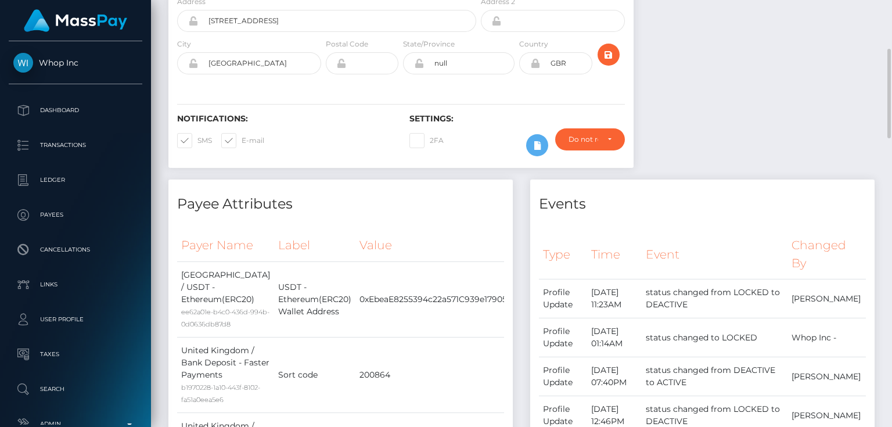
scroll to position [46, 0]
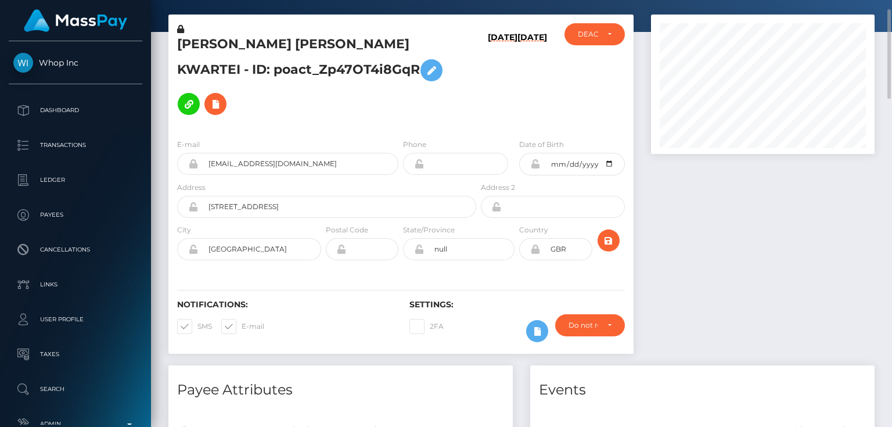
drag, startPoint x: 720, startPoint y: 285, endPoint x: 648, endPoint y: 235, distance: 87.6
click at [720, 285] on div at bounding box center [762, 190] width 241 height 351
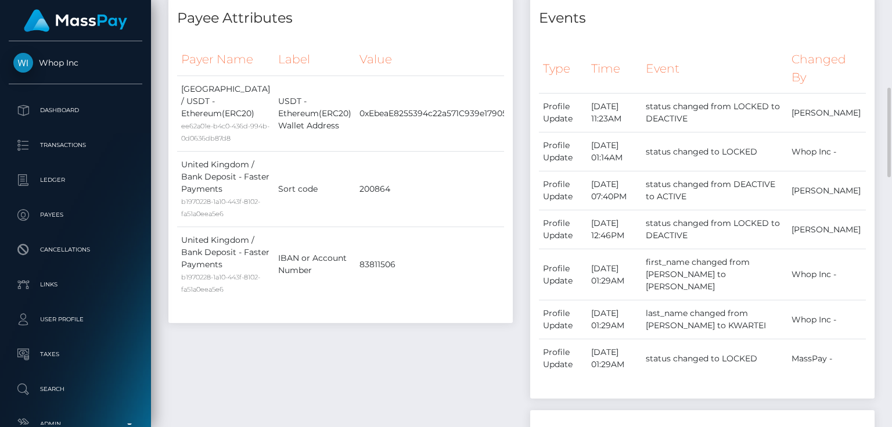
scroll to position [604, 0]
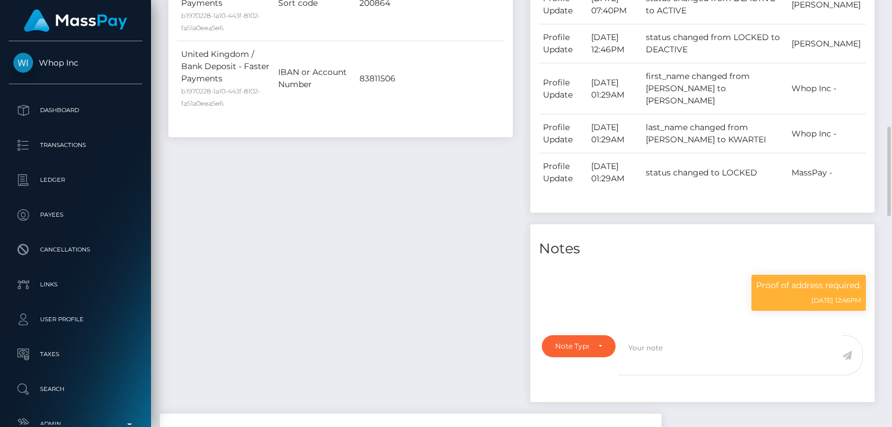
click at [481, 214] on div "Payee Attributes Payer Name Label Value United Kingdom / USDT - Ethereum(ERC20)…" at bounding box center [341, 110] width 362 height 605
click at [580, 341] on div "Note Type" at bounding box center [572, 345] width 34 height 9
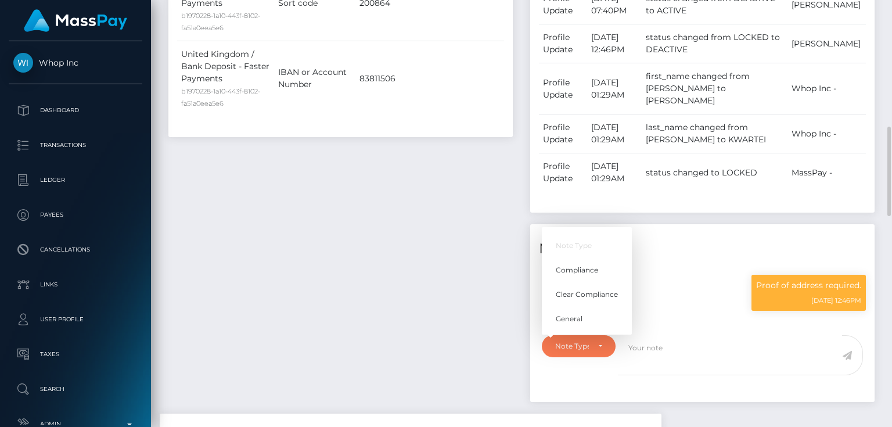
scroll to position [139, 223]
drag, startPoint x: 792, startPoint y: 313, endPoint x: 680, endPoint y: 324, distance: 112.0
click at [791, 335] on textarea at bounding box center [730, 355] width 224 height 40
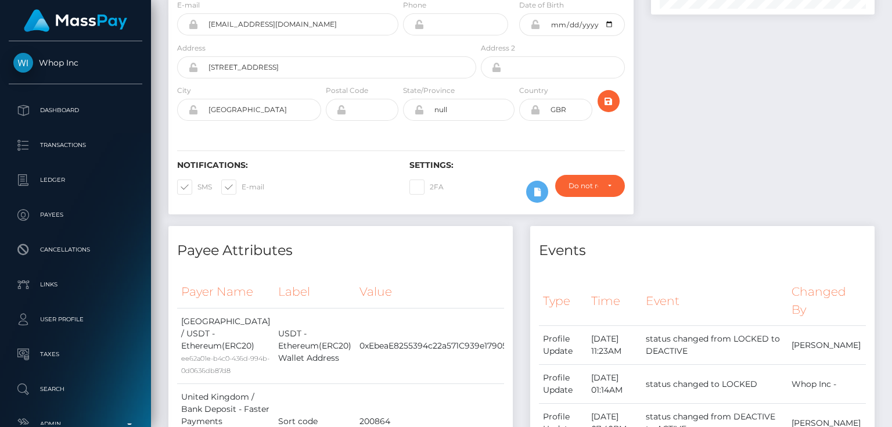
scroll to position [0, 0]
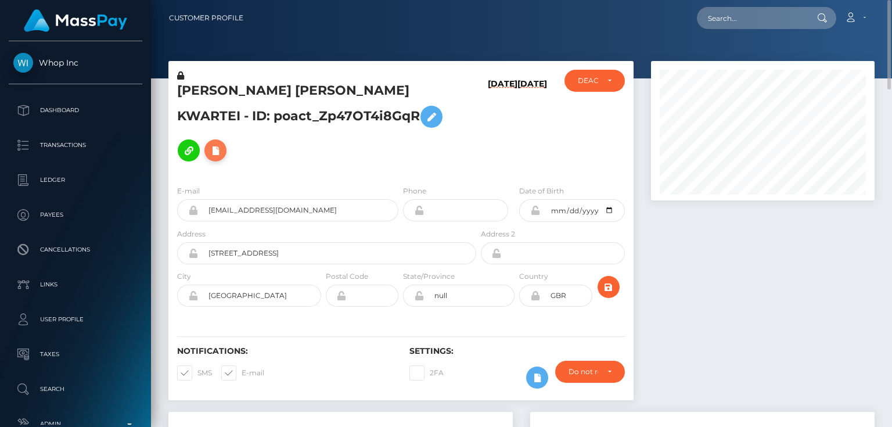
click at [222, 143] on icon at bounding box center [215, 150] width 14 height 15
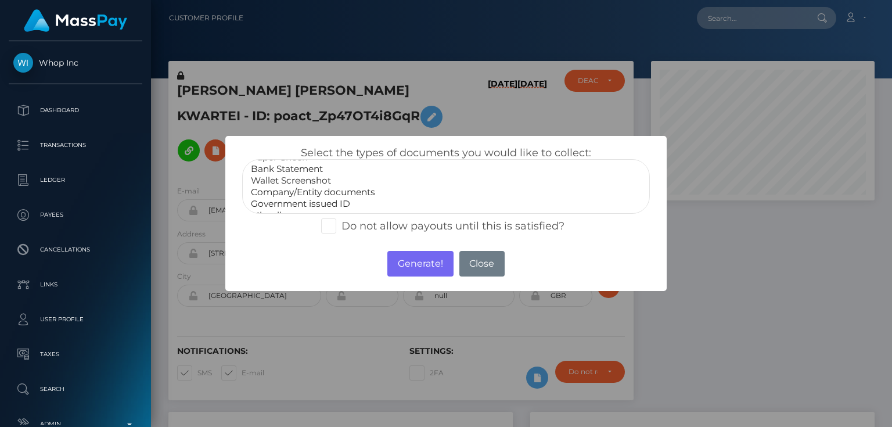
scroll to position [23, 0]
select select "Miscellaneous"
click at [290, 208] on option "Miscellaneous" at bounding box center [446, 204] width 392 height 12
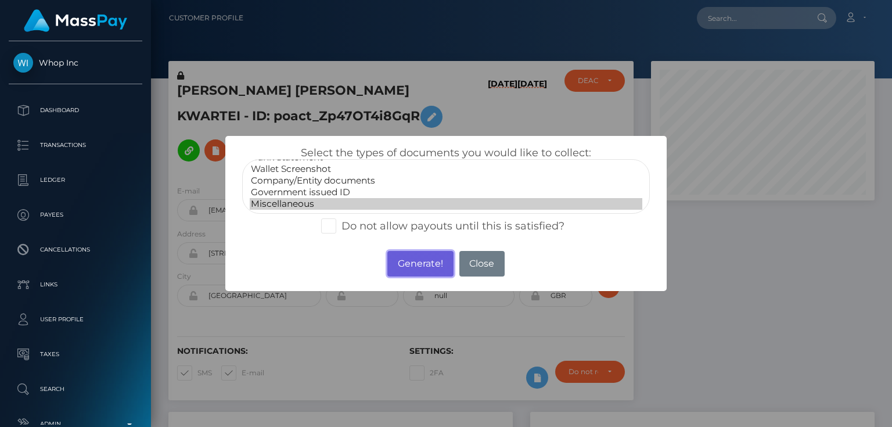
click at [411, 263] on button "Generate!" at bounding box center [420, 264] width 66 height 26
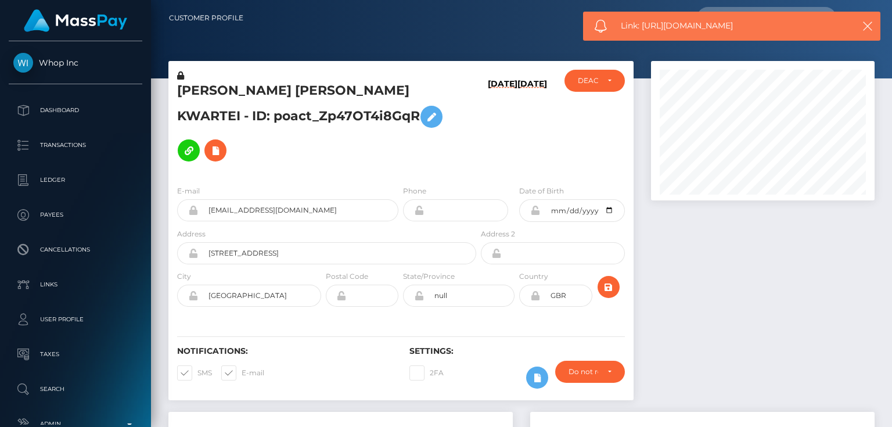
drag, startPoint x: 739, startPoint y: 26, endPoint x: 641, endPoint y: 23, distance: 98.1
click at [641, 23] on span "Link: https://l.maspay.io/YjvCc" at bounding box center [731, 26] width 221 height 12
copy span "https://l.maspay.io/YjvCc"
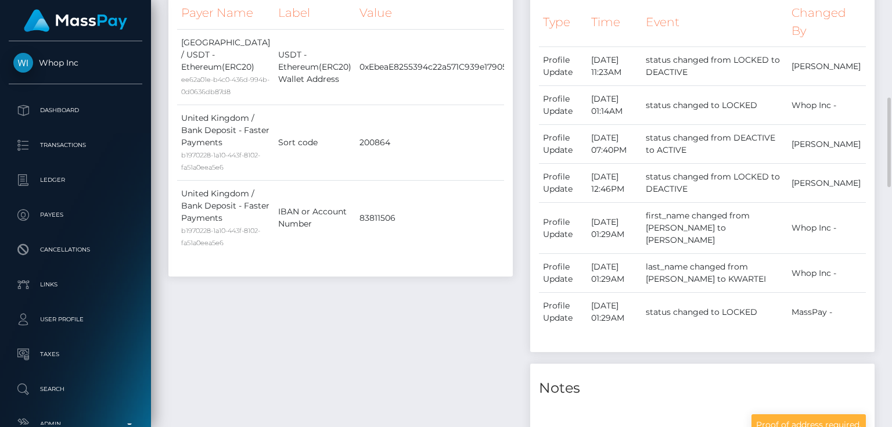
scroll to position [650, 0]
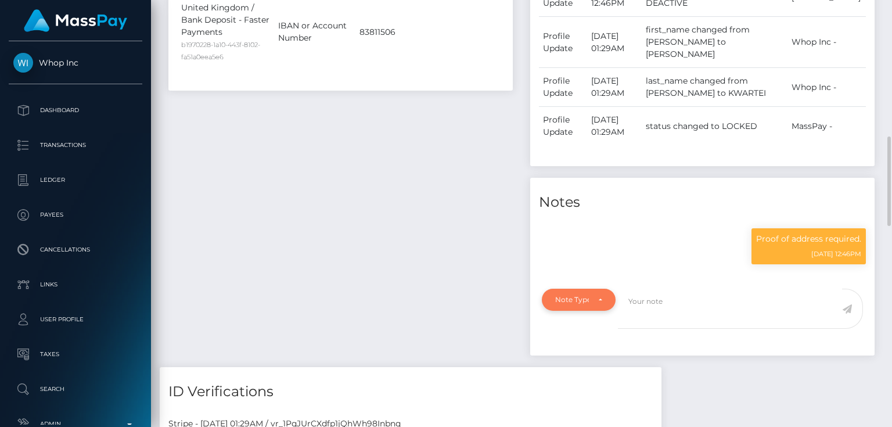
click at [562, 288] on div "Note Type" at bounding box center [579, 299] width 74 height 22
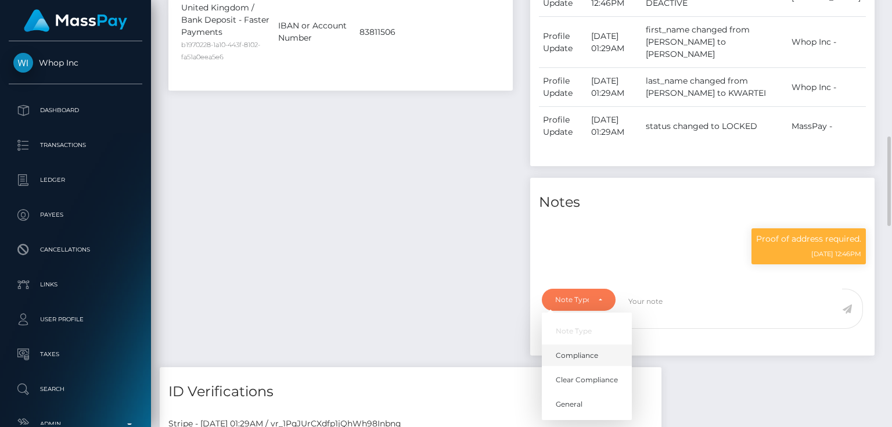
click at [592, 350] on span "Compliance" at bounding box center [576, 355] width 42 height 10
select select "COMPLIANCE"
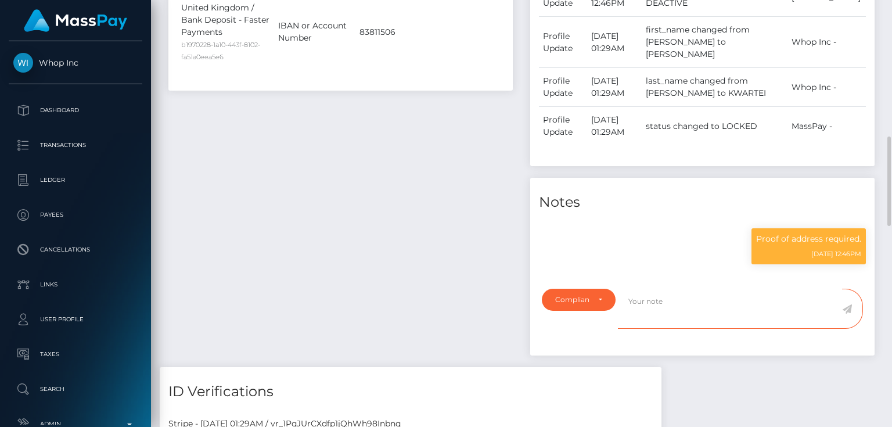
click at [654, 288] on textarea at bounding box center [730, 308] width 224 height 40
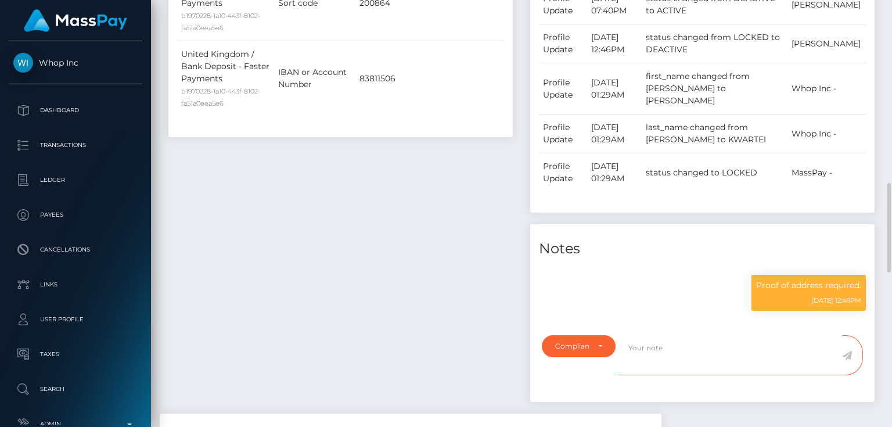
scroll to position [697, 0]
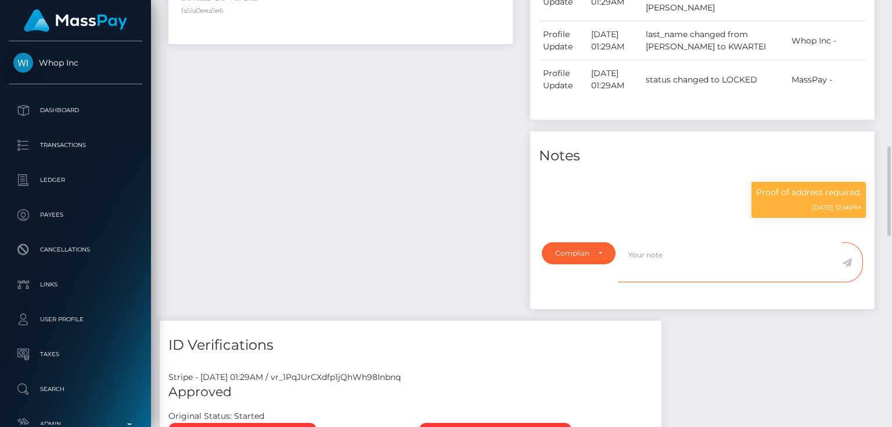
click at [652, 242] on textarea at bounding box center [730, 262] width 224 height 40
type textarea "The user is not allowed to send funds to ChangeHero."
click at [847, 258] on icon at bounding box center [847, 262] width 10 height 9
drag, startPoint x: 425, startPoint y: 220, endPoint x: 423, endPoint y: 211, distance: 9.0
click at [424, 212] on div "Payee Attributes Payer Name Label Value United Kingdom / USDT - Ethereum(ERC20)…" at bounding box center [341, 17] width 362 height 605
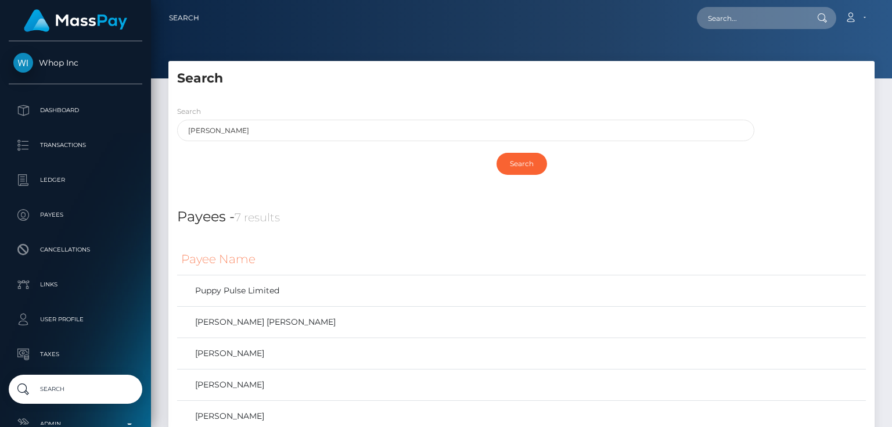
scroll to position [139, 0]
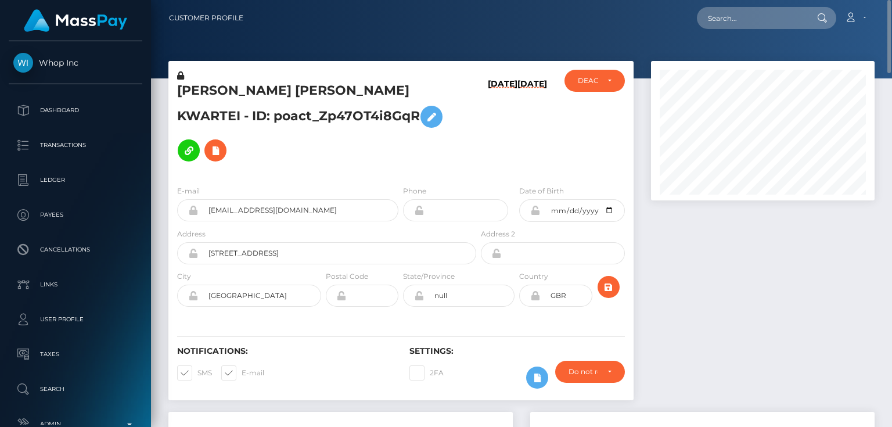
click at [239, 107] on h5 "QUARTEY EMMANUEL CECIL NII KWARTEI - ID: poact_Zp47OT4i8GqR" at bounding box center [323, 124] width 293 height 85
click at [240, 114] on h5 "QUARTEY EMMANUEL CECIL NII KWARTEI - ID: poact_Zp47OT4i8GqR" at bounding box center [323, 124] width 293 height 85
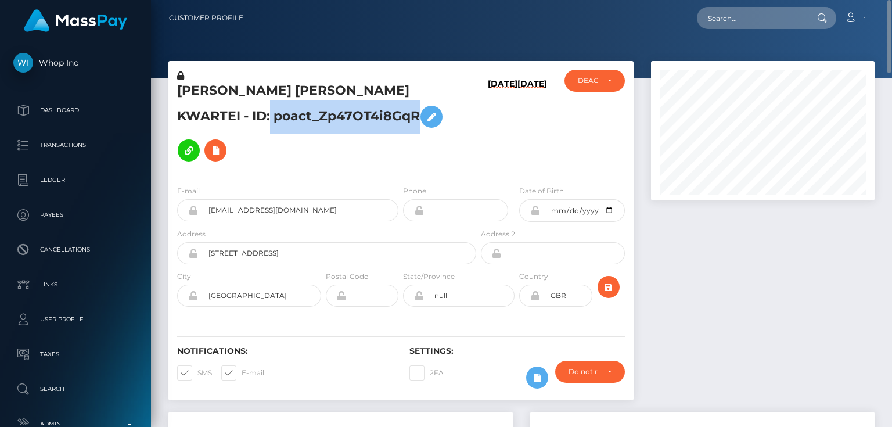
click at [240, 114] on h5 "QUARTEY EMMANUEL CECIL NII KWARTEI - ID: poact_Zp47OT4i8GqR" at bounding box center [323, 124] width 293 height 85
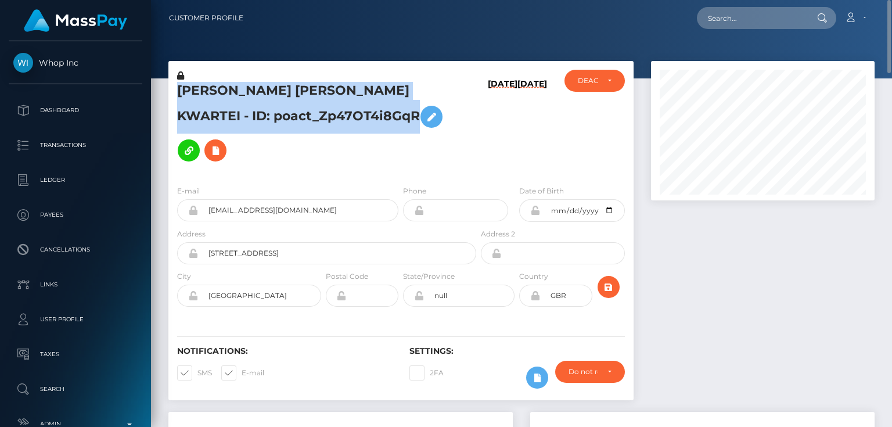
click at [240, 114] on h5 "QUARTEY EMMANUEL CECIL NII KWARTEI - ID: poact_Zp47OT4i8GqR" at bounding box center [323, 124] width 293 height 85
copy h5 "QUARTEY EMMANUEL CECIL NII KWARTEI - ID: poact_Zp47OT4i8GqR"
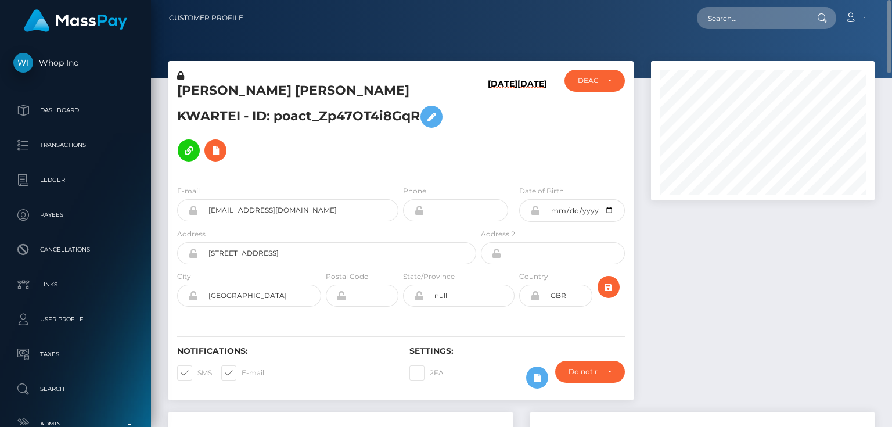
click at [787, 292] on div at bounding box center [762, 236] width 241 height 351
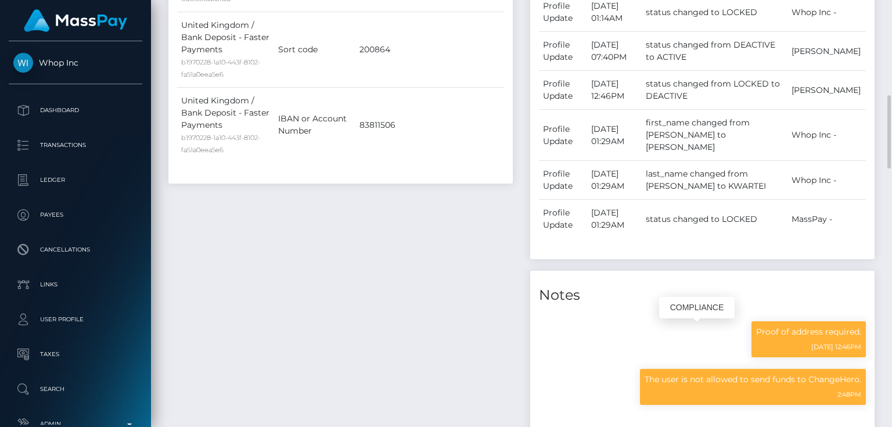
scroll to position [139, 223]
click at [749, 373] on p "The user is not allowed to send funds to ChangeHero." at bounding box center [752, 379] width 217 height 12
copy div "The user is not allowed to send funds to ChangeHero."
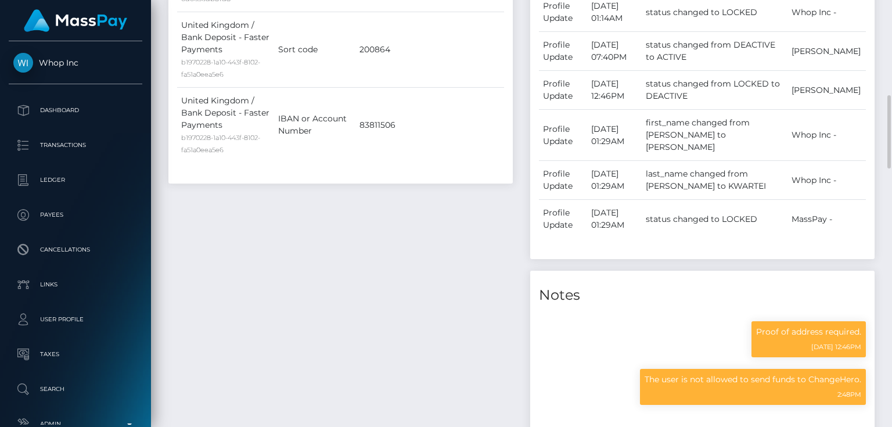
click at [280, 283] on div "Payee Attributes Payer Name Label Value United Kingdom / USDT - Ethereum(ERC20)…" at bounding box center [341, 180] width 362 height 653
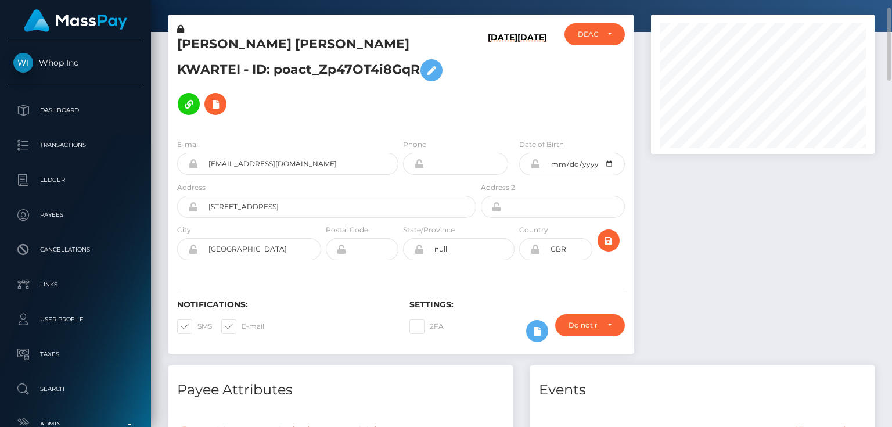
scroll to position [0, 0]
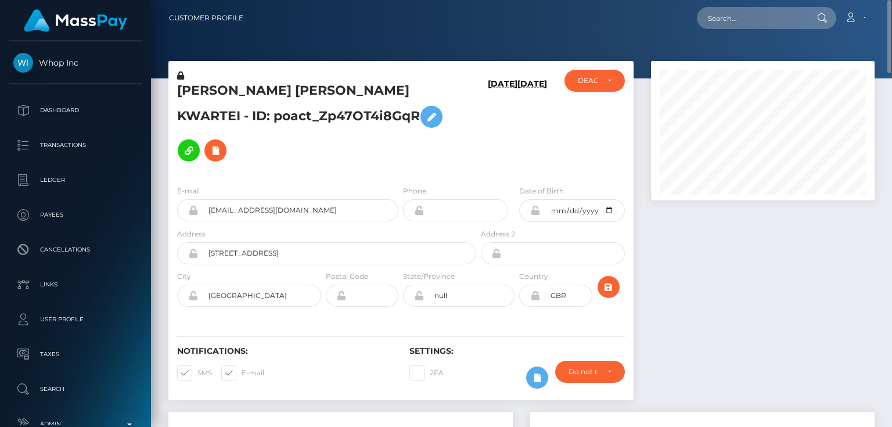
click at [704, 270] on div at bounding box center [762, 236] width 241 height 351
paste input "poact_BI9dHzUwvG36"
type input "poact_BI9dHzUwvG36"
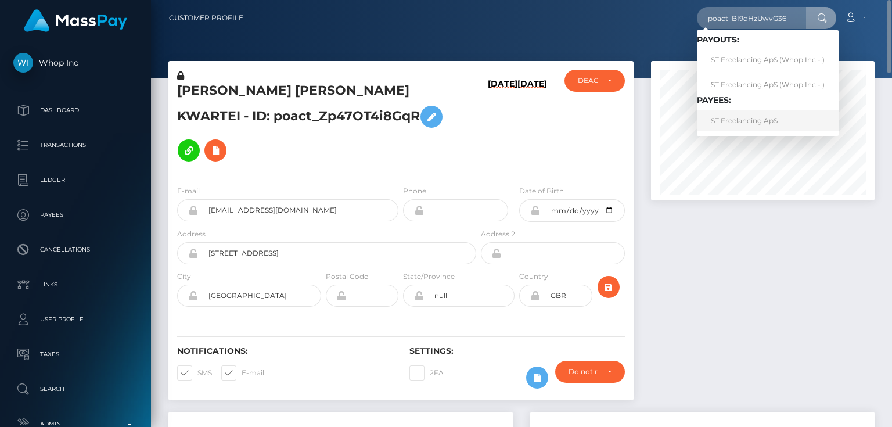
click at [754, 118] on link "ST Freelancing ApS" at bounding box center [768, 120] width 142 height 21
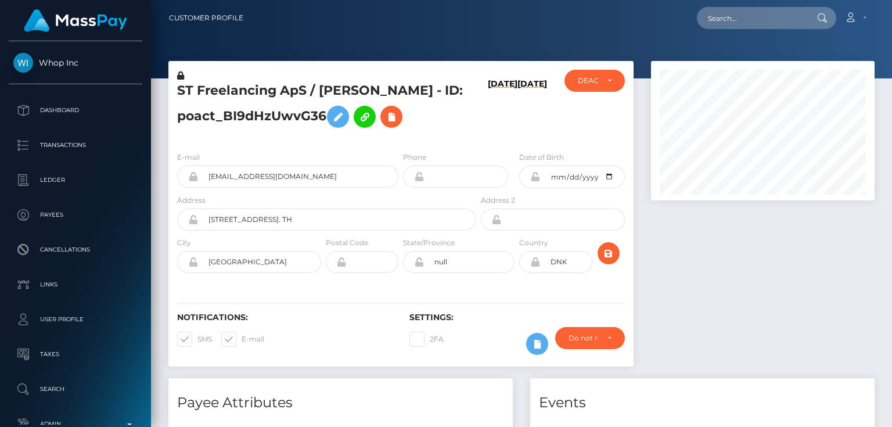
scroll to position [139, 223]
click at [398, 114] on icon at bounding box center [391, 117] width 14 height 15
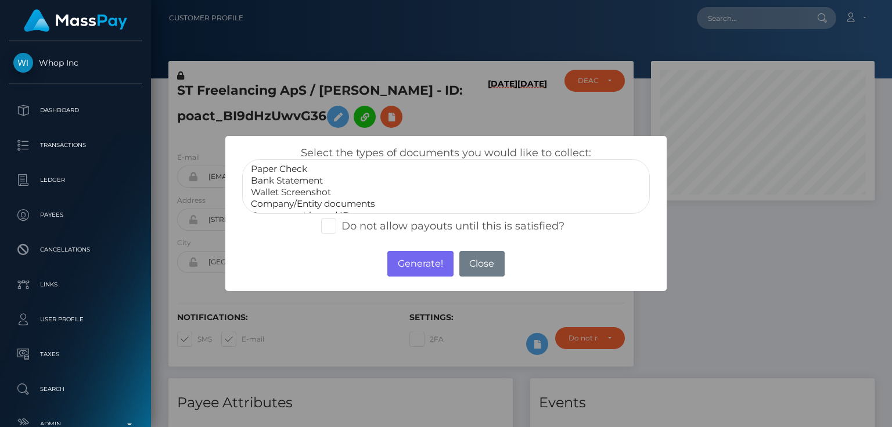
scroll to position [23, 0]
select select "Miscellaneous"
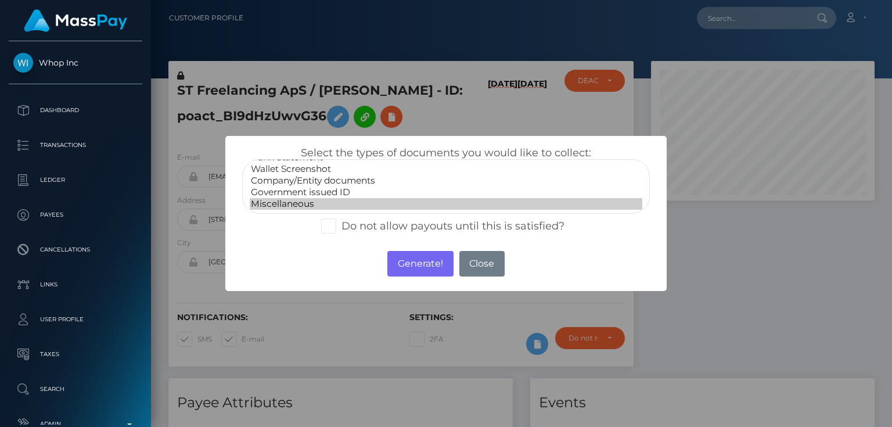
click at [294, 205] on option "Miscellaneous" at bounding box center [446, 204] width 392 height 12
click at [425, 264] on button "Generate!" at bounding box center [420, 264] width 66 height 26
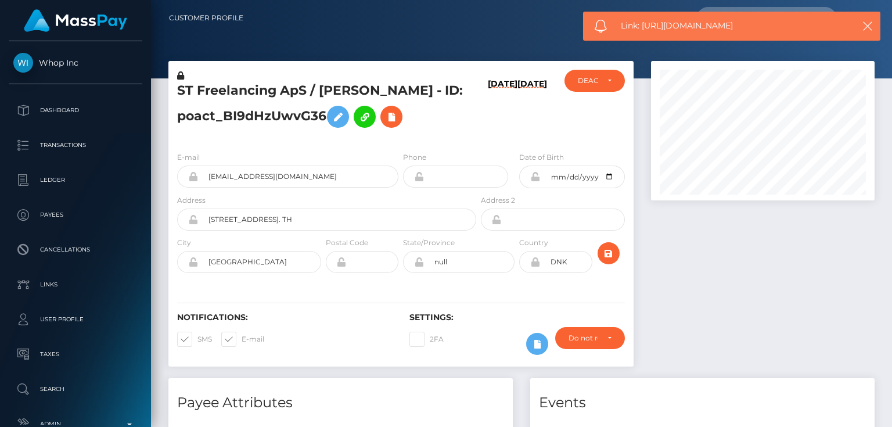
drag, startPoint x: 745, startPoint y: 26, endPoint x: 643, endPoint y: 28, distance: 102.2
click at [643, 28] on span "Link: [URL][DOMAIN_NAME]" at bounding box center [731, 26] width 221 height 12
copy span "[URL][DOMAIN_NAME]"
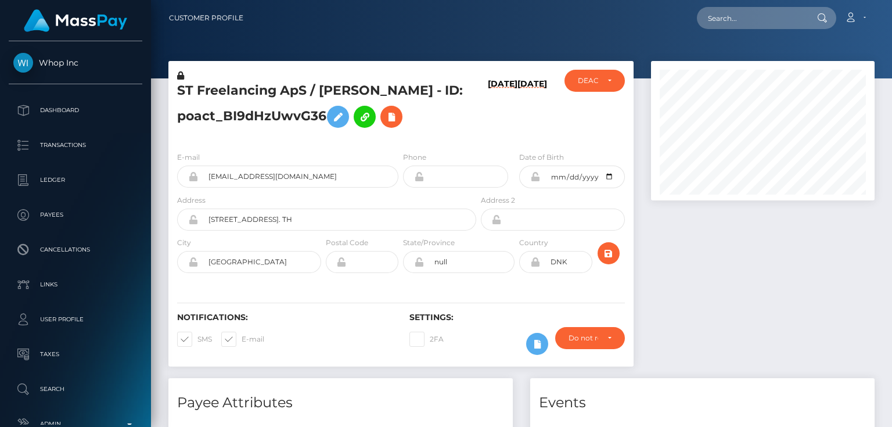
click at [331, 136] on div "ST Freelancing ApS / [PERSON_NAME] - ID: poact_BI9dHzUwvG36" at bounding box center [323, 106] width 310 height 73
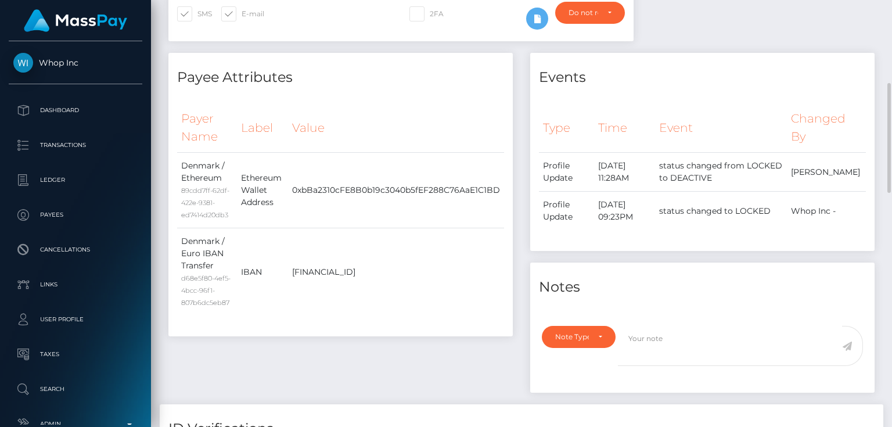
scroll to position [511, 0]
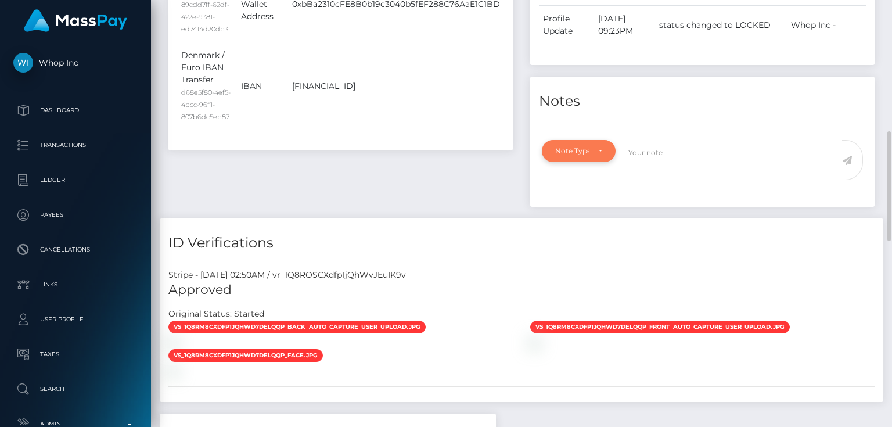
click at [564, 148] on div "Note Type" at bounding box center [572, 150] width 34 height 9
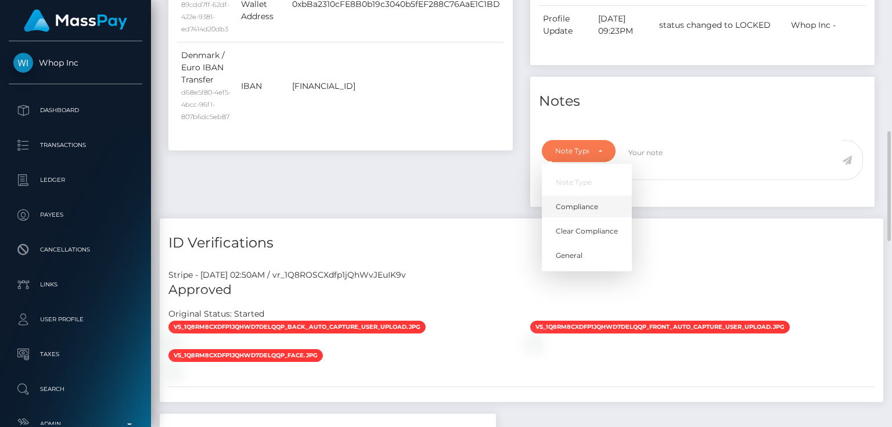
scroll to position [139, 223]
click at [592, 200] on link "Compliance" at bounding box center [587, 206] width 90 height 21
select select "COMPLIANCE"
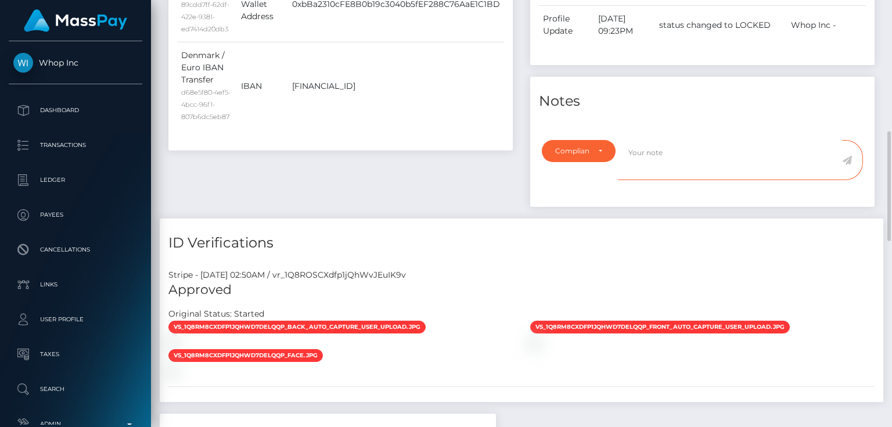
click at [662, 156] on textarea at bounding box center [730, 160] width 224 height 40
click at [337, 199] on div "Payee Attributes Payer Name Label Value Denmark / Ethereum 89cdd7ff-62df-422e-9…" at bounding box center [341, 42] width 362 height 351
click at [782, 151] on textarea "The user is not allowed to use the wallet:" at bounding box center [730, 160] width 224 height 40
paste textarea "0xbBa2310cFE8B0b19c3040b5fEF288C76AaE1C1BD"
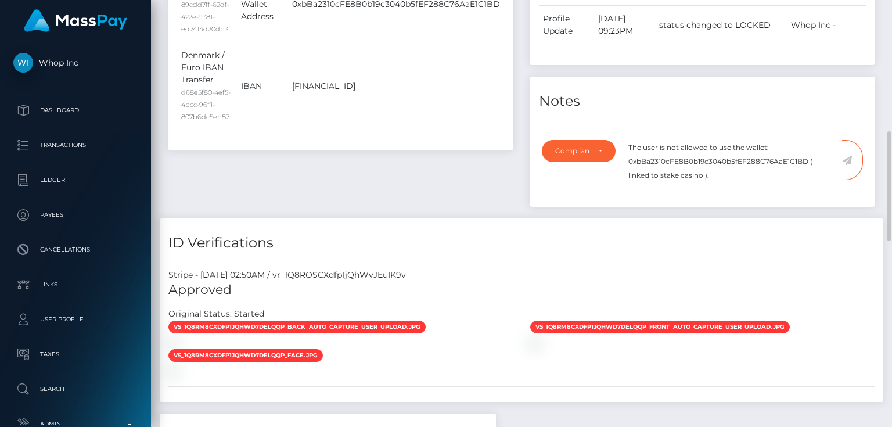
click at [662, 178] on textarea "The user is not allowed to use the wallet: 0xbBa2310cFE8B0b19c3040b5fEF288C76Aa…" at bounding box center [730, 160] width 224 height 40
click at [687, 174] on textarea "The user is not allowed to use the wallet: 0xbBa2310cFE8B0b19c3040b5fEF288C76Aa…" at bounding box center [730, 160] width 224 height 40
type textarea "The user is not allowed to use the wallet: 0xbBa2310cFE8B0b19c3040b5fEF288C76Aa…"
click at [850, 156] on icon at bounding box center [847, 160] width 10 height 9
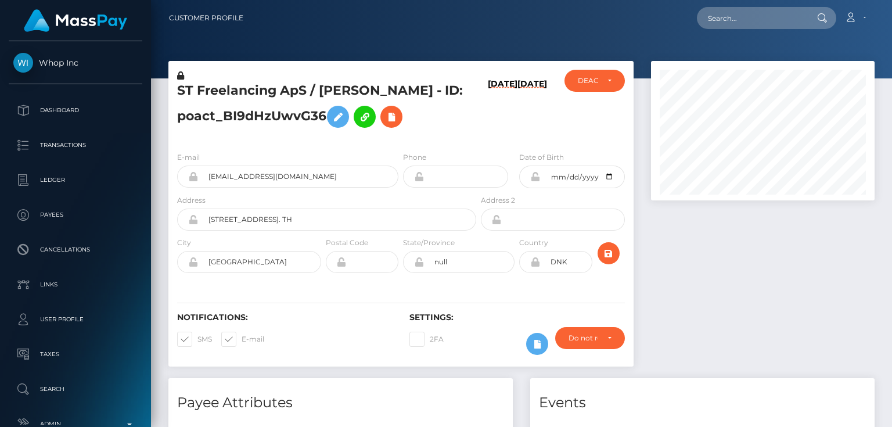
scroll to position [139, 223]
click at [247, 121] on h5 "ST Freelancing ApS / [PERSON_NAME] - ID: poact_BI9dHzUwvG36" at bounding box center [323, 108] width 293 height 52
copy h5 "ST Freelancing ApS / [PERSON_NAME] - ID: poact_BI9dHzUwvG36"
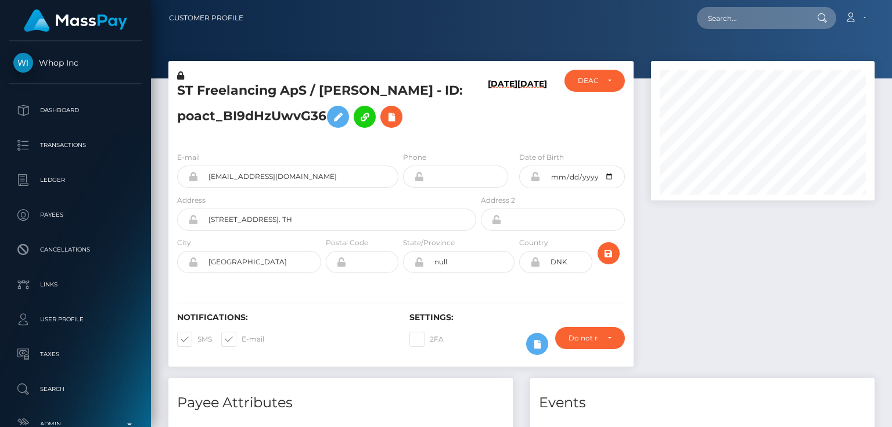
click at [685, 323] on div at bounding box center [762, 219] width 241 height 317
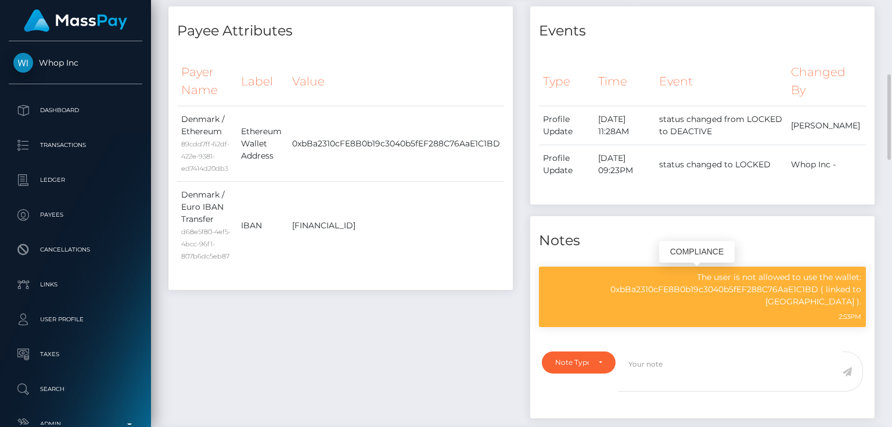
click at [687, 291] on p "The user is not allowed to use the wallet: 0xbBa2310cFE8B0b19c3040b5fEF288C76Aa…" at bounding box center [702, 289] width 318 height 37
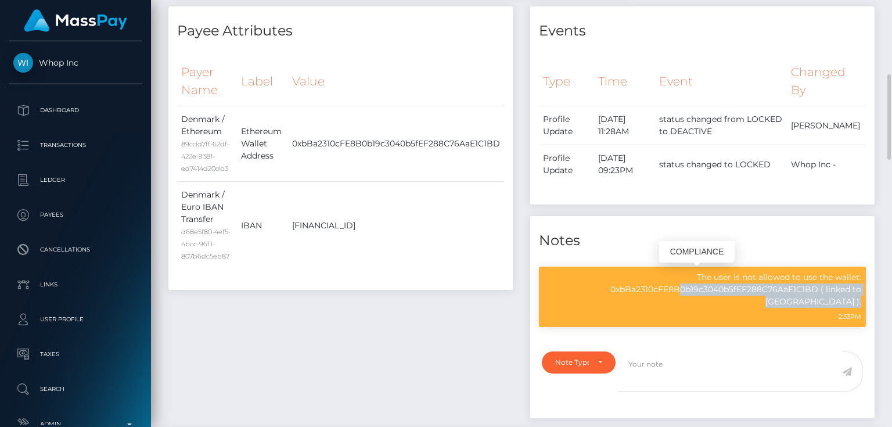
click at [687, 291] on p "The user is not allowed to use the wallet: 0xbBa2310cFE8B0b19c3040b5fEF288C76Aa…" at bounding box center [702, 289] width 318 height 37
copy div "The user is not allowed to use the wallet: 0xbBa2310cFE8B0b19c3040b5fEF288C76Aa…"
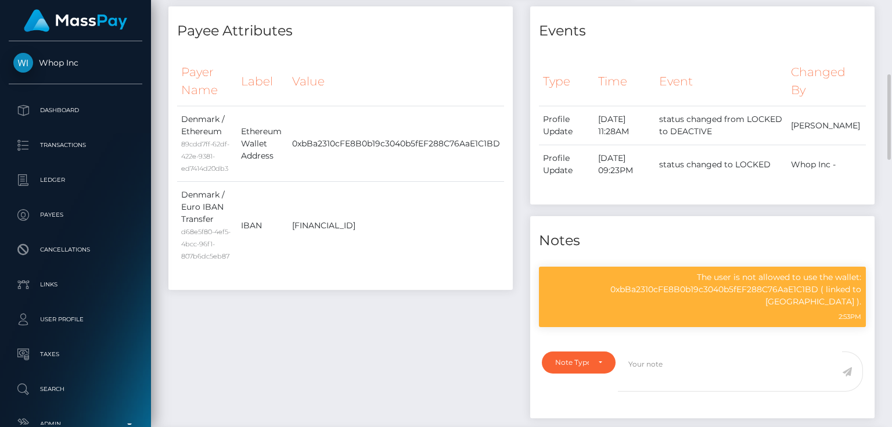
click at [459, 294] on div "Payee Attributes Payer Name Label Value Denmark / Ethereum 89cdd7ff-62df-422e-9…" at bounding box center [341, 217] width 362 height 423
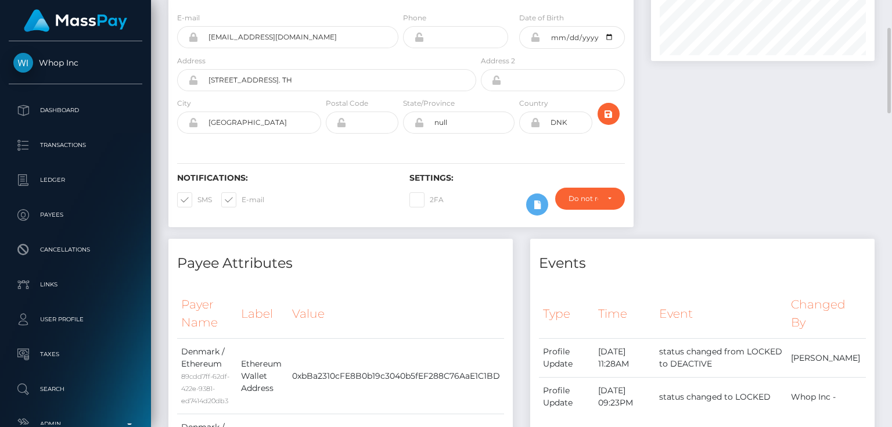
scroll to position [0, 0]
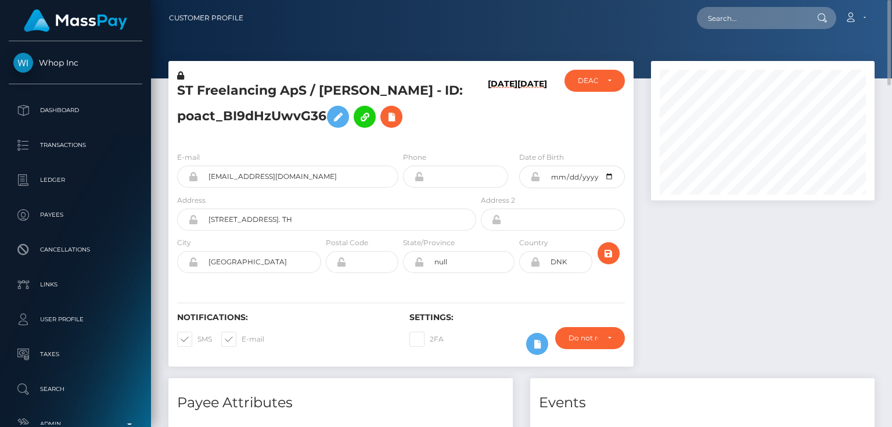
click at [527, 131] on h6 "[DATE]" at bounding box center [532, 108] width 30 height 59
click at [269, 158] on div "E-mail [EMAIL_ADDRESS][DOMAIN_NAME]" at bounding box center [287, 169] width 221 height 37
